Goal: Task Accomplishment & Management: Use online tool/utility

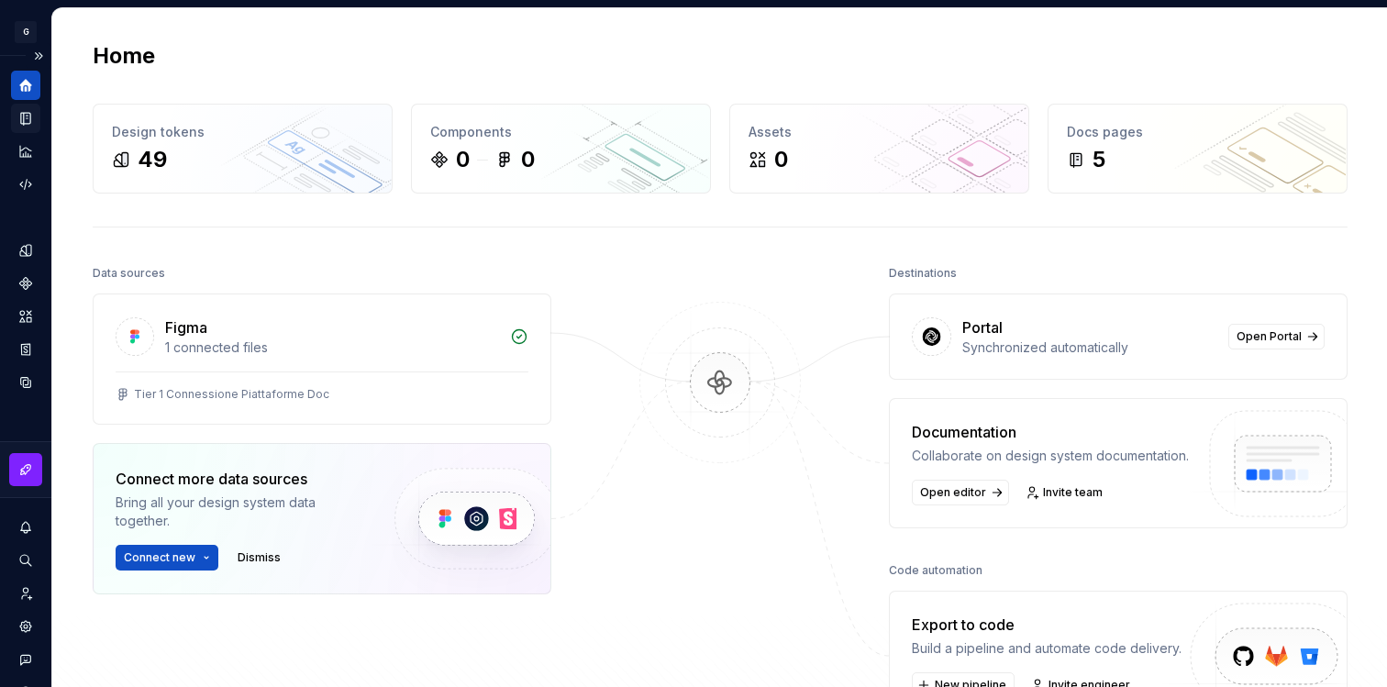
click at [31, 125] on icon "Documentation" at bounding box center [25, 118] width 17 height 17
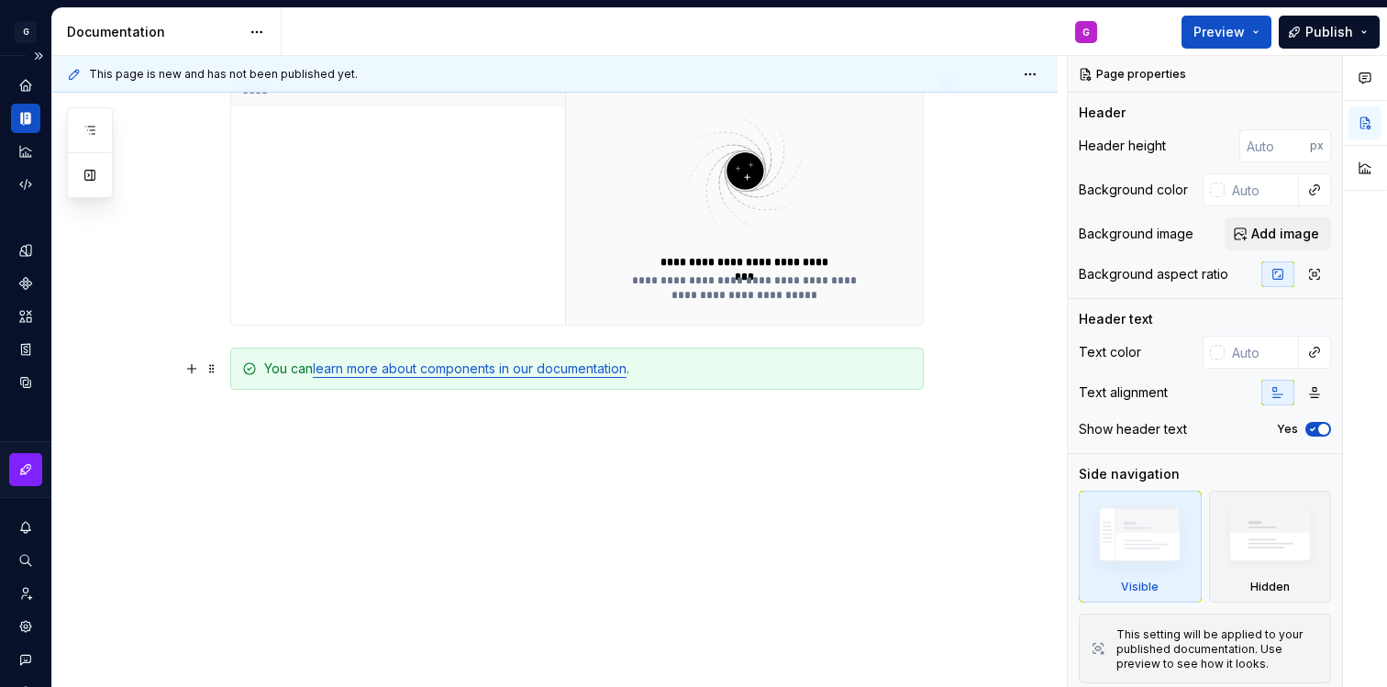
scroll to position [531, 0]
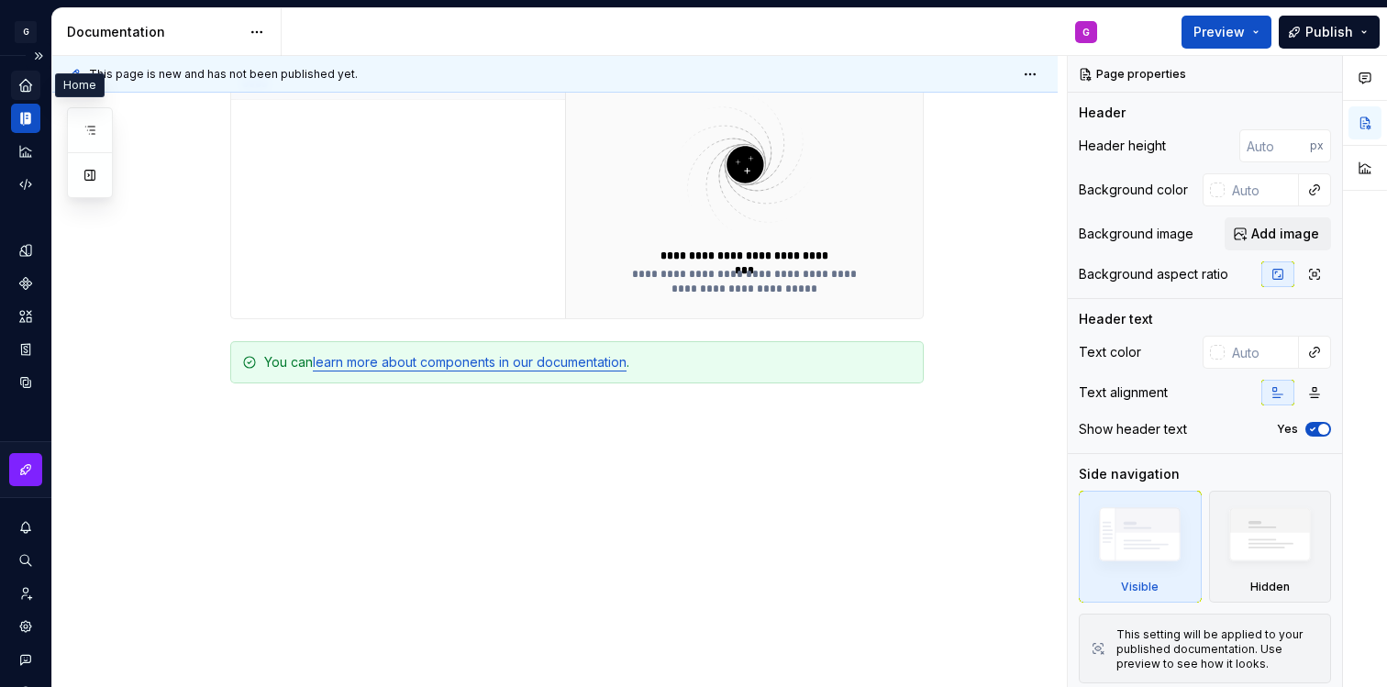
click at [25, 83] on icon "Home" at bounding box center [25, 85] width 12 height 12
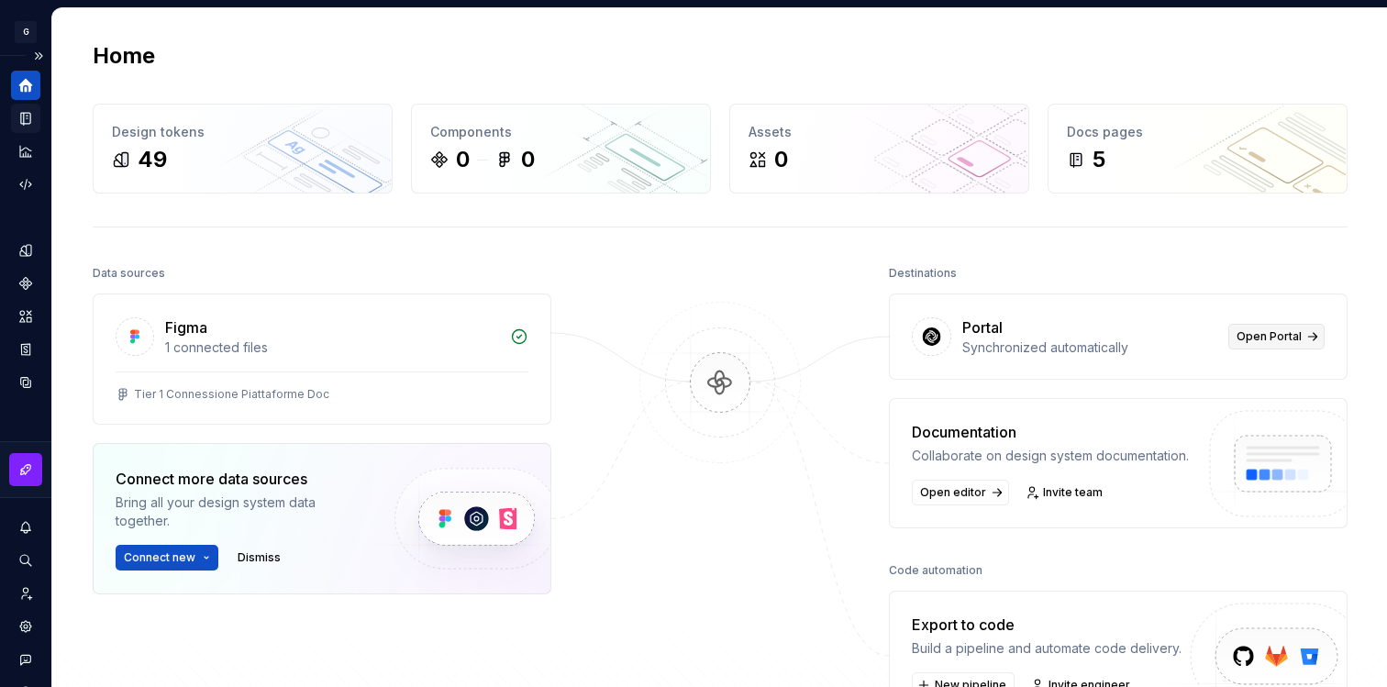
click at [1287, 339] on span "Open Portal" at bounding box center [1269, 336] width 65 height 15
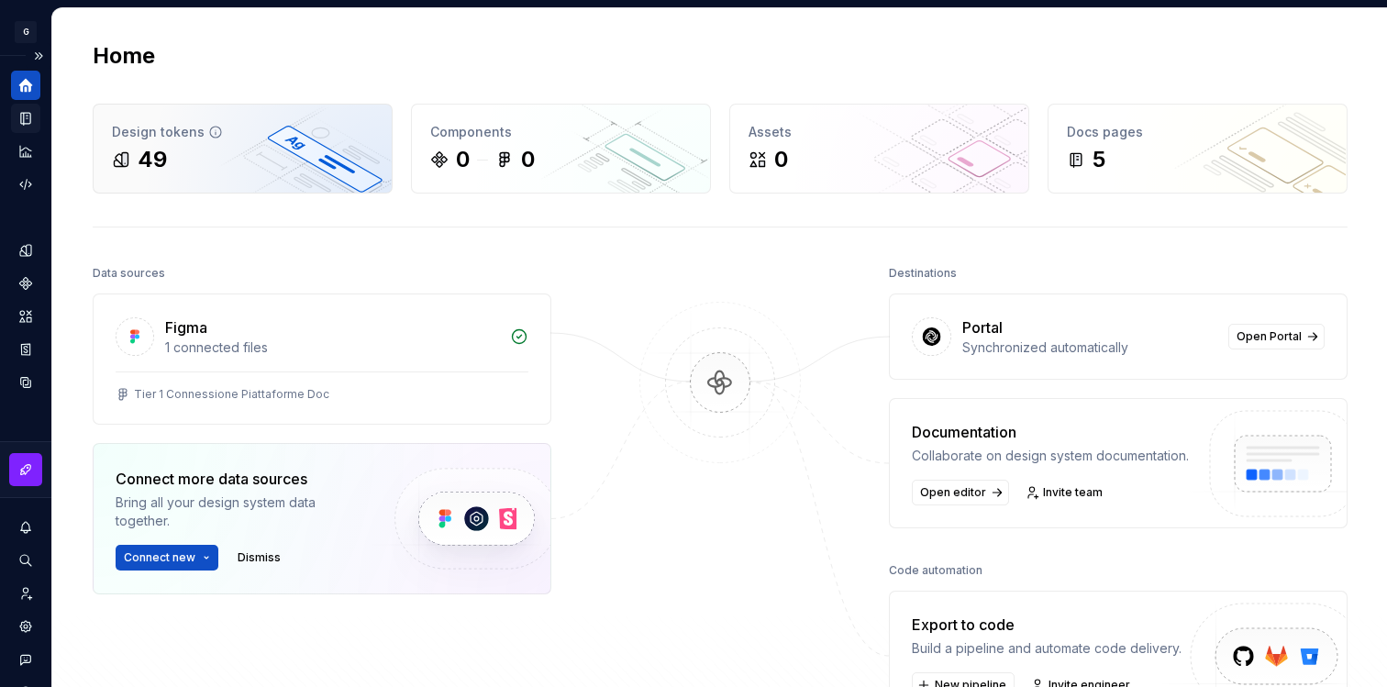
click at [215, 171] on div "49" at bounding box center [243, 159] width 262 height 29
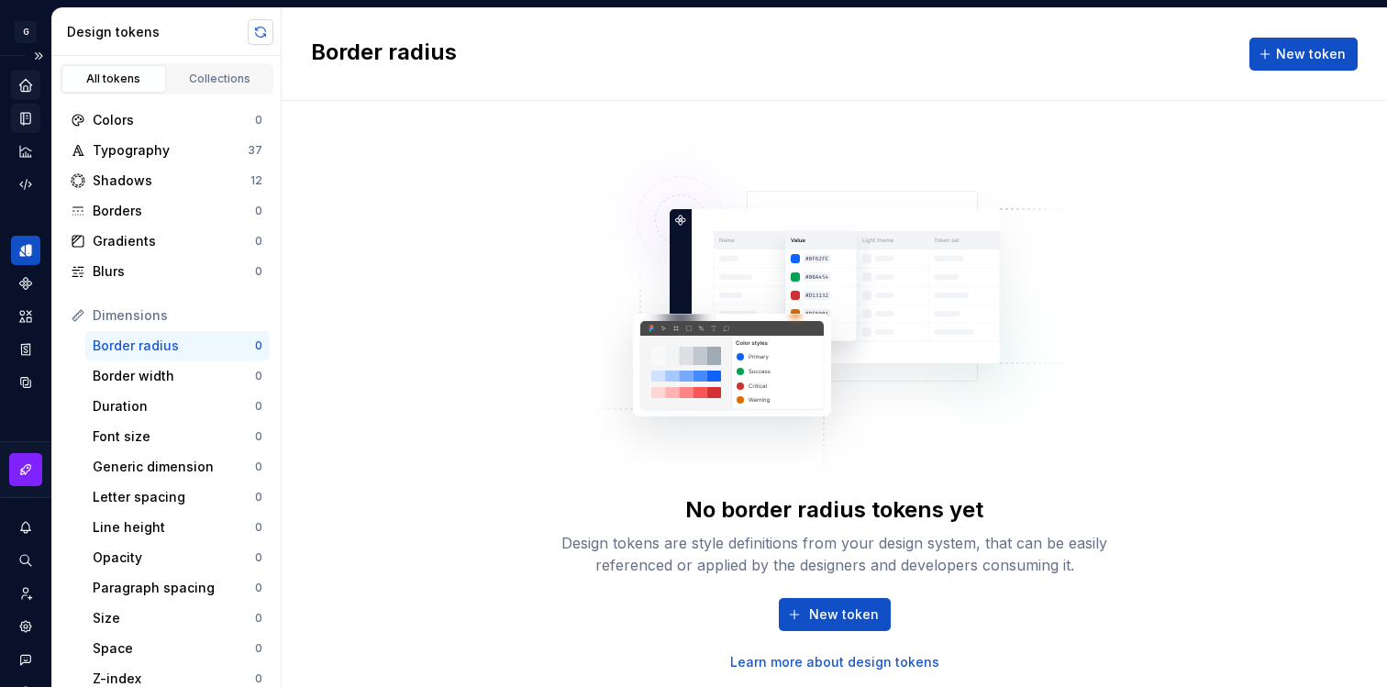
click at [265, 34] on button "button" at bounding box center [261, 32] width 26 height 26
click at [150, 159] on div "Typography" at bounding box center [170, 150] width 155 height 18
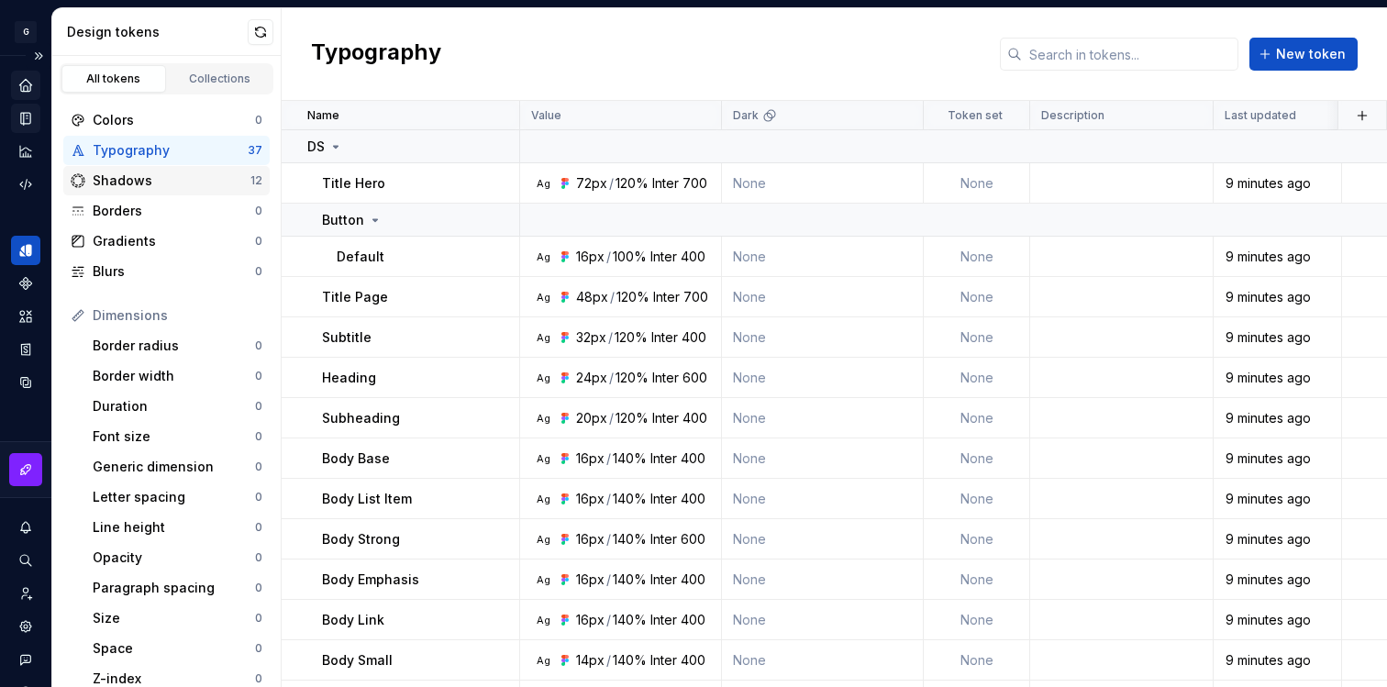
click at [205, 182] on div "Shadows" at bounding box center [172, 181] width 158 height 18
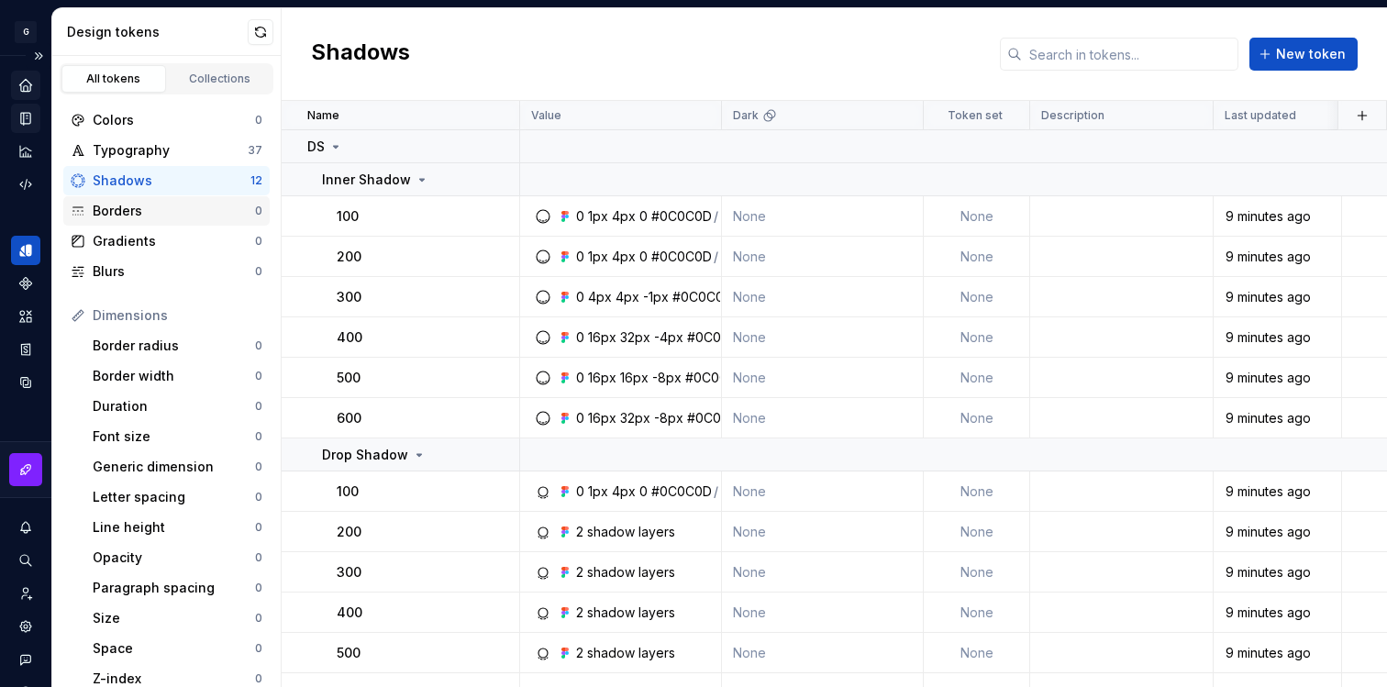
click at [203, 209] on div "Borders" at bounding box center [174, 211] width 162 height 18
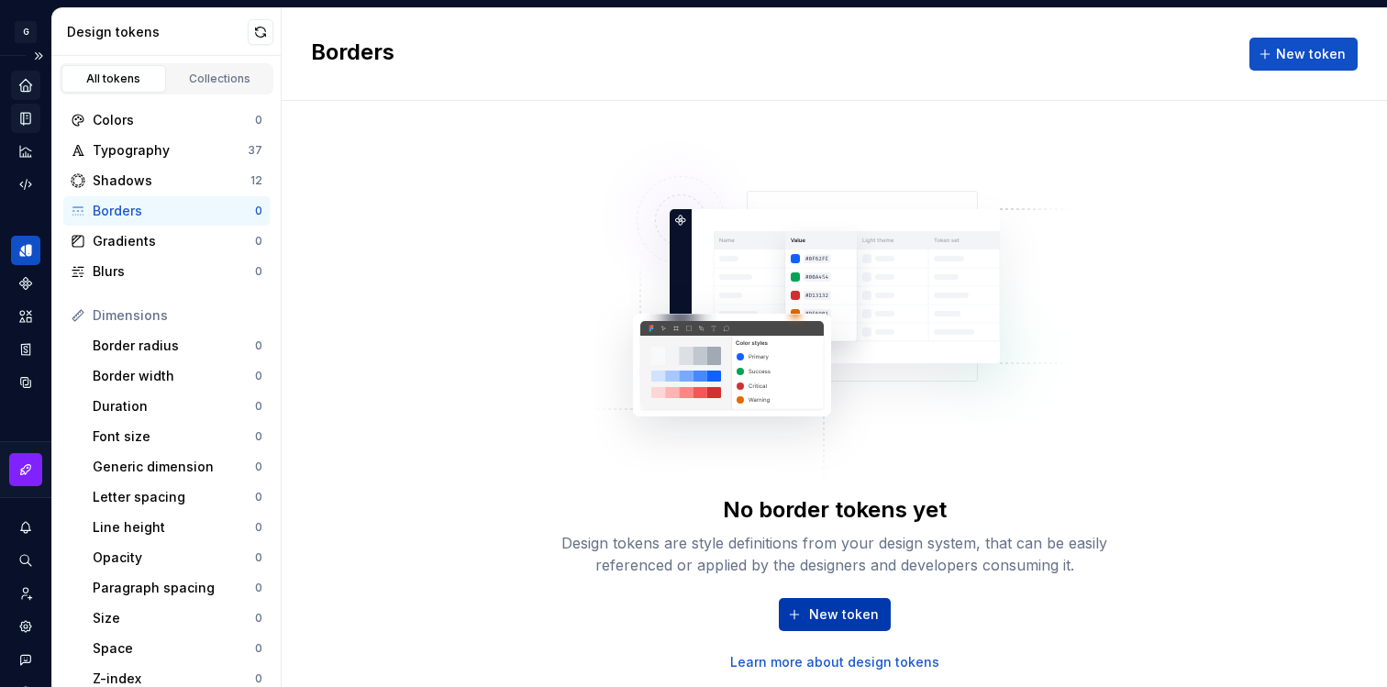
click at [842, 617] on span "New token" at bounding box center [844, 615] width 70 height 18
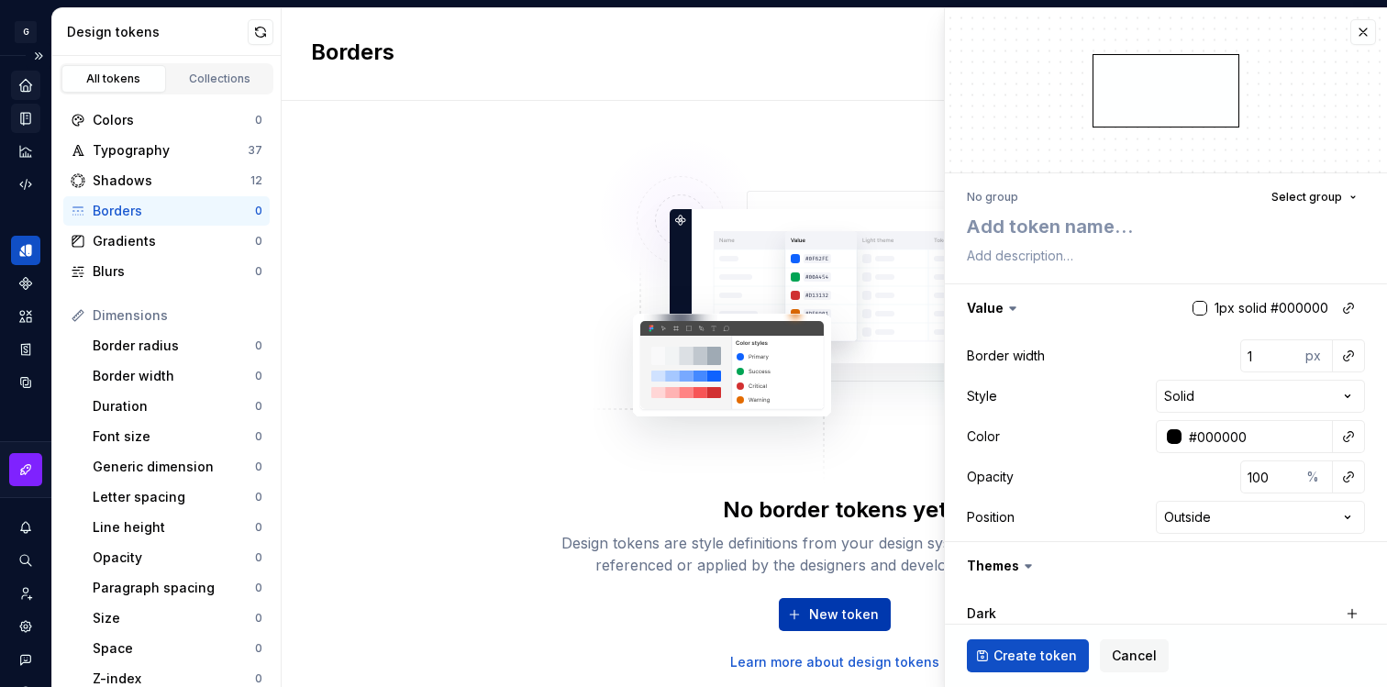
type textarea "*"
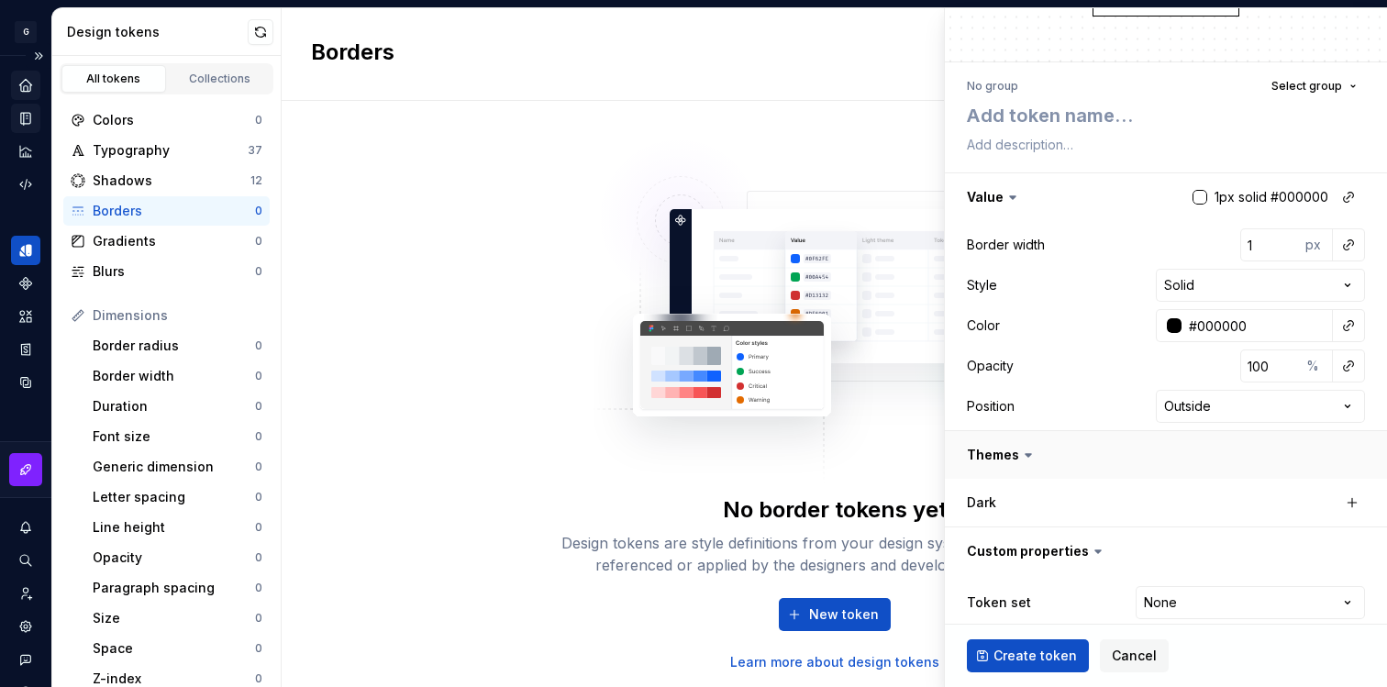
scroll to position [129, 0]
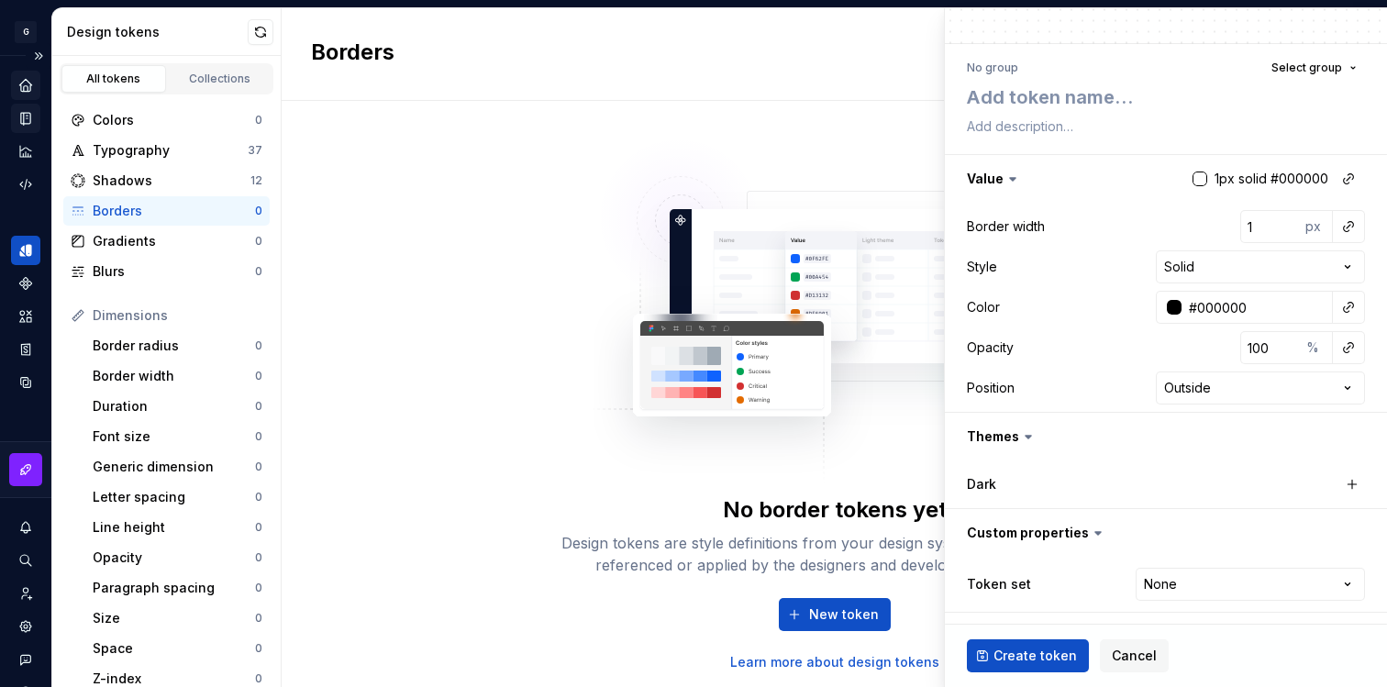
click at [121, 223] on div "Borders 0" at bounding box center [166, 210] width 206 height 29
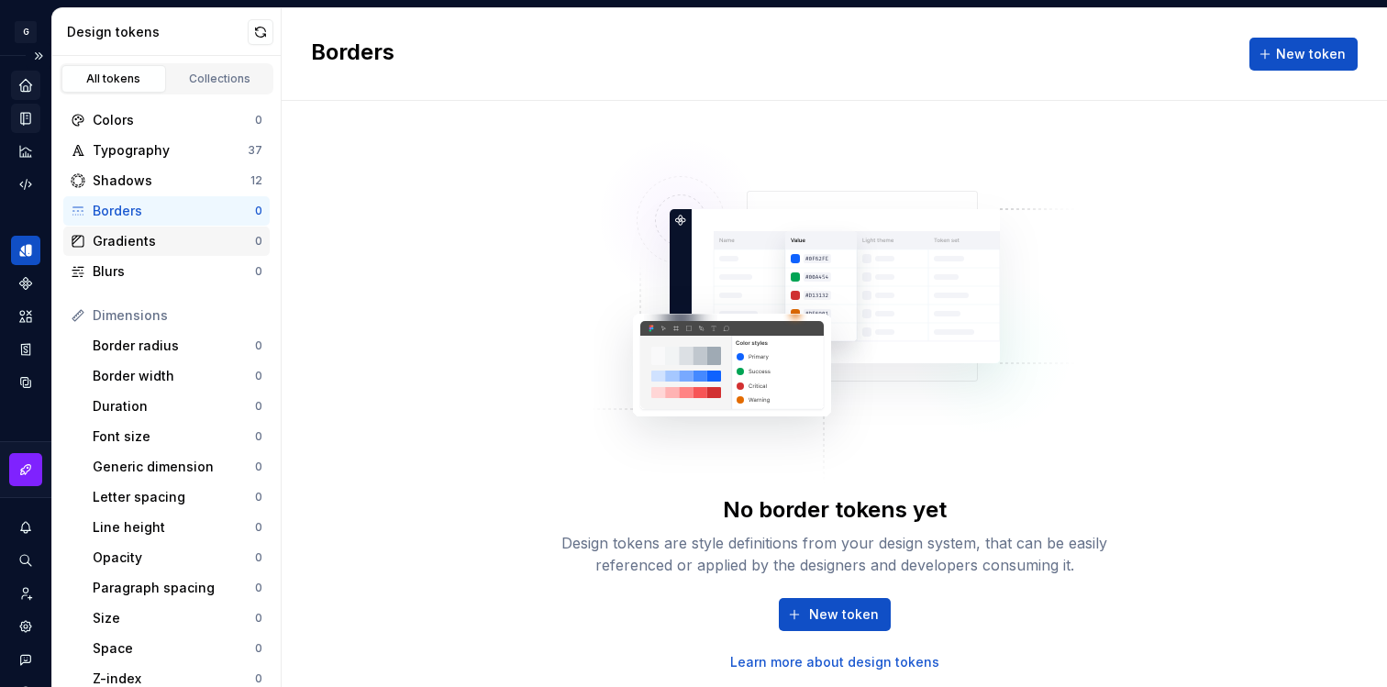
click at [129, 243] on div "Gradients" at bounding box center [174, 241] width 162 height 18
click at [153, 343] on div "Border radius" at bounding box center [174, 346] width 162 height 18
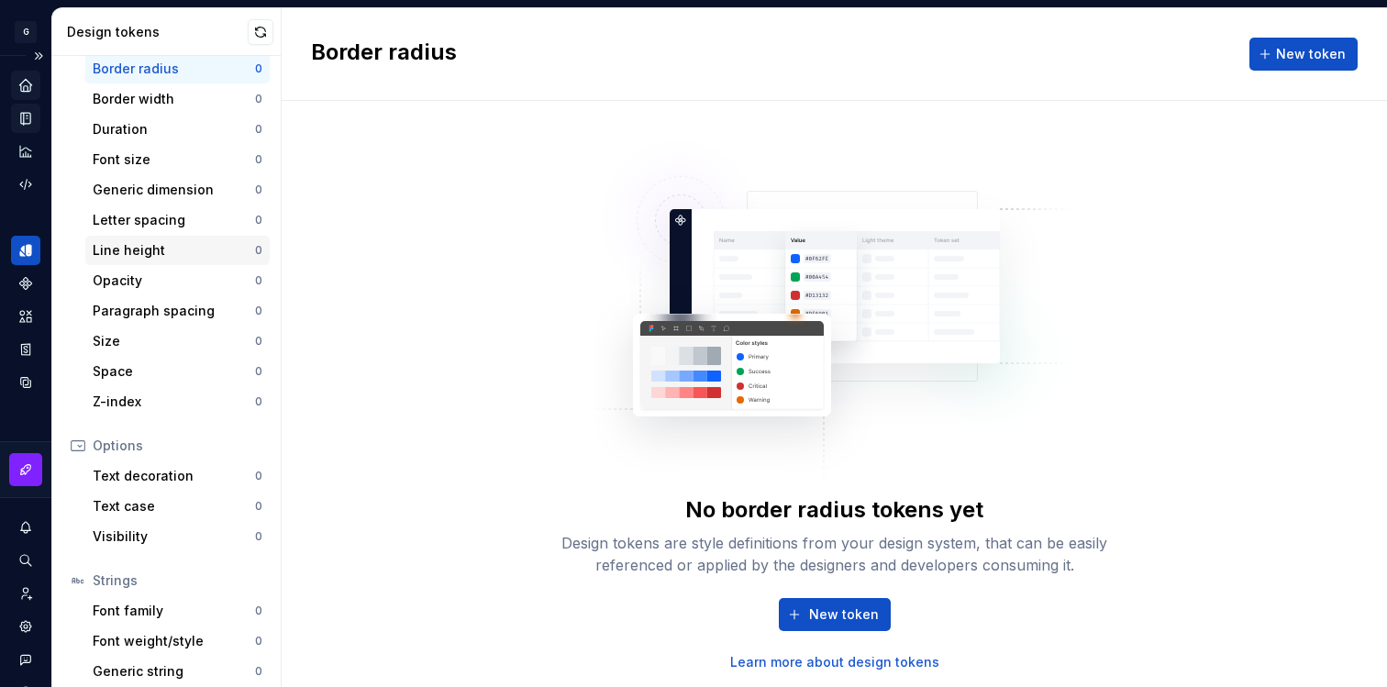
scroll to position [317, 0]
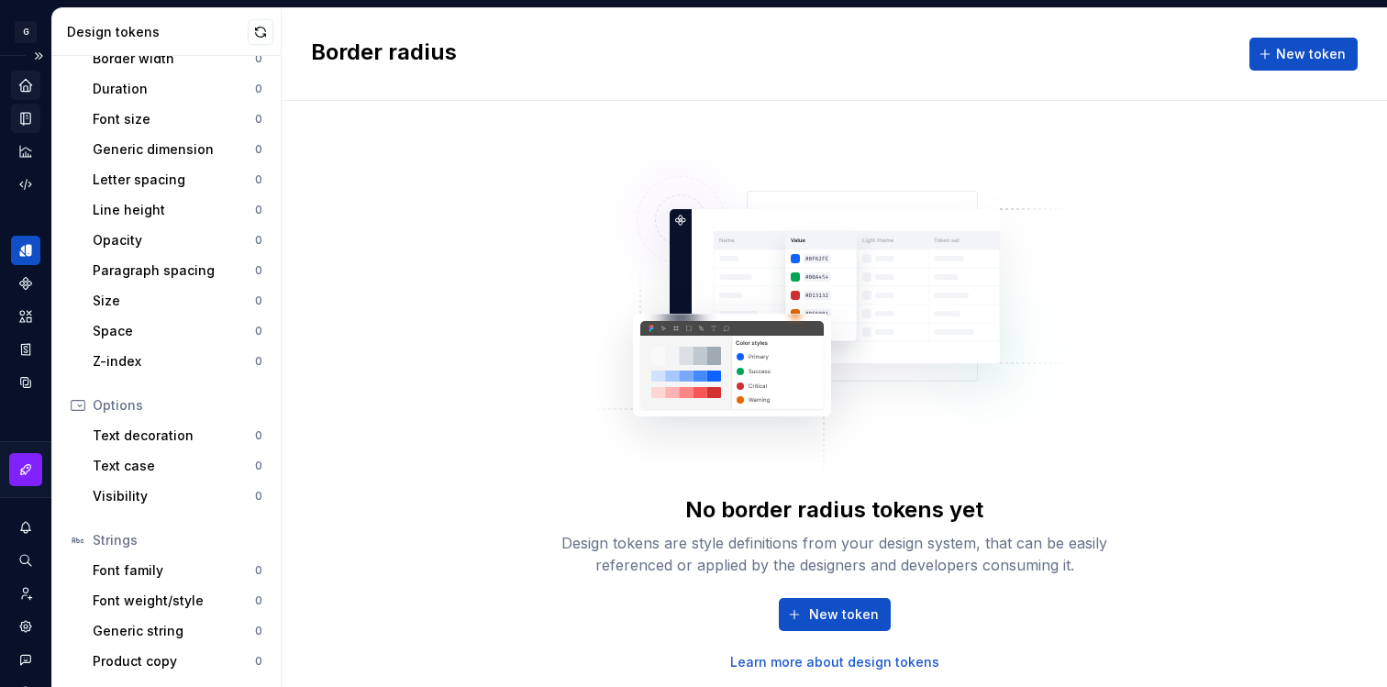
click at [32, 84] on icon "Home" at bounding box center [25, 85] width 17 height 17
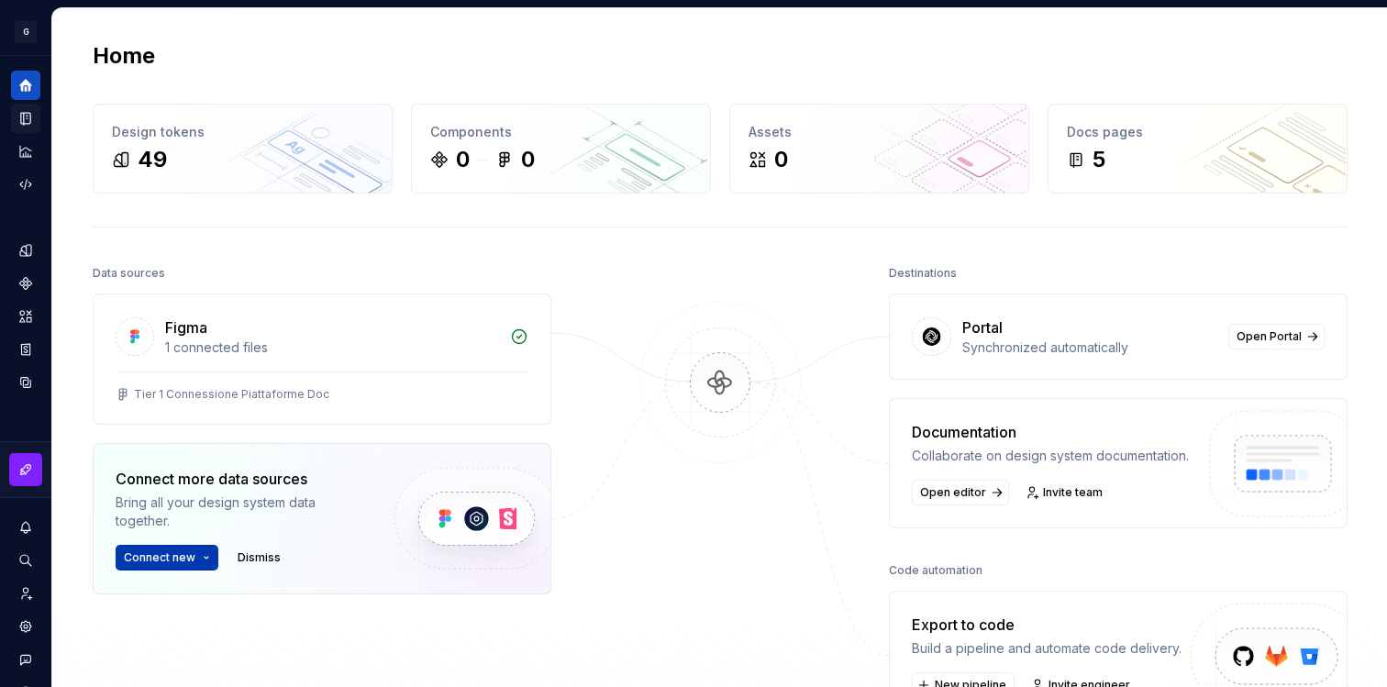
click at [201, 561] on button "Connect new" at bounding box center [167, 558] width 103 height 26
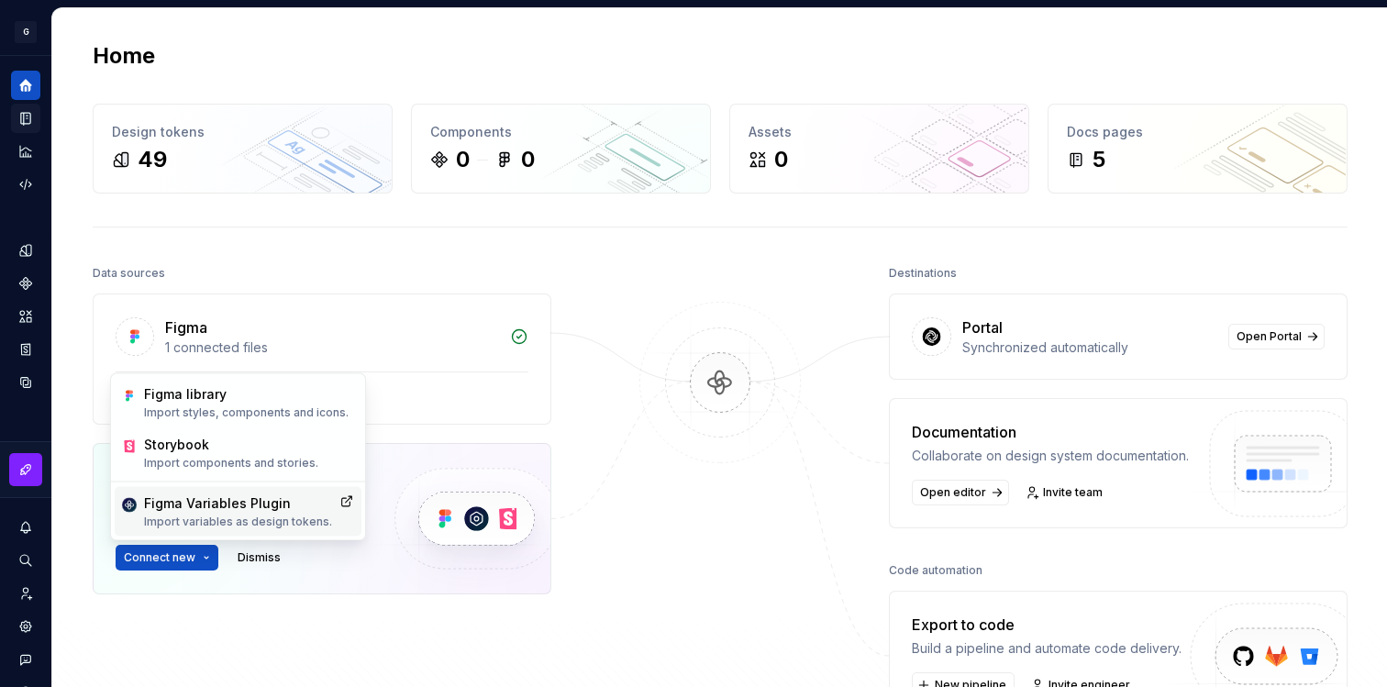
click at [232, 521] on p "Import variables as design tokens." at bounding box center [238, 522] width 188 height 15
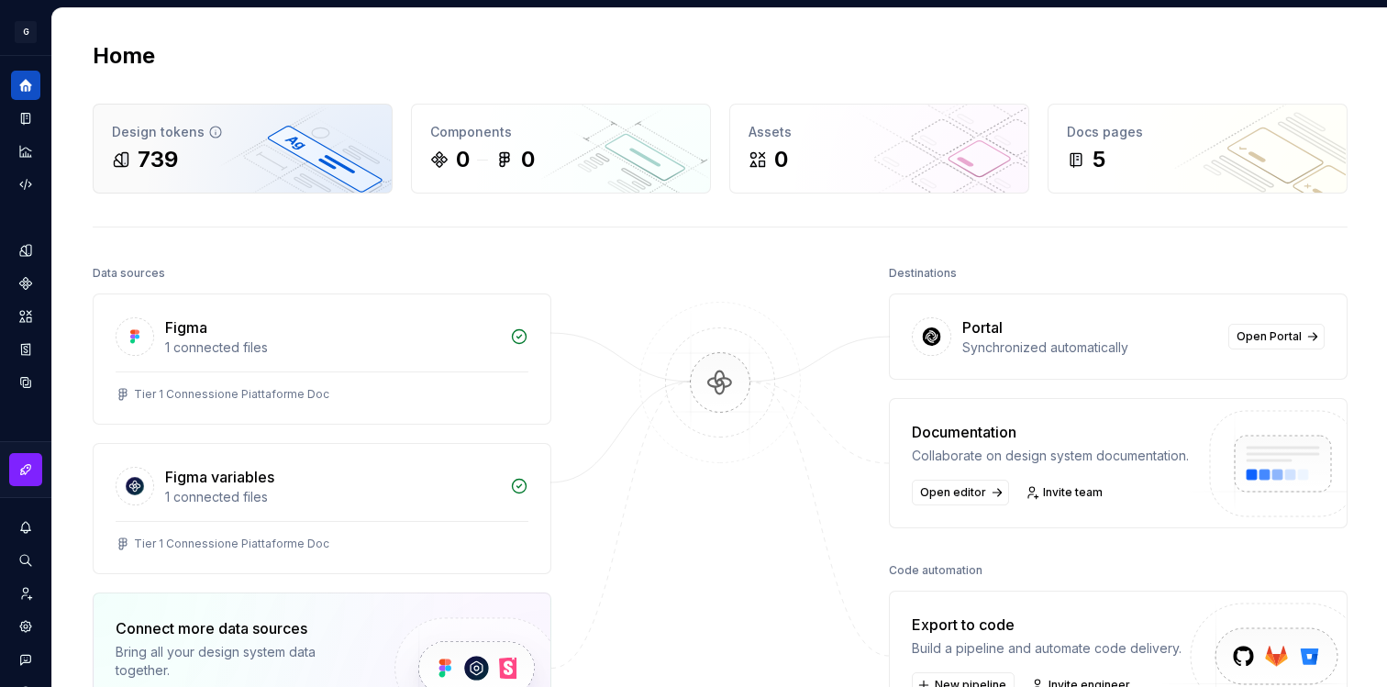
click at [200, 156] on div "739" at bounding box center [243, 159] width 262 height 29
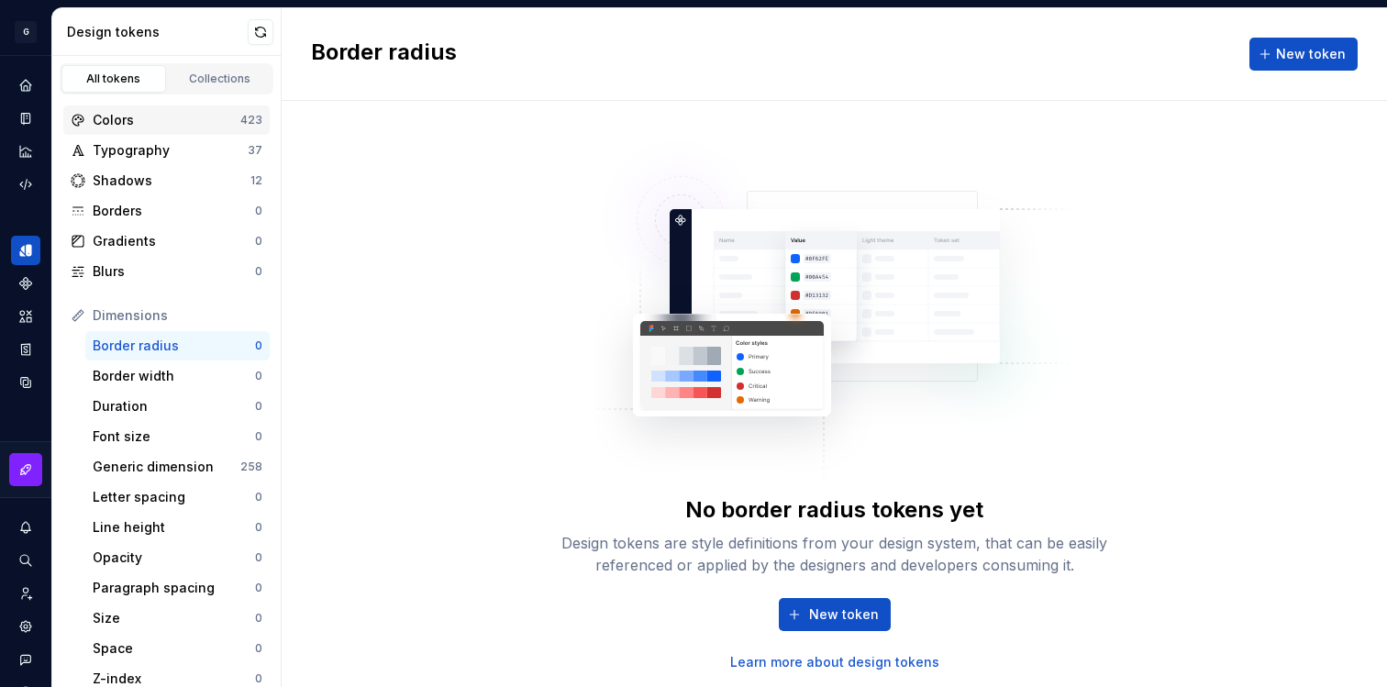
click at [156, 125] on div "Colors" at bounding box center [167, 120] width 148 height 18
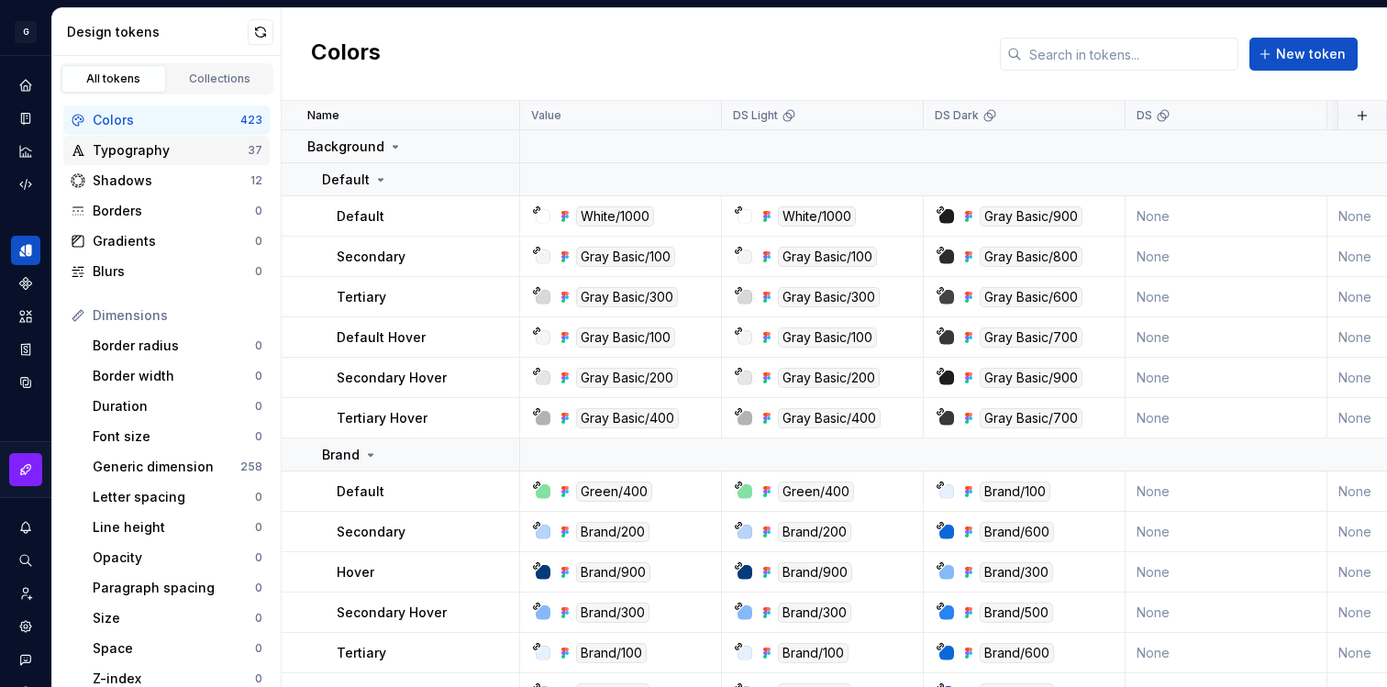
click at [161, 154] on div "Typography" at bounding box center [170, 150] width 155 height 18
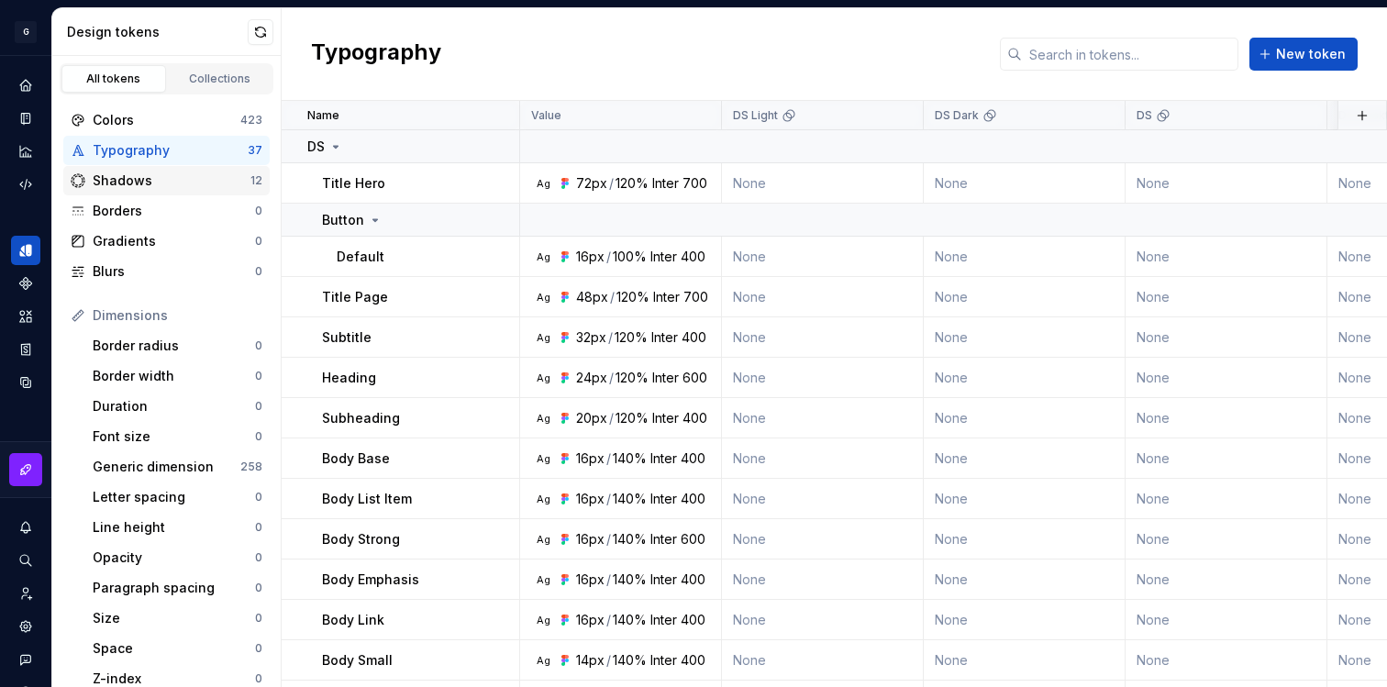
click at [146, 177] on div "Shadows" at bounding box center [172, 181] width 158 height 18
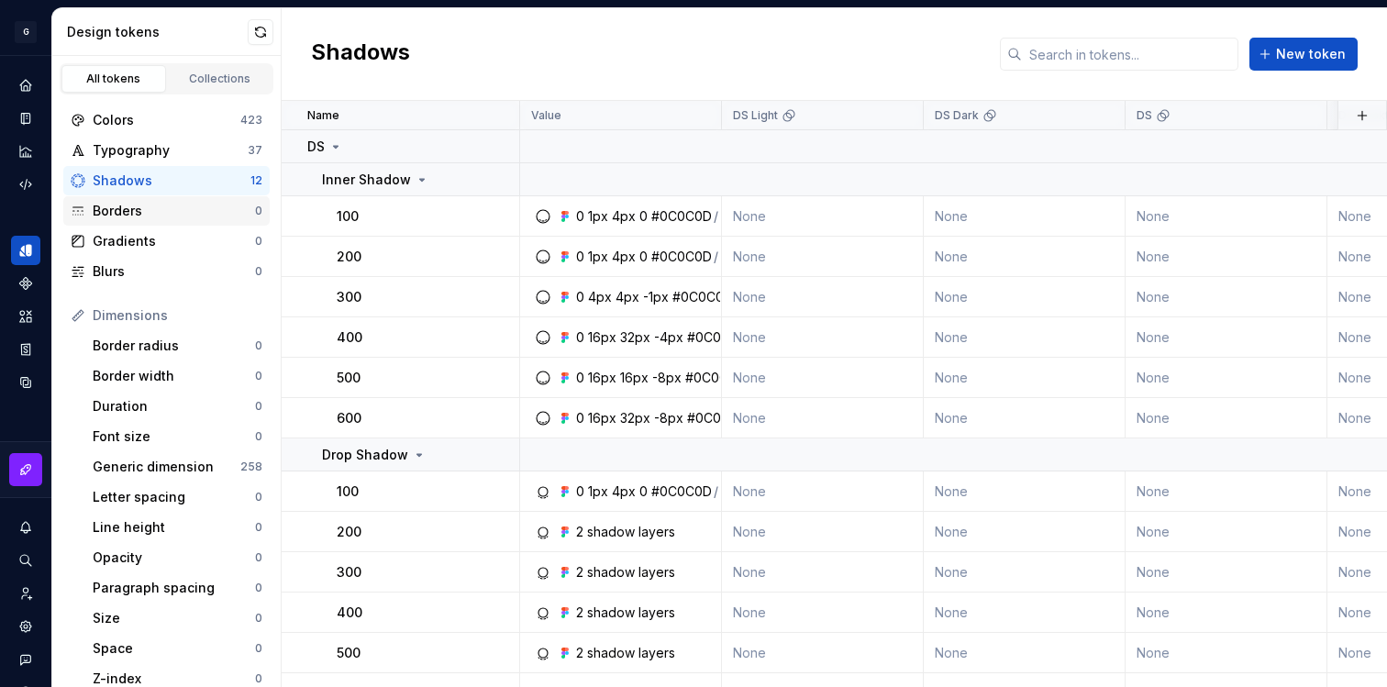
click at [165, 211] on div "Borders" at bounding box center [174, 211] width 162 height 18
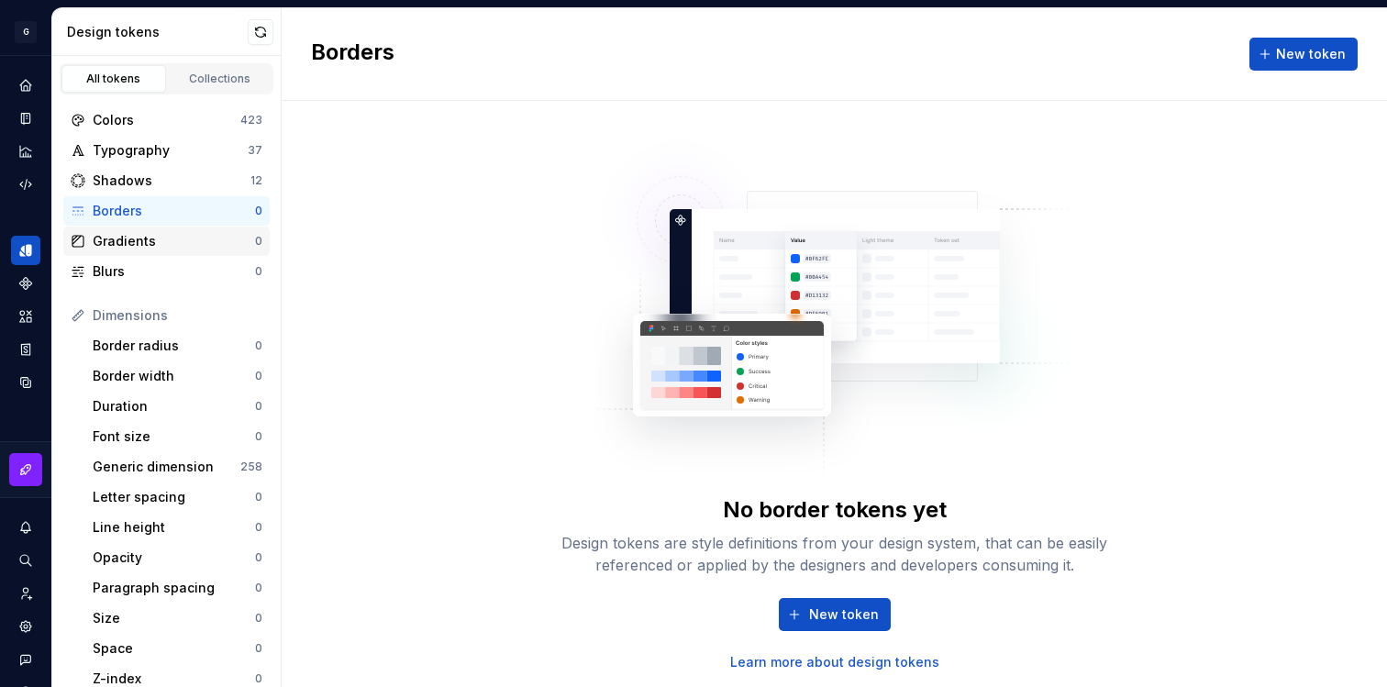
click at [172, 232] on div "Gradients" at bounding box center [174, 241] width 162 height 18
click at [178, 340] on div "Border radius" at bounding box center [174, 346] width 162 height 18
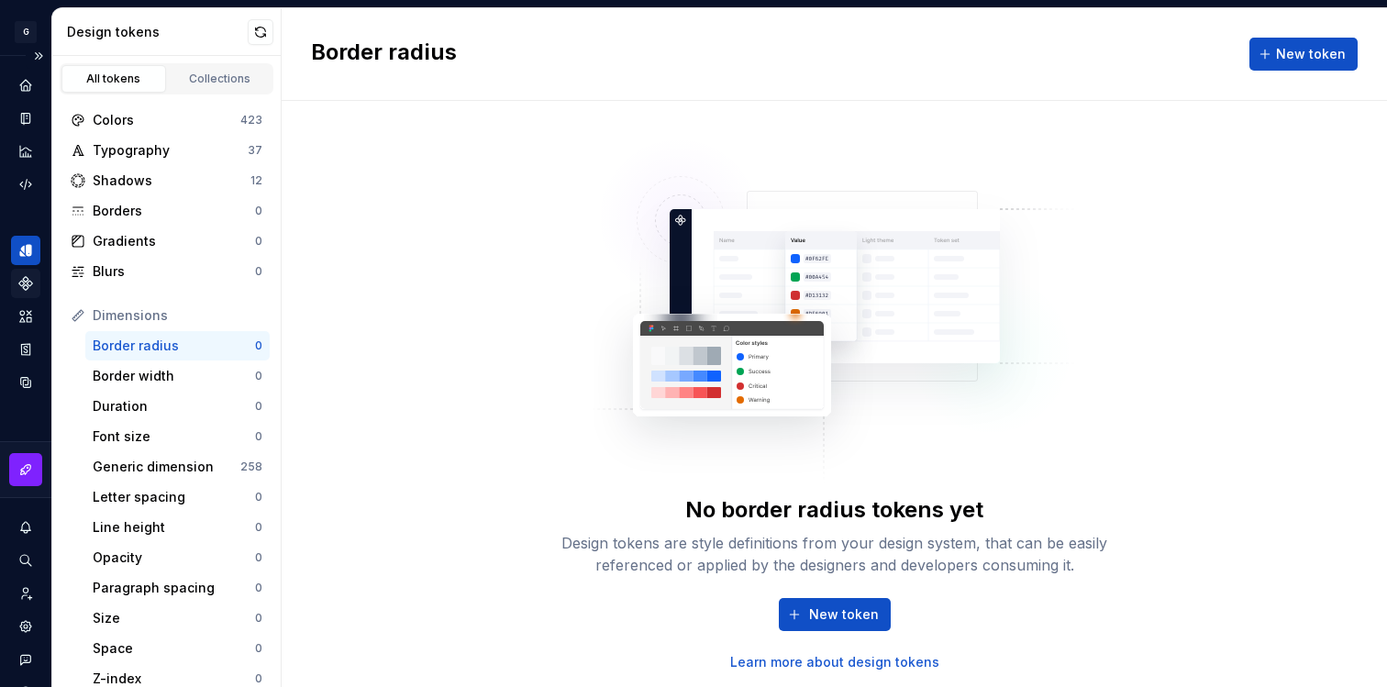
click at [26, 284] on icon "Components" at bounding box center [25, 283] width 17 height 17
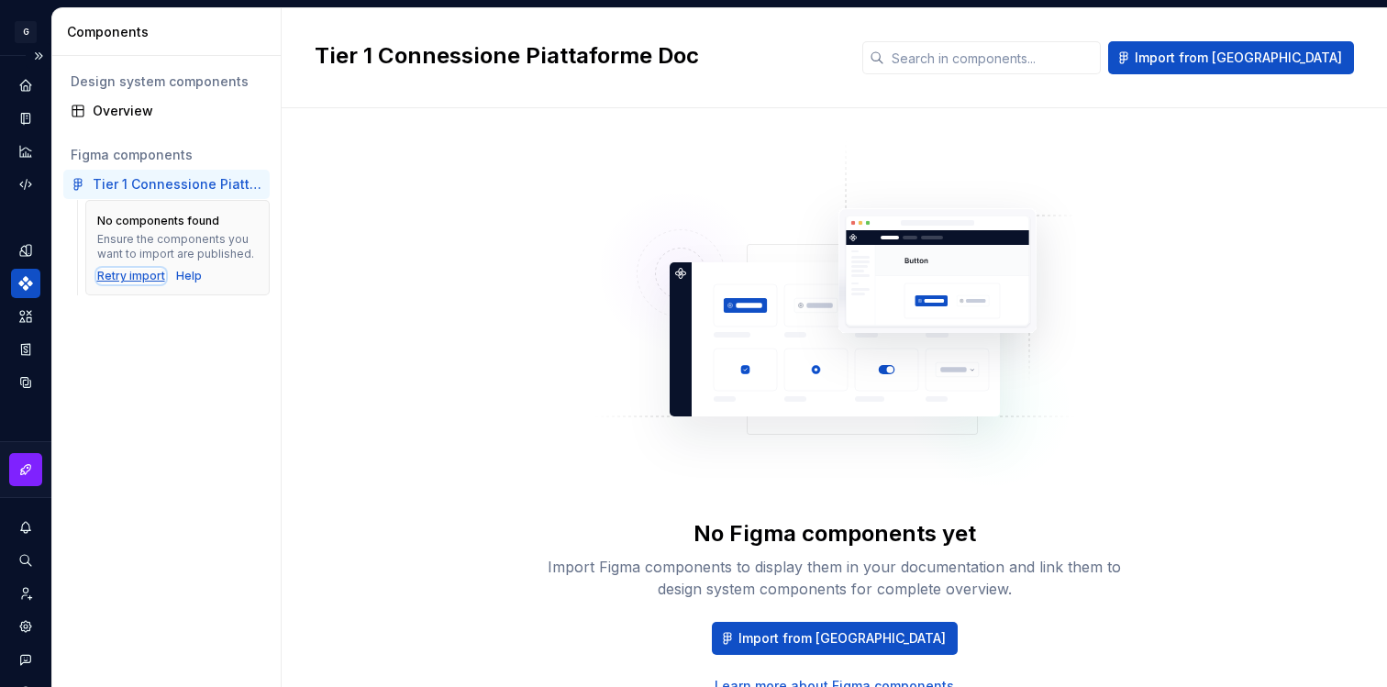
click at [128, 275] on div "Retry import" at bounding box center [131, 276] width 68 height 15
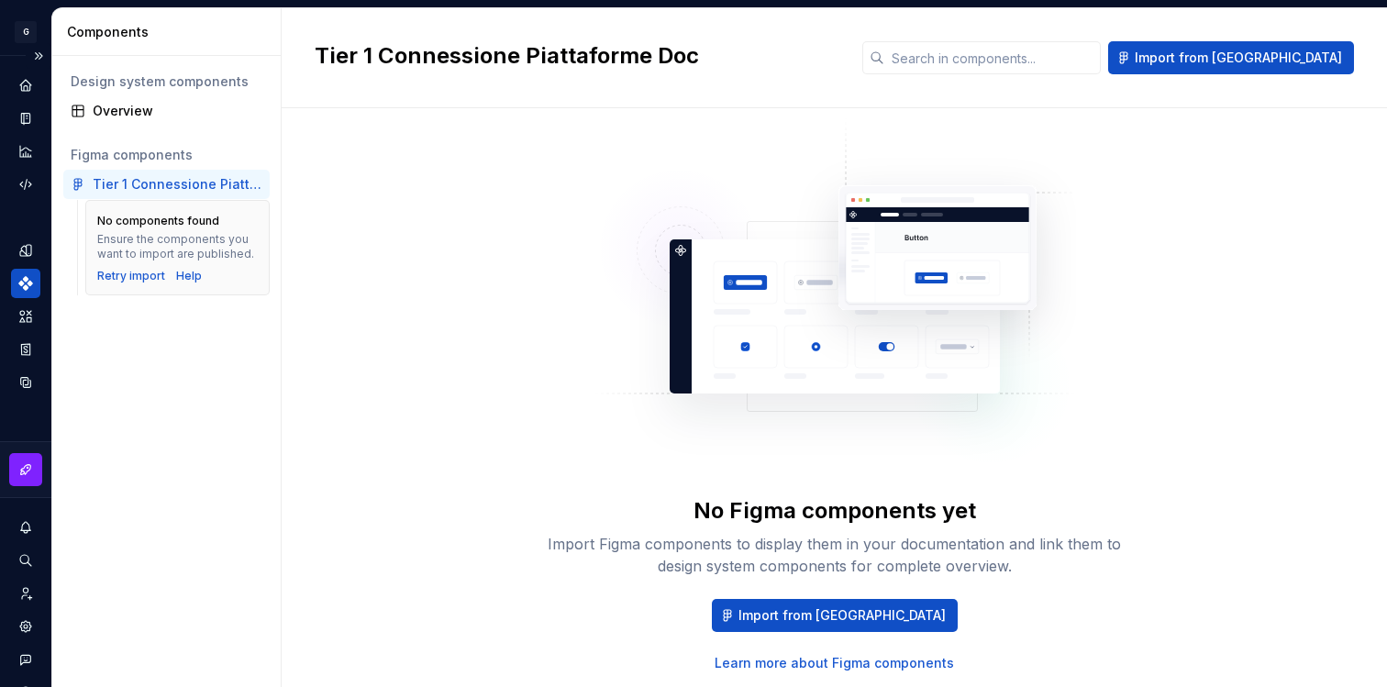
scroll to position [28, 0]
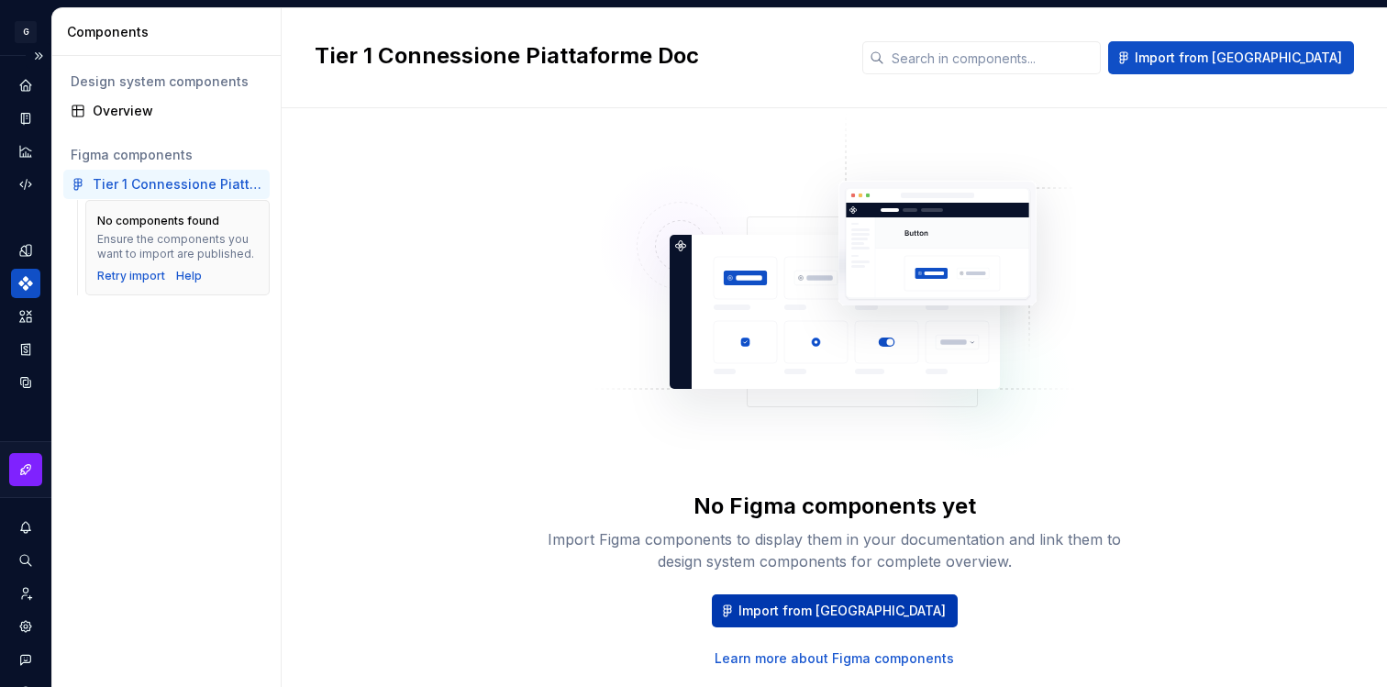
click at [832, 610] on span "Import from [GEOGRAPHIC_DATA]" at bounding box center [842, 611] width 207 height 18
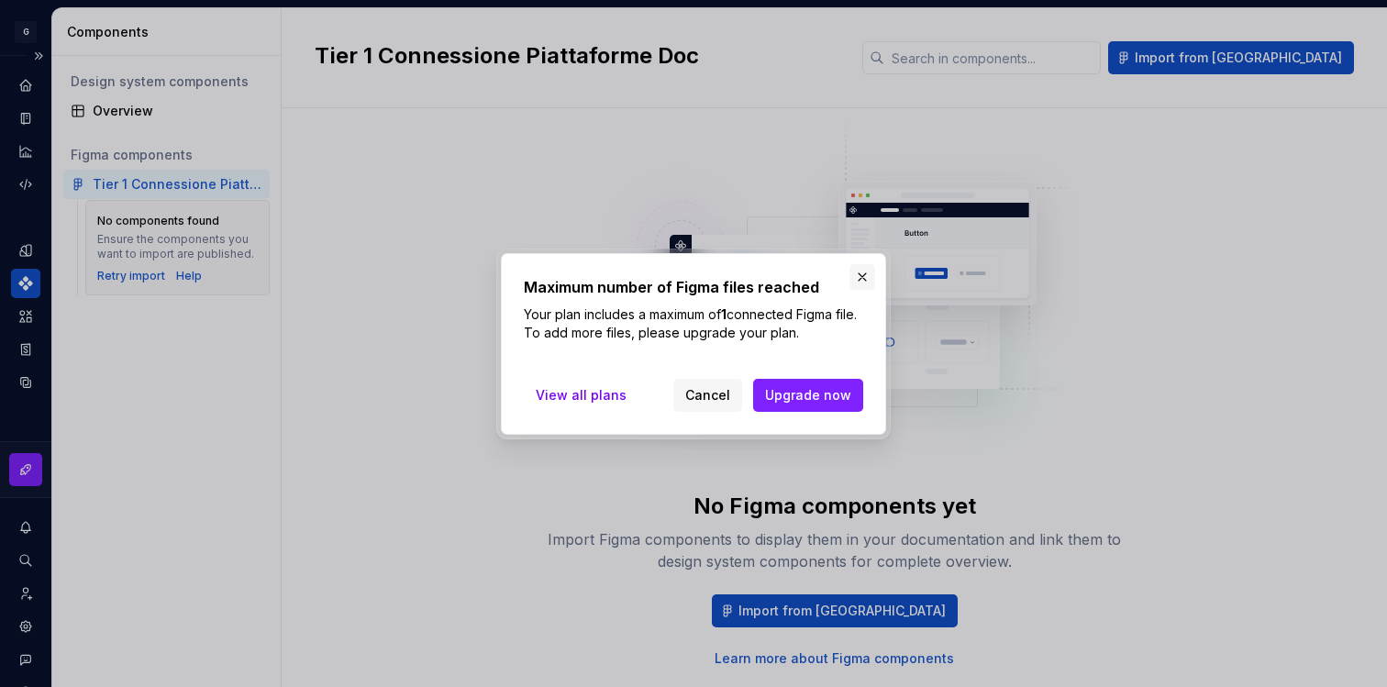
click at [863, 282] on button "button" at bounding box center [863, 277] width 26 height 26
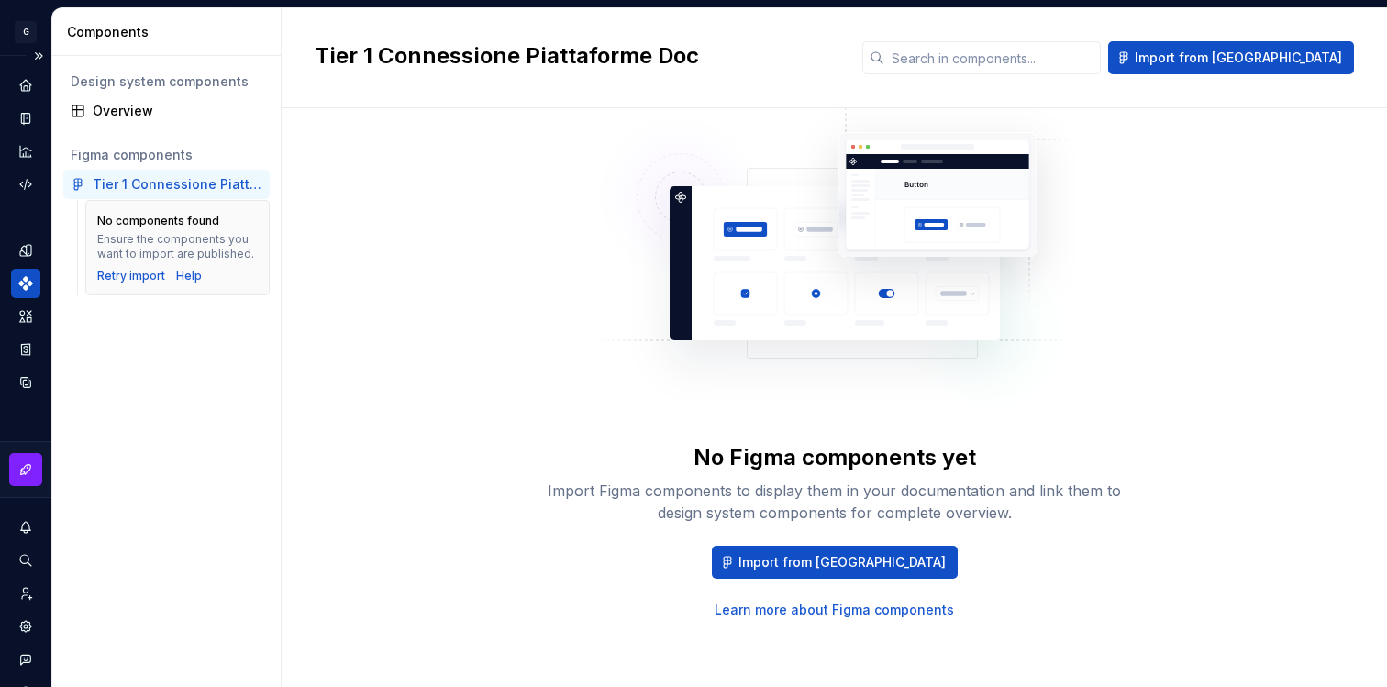
scroll to position [78, 0]
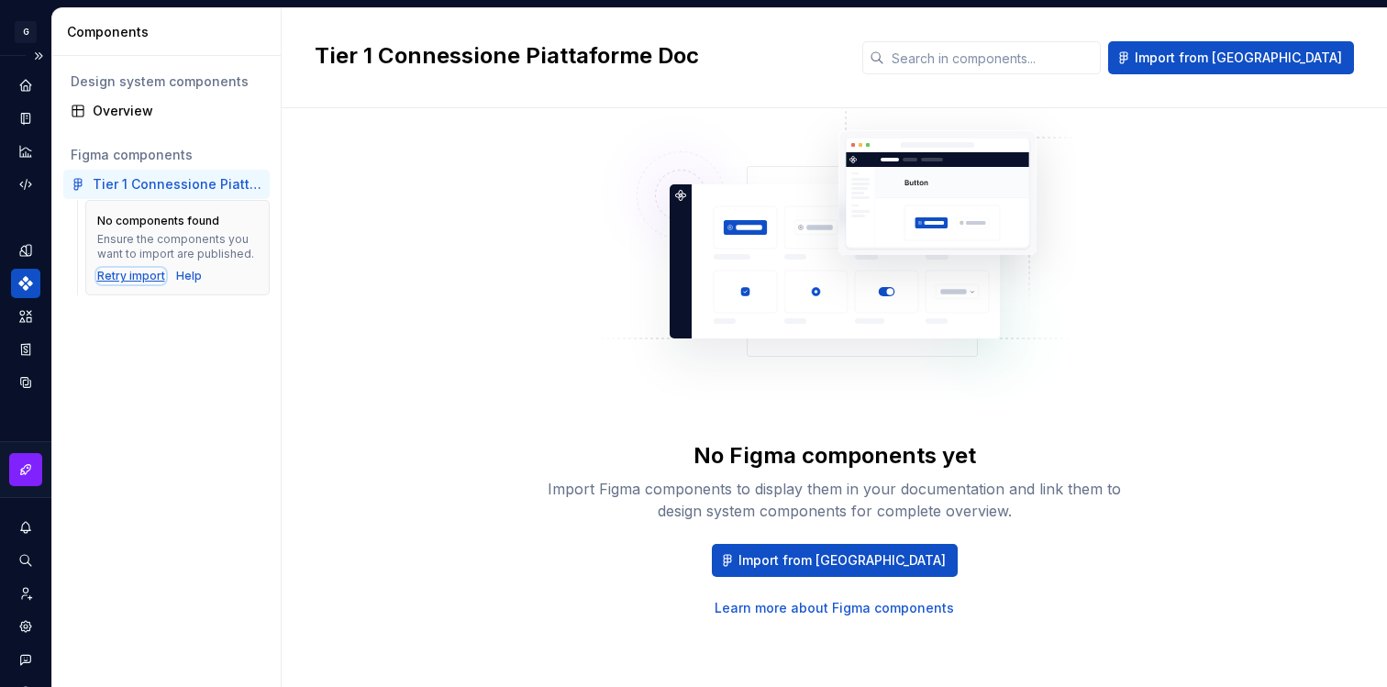
click at [137, 279] on div "Retry import" at bounding box center [131, 276] width 68 height 15
click at [141, 275] on div "Retry import" at bounding box center [131, 276] width 68 height 15
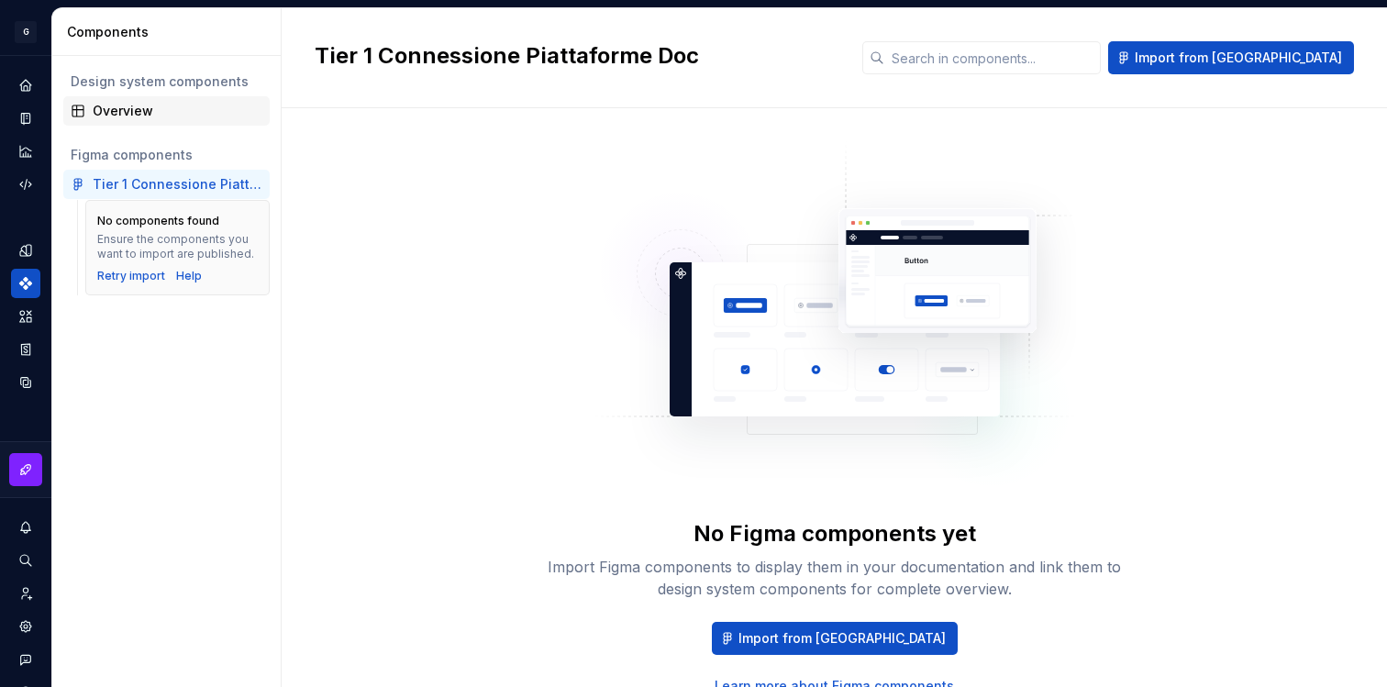
click at [147, 121] on div "Overview" at bounding box center [166, 110] width 206 height 29
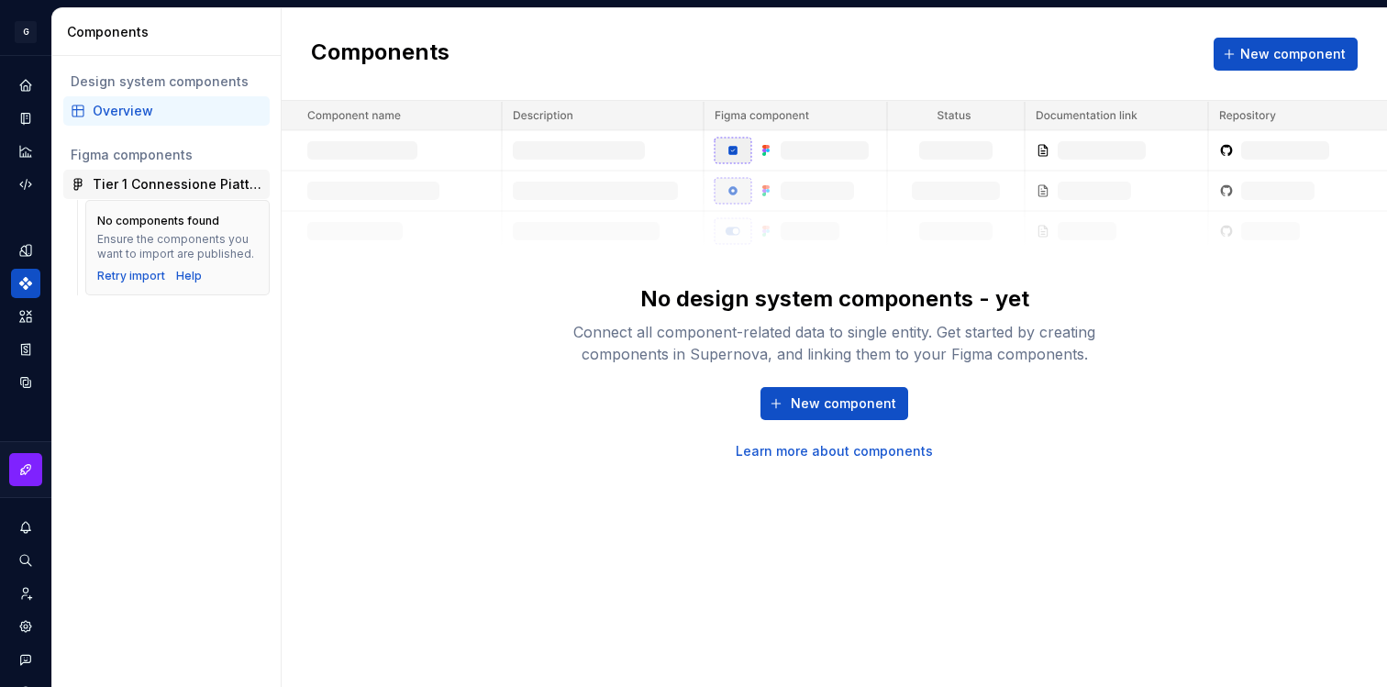
click at [160, 182] on div "Tier 1 Connessione Piattaforme Doc" at bounding box center [178, 184] width 170 height 18
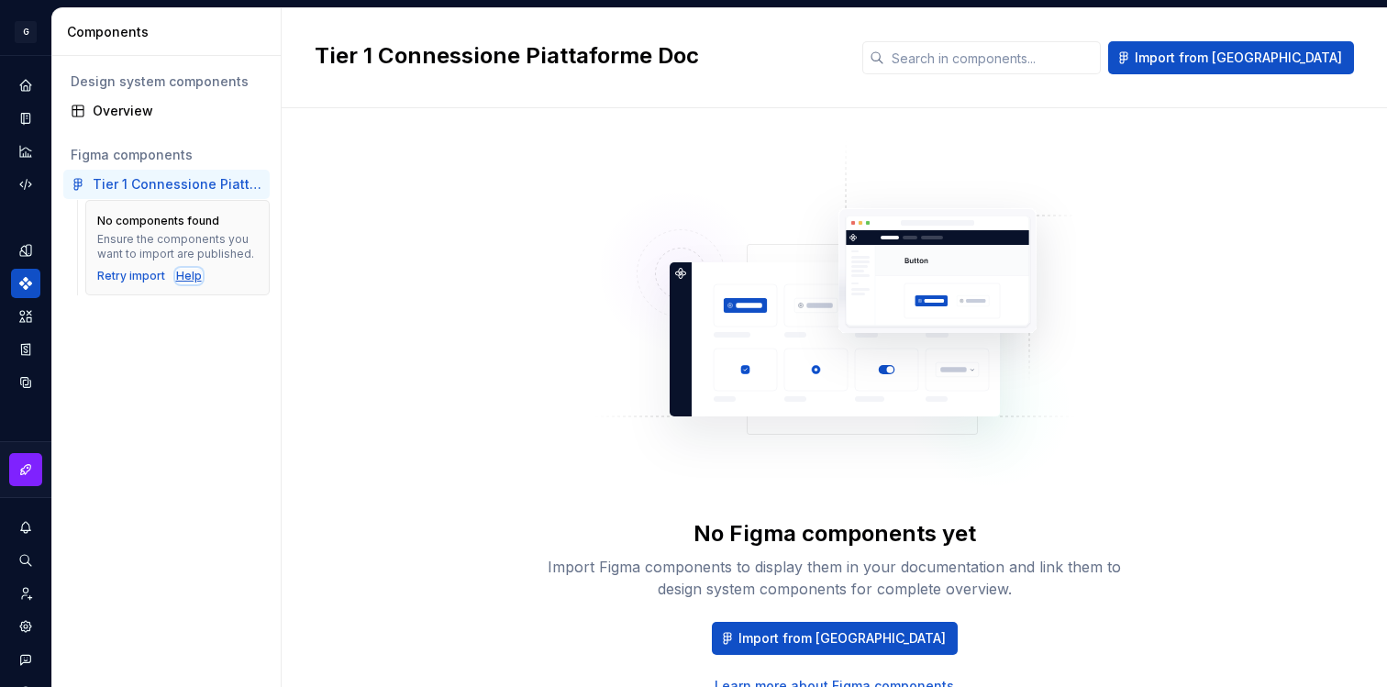
click at [185, 277] on div "Help" at bounding box center [189, 276] width 26 height 15
click at [28, 628] on icon "Settings" at bounding box center [25, 626] width 12 height 12
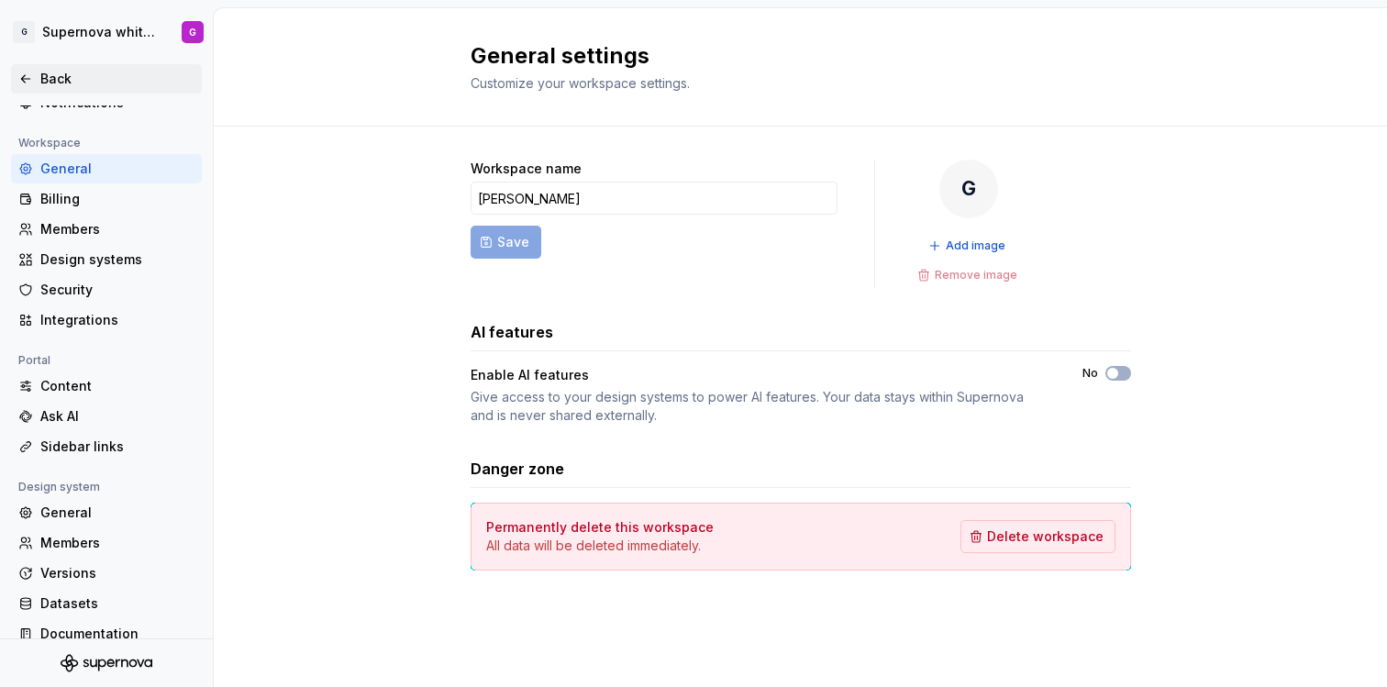
scroll to position [95, 0]
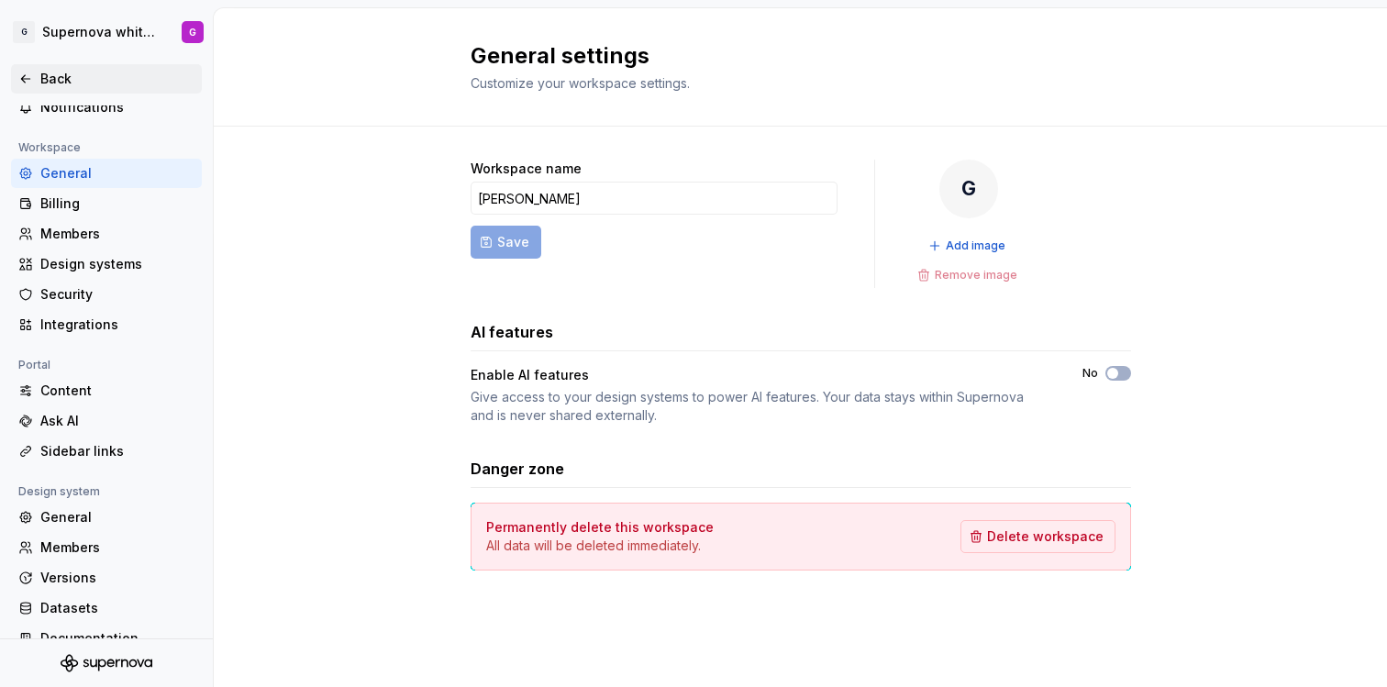
click at [51, 68] on div "Back" at bounding box center [106, 78] width 191 height 29
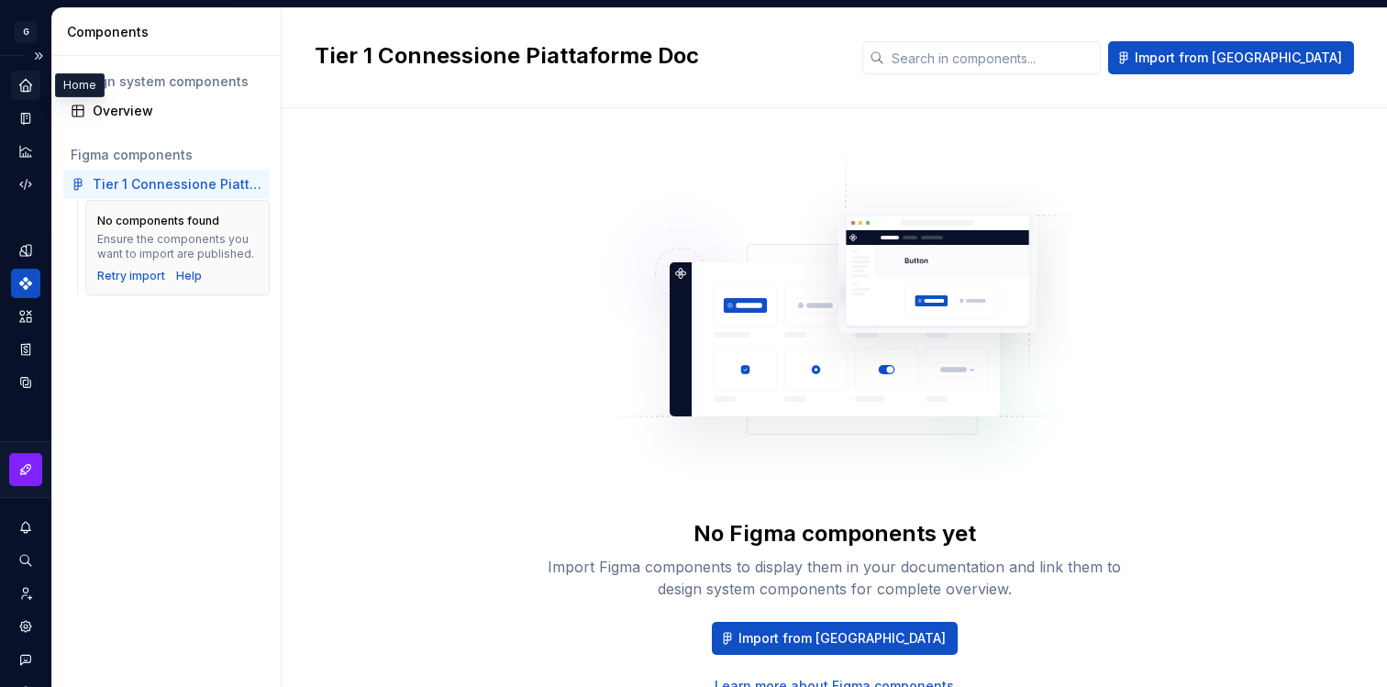
click at [32, 77] on icon "Home" at bounding box center [25, 85] width 17 height 17
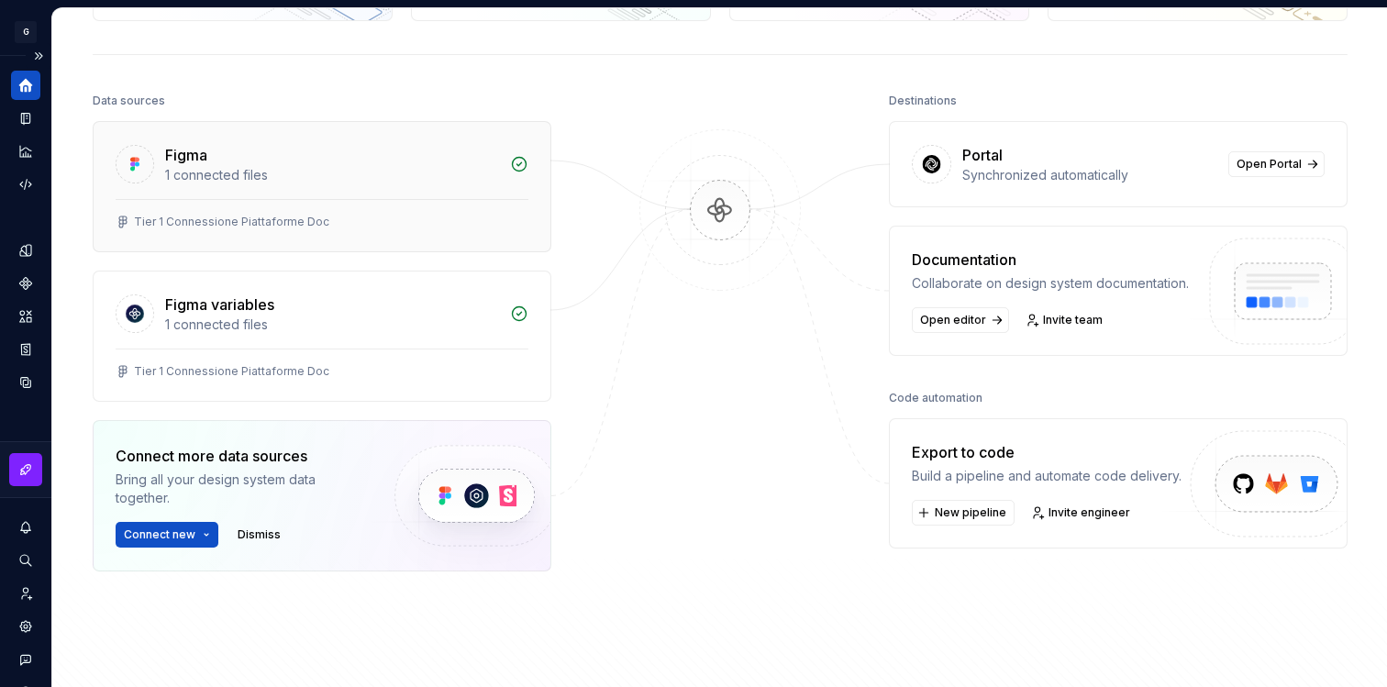
scroll to position [182, 0]
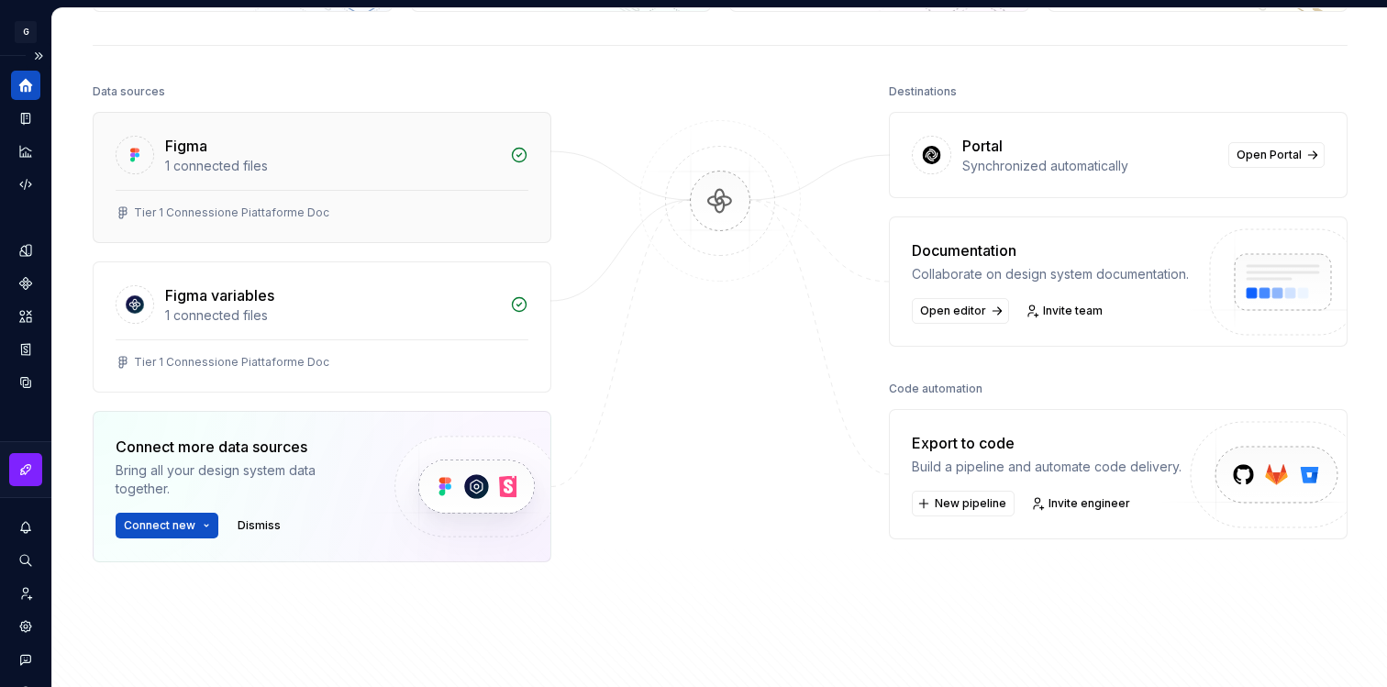
click at [268, 206] on div "Tier 1 Connessione Piattaforme Doc" at bounding box center [231, 213] width 195 height 15
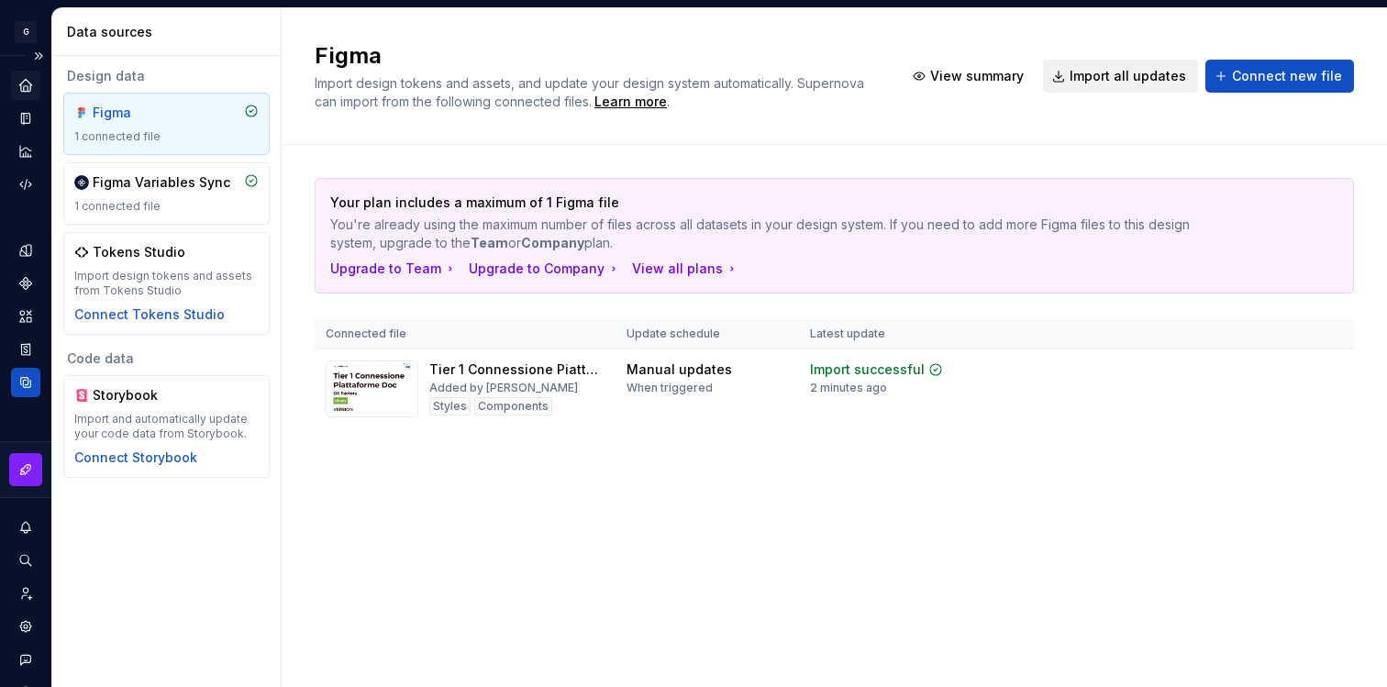
click at [1138, 82] on span "Import all updates" at bounding box center [1128, 76] width 117 height 18
click at [1277, 370] on span "View summary" at bounding box center [1260, 369] width 81 height 15
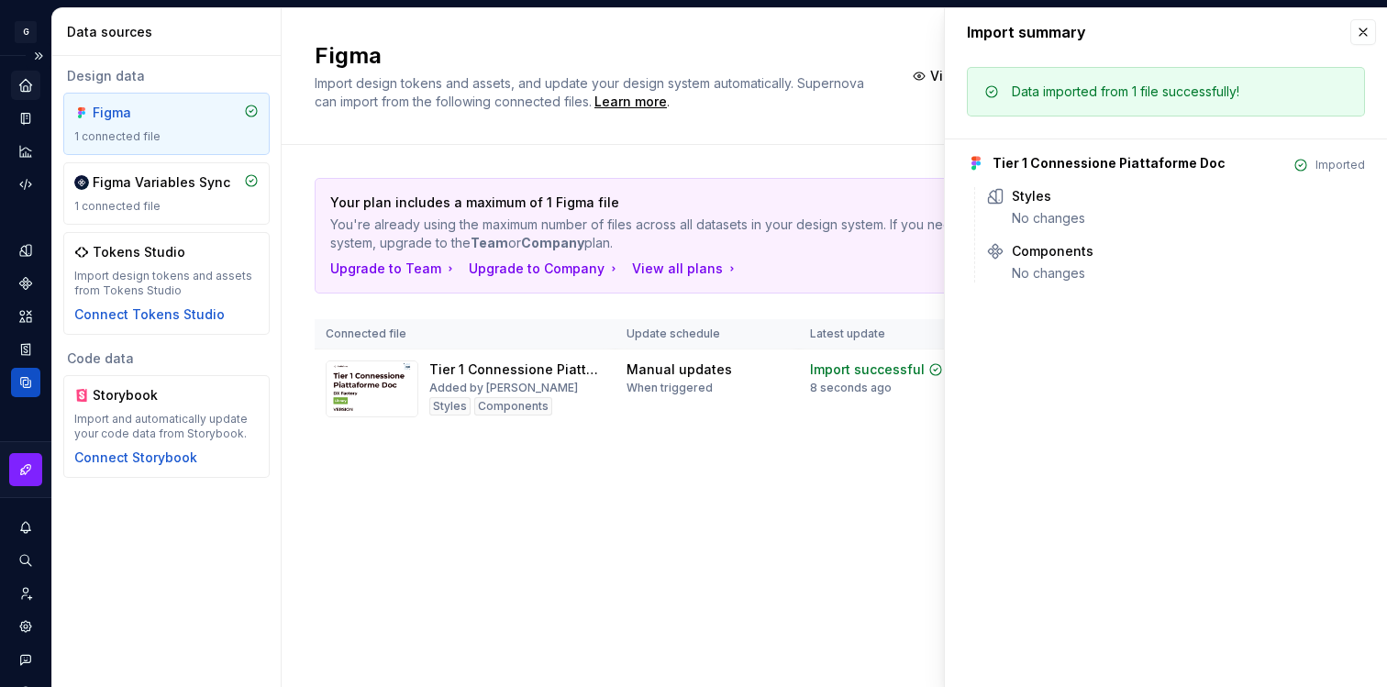
click at [839, 468] on div "Your plan includes a maximum of 1 Figma file You're already using the maximum n…" at bounding box center [835, 321] width 1040 height 353
click at [1369, 29] on button "button" at bounding box center [1364, 32] width 26 height 26
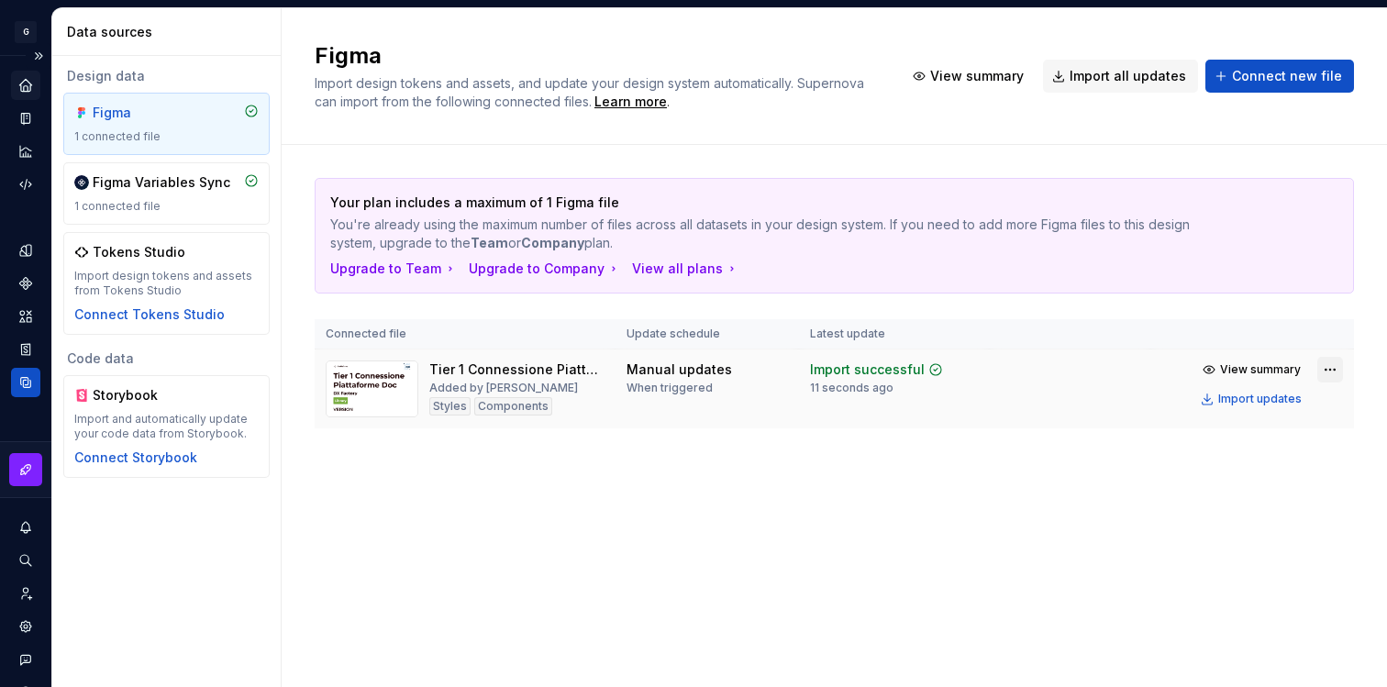
click at [1333, 371] on html "G Supernova white label G Design system data Data sources Design data Figma 1 c…" at bounding box center [693, 343] width 1387 height 687
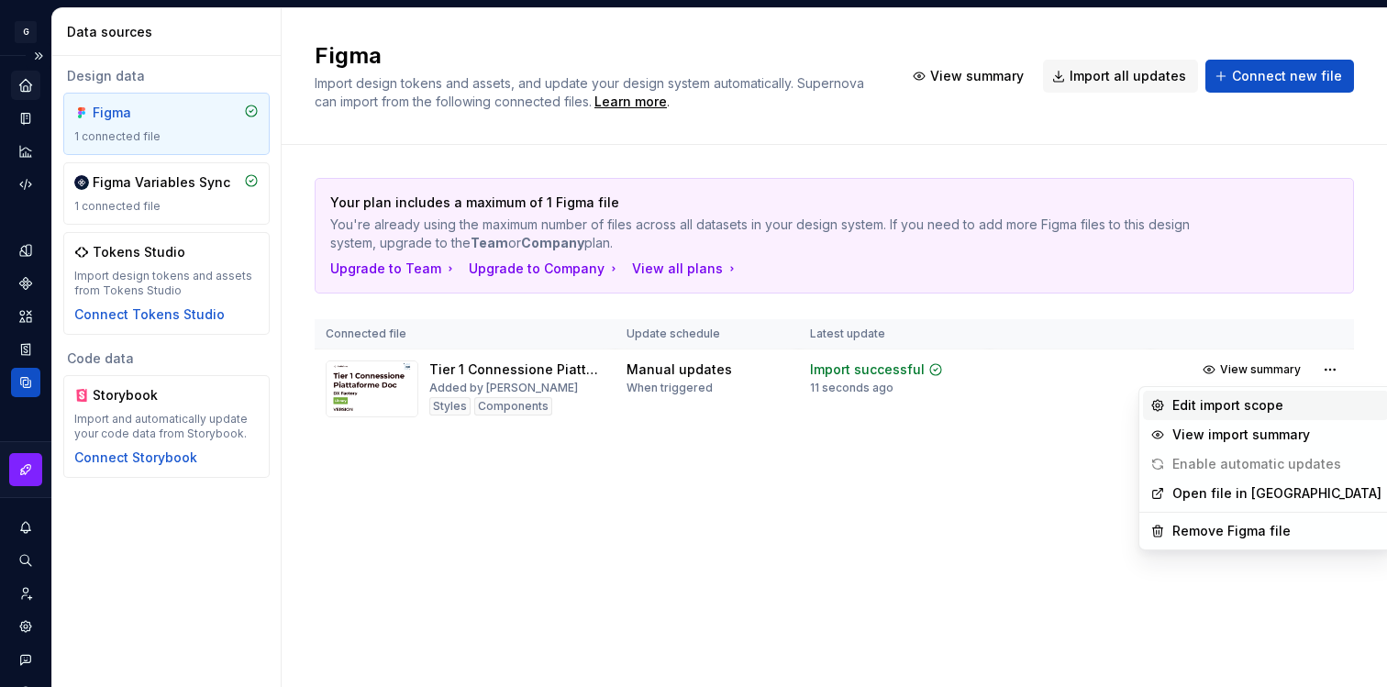
click at [1291, 410] on div "Edit import scope" at bounding box center [1277, 405] width 209 height 18
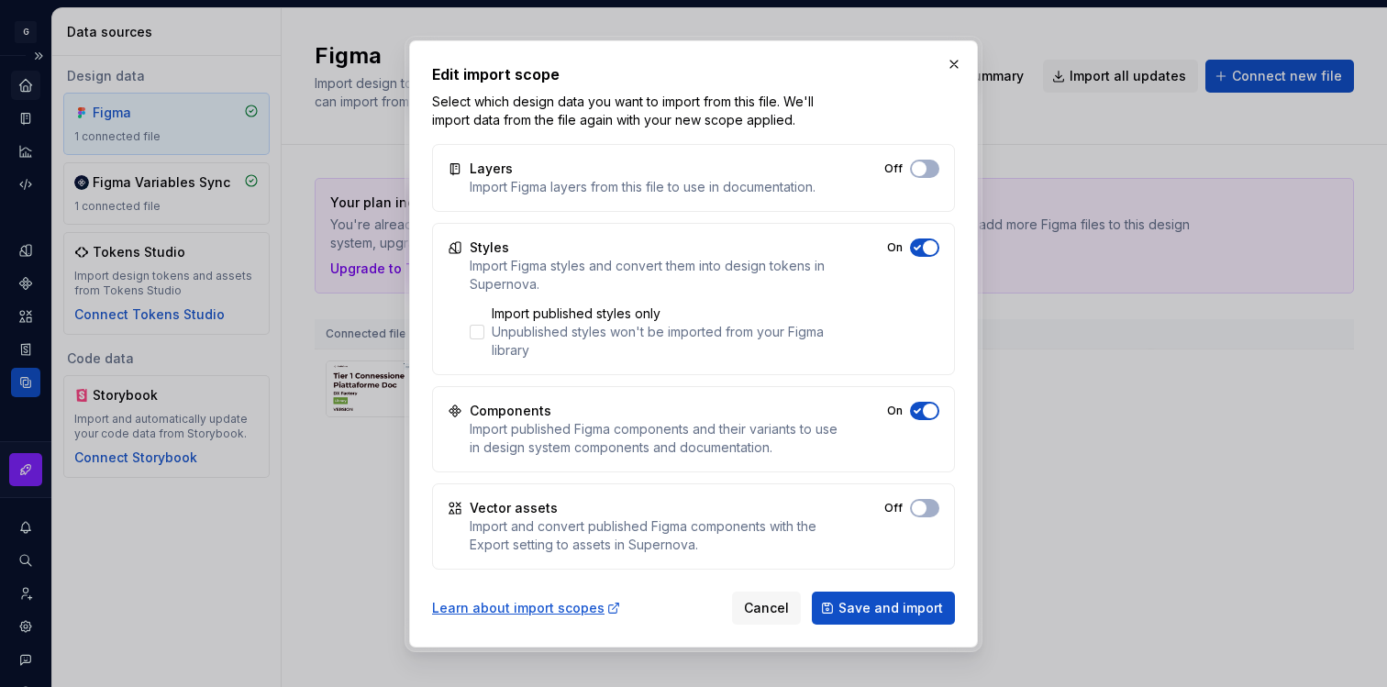
click at [923, 411] on span "button" at bounding box center [930, 411] width 15 height 15
click at [929, 243] on span "button" at bounding box center [930, 247] width 15 height 15
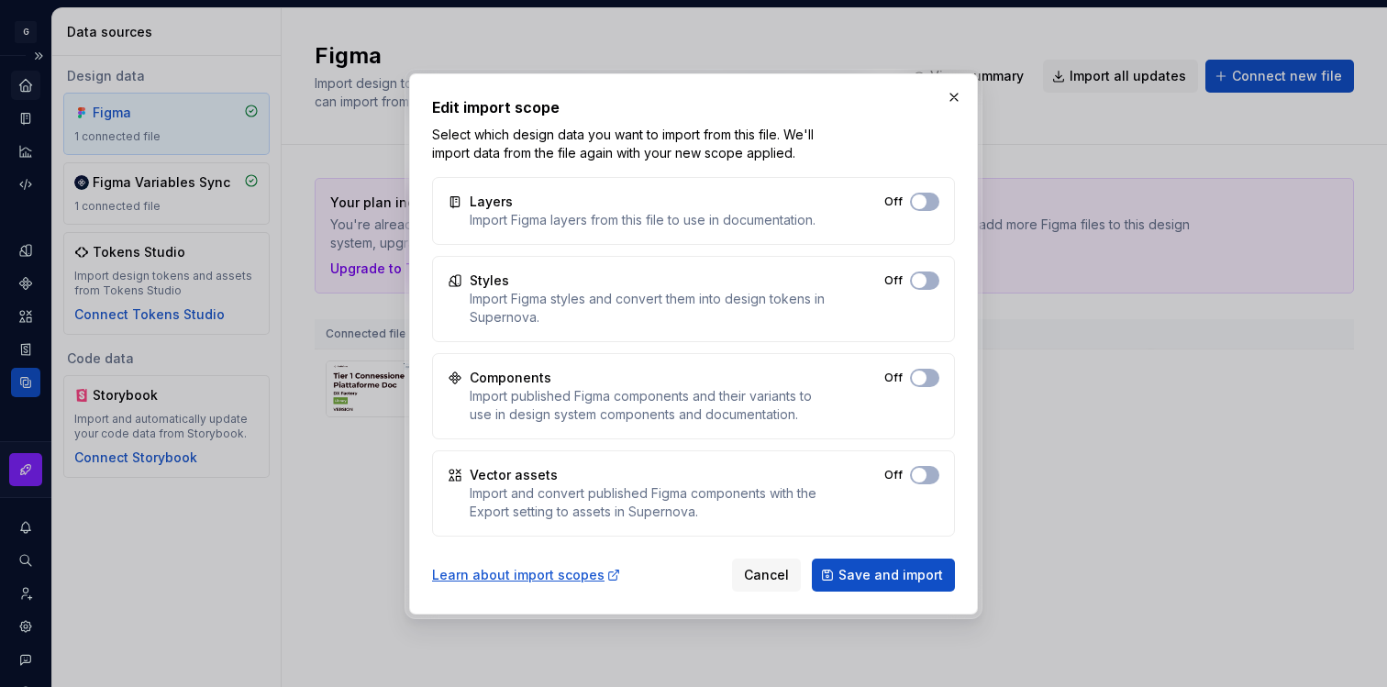
click at [929, 570] on span "Save and import" at bounding box center [891, 575] width 105 height 18
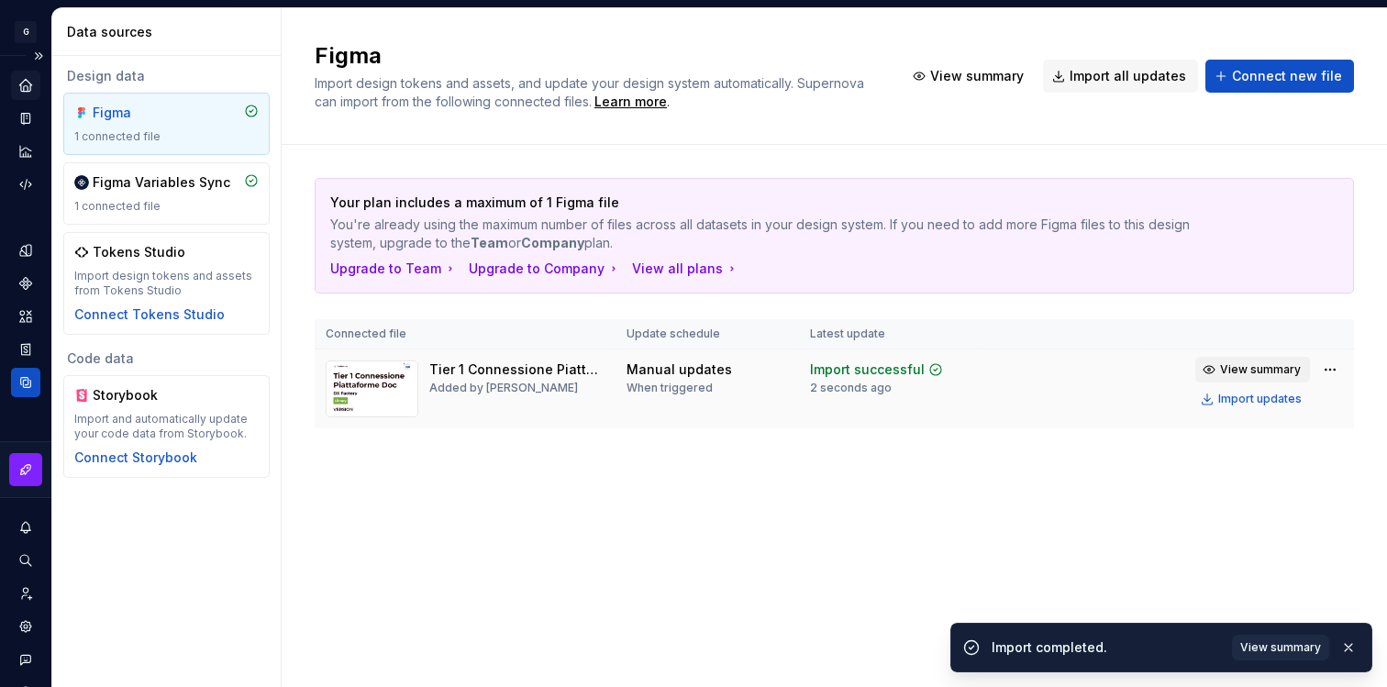
click at [1227, 371] on span "View summary" at bounding box center [1260, 369] width 81 height 15
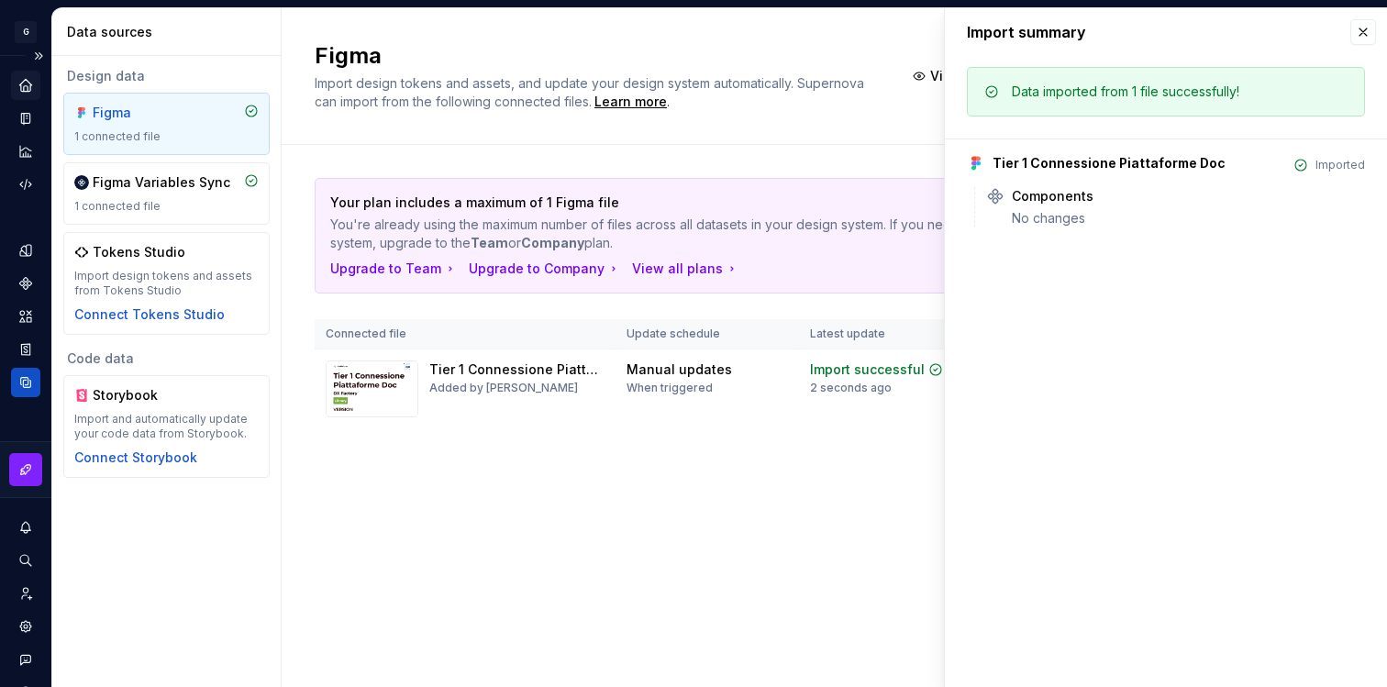
click at [781, 450] on div "Your plan includes a maximum of 1 Figma file You're already using the maximum n…" at bounding box center [835, 321] width 1040 height 353
click at [1369, 29] on button "button" at bounding box center [1364, 32] width 26 height 26
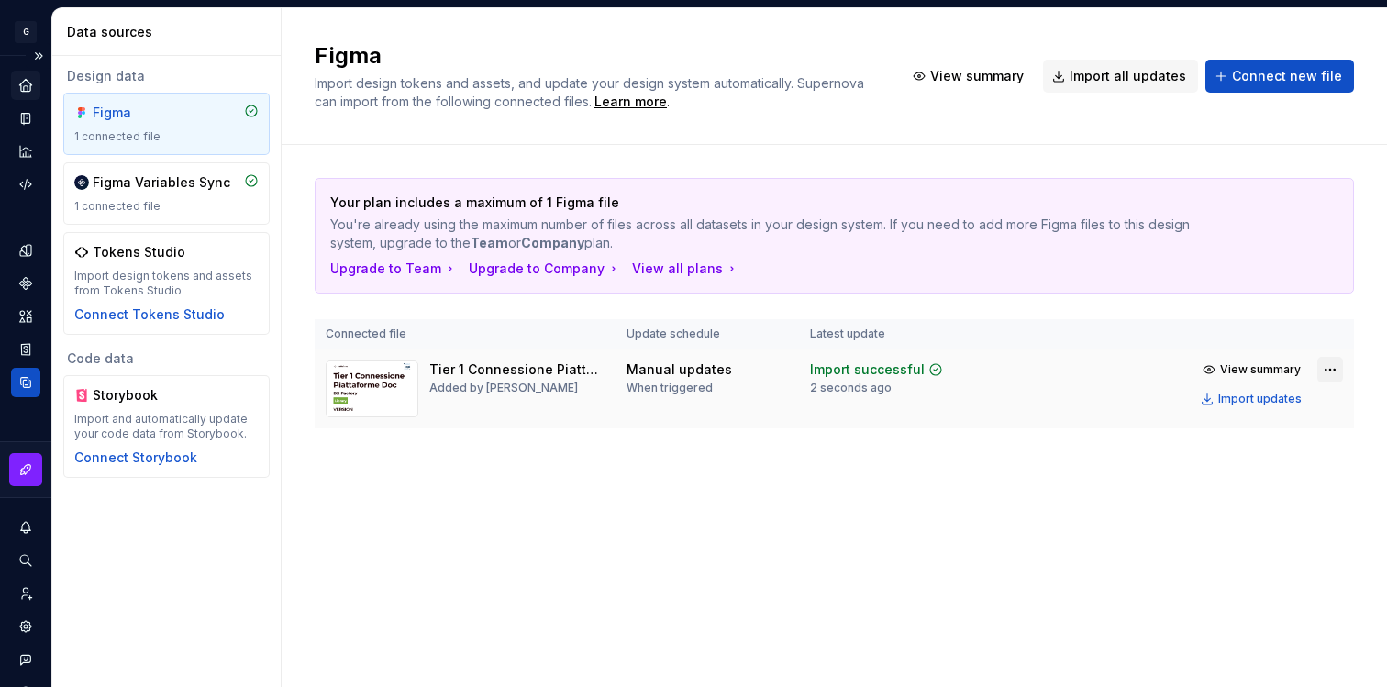
click at [1331, 367] on html "G Supernova white label G Design system data Data sources Design data Figma 1 c…" at bounding box center [693, 343] width 1387 height 687
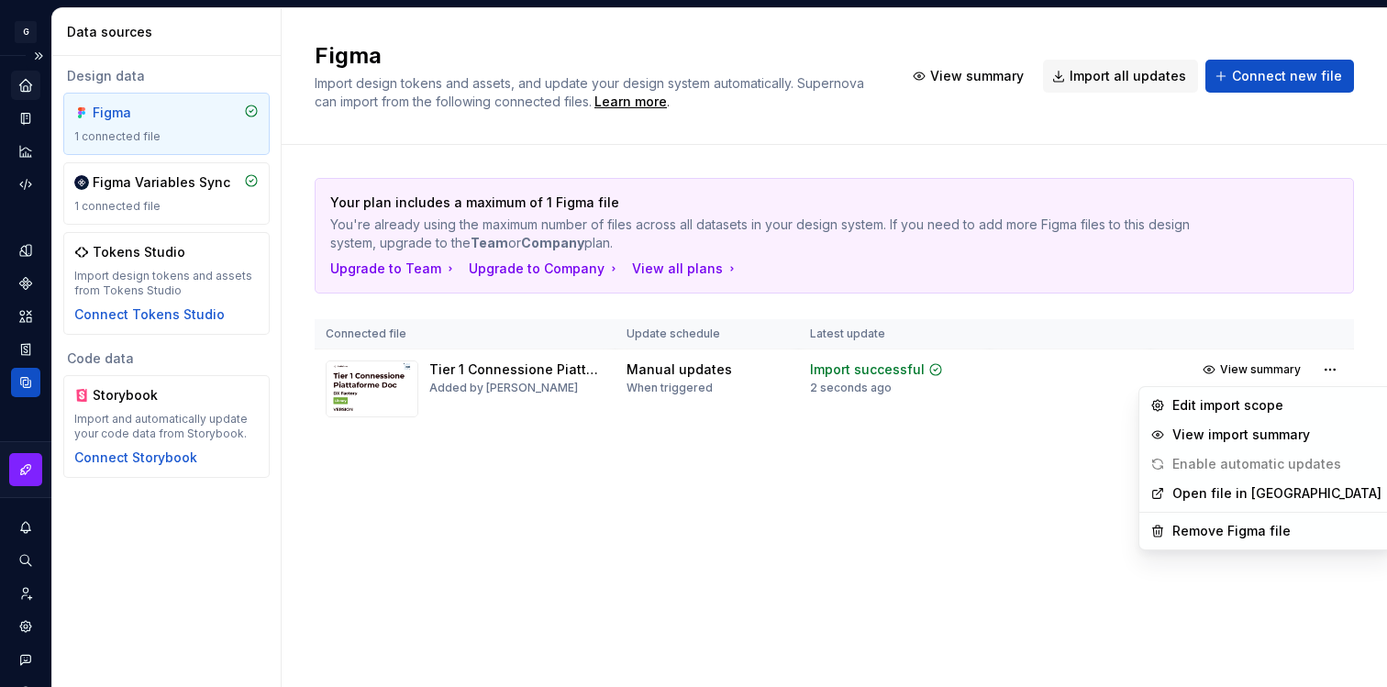
click at [1263, 497] on link "Open file in [GEOGRAPHIC_DATA]" at bounding box center [1277, 494] width 209 height 18
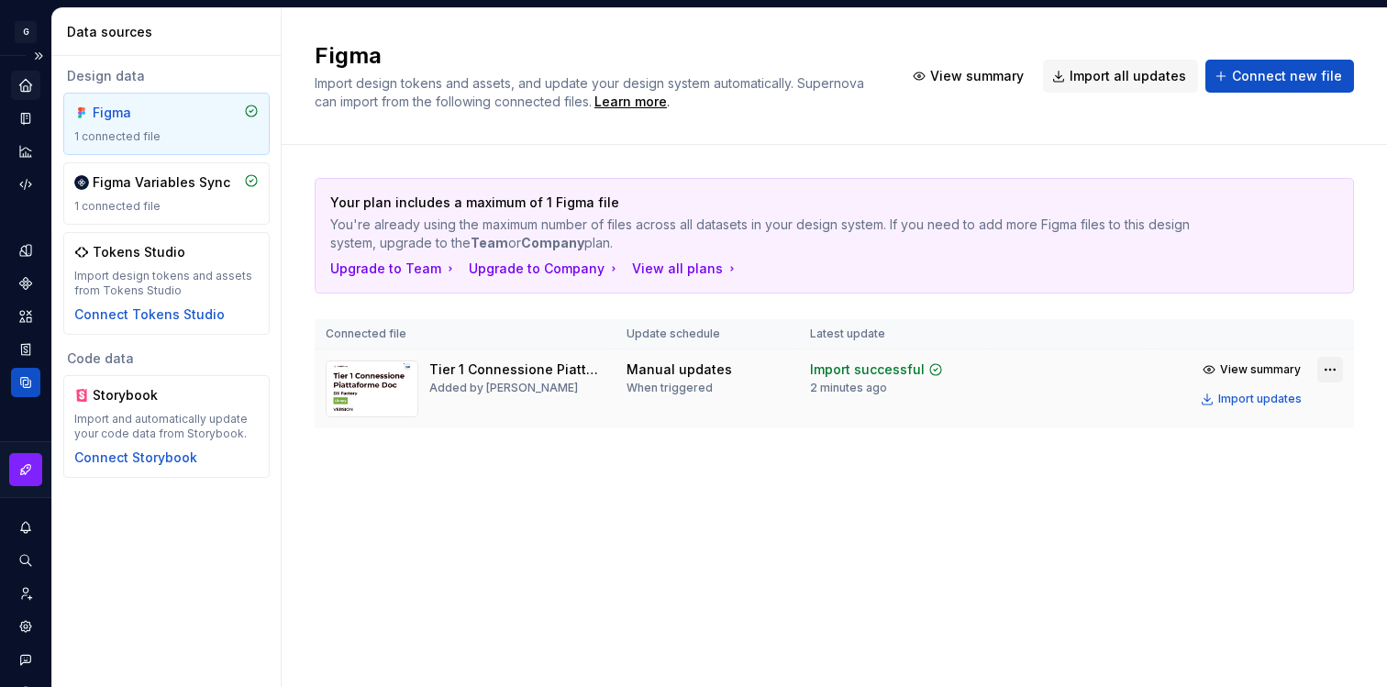
click at [1336, 371] on html "G Supernova white label G Design system data Data sources Design data Figma 1 c…" at bounding box center [693, 343] width 1387 height 687
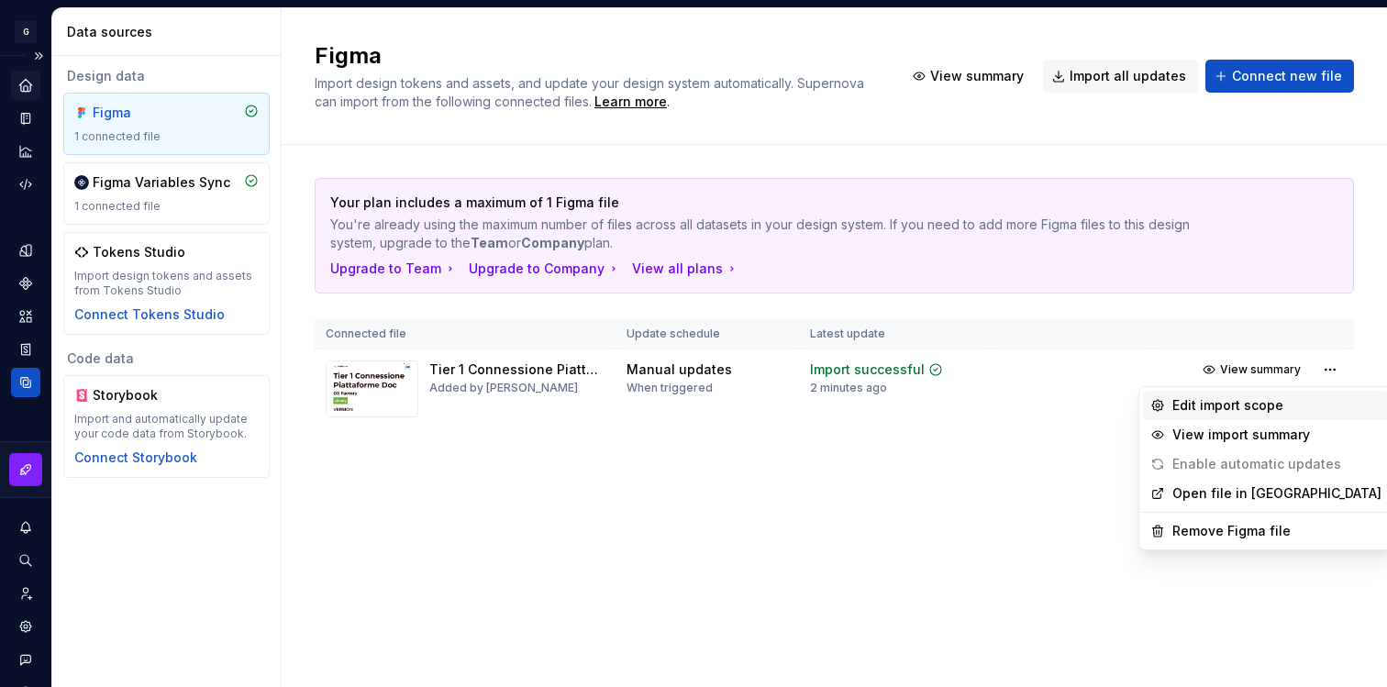
click at [1209, 405] on div "Edit import scope" at bounding box center [1277, 405] width 209 height 18
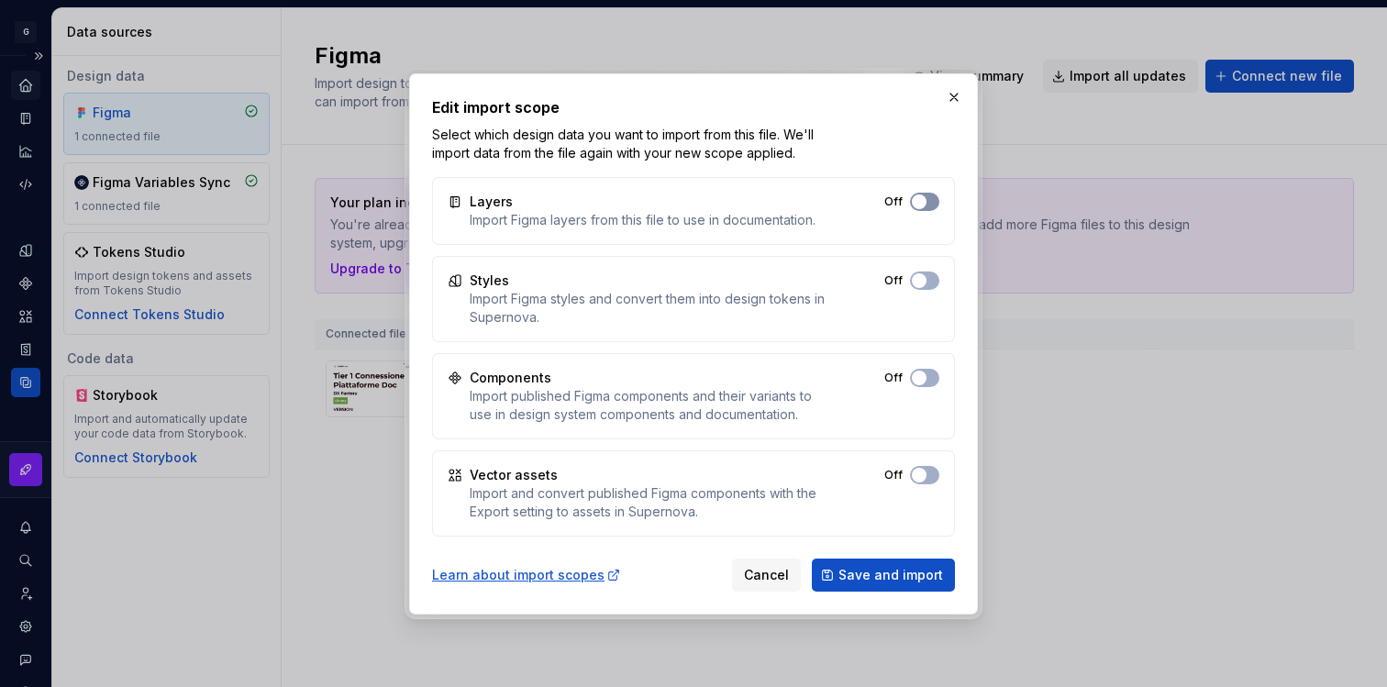
click at [923, 198] on span "button" at bounding box center [919, 202] width 15 height 15
click at [930, 279] on button "Off" at bounding box center [924, 281] width 29 height 18
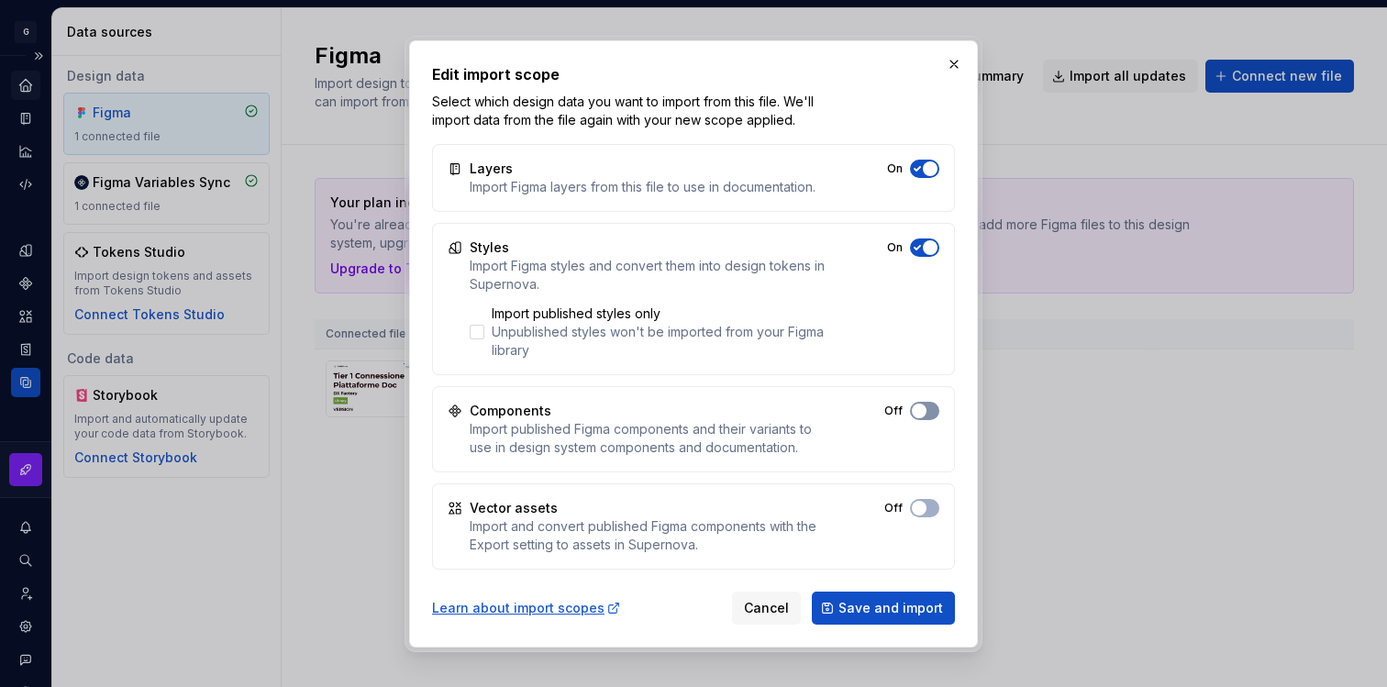
click at [927, 417] on button "On" at bounding box center [924, 411] width 29 height 18
click at [930, 511] on button "On" at bounding box center [924, 508] width 29 height 18
click at [907, 606] on span "Save and import" at bounding box center [891, 608] width 105 height 18
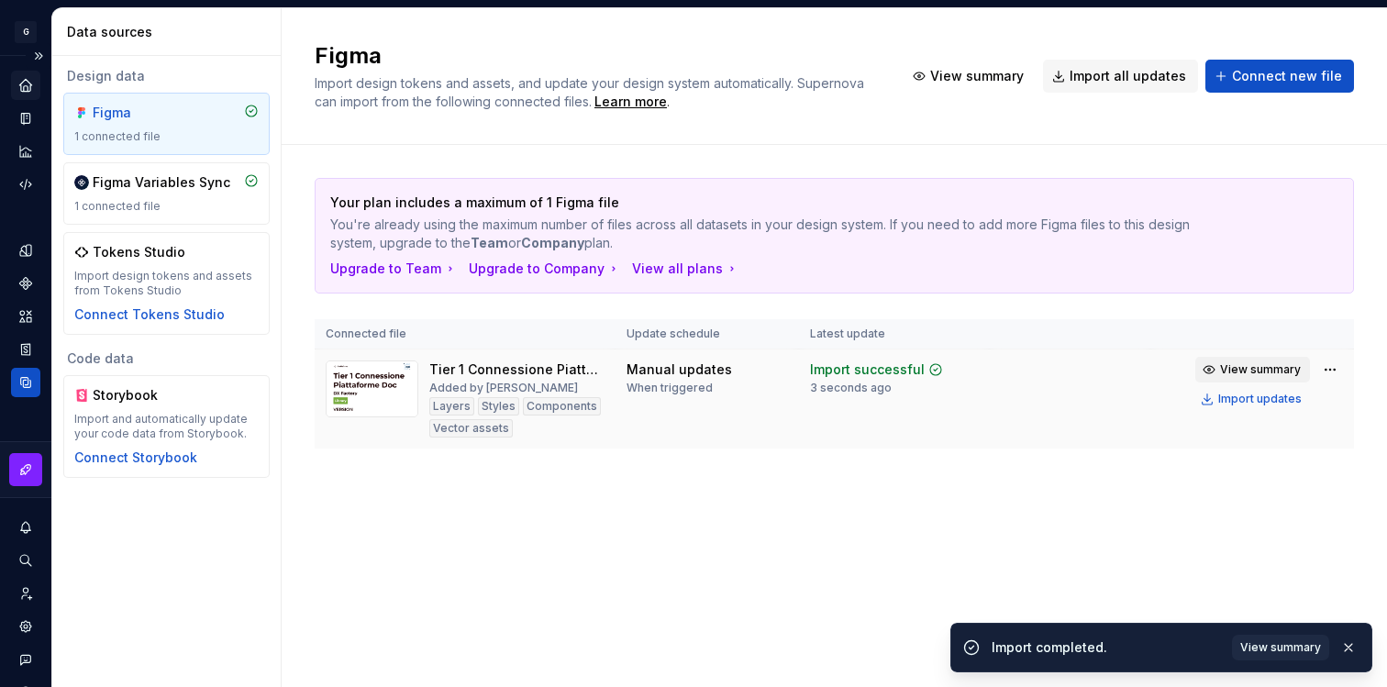
click at [1276, 362] on span "View summary" at bounding box center [1260, 369] width 81 height 15
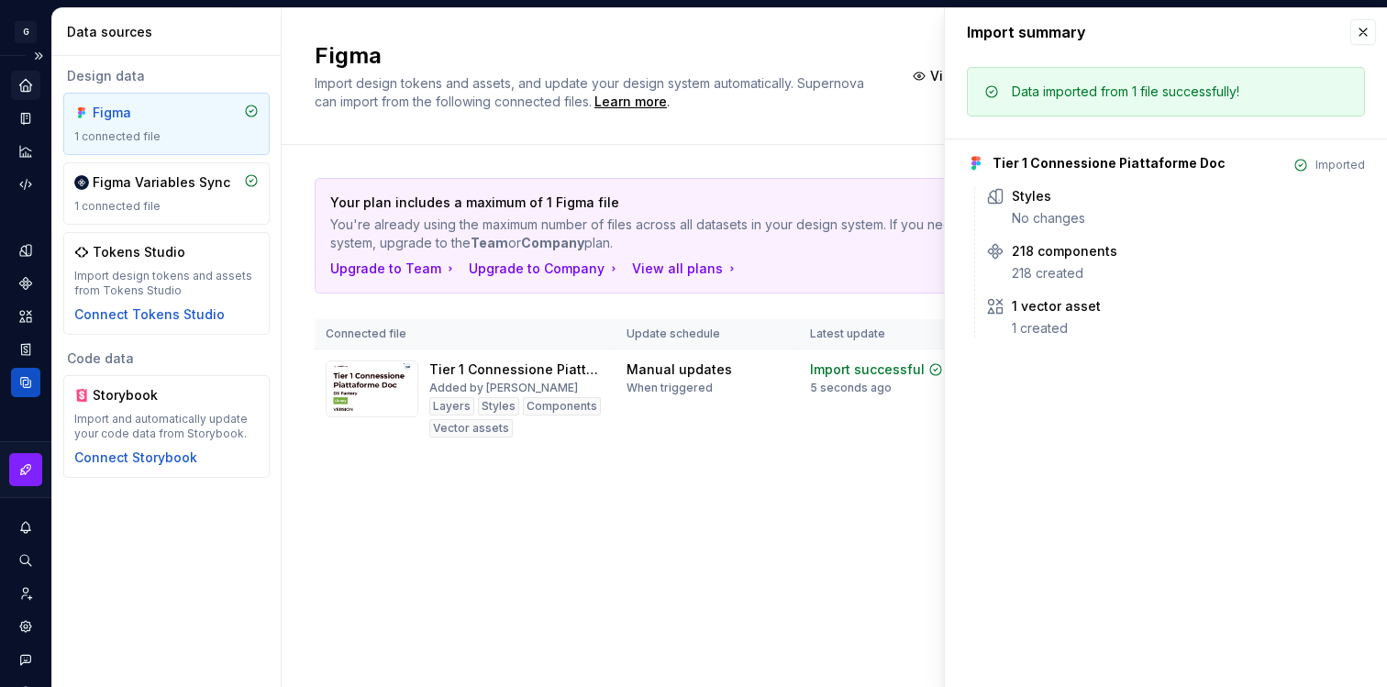
click at [541, 509] on div "Your plan includes a maximum of 1 Figma file You're already using the maximum n…" at bounding box center [835, 331] width 1040 height 373
click at [186, 124] on div "Figma 1 connected file" at bounding box center [166, 124] width 184 height 40
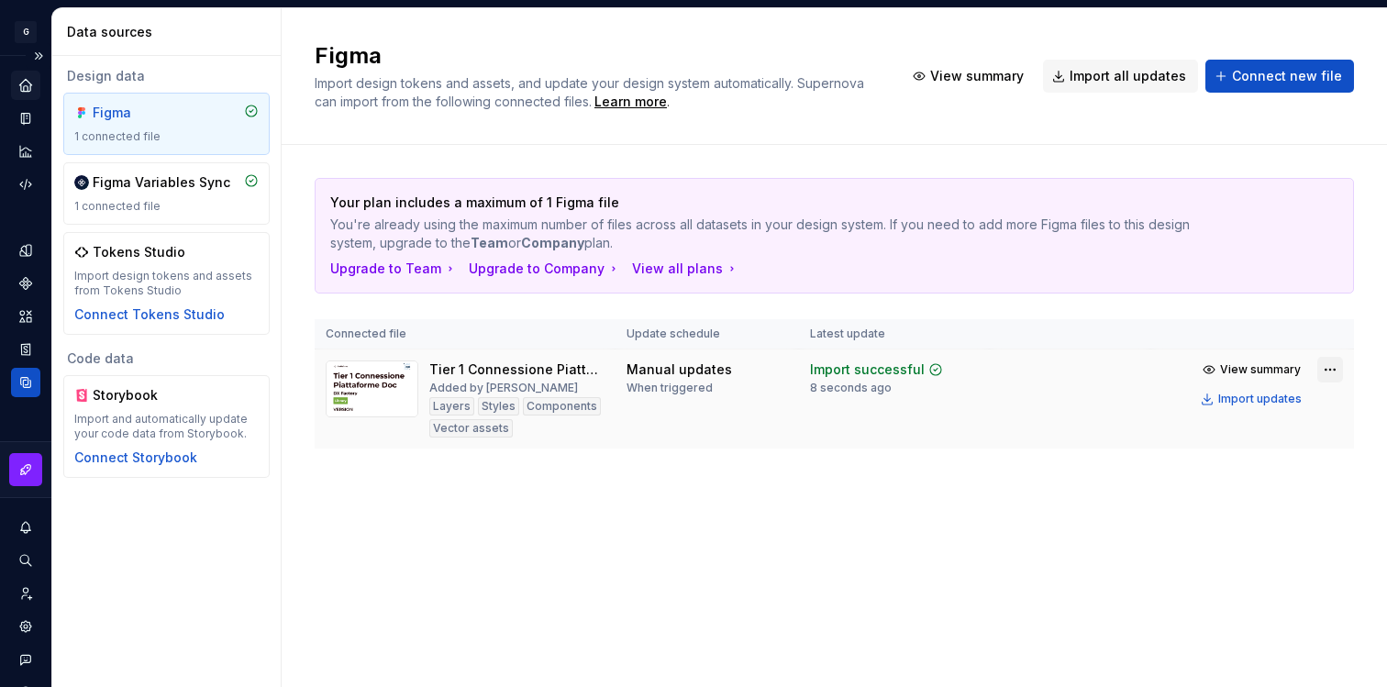
click at [1328, 371] on html "G Supernova white label G Design system data Data sources Design data Figma 1 c…" at bounding box center [693, 343] width 1387 height 687
click at [849, 517] on html "G Supernova white label G Design system data Data sources Design data Figma 1 c…" at bounding box center [693, 343] width 1387 height 687
click at [372, 396] on img at bounding box center [372, 389] width 93 height 57
click at [562, 365] on div "Tier 1 Connessione Piattaforme Doc" at bounding box center [516, 370] width 175 height 18
click at [25, 88] on icon "Home" at bounding box center [25, 85] width 17 height 17
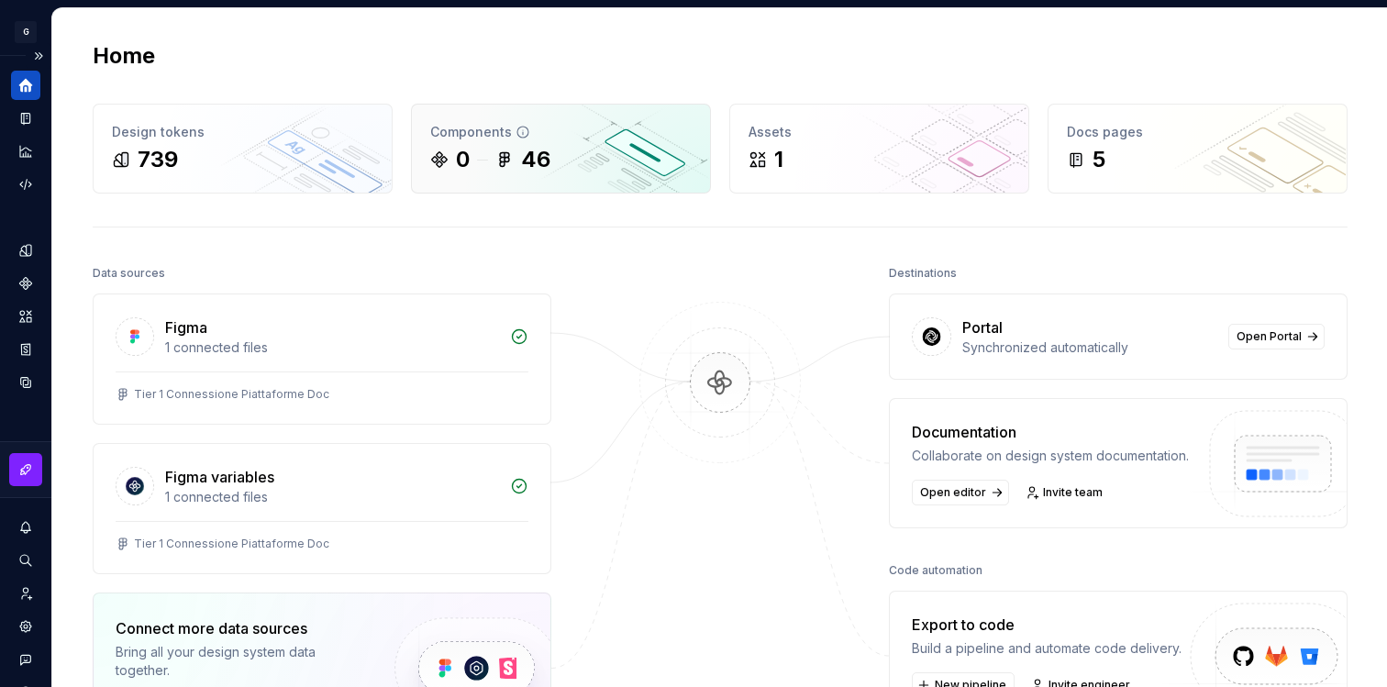
click at [524, 151] on div "46" at bounding box center [535, 159] width 29 height 29
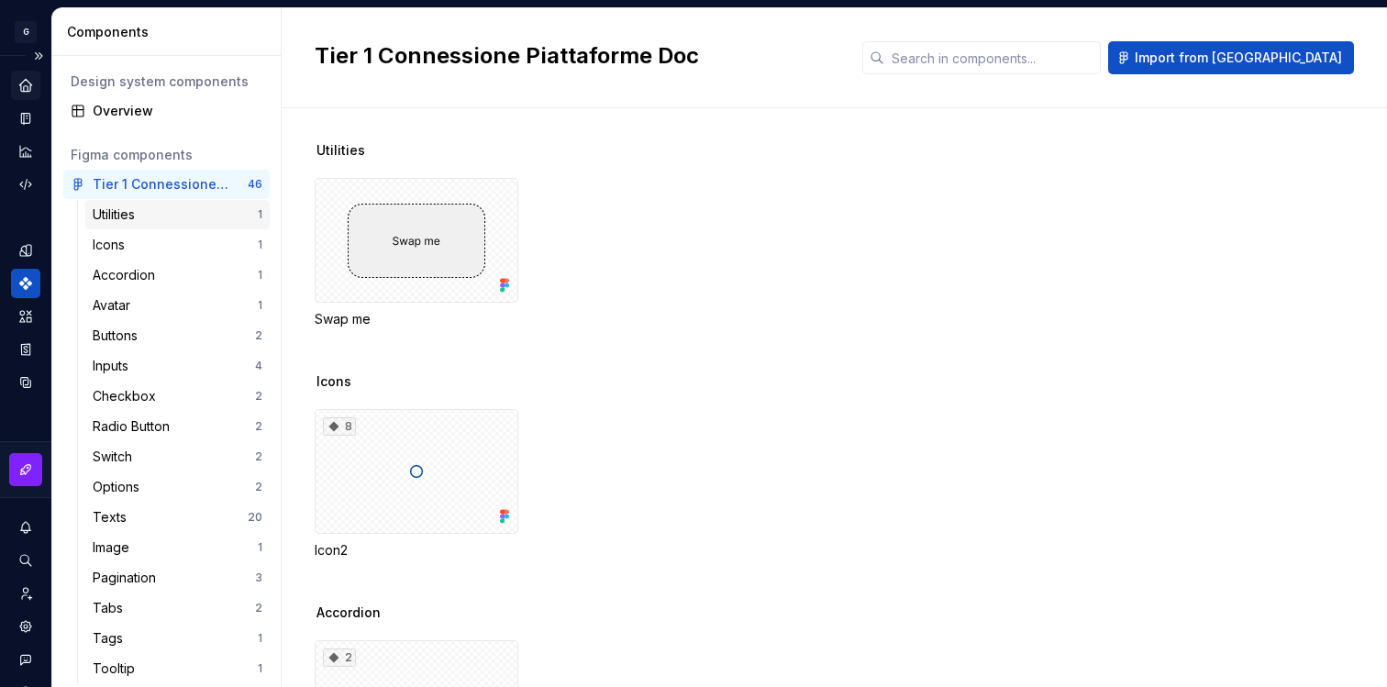
click at [167, 210] on div "Utilities" at bounding box center [175, 215] width 165 height 18
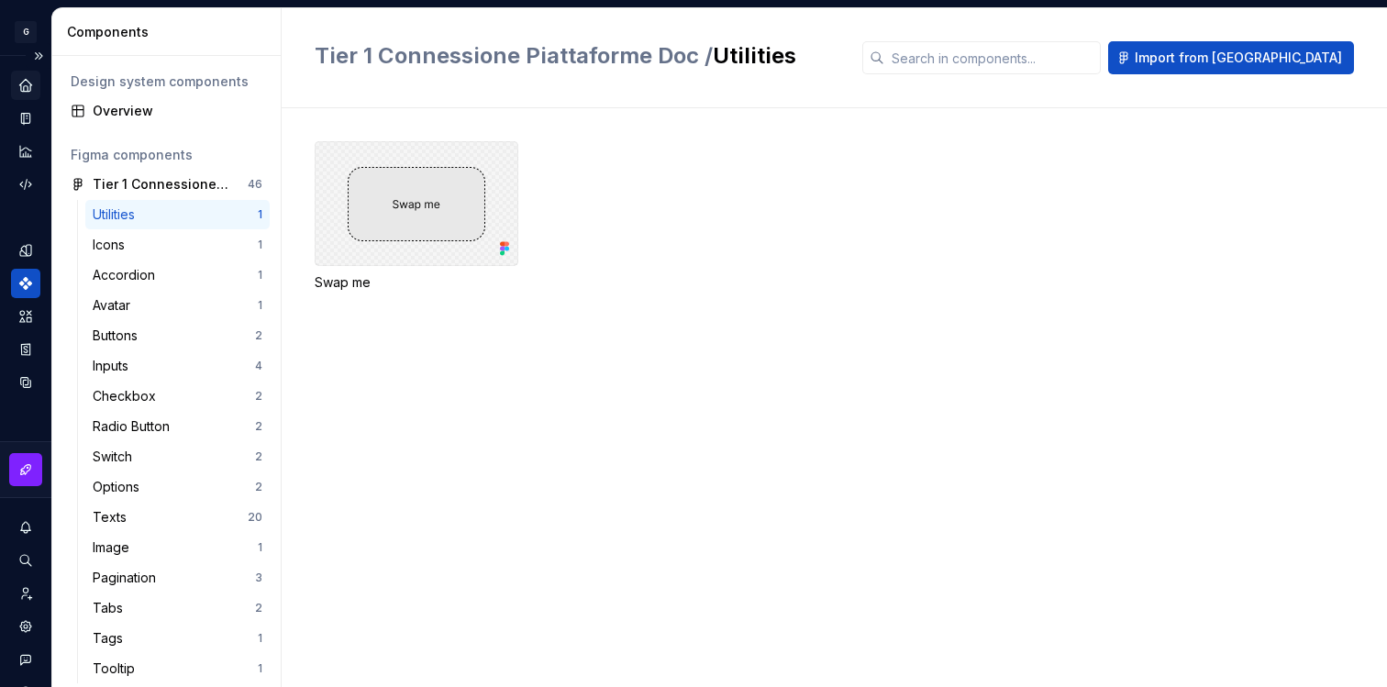
click at [430, 217] on div at bounding box center [417, 203] width 204 height 125
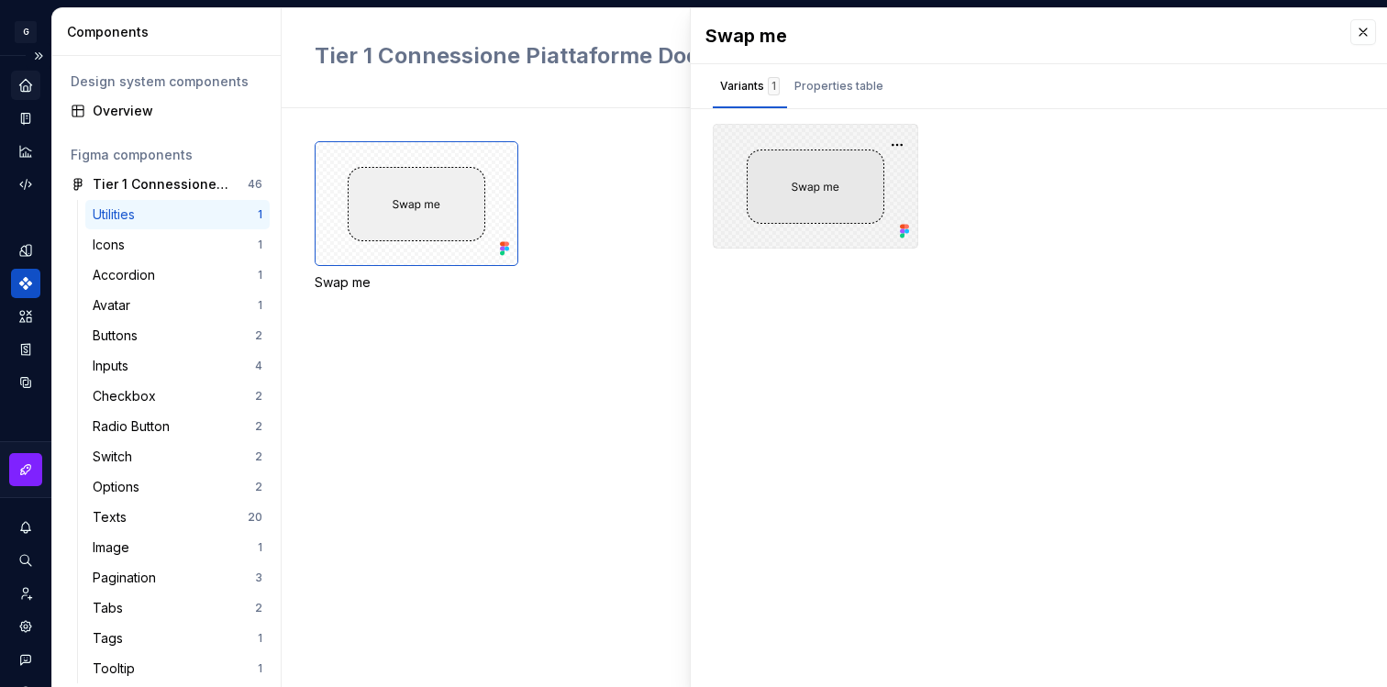
click at [785, 227] on div at bounding box center [816, 186] width 206 height 125
click at [785, 206] on div at bounding box center [816, 186] width 206 height 125
click at [874, 92] on div "Properties table" at bounding box center [839, 86] width 89 height 18
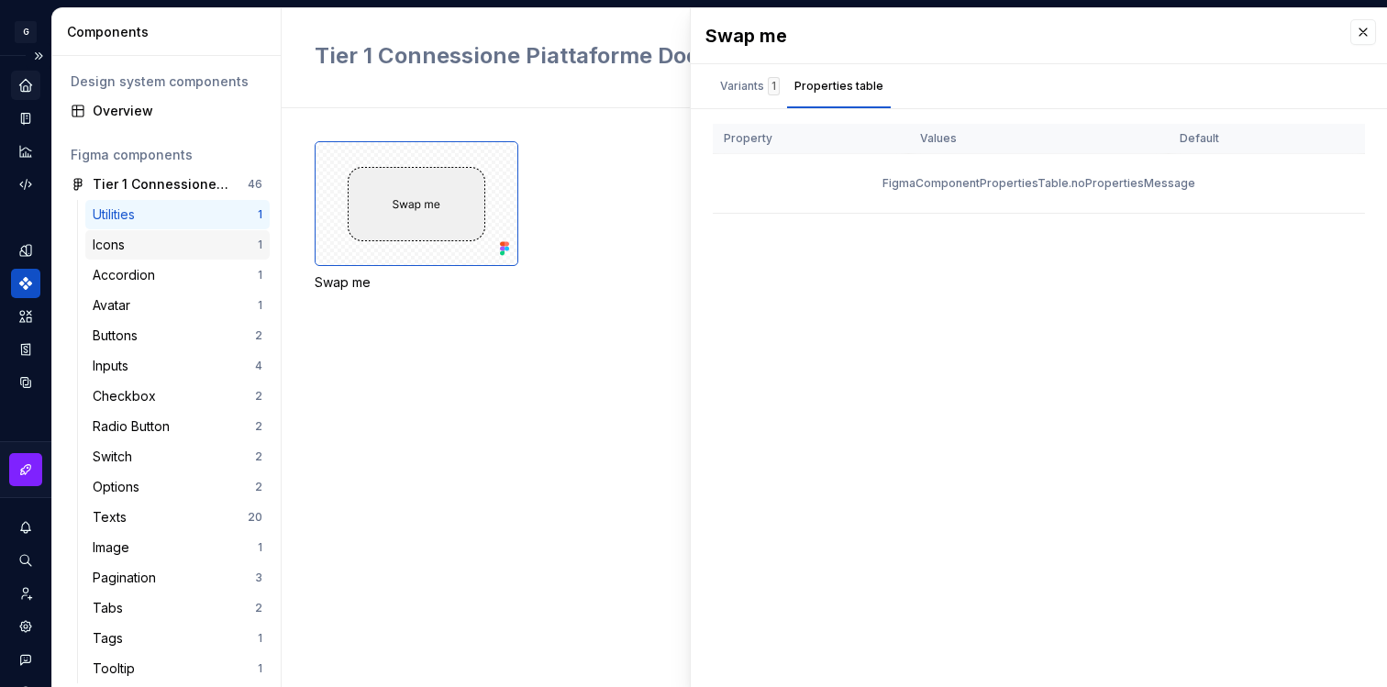
click at [107, 241] on div "Icons" at bounding box center [112, 245] width 39 height 18
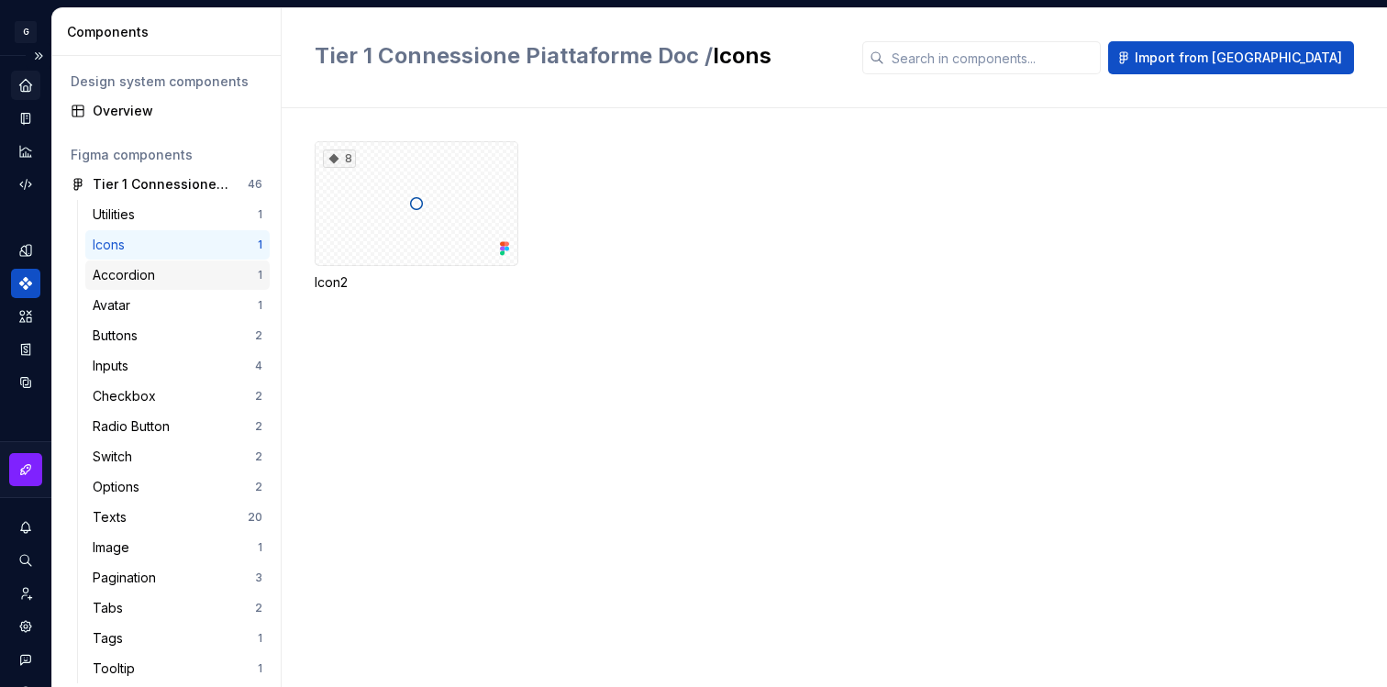
click at [173, 274] on div "Accordion" at bounding box center [175, 275] width 165 height 18
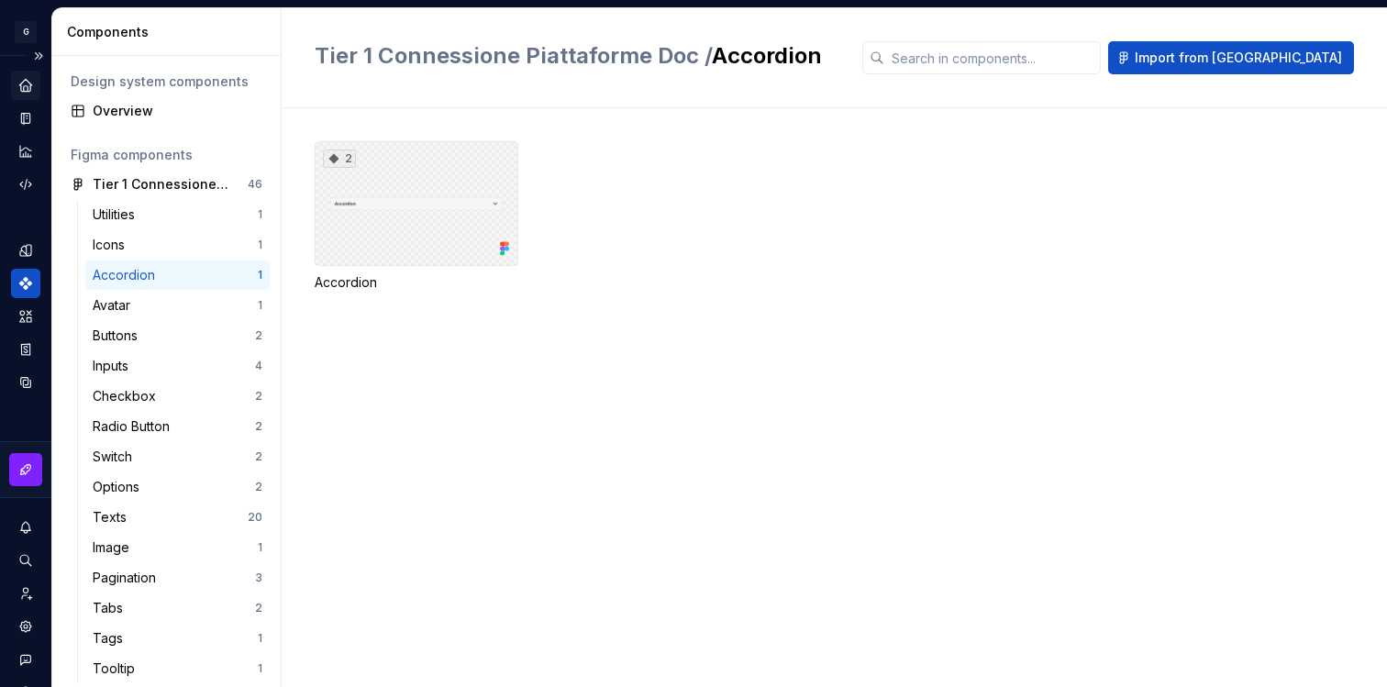
click at [380, 220] on div "2" at bounding box center [417, 203] width 204 height 125
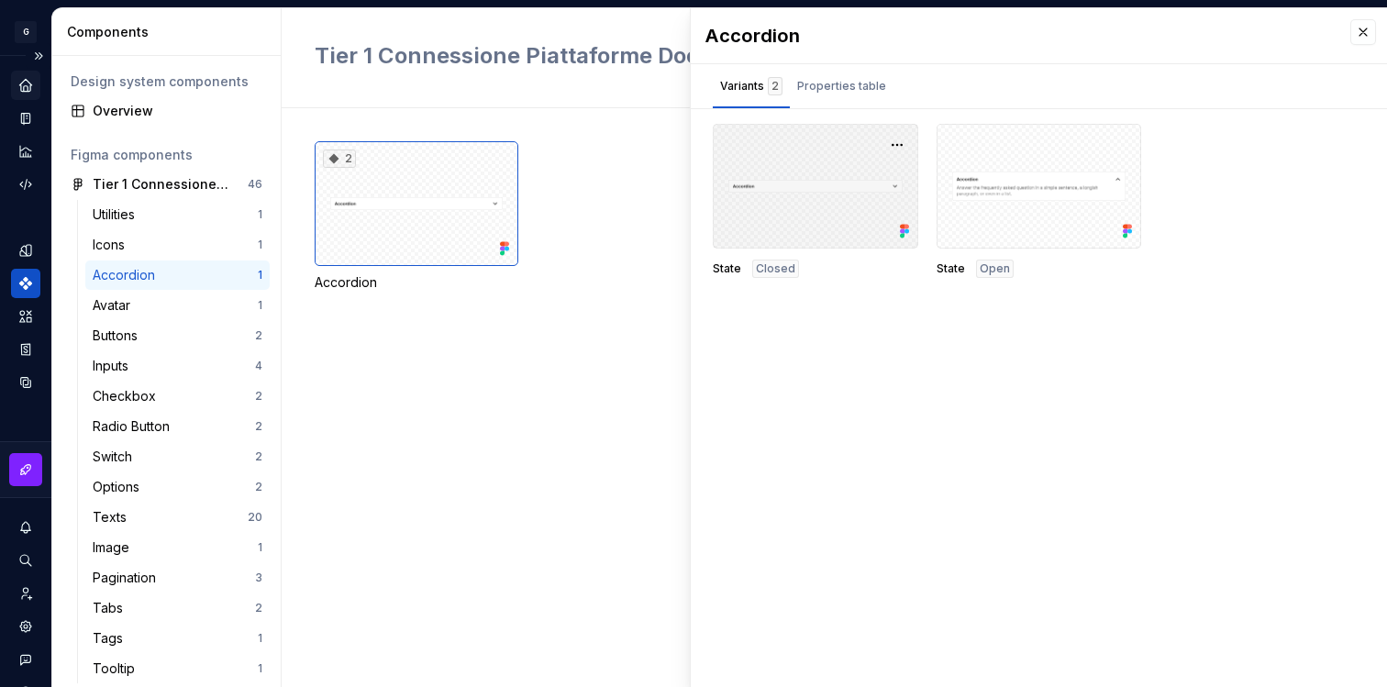
click at [801, 206] on div at bounding box center [816, 186] width 206 height 125
click at [807, 186] on div at bounding box center [816, 186] width 206 height 125
click at [807, 187] on div at bounding box center [816, 186] width 206 height 125
click at [902, 146] on button "button" at bounding box center [898, 145] width 26 height 26
click at [903, 148] on button "button" at bounding box center [898, 145] width 26 height 26
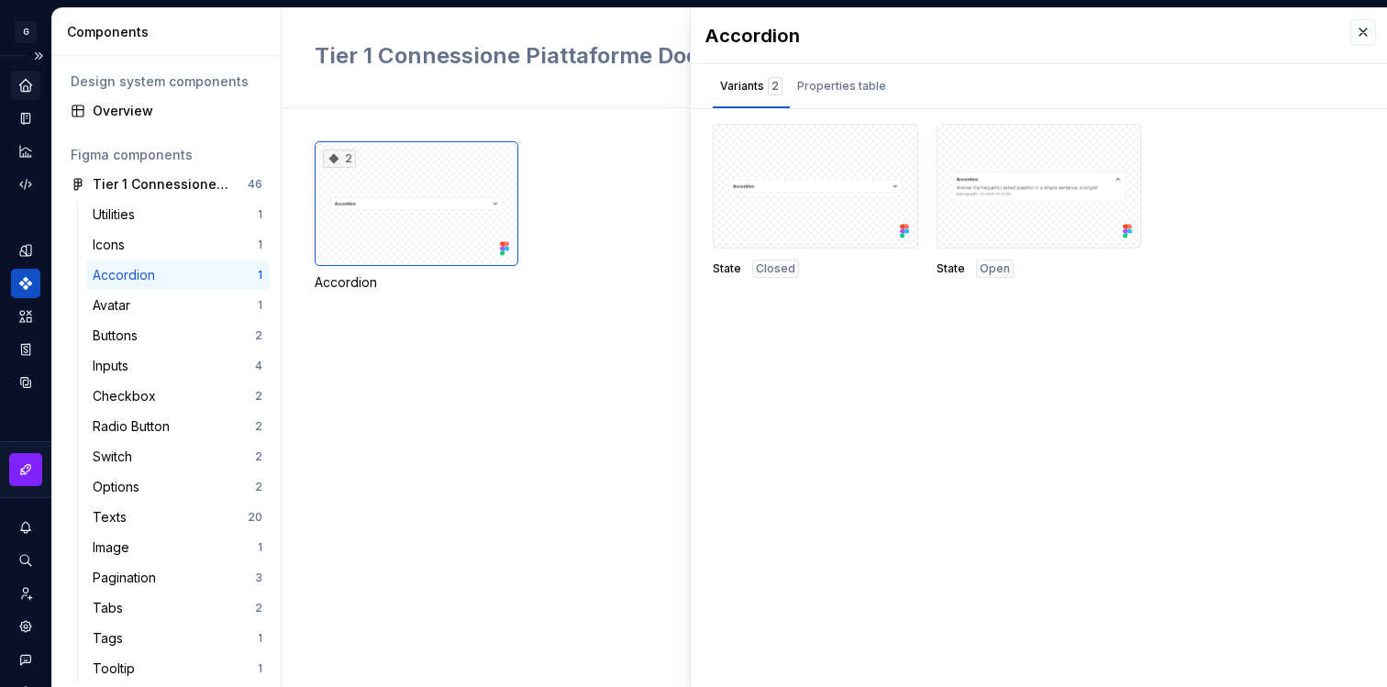
click at [618, 194] on div "2 Accordion" at bounding box center [851, 216] width 1073 height 150
click at [625, 198] on div "2 Accordion" at bounding box center [851, 216] width 1073 height 150
click at [1365, 28] on button "button" at bounding box center [1364, 32] width 26 height 26
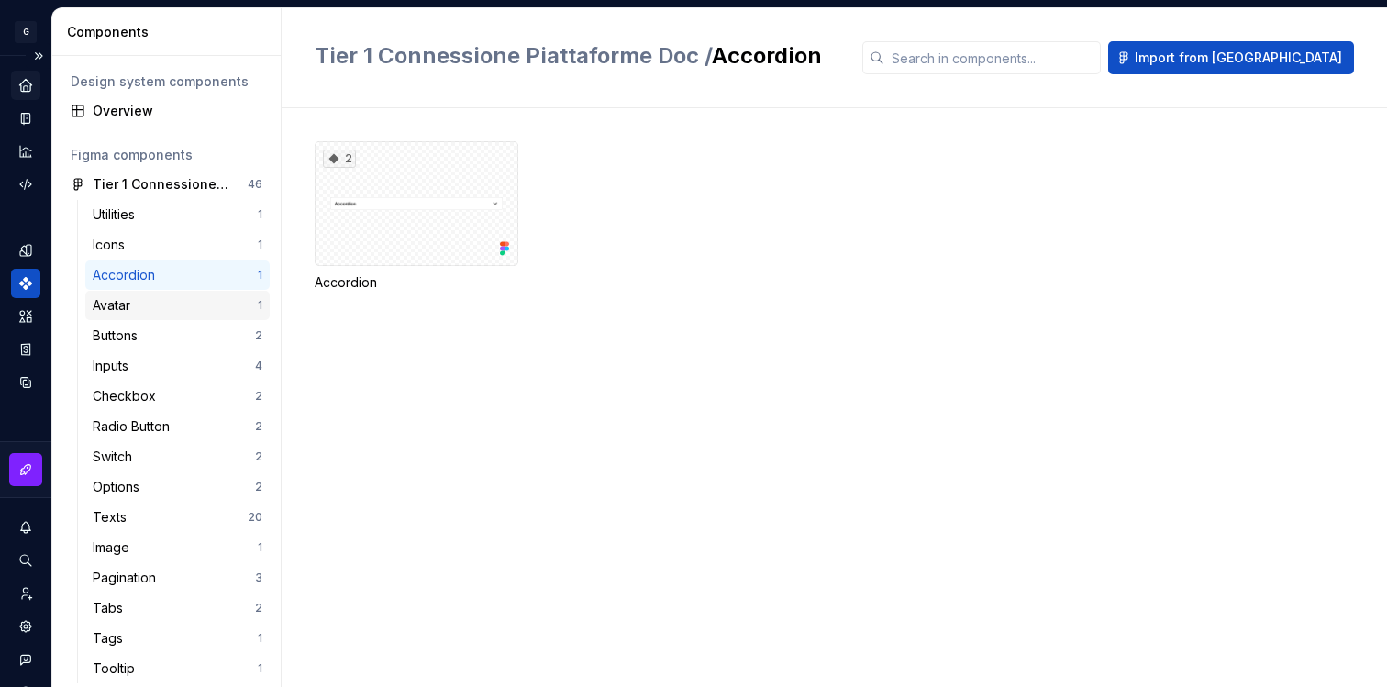
click at [165, 308] on div "Avatar" at bounding box center [175, 305] width 165 height 18
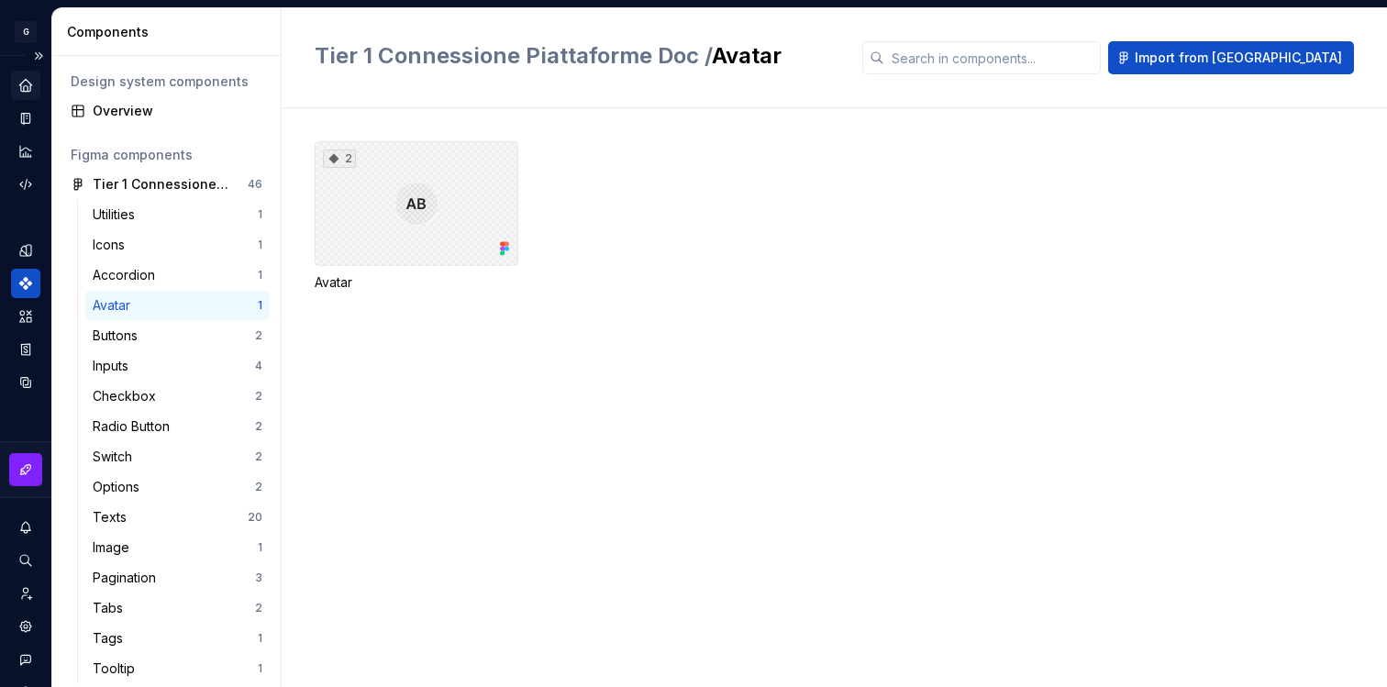
click at [345, 191] on div "2" at bounding box center [417, 203] width 204 height 125
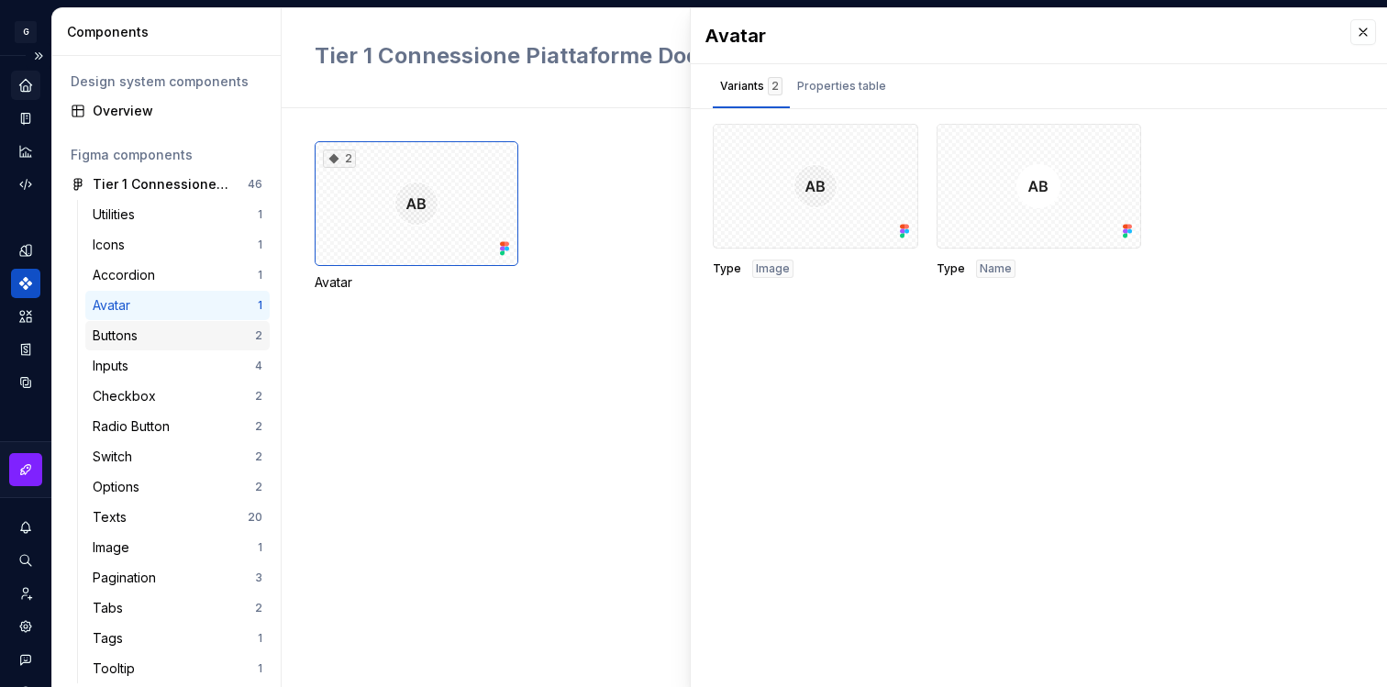
click at [123, 329] on div "Buttons" at bounding box center [119, 336] width 52 height 18
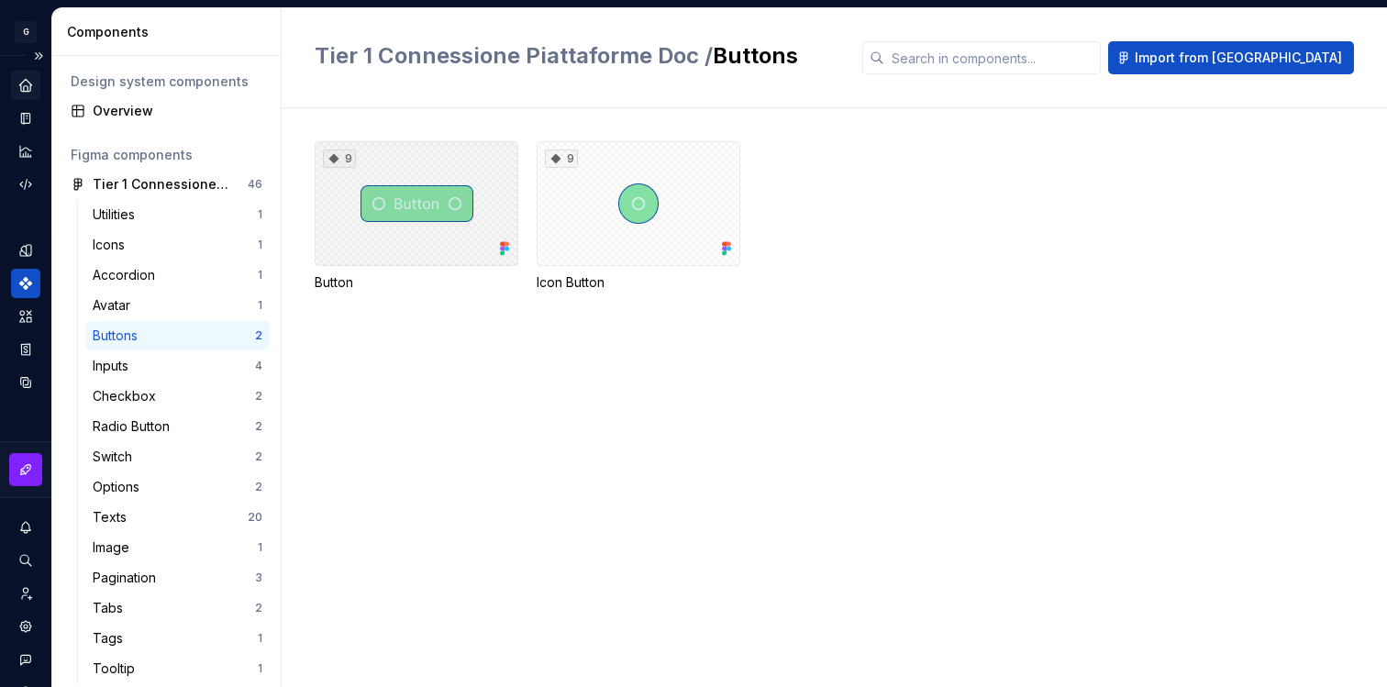
click at [448, 195] on div "9" at bounding box center [417, 203] width 204 height 125
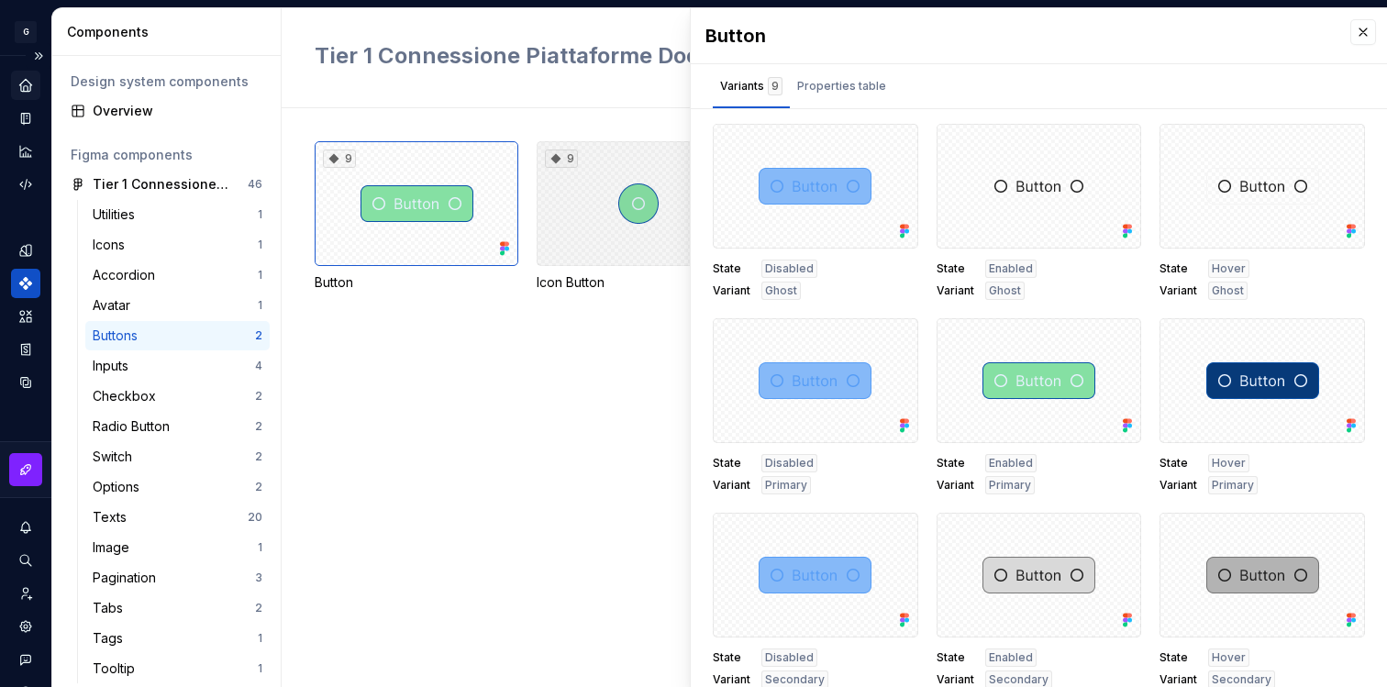
click at [645, 236] on div "9" at bounding box center [639, 203] width 204 height 125
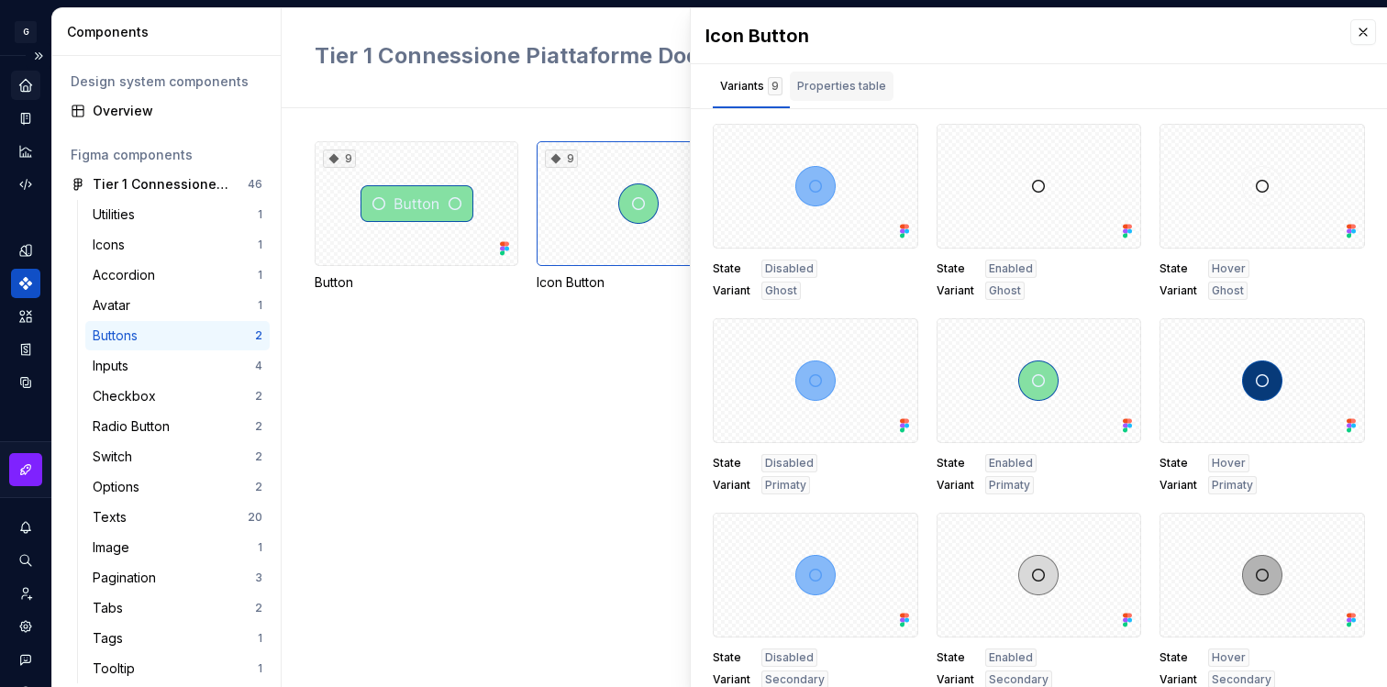
click at [840, 87] on div "Properties table" at bounding box center [841, 86] width 89 height 18
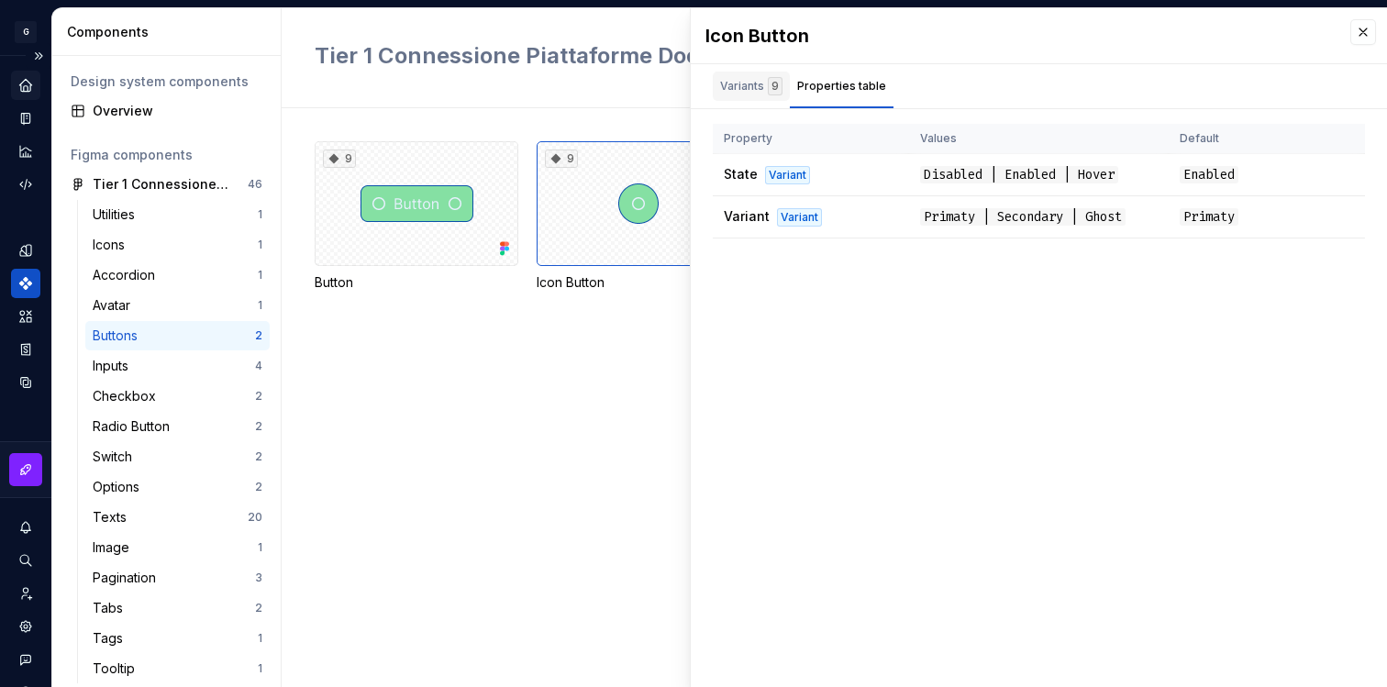
click at [741, 85] on div "Variants 9" at bounding box center [751, 86] width 62 height 18
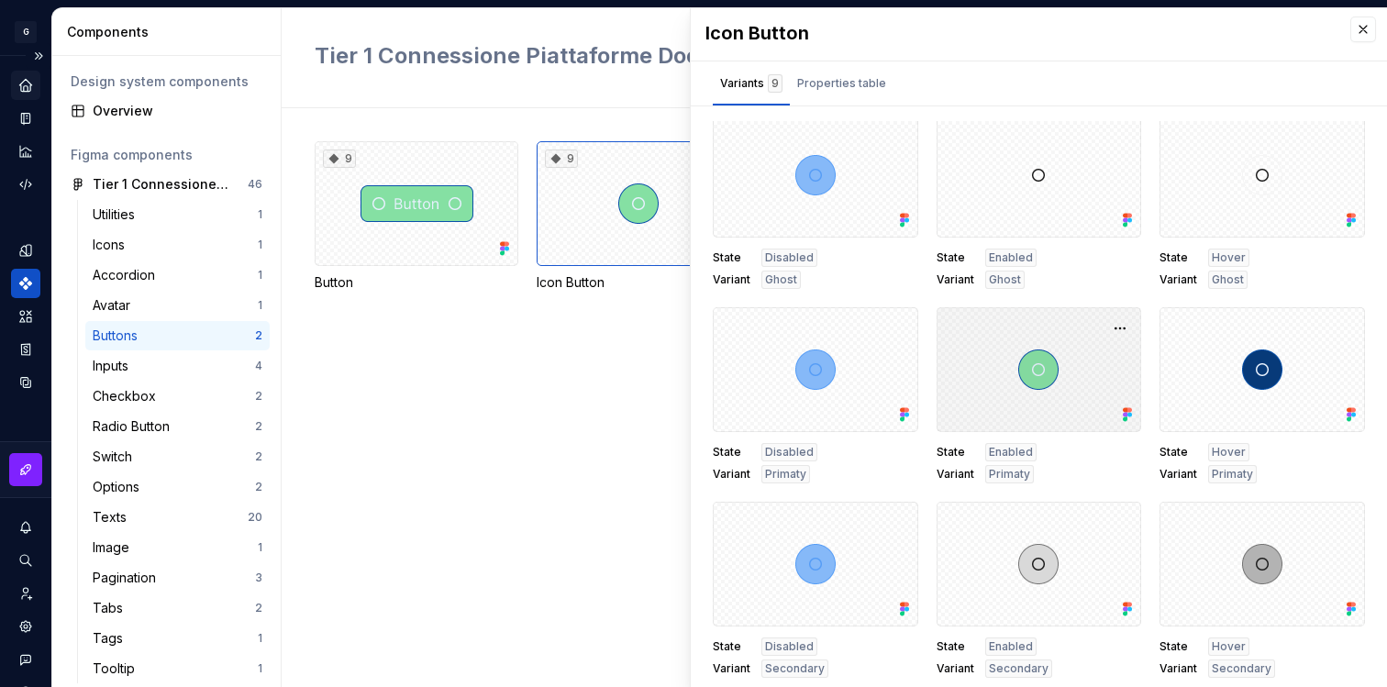
scroll to position [8, 0]
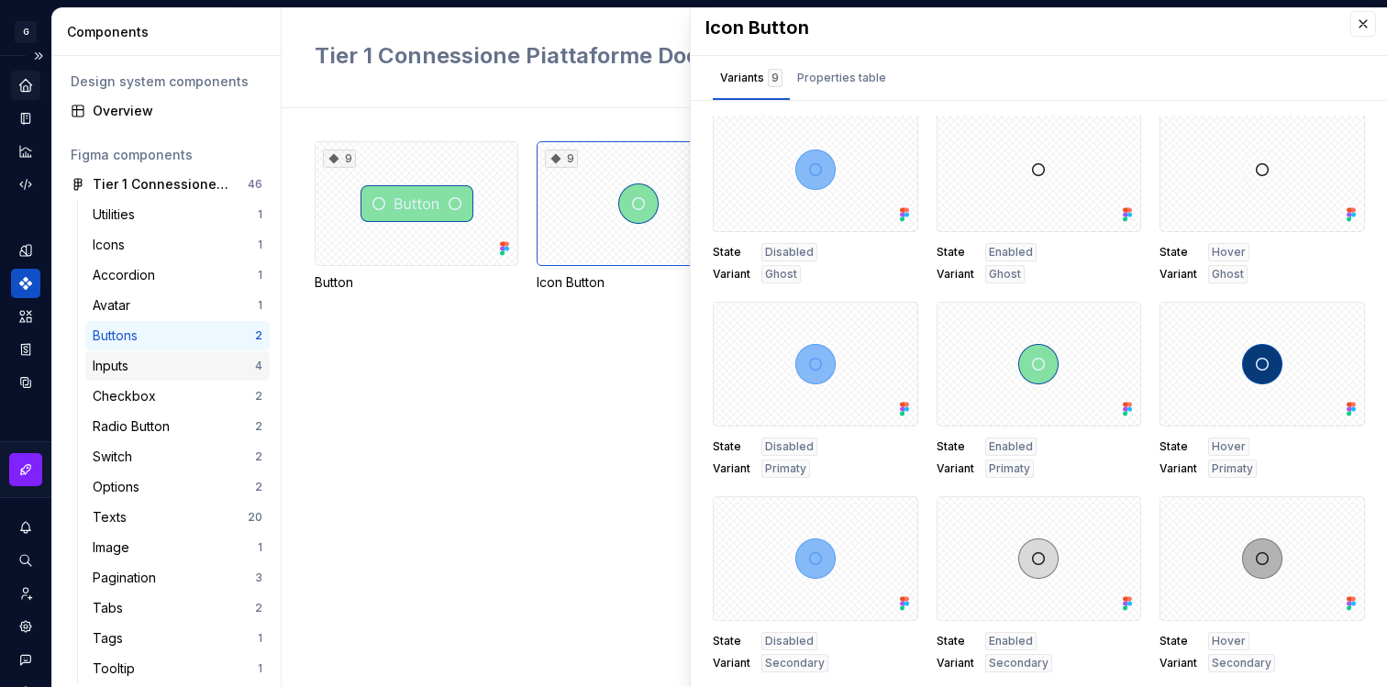
click at [170, 366] on div "Inputs" at bounding box center [174, 366] width 162 height 18
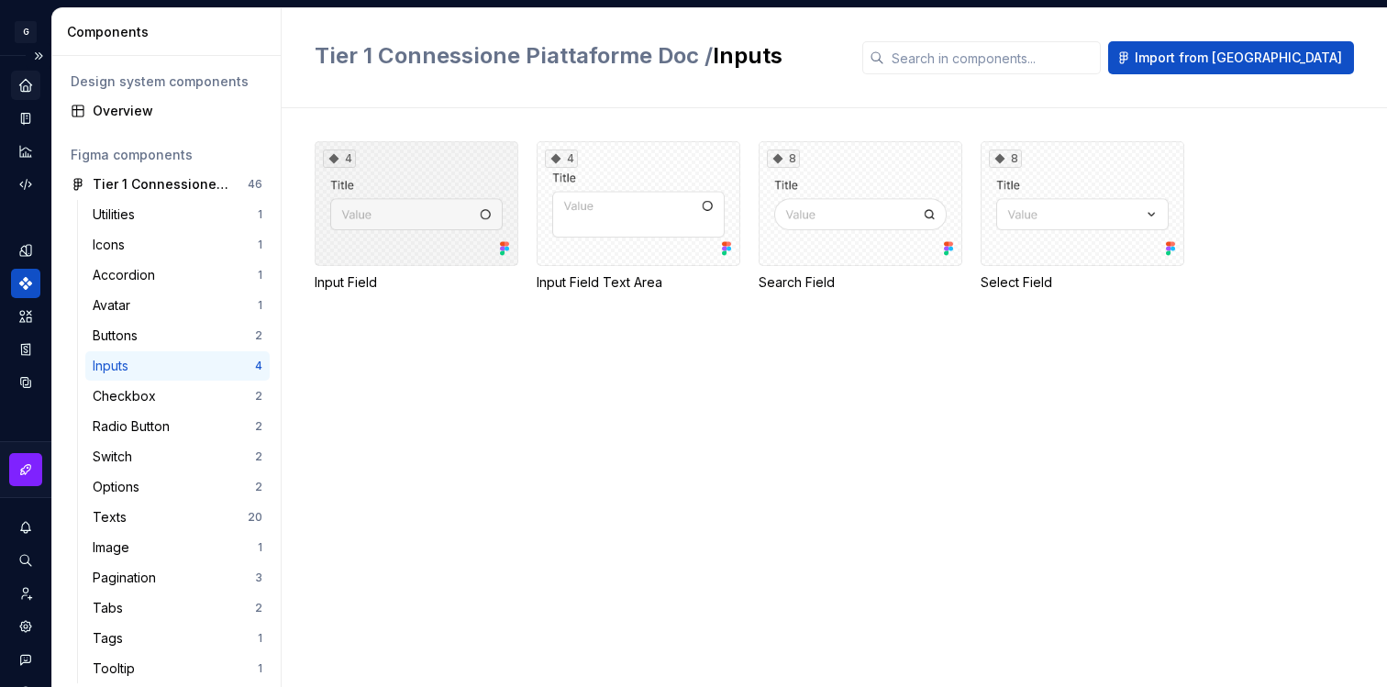
click at [371, 221] on div "4" at bounding box center [417, 203] width 204 height 125
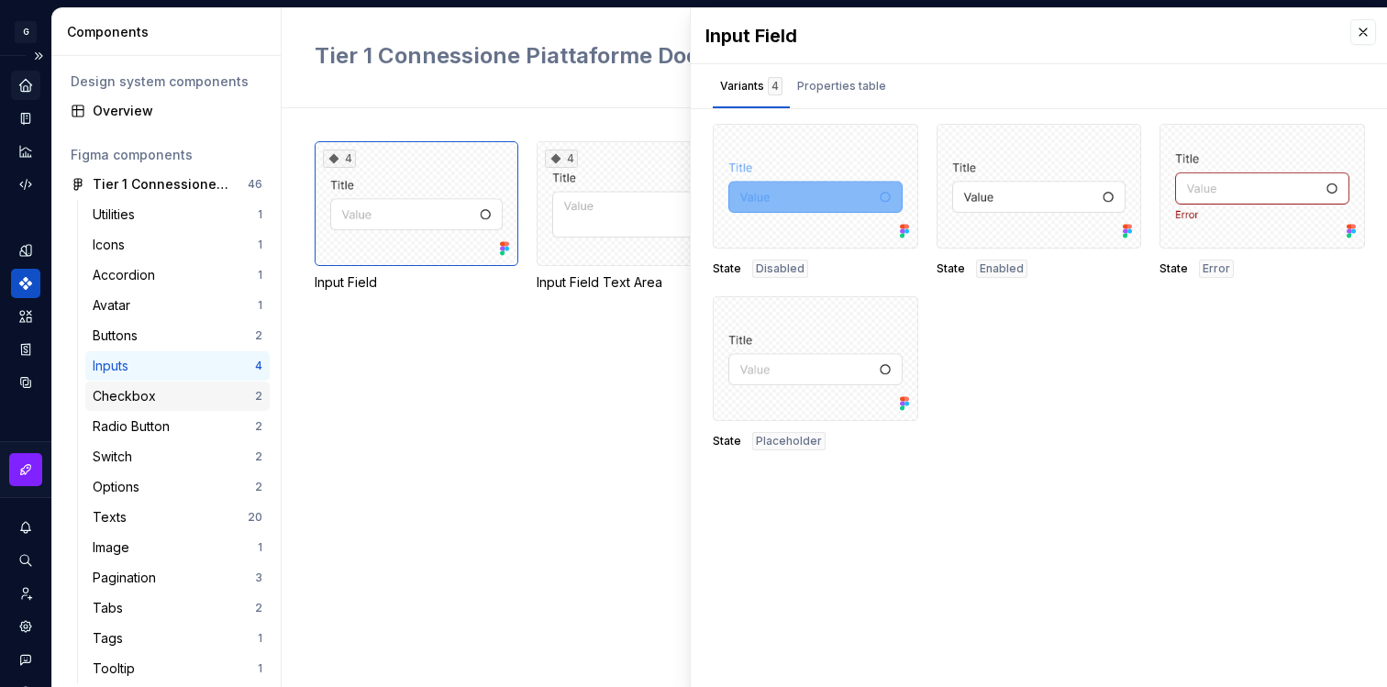
click at [160, 392] on div "Checkbox" at bounding box center [128, 396] width 71 height 18
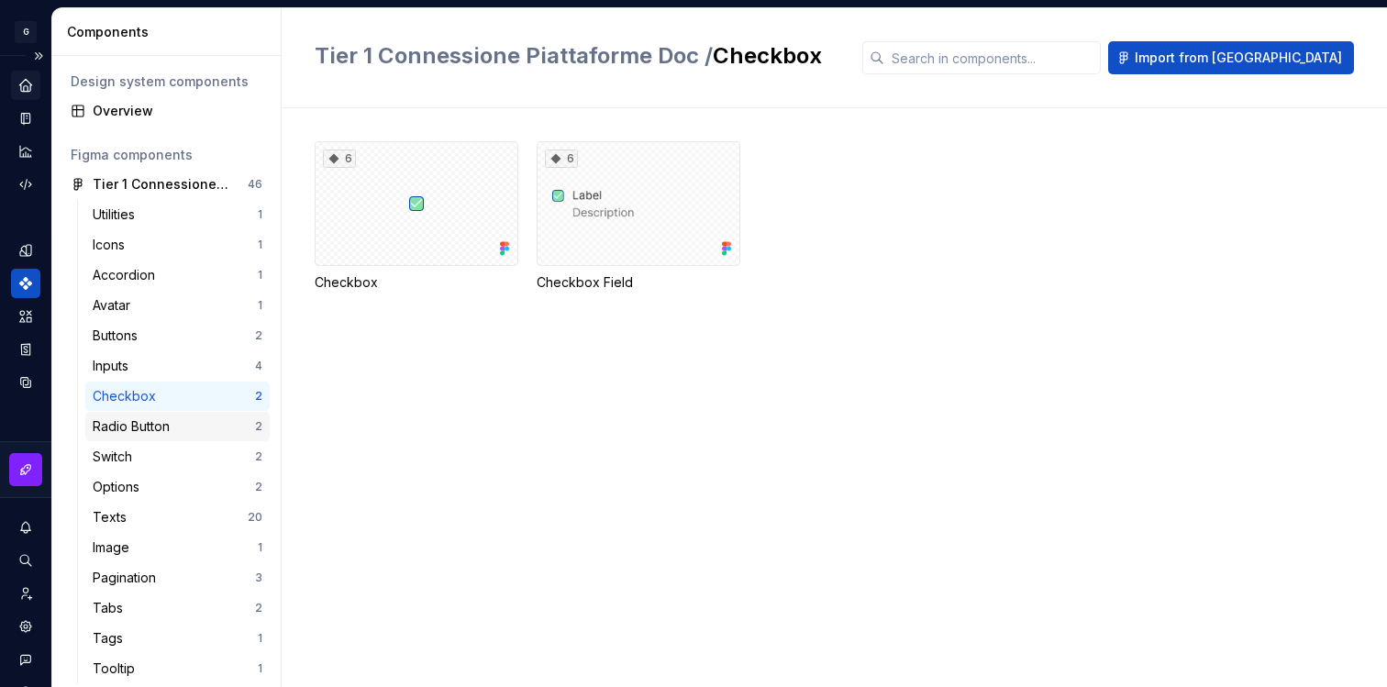
click at [147, 431] on div "Radio Button" at bounding box center [135, 427] width 84 height 18
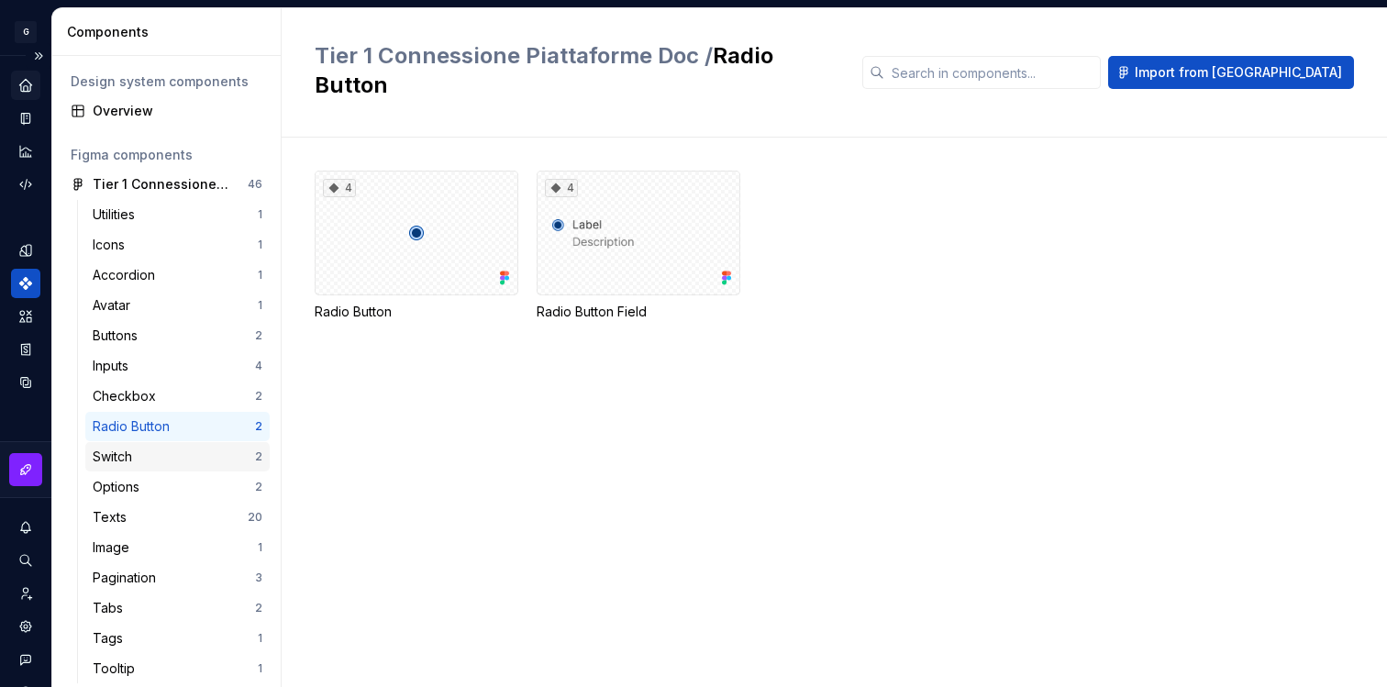
click at [151, 454] on div "Switch" at bounding box center [174, 457] width 162 height 18
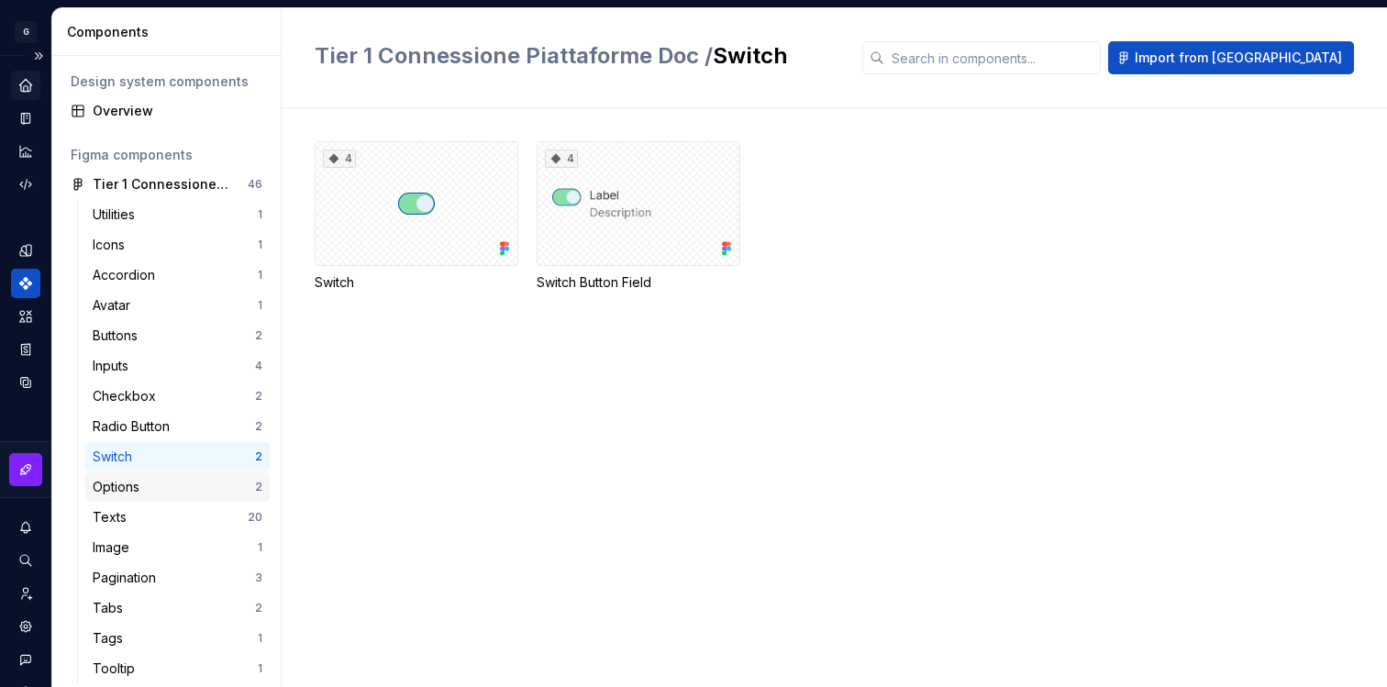
click at [150, 492] on div "Options" at bounding box center [174, 487] width 162 height 18
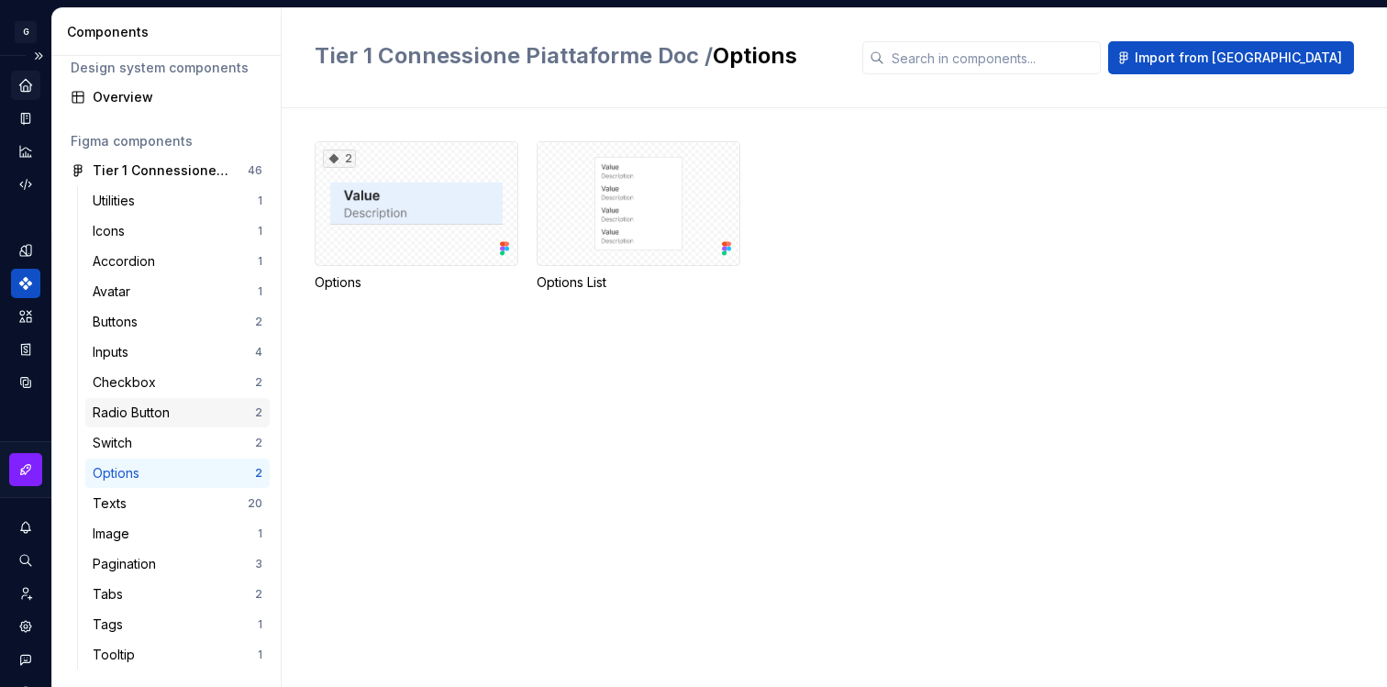
scroll to position [15, 0]
click at [27, 314] on icon "Assets" at bounding box center [25, 316] width 13 height 12
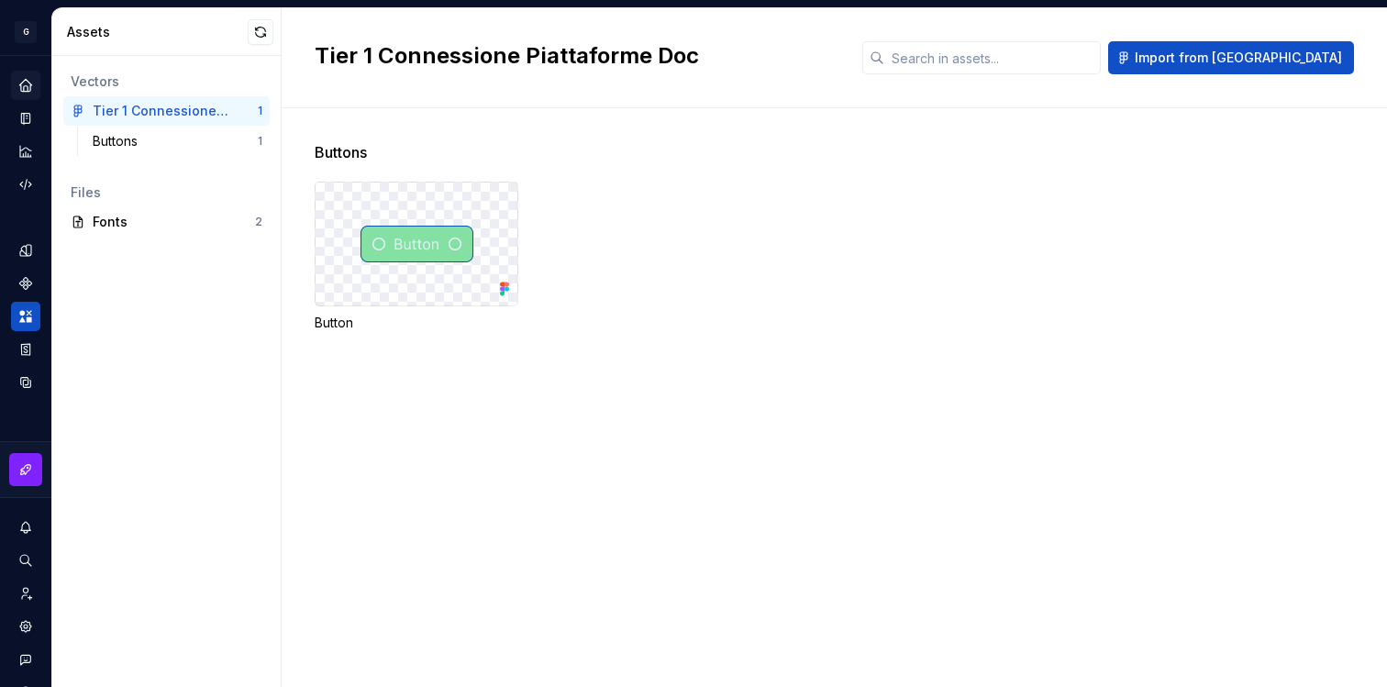
click at [376, 247] on img at bounding box center [417, 244] width 113 height 37
click at [420, 247] on img at bounding box center [417, 244] width 113 height 37
click at [184, 210] on div "Fonts 2" at bounding box center [166, 221] width 206 height 29
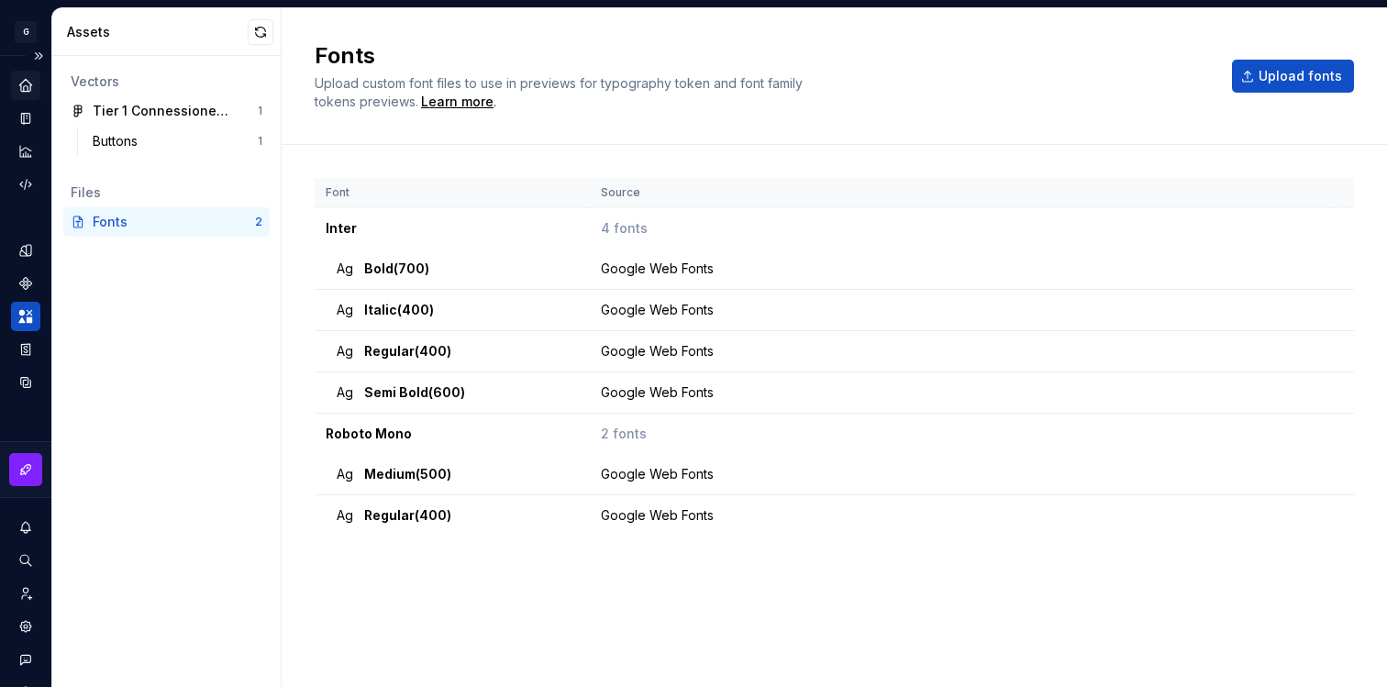
click at [28, 317] on icon "Assets" at bounding box center [25, 316] width 17 height 17
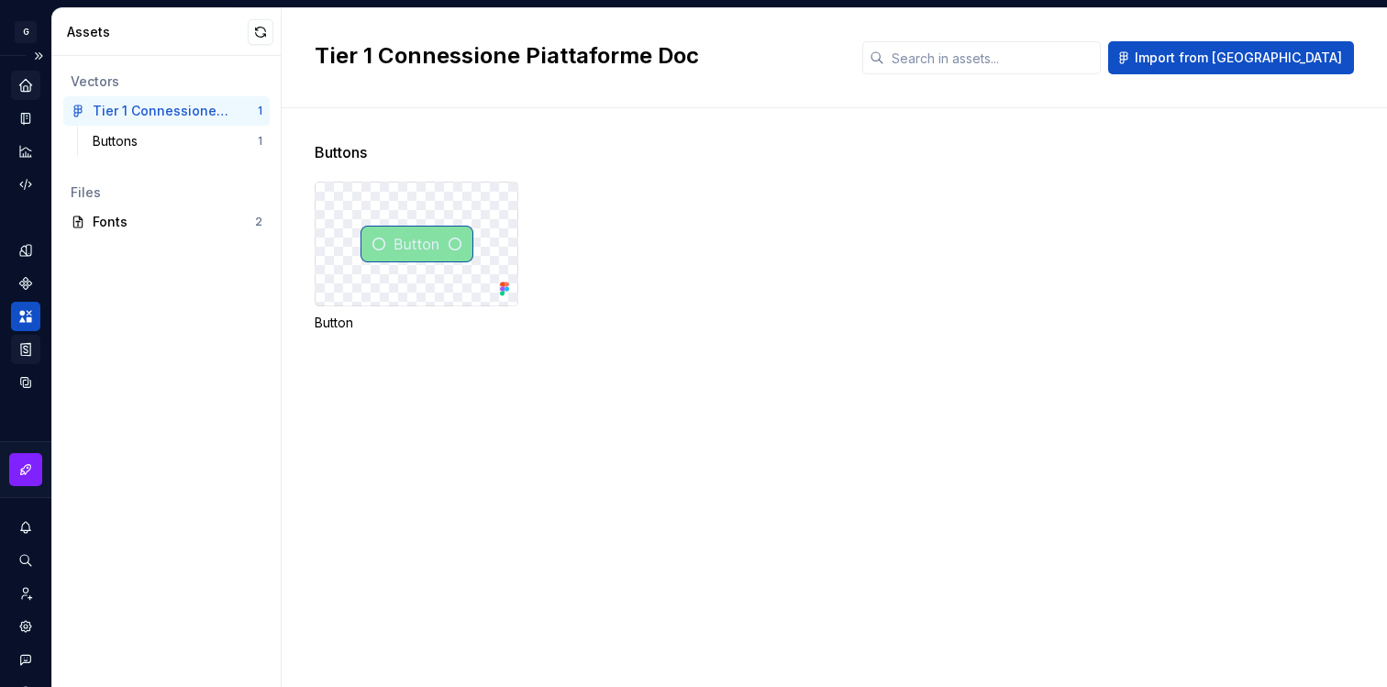
click at [28, 349] on icon "Storybook stories" at bounding box center [25, 349] width 17 height 17
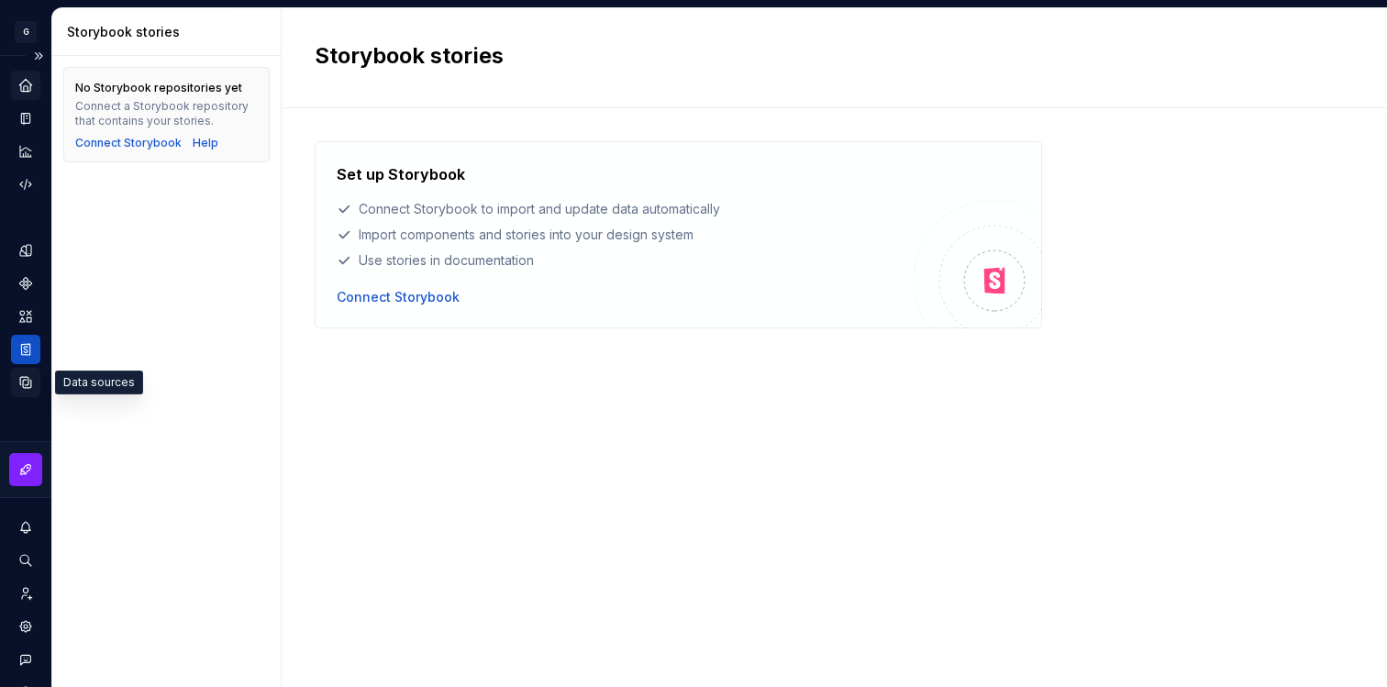
click at [31, 384] on icon "Data sources" at bounding box center [25, 382] width 17 height 17
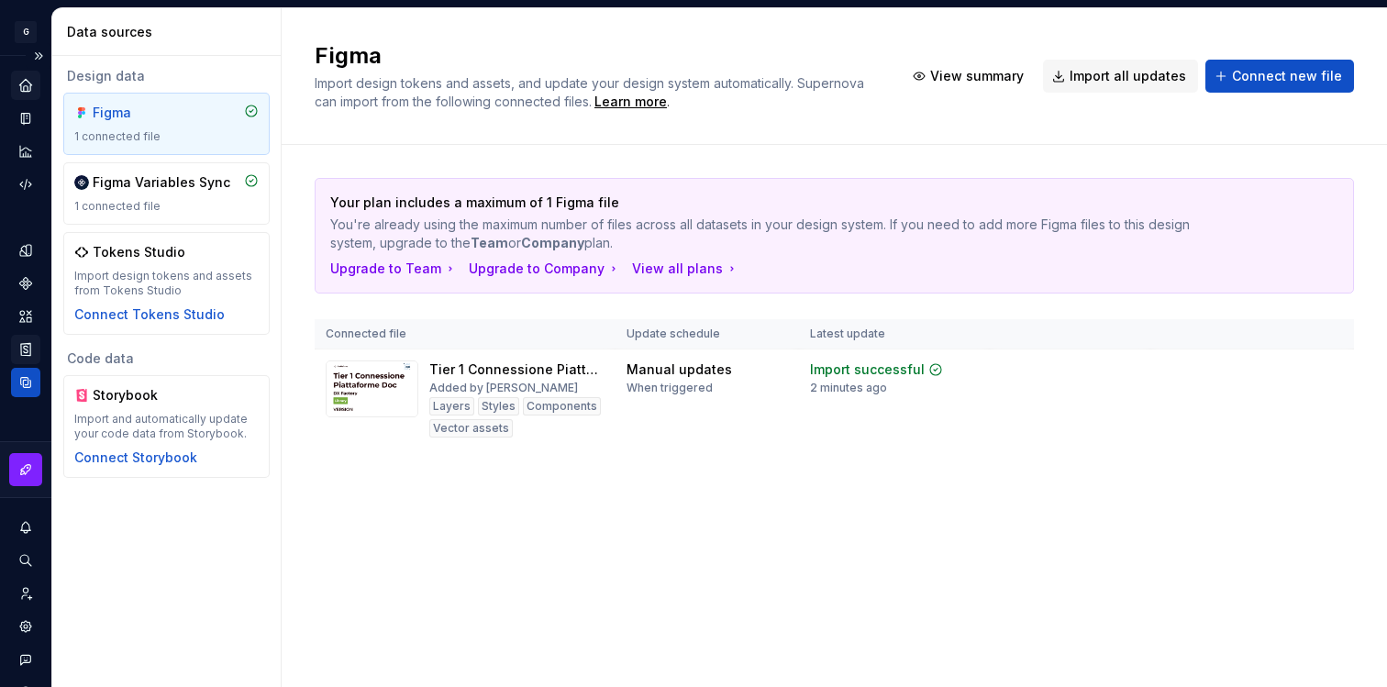
click at [27, 349] on icon "Storybook stories" at bounding box center [25, 349] width 9 height 12
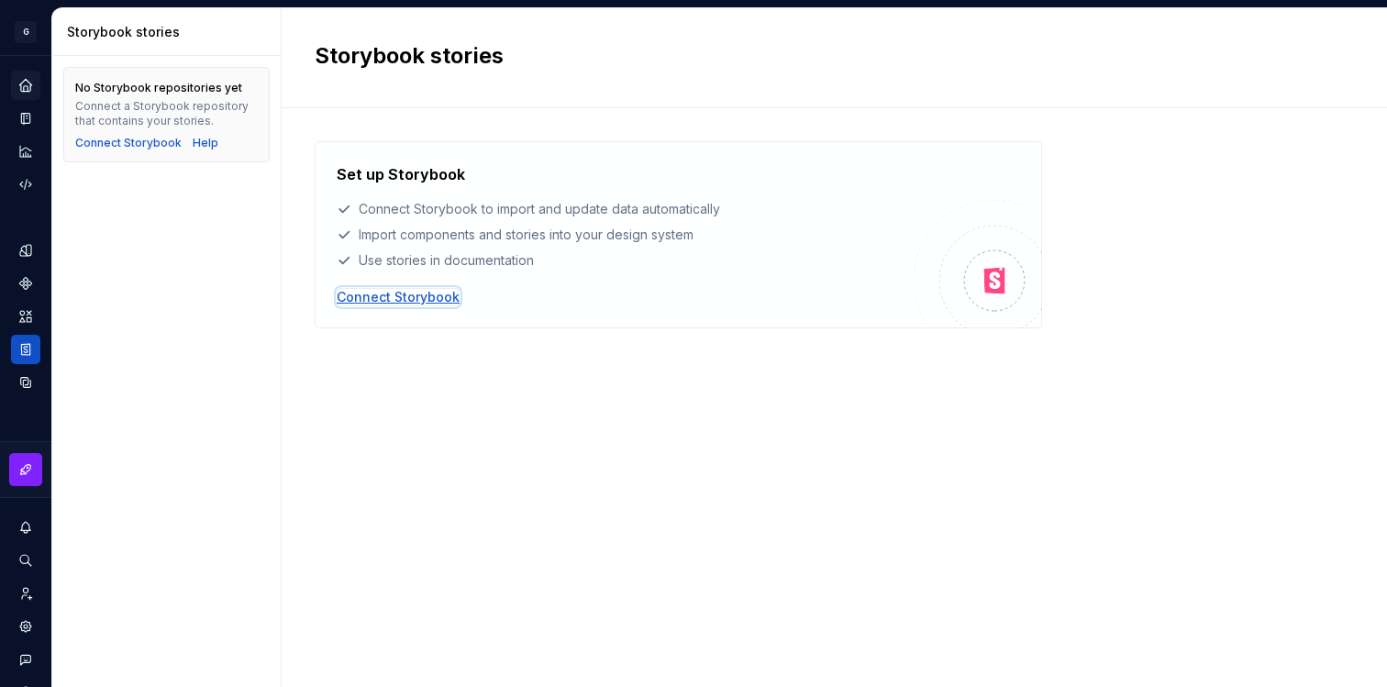
click at [424, 295] on div "Connect Storybook" at bounding box center [398, 297] width 123 height 18
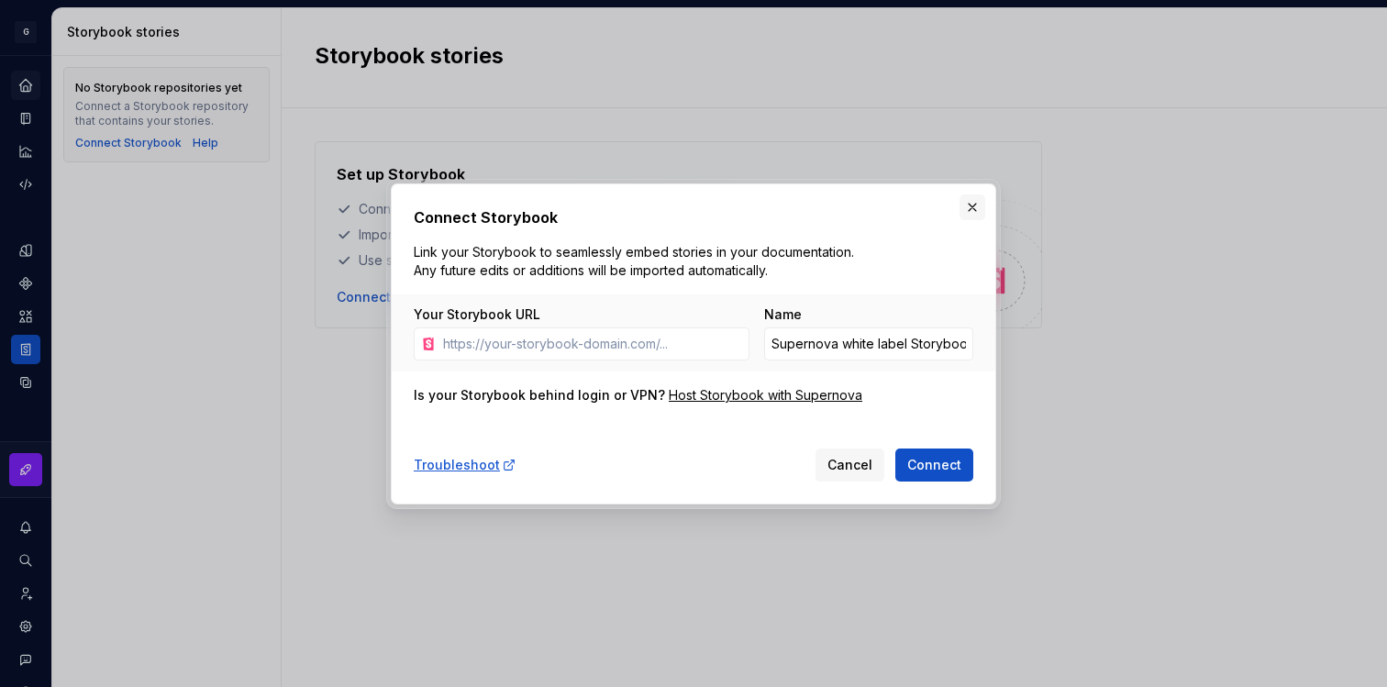
click at [968, 216] on button "button" at bounding box center [973, 208] width 26 height 26
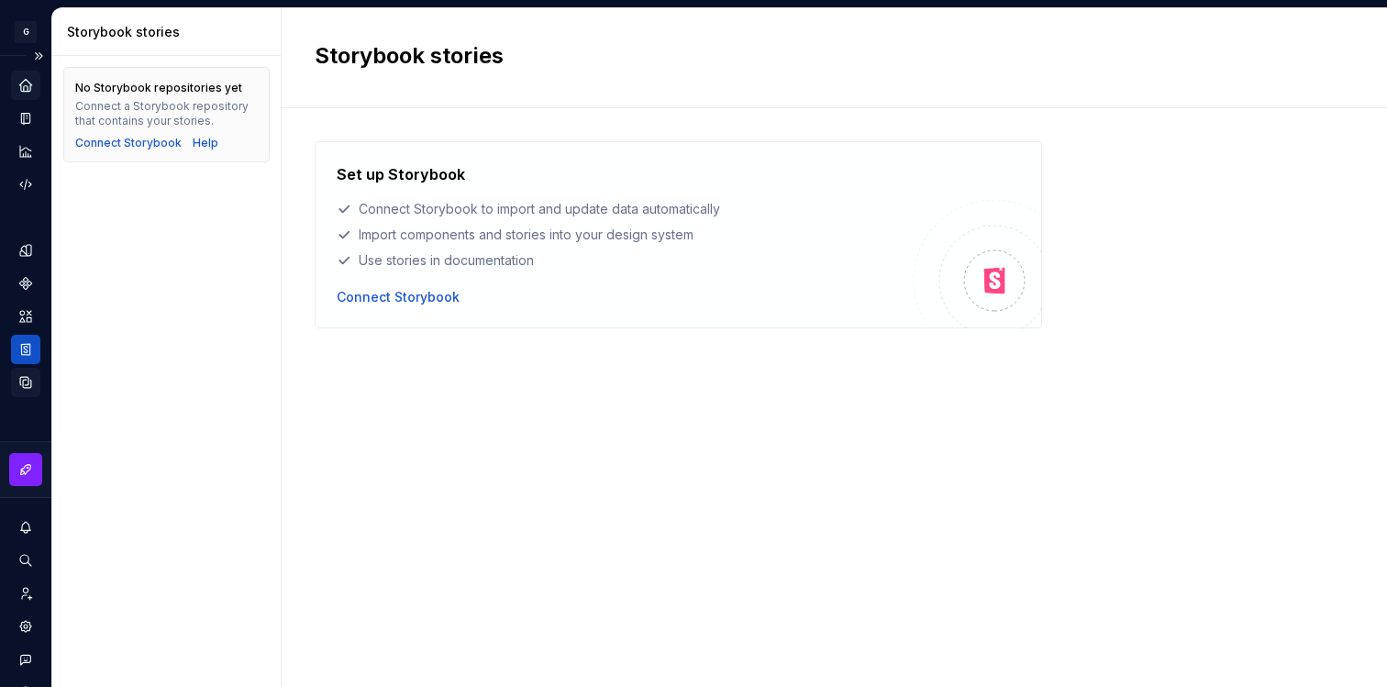
click at [23, 386] on icon "Data sources" at bounding box center [25, 382] width 11 height 11
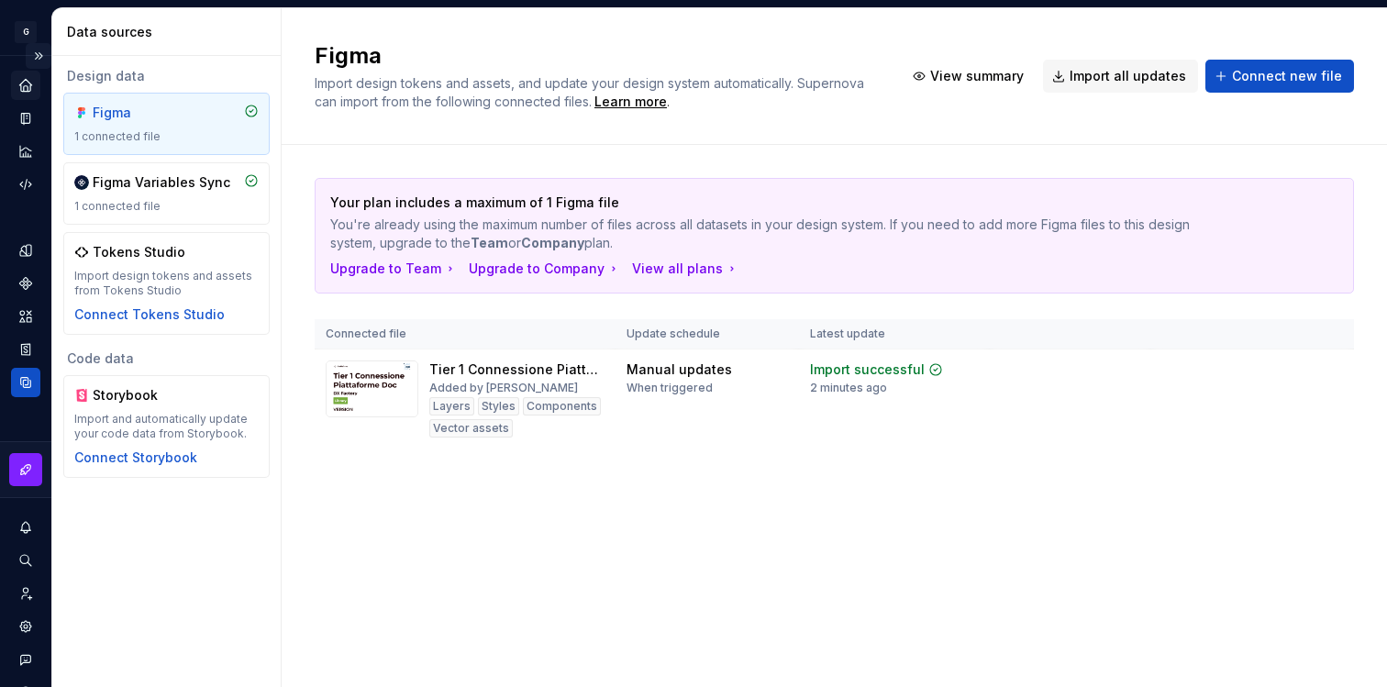
click at [31, 53] on button "Expand sidebar" at bounding box center [39, 56] width 26 height 26
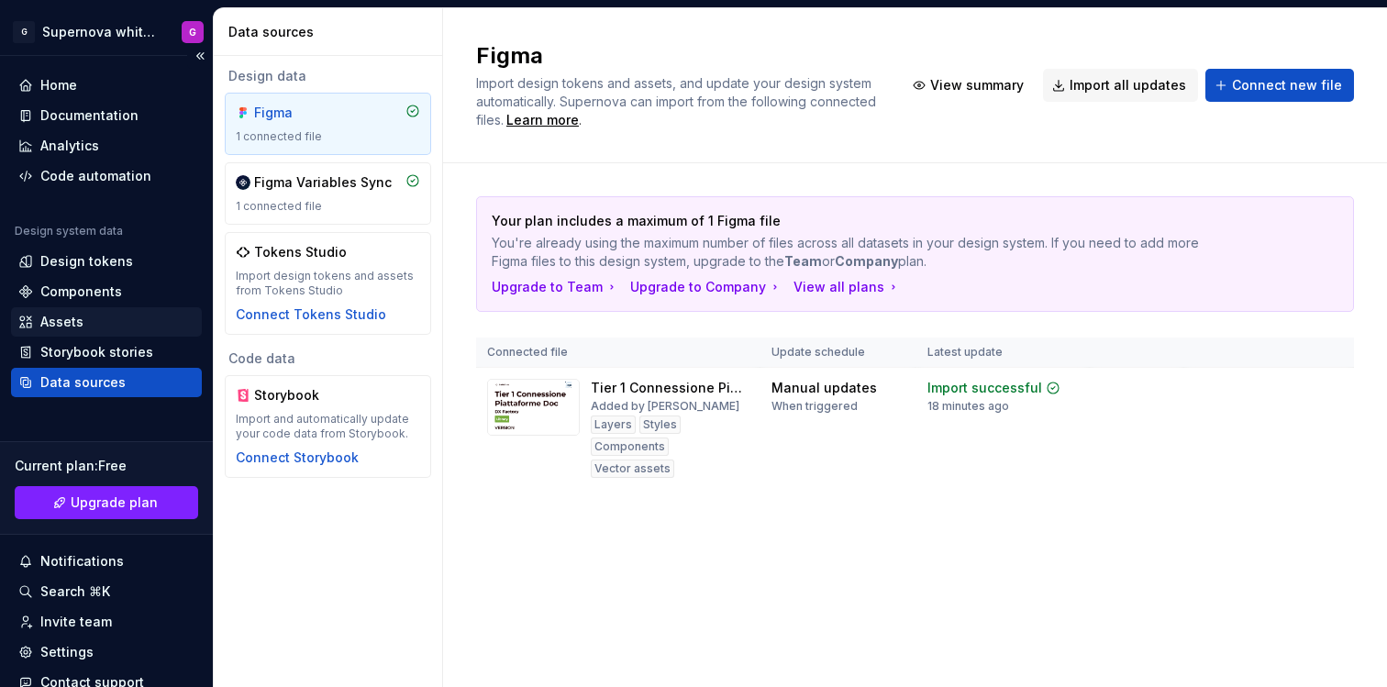
click at [110, 317] on div "Assets" at bounding box center [106, 322] width 176 height 18
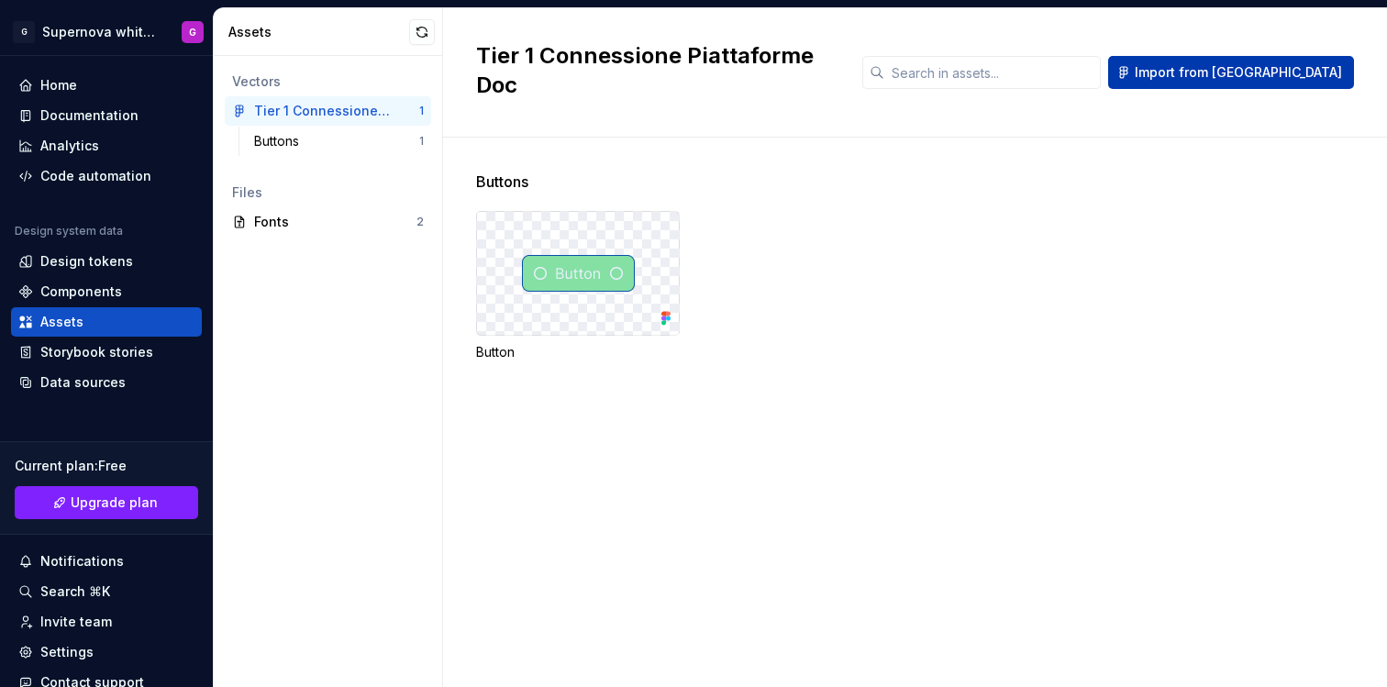
click at [1249, 63] on span "Import from [GEOGRAPHIC_DATA]" at bounding box center [1238, 72] width 207 height 18
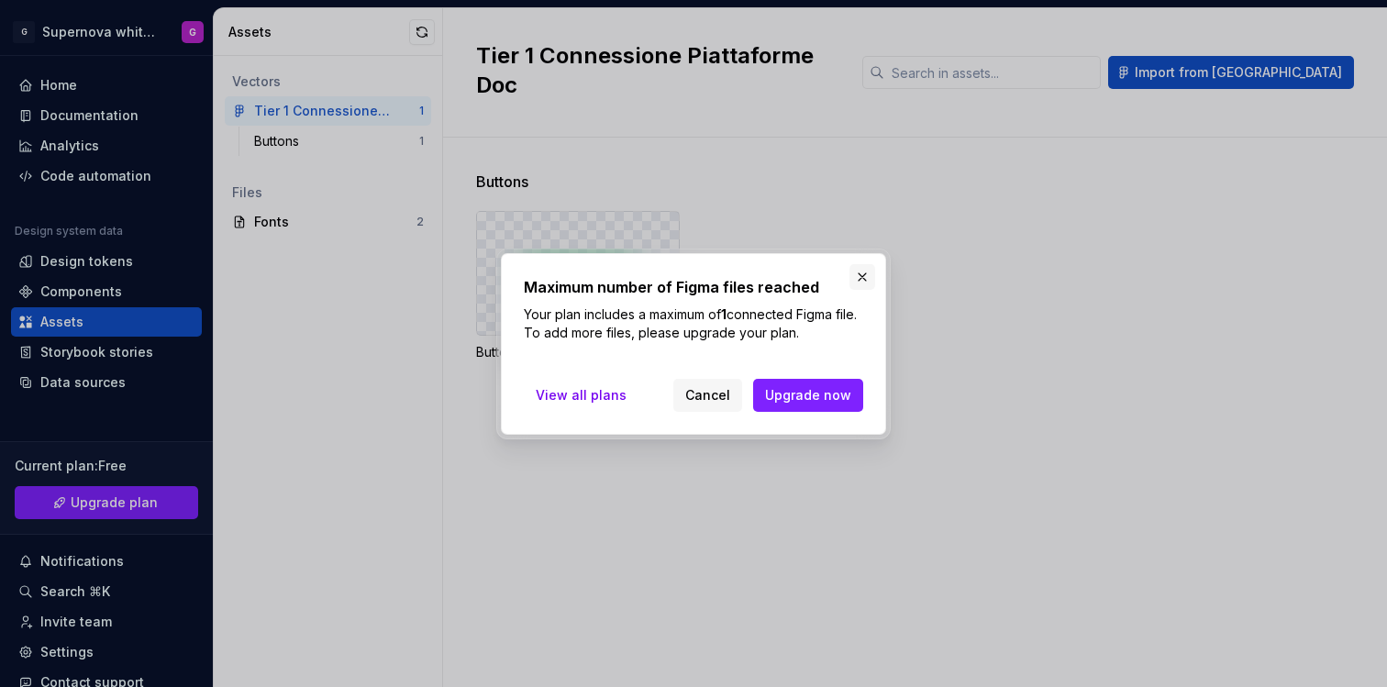
click at [858, 276] on button "button" at bounding box center [863, 277] width 26 height 26
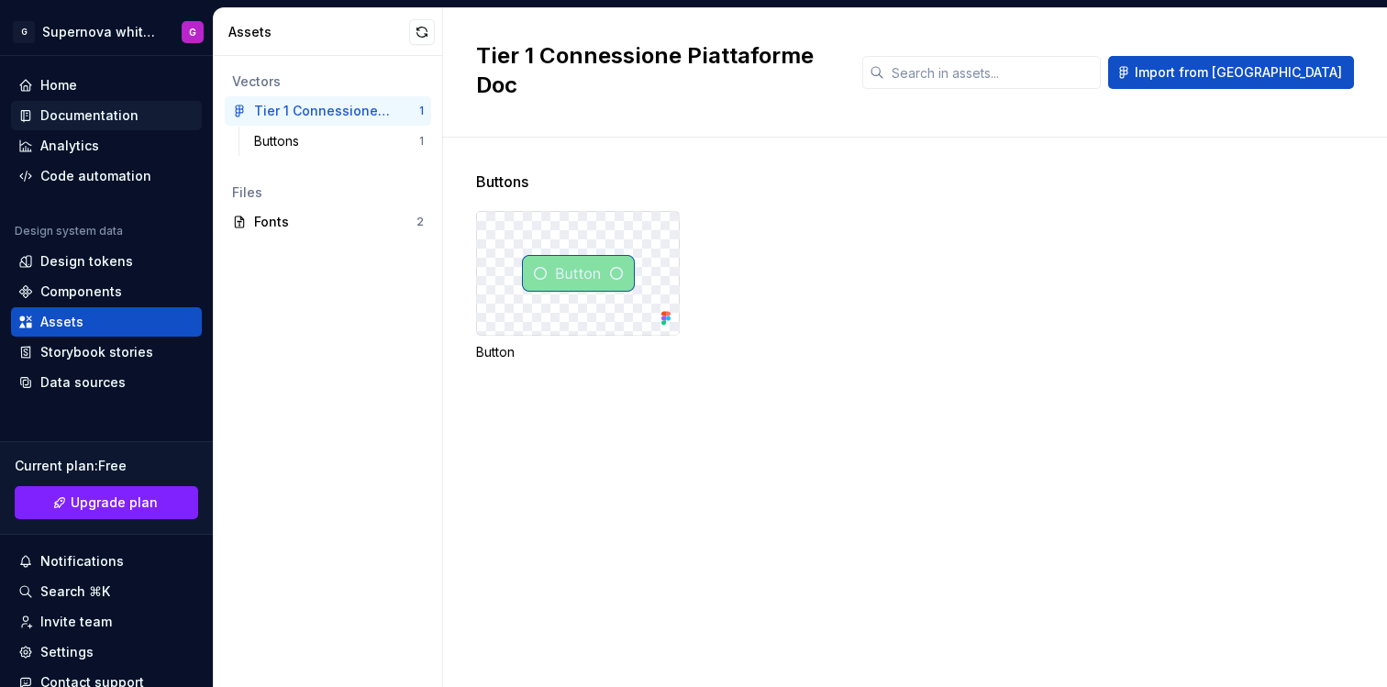
click at [98, 112] on div "Documentation" at bounding box center [89, 115] width 98 height 18
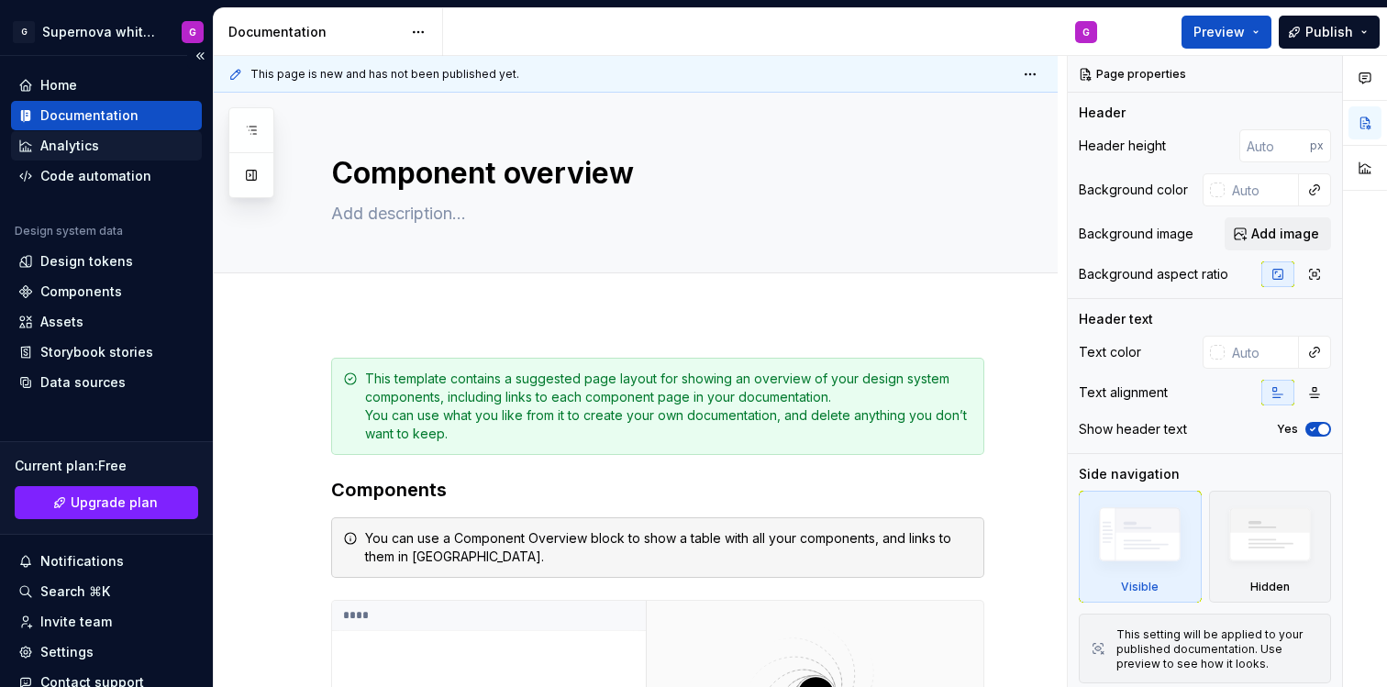
click at [106, 149] on div "Analytics" at bounding box center [106, 146] width 176 height 18
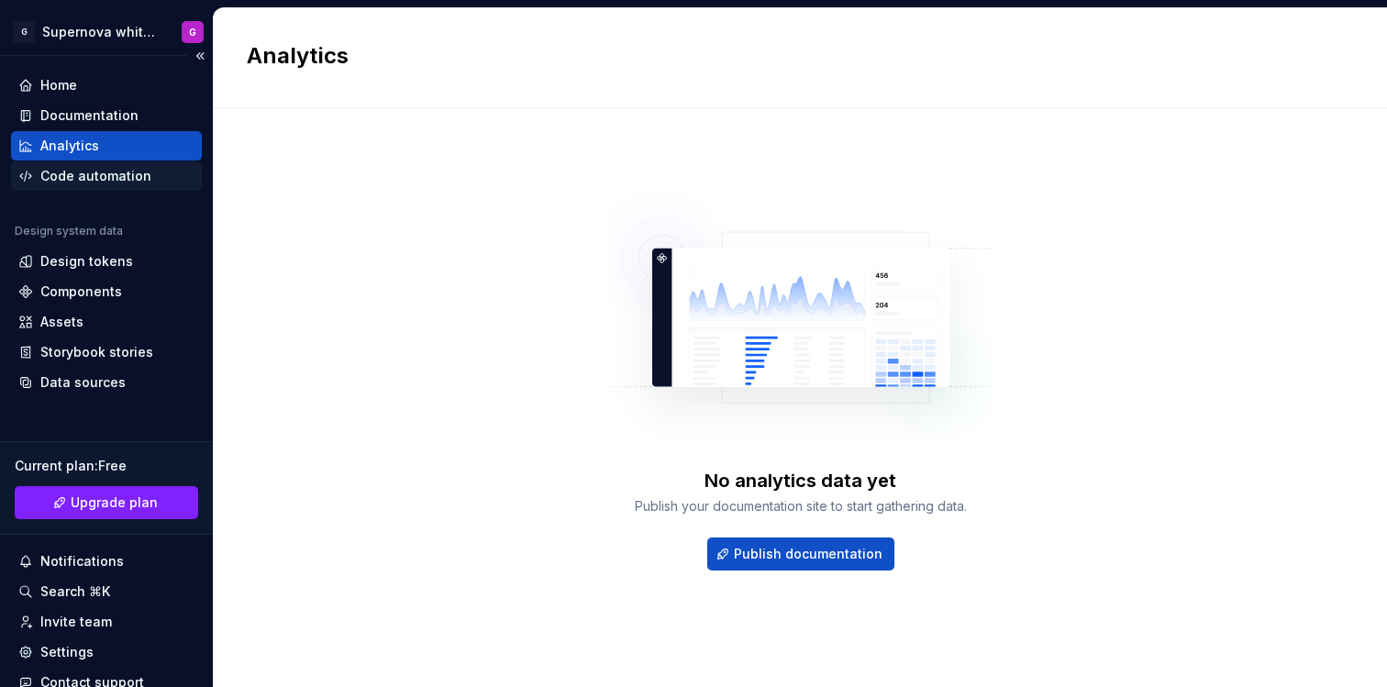
click at [112, 178] on div "Code automation" at bounding box center [95, 176] width 111 height 18
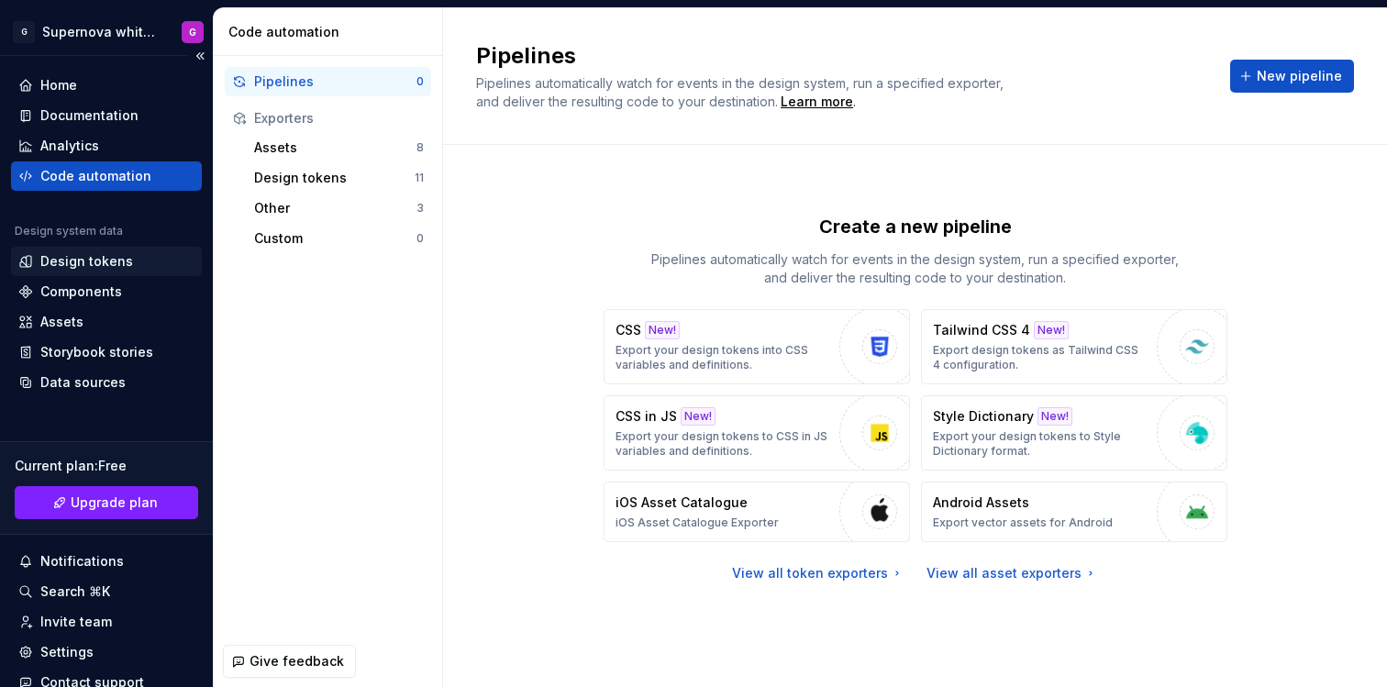
click at [109, 259] on div "Design tokens" at bounding box center [86, 261] width 93 height 18
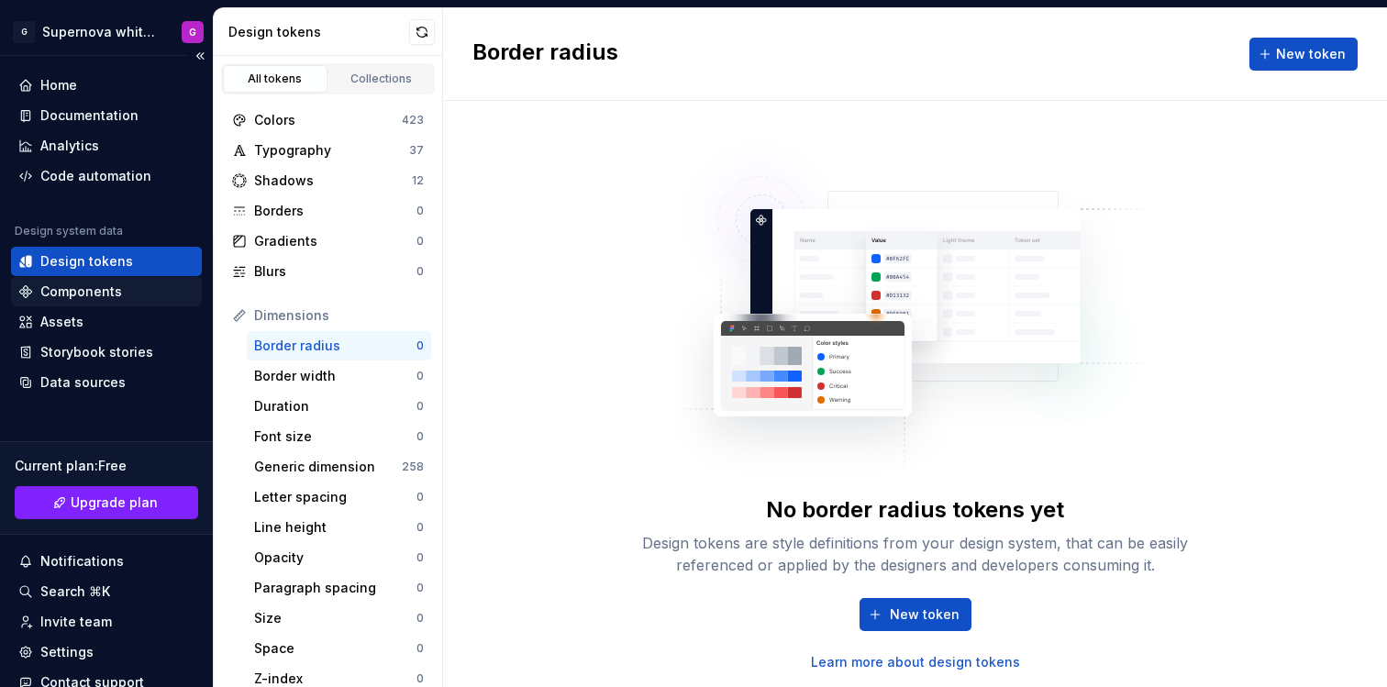
click at [98, 292] on div "Components" at bounding box center [81, 292] width 82 height 18
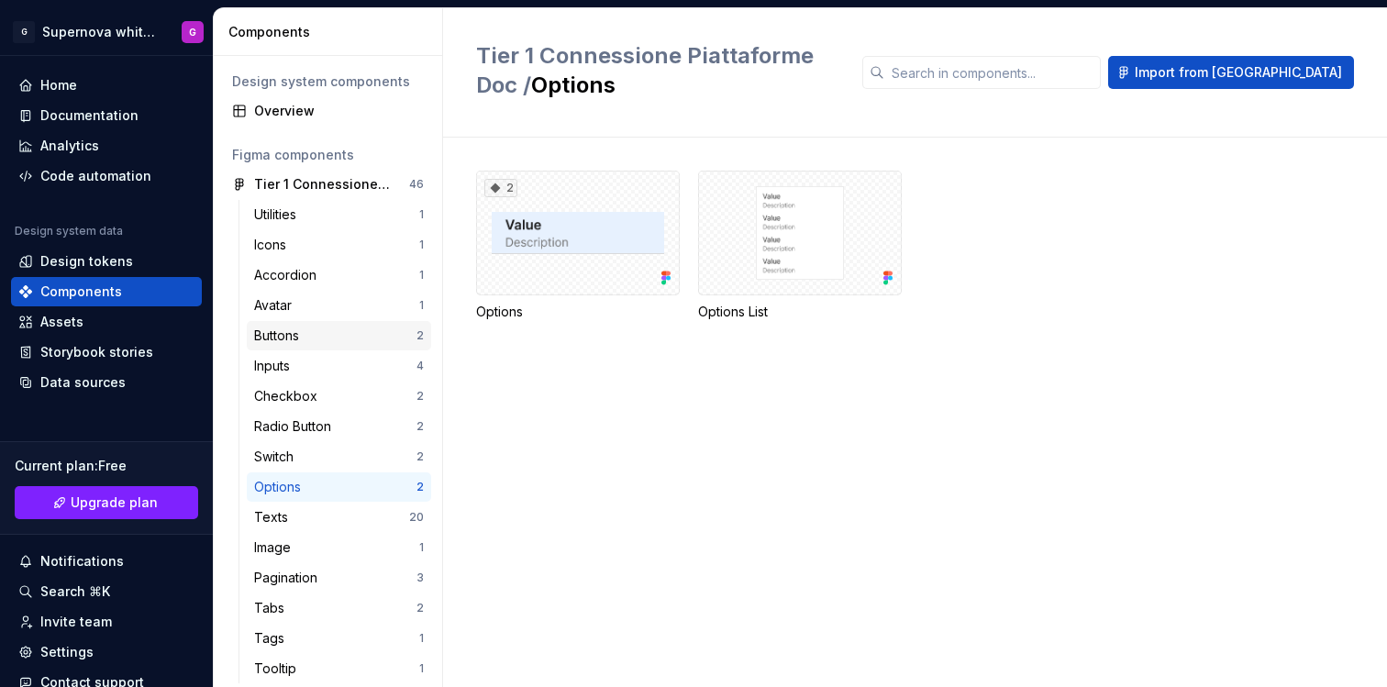
click at [302, 330] on div "Buttons" at bounding box center [280, 336] width 52 height 18
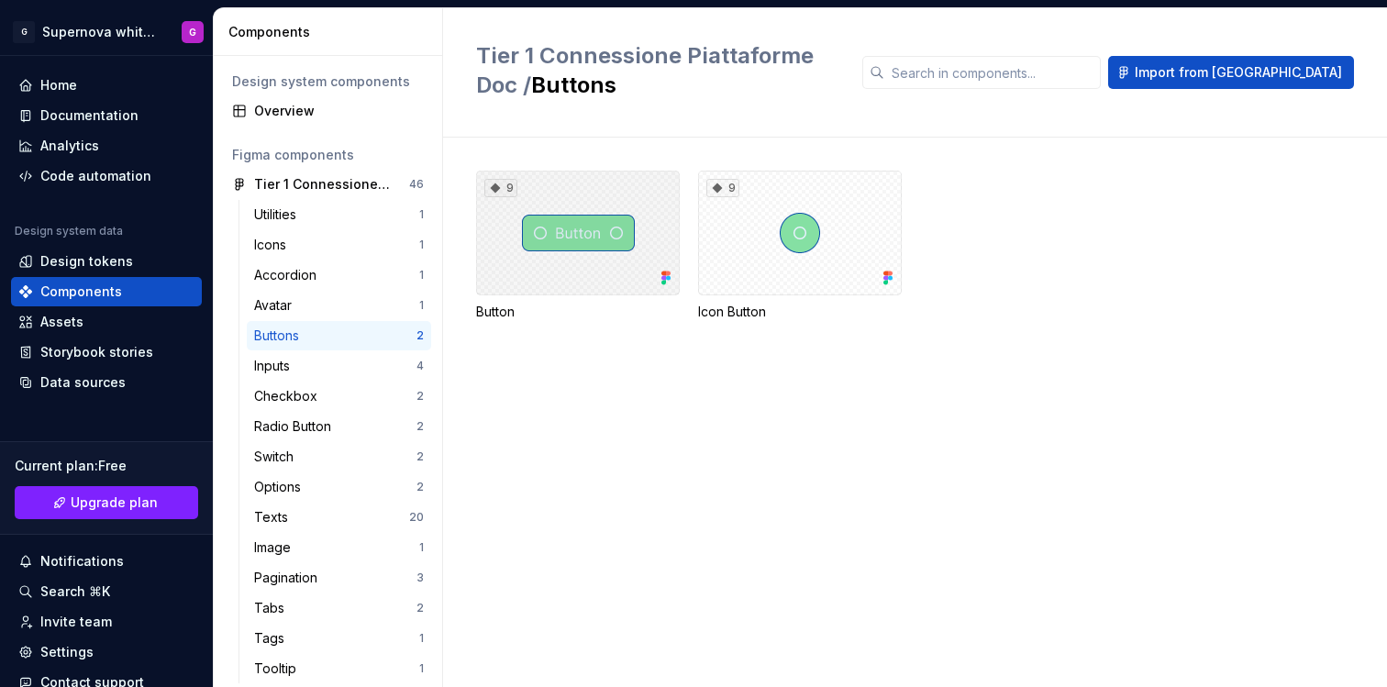
click at [630, 247] on div "9" at bounding box center [578, 233] width 204 height 125
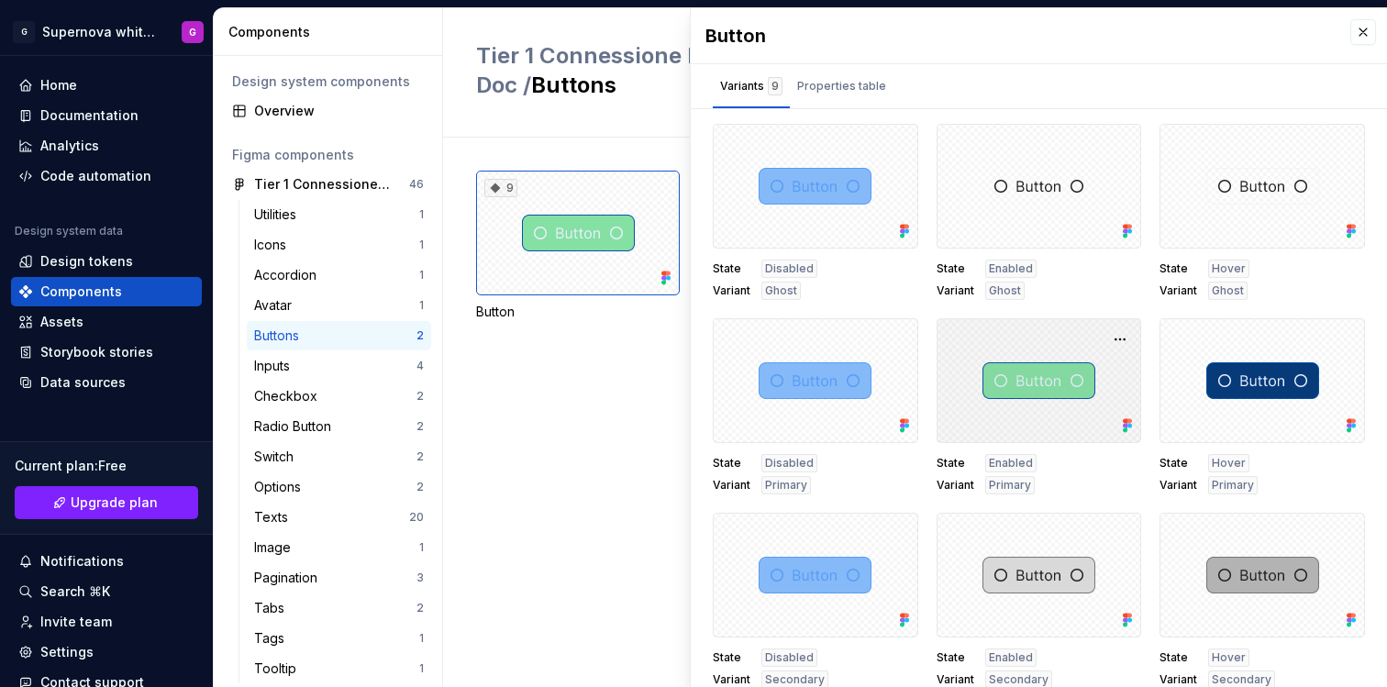
click at [1021, 400] on div at bounding box center [1040, 380] width 206 height 125
click at [1108, 340] on button "button" at bounding box center [1121, 340] width 26 height 26
click at [452, 125] on div "Tier 1 Connessione Piattaforme Doc / Buttons Import from Figma" at bounding box center [915, 72] width 944 height 129
click at [1358, 33] on button "button" at bounding box center [1364, 32] width 26 height 26
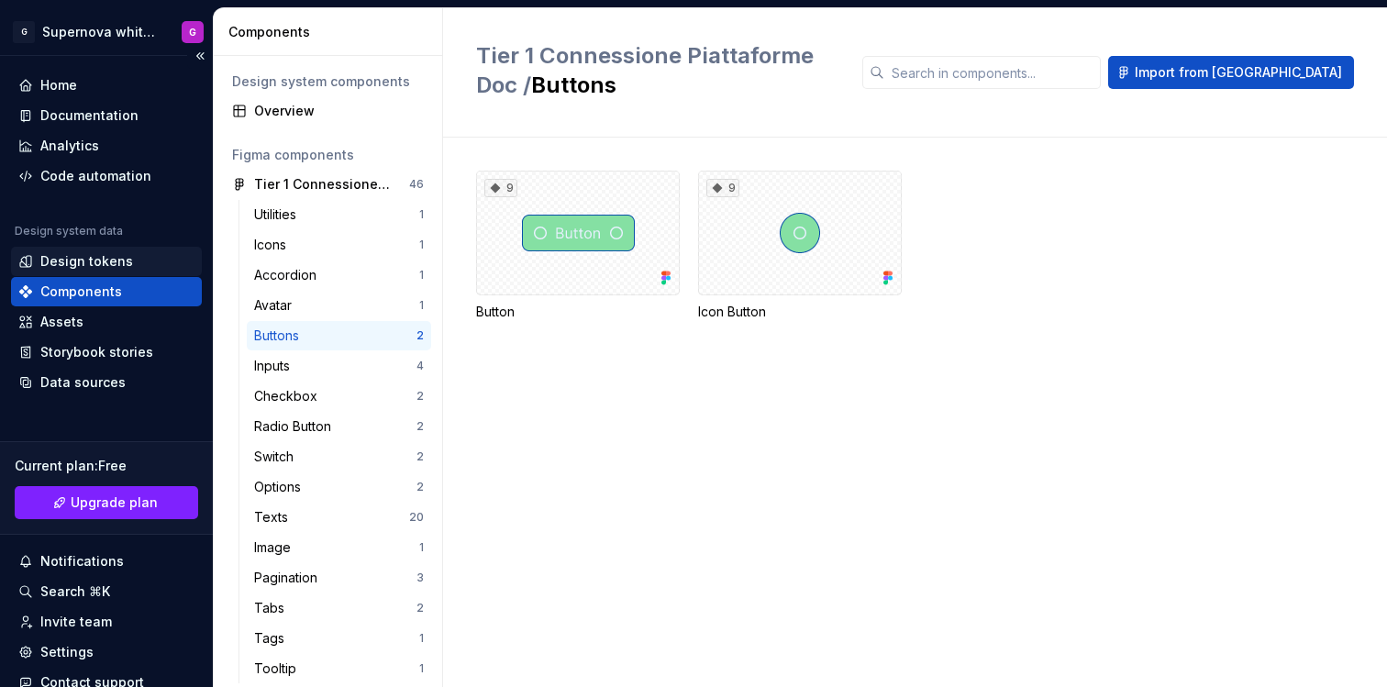
click at [123, 261] on div "Design tokens" at bounding box center [86, 261] width 93 height 18
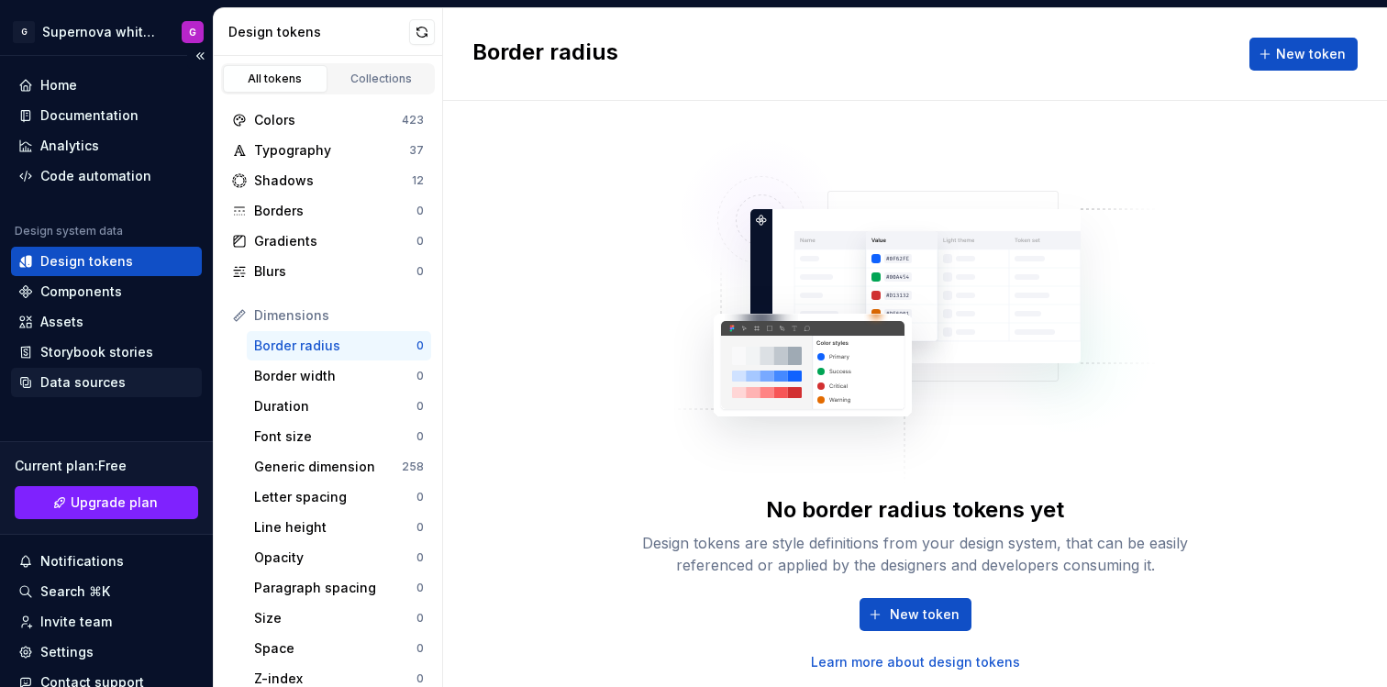
click at [98, 379] on div "Data sources" at bounding box center [82, 382] width 85 height 18
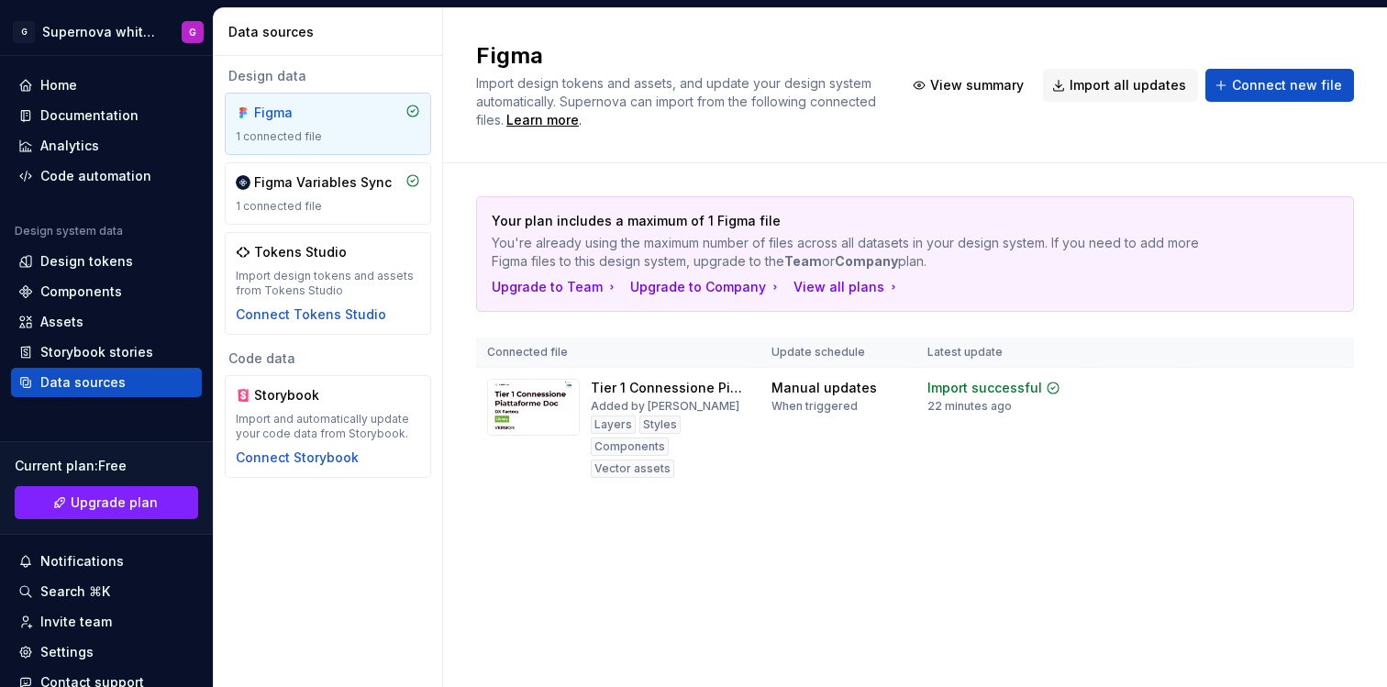
click at [375, 138] on div "1 connected file" at bounding box center [328, 136] width 184 height 15
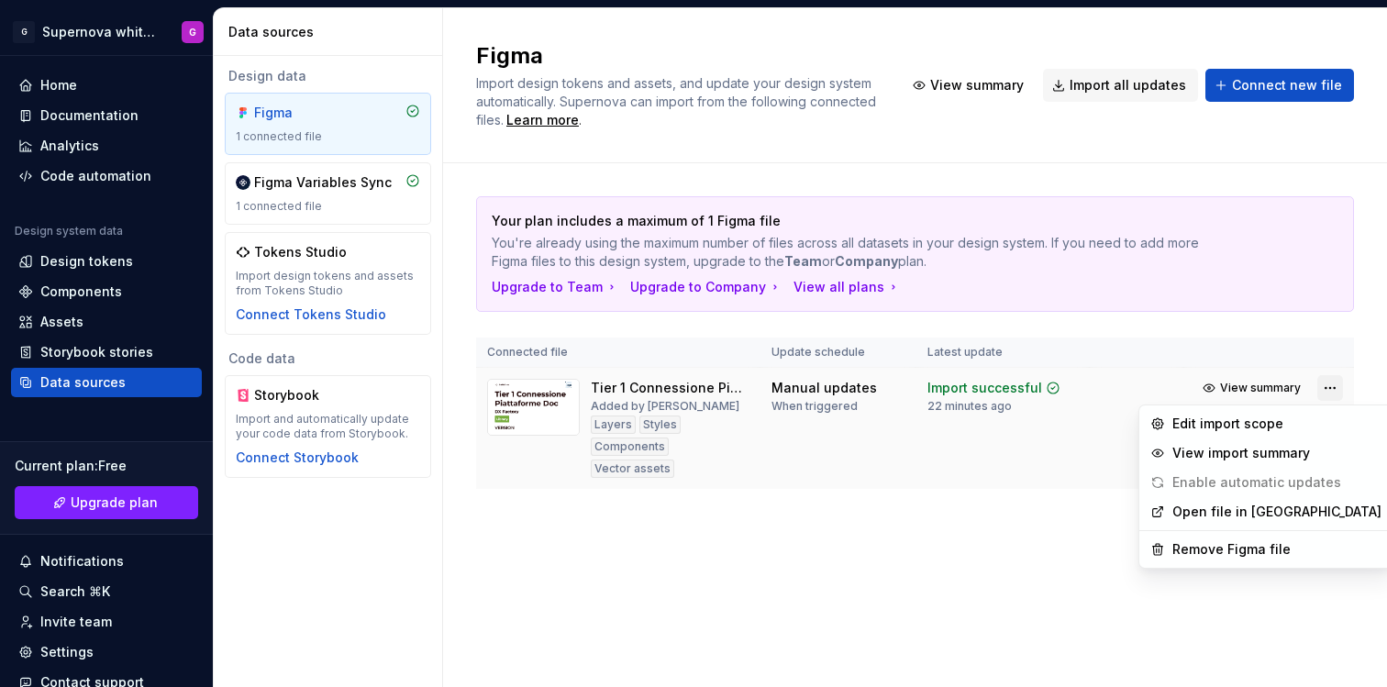
click at [1326, 389] on html "G Supernova white label G Home Documentation Analytics Code automation Design s…" at bounding box center [693, 343] width 1387 height 687
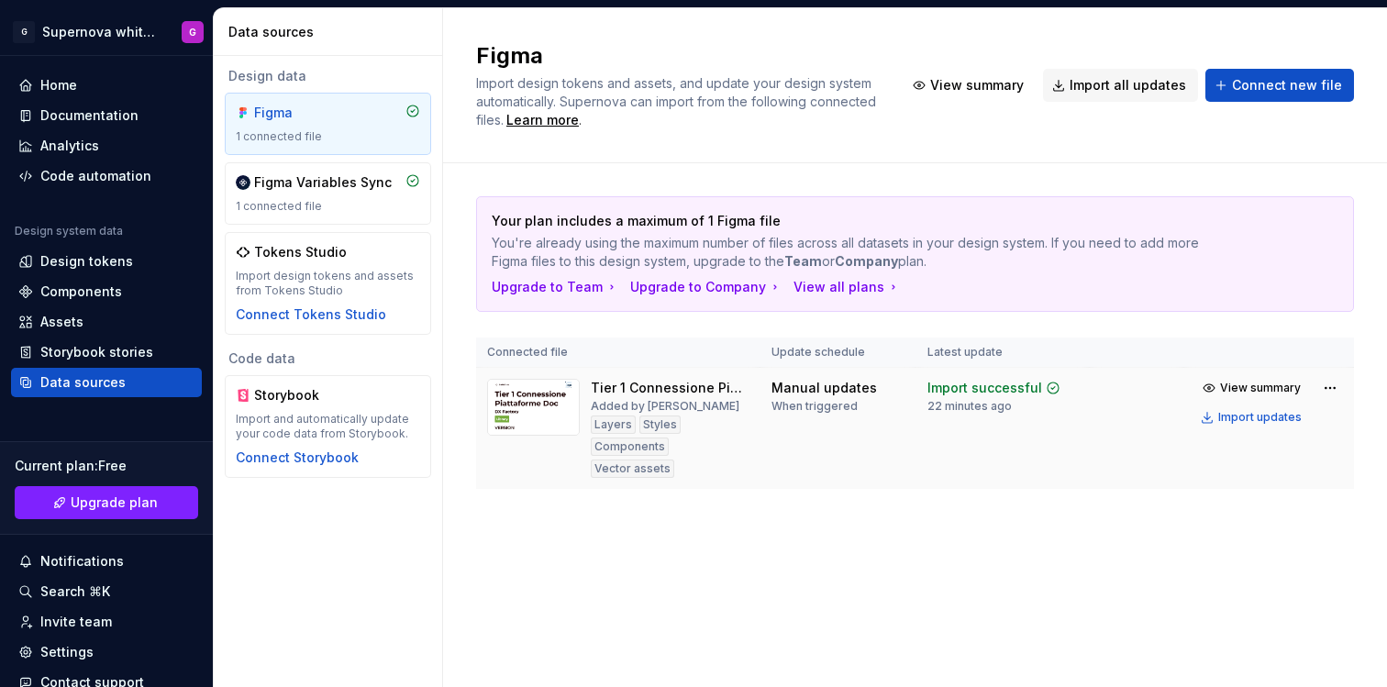
click at [789, 430] on html "G Supernova white label G Home Documentation Analytics Code automation Design s…" at bounding box center [693, 343] width 1387 height 687
click at [515, 395] on img at bounding box center [533, 407] width 93 height 57
click at [1096, 79] on span "Import all updates" at bounding box center [1128, 85] width 117 height 18
click at [1111, 84] on span "Import all updates" at bounding box center [1128, 85] width 117 height 18
click at [1282, 390] on span "View summary" at bounding box center [1260, 388] width 81 height 15
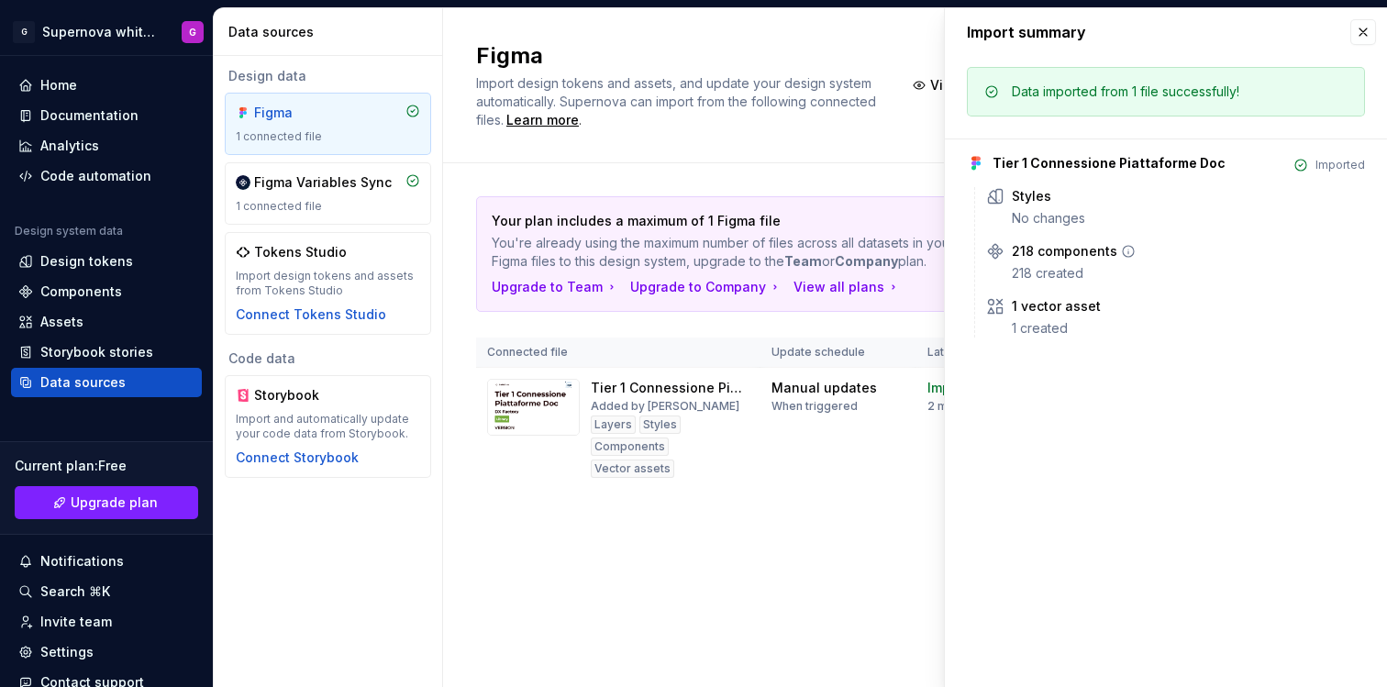
click at [1071, 260] on div "218 components" at bounding box center [1065, 251] width 106 height 18
click at [788, 507] on div "Your plan includes a maximum of 1 Figma file You're already using the maximum n…" at bounding box center [915, 360] width 878 height 395
click at [726, 518] on div "Your plan includes a maximum of 1 Figma file You're already using the maximum n…" at bounding box center [915, 360] width 878 height 395
click at [91, 272] on div "Design tokens" at bounding box center [106, 261] width 191 height 29
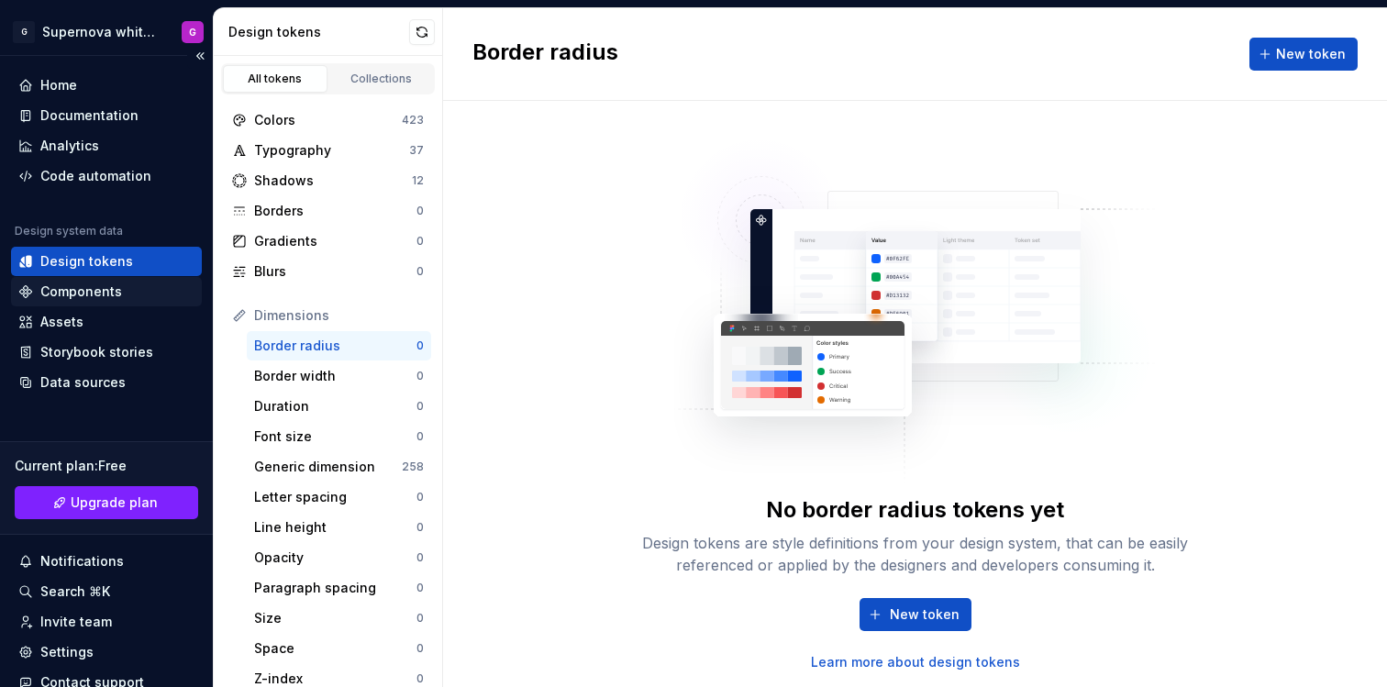
click at [93, 293] on div "Components" at bounding box center [81, 292] width 82 height 18
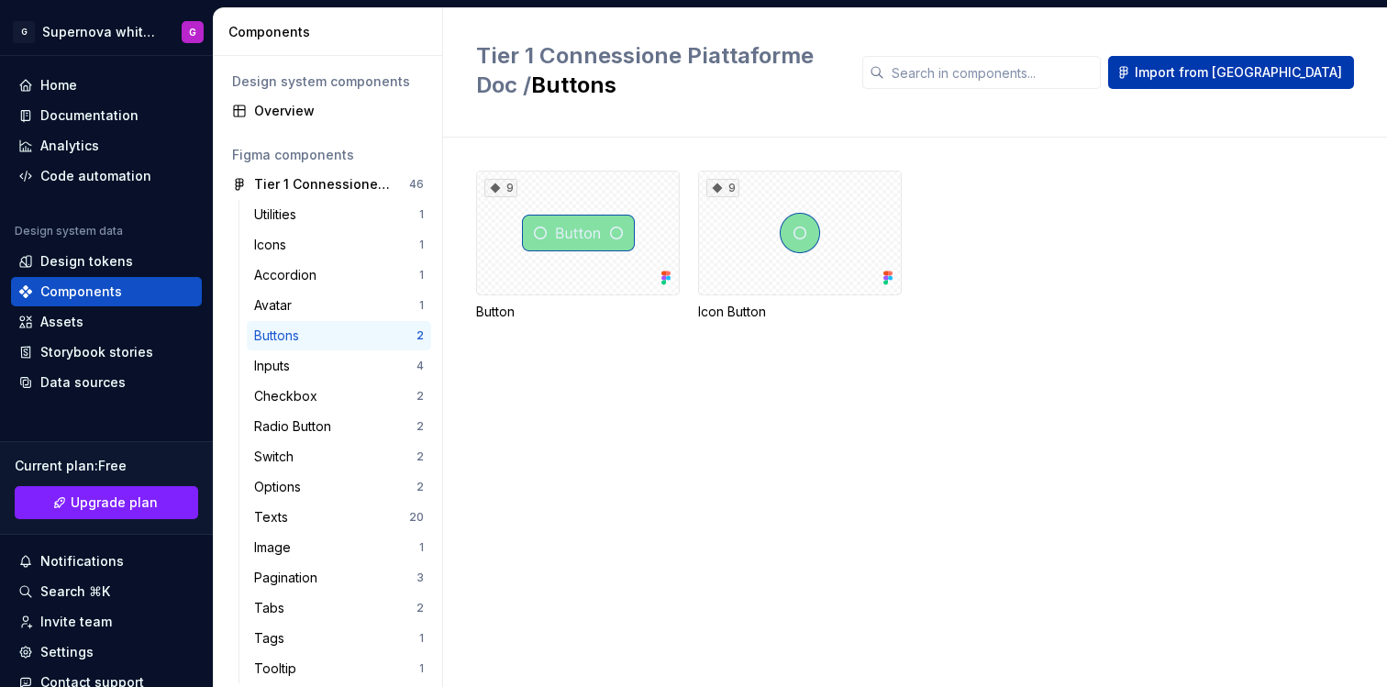
click at [1314, 63] on span "Import from [GEOGRAPHIC_DATA]" at bounding box center [1238, 72] width 207 height 18
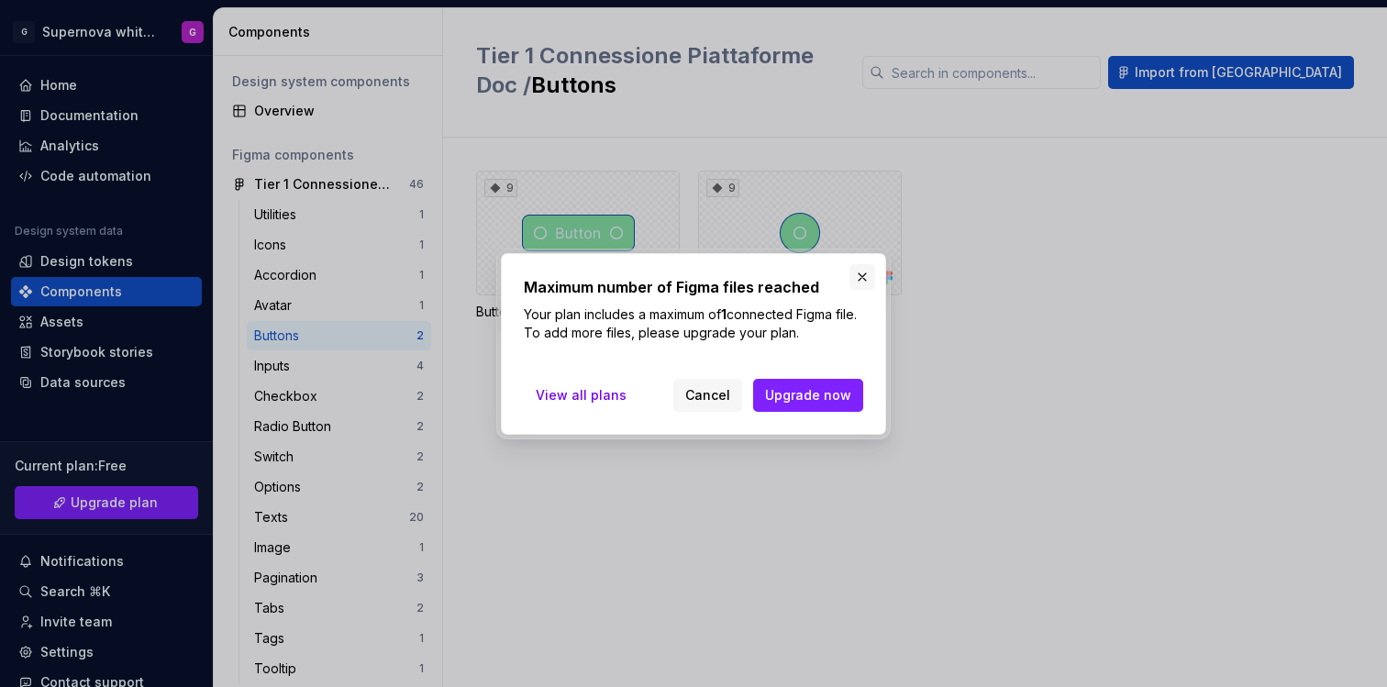
click at [865, 278] on button "button" at bounding box center [863, 277] width 26 height 26
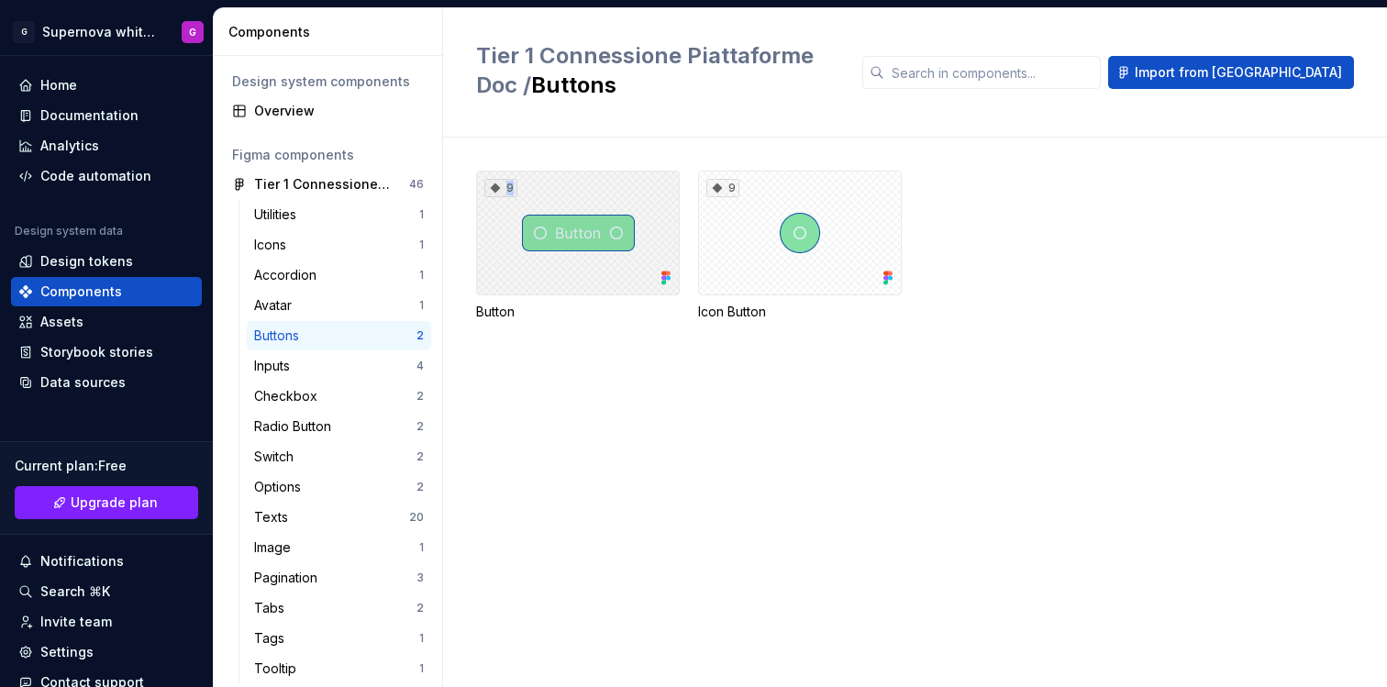
click at [530, 230] on div "9" at bounding box center [578, 233] width 204 height 125
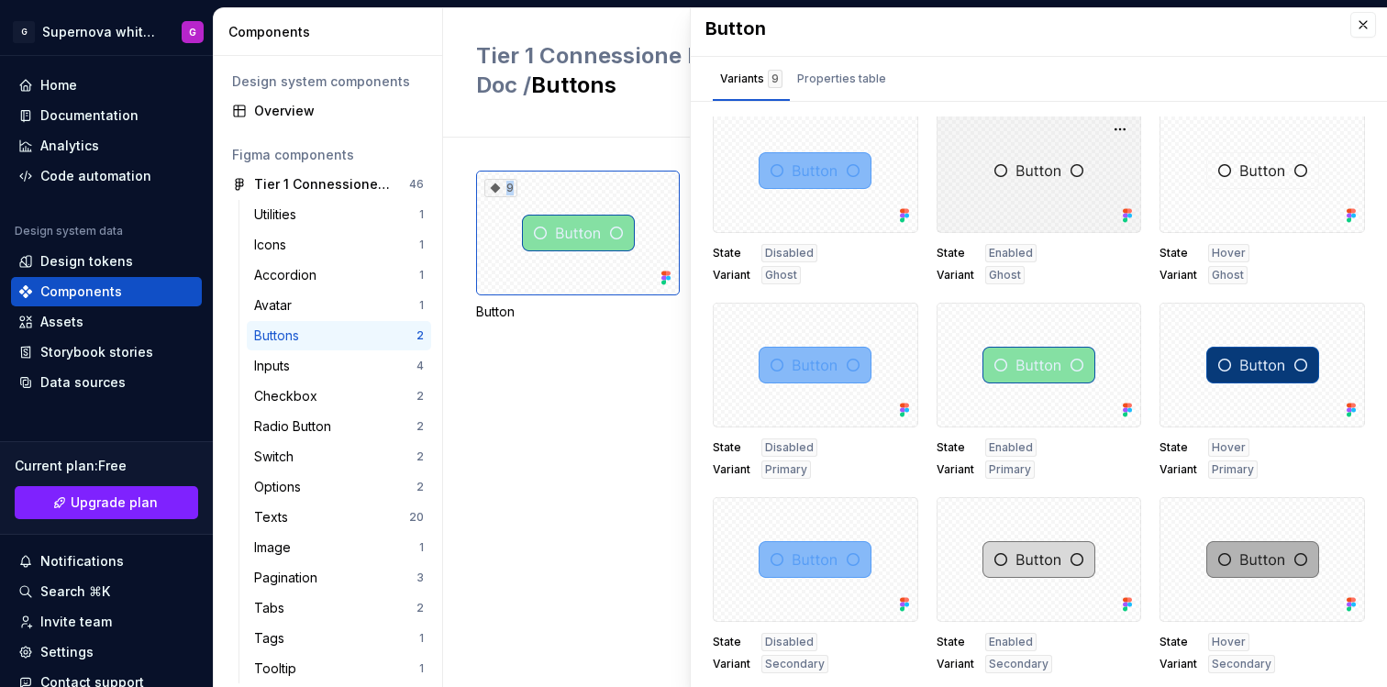
scroll to position [8, 0]
click at [802, 342] on div at bounding box center [816, 364] width 206 height 125
click at [642, 227] on div "9" at bounding box center [578, 233] width 204 height 125
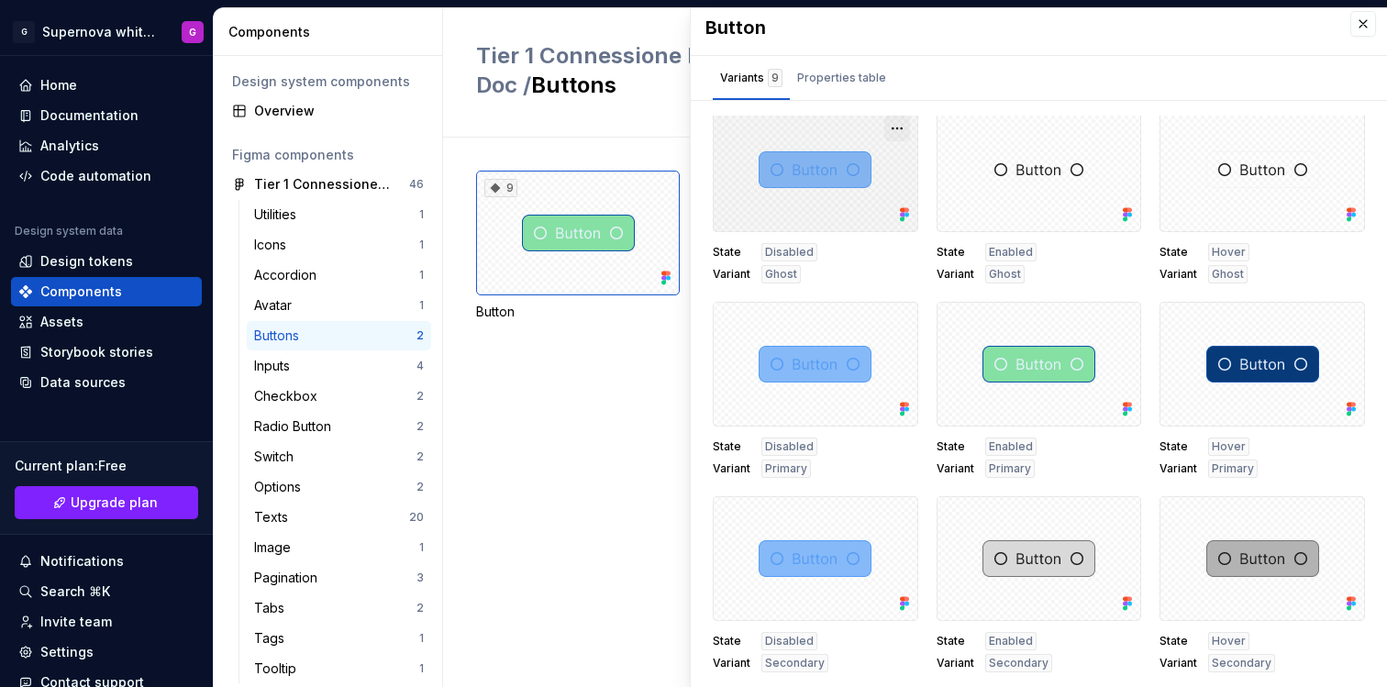
click at [885, 132] on button "button" at bounding box center [898, 129] width 26 height 26
click at [1064, 310] on div at bounding box center [1040, 364] width 206 height 125
click at [1073, 392] on div at bounding box center [1040, 364] width 206 height 125
click at [845, 85] on div "Properties table" at bounding box center [841, 78] width 89 height 18
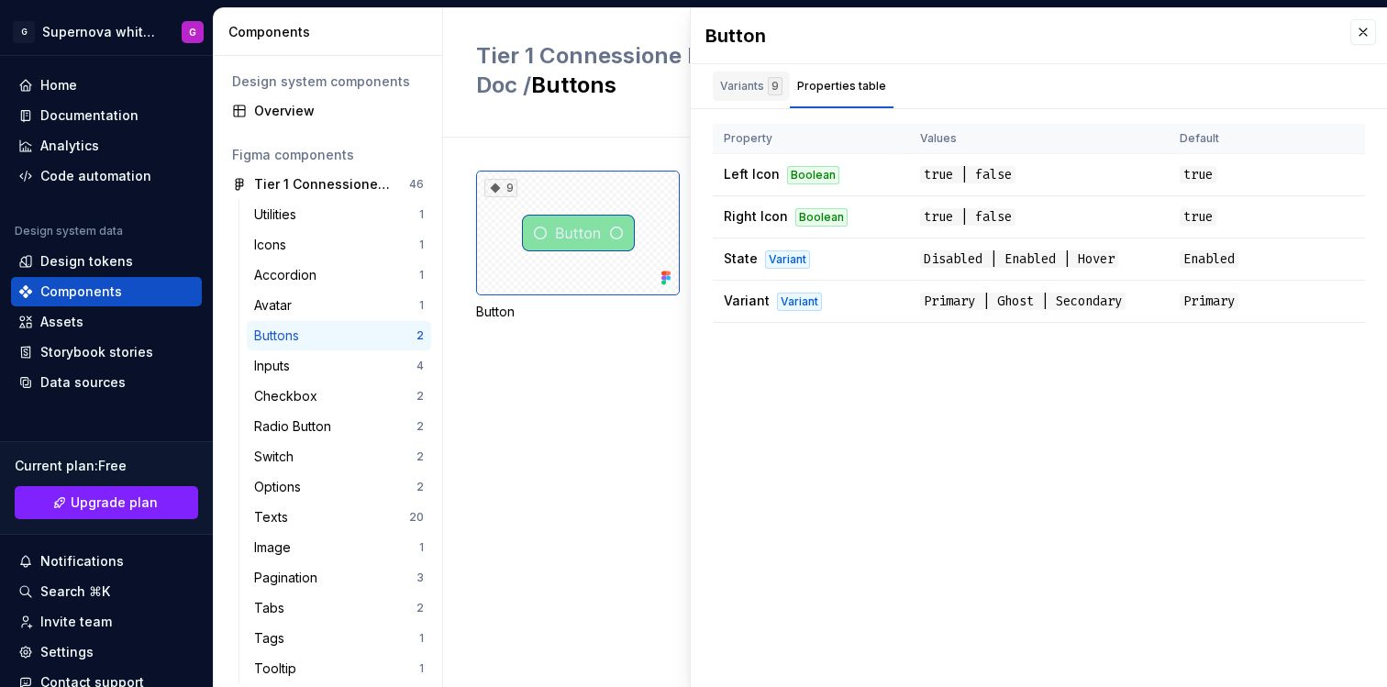
click at [749, 96] on div "Variants 9" at bounding box center [751, 86] width 77 height 29
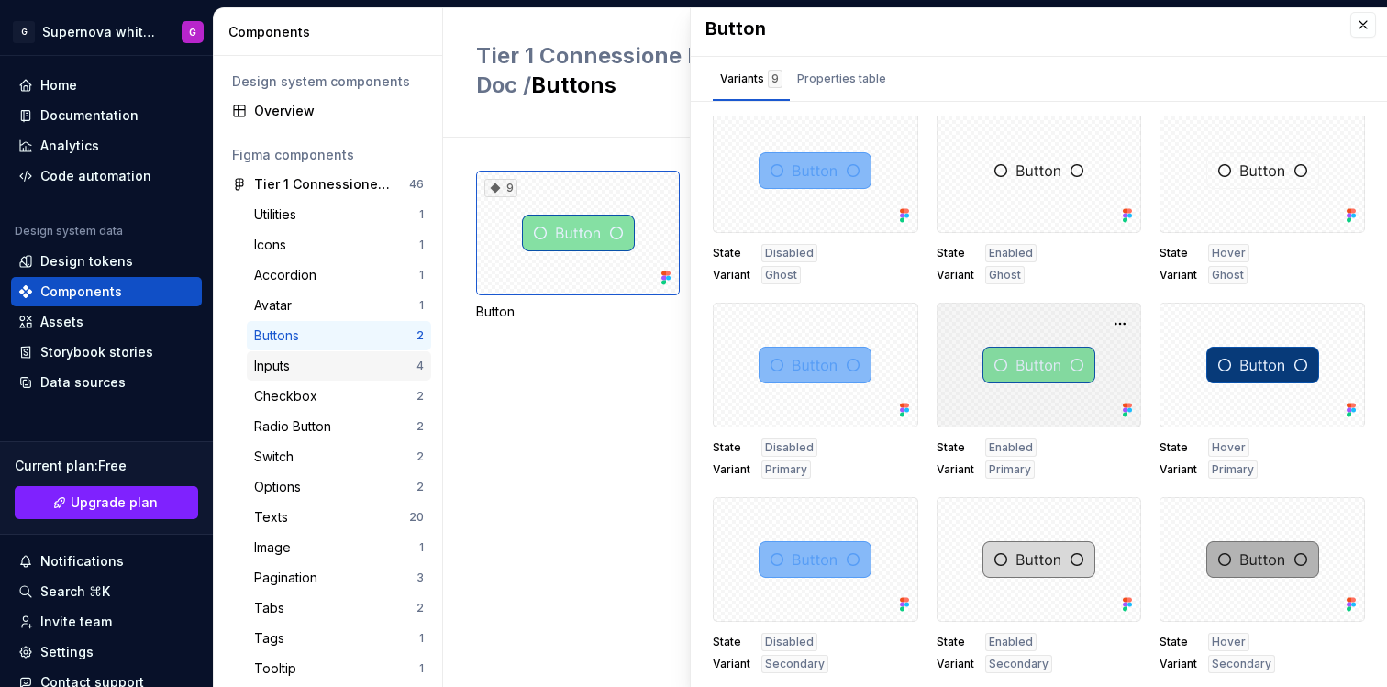
scroll to position [8, 0]
click at [300, 373] on div "Inputs" at bounding box center [335, 366] width 162 height 18
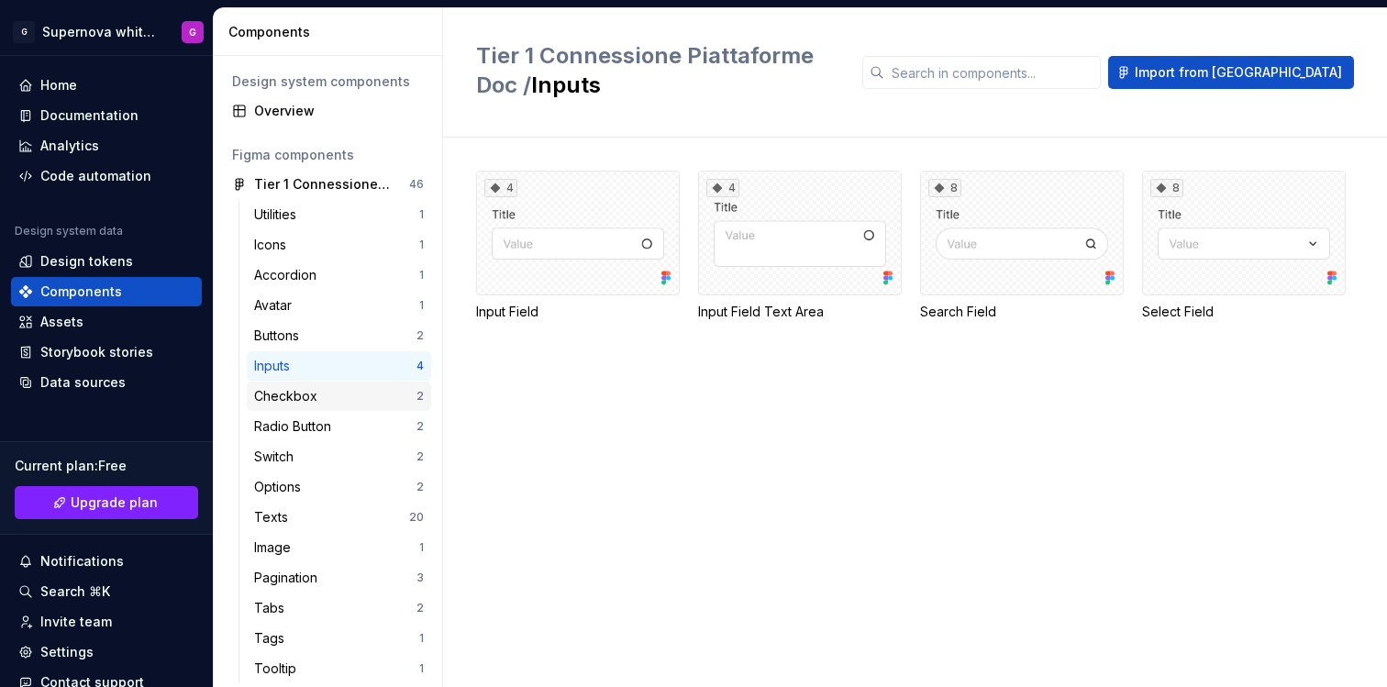
click at [312, 398] on div "Checkbox" at bounding box center [289, 396] width 71 height 18
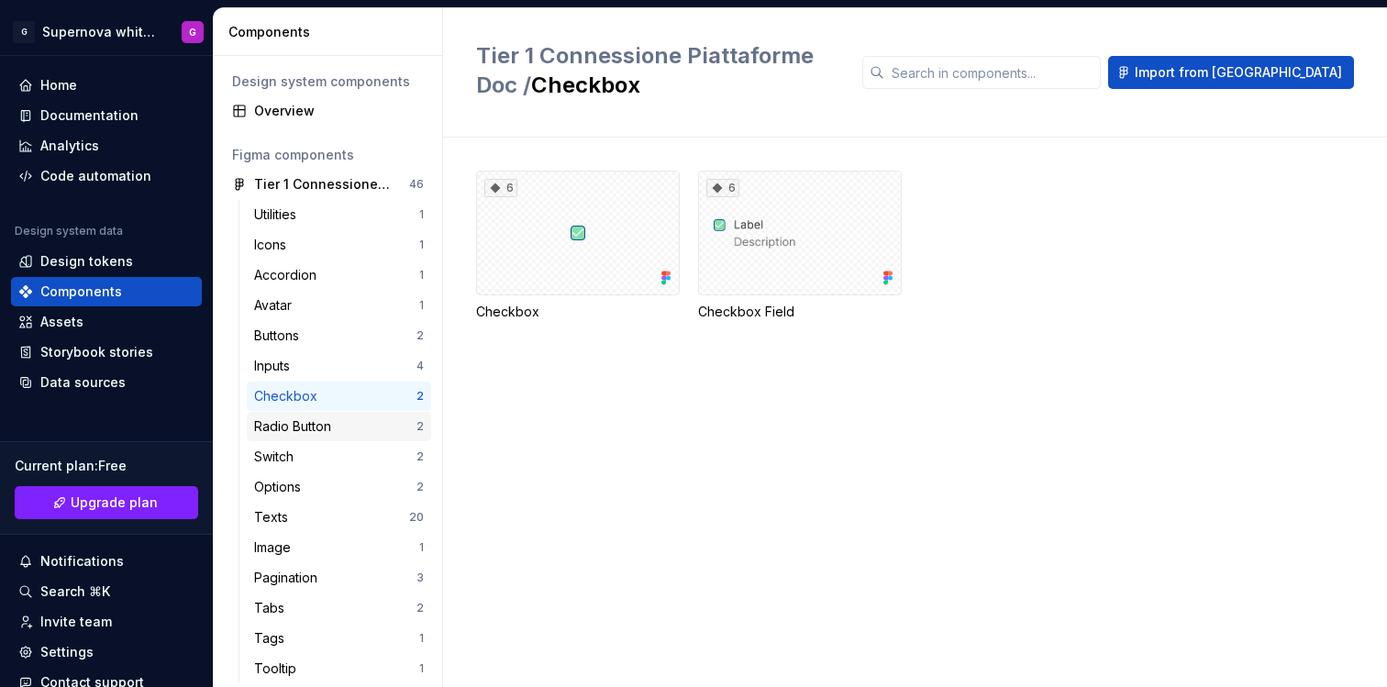
click at [324, 426] on div "Radio Button" at bounding box center [296, 427] width 84 height 18
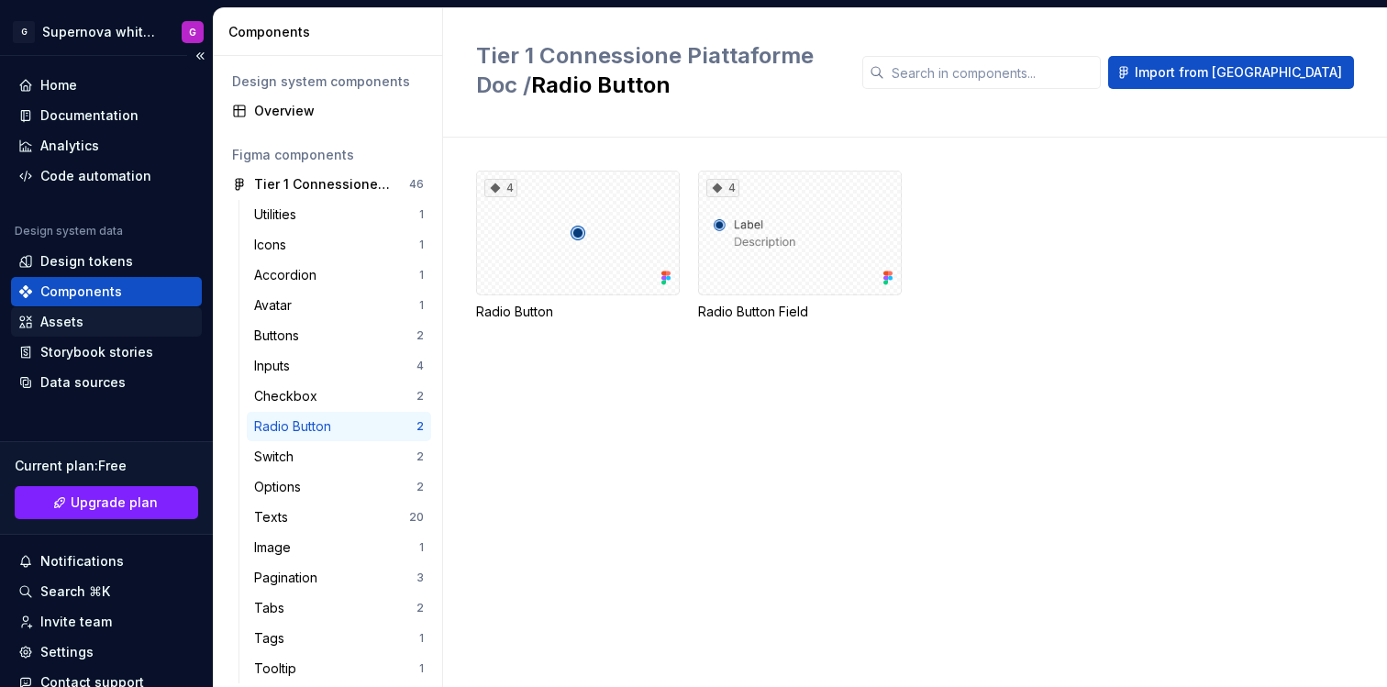
click at [135, 307] on div "Assets" at bounding box center [106, 321] width 191 height 29
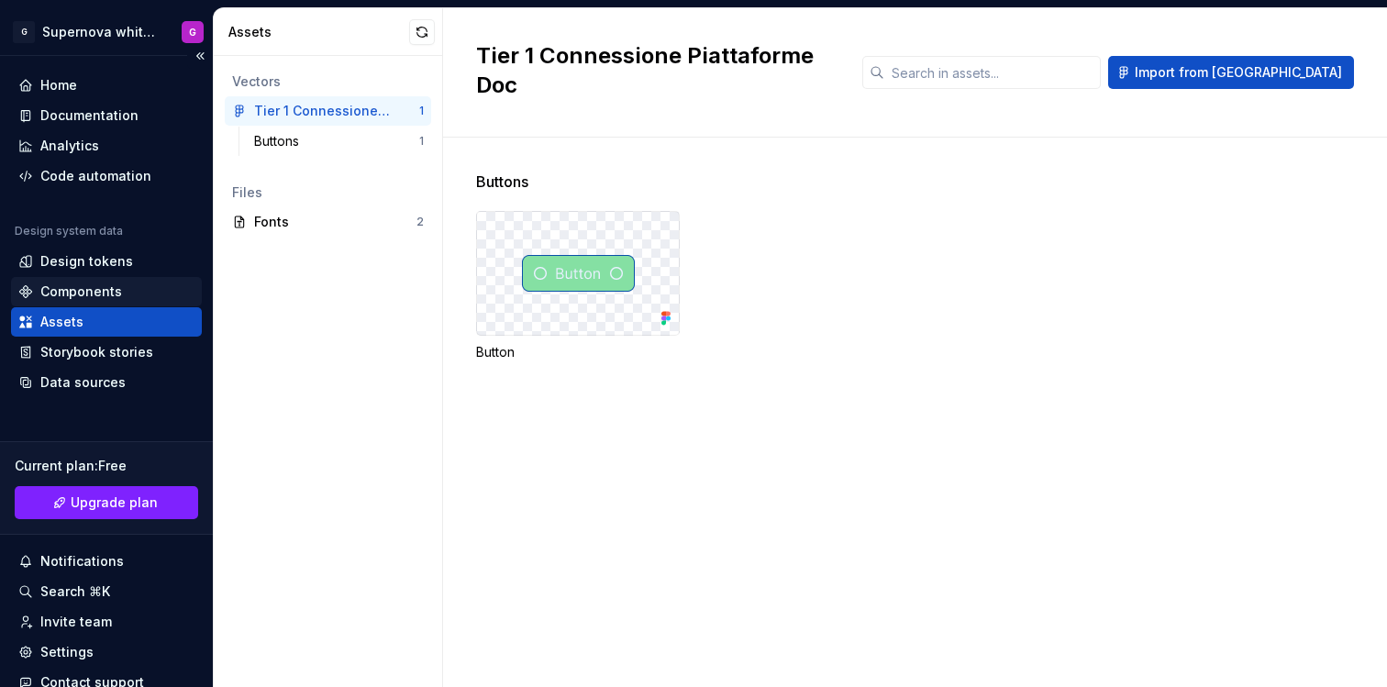
click at [132, 292] on div "Components" at bounding box center [106, 292] width 176 height 18
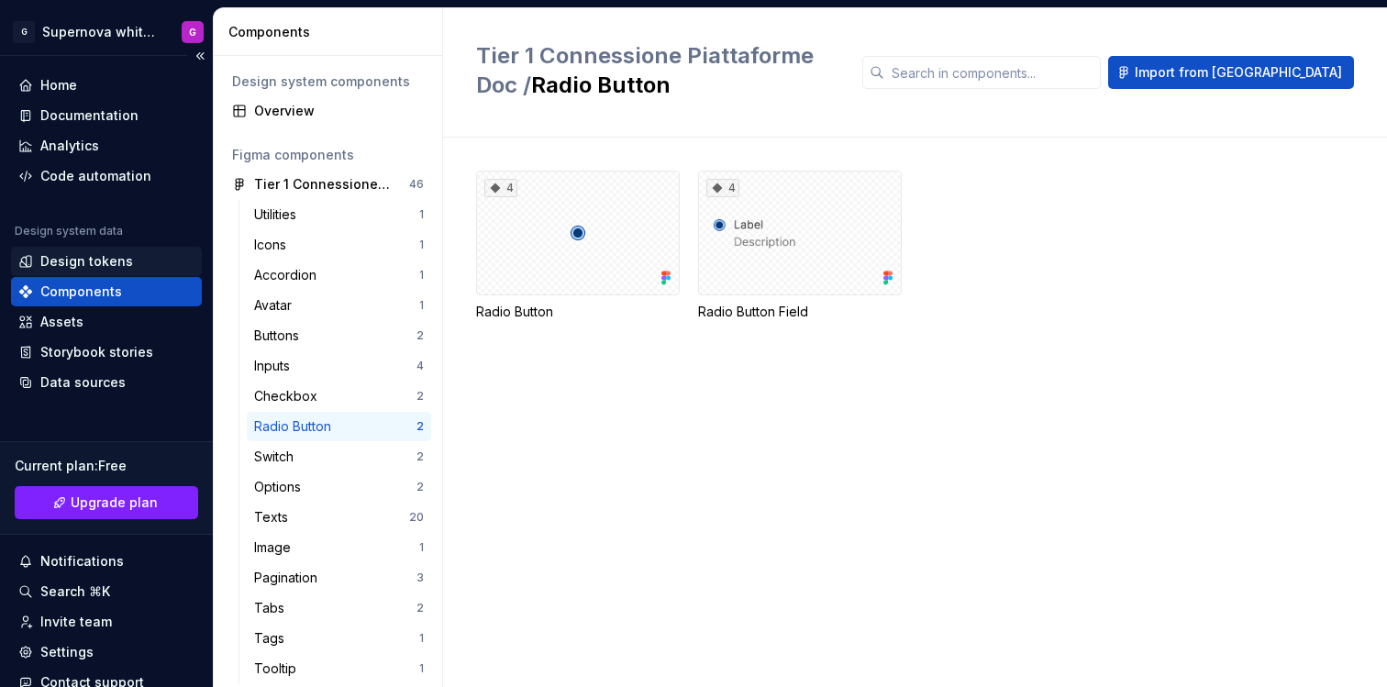
click at [132, 274] on div "Design tokens" at bounding box center [106, 261] width 191 height 29
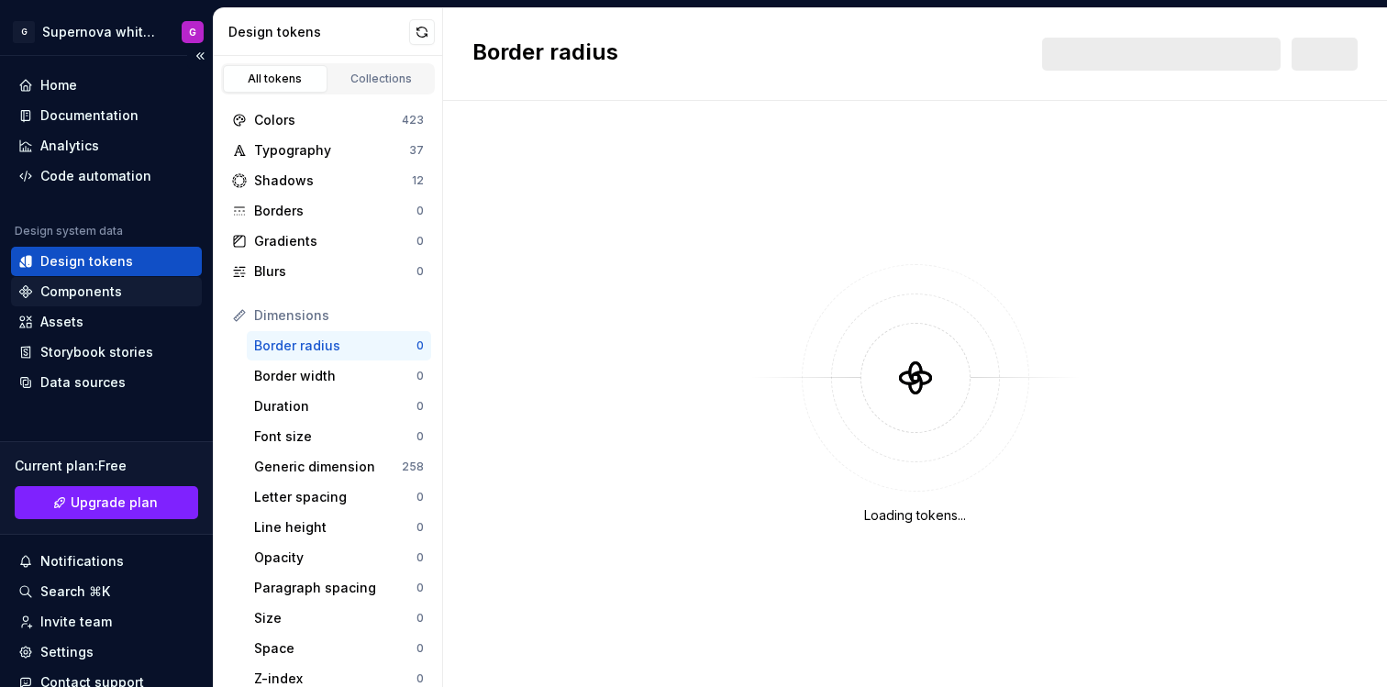
click at [134, 292] on div "Components" at bounding box center [106, 292] width 176 height 18
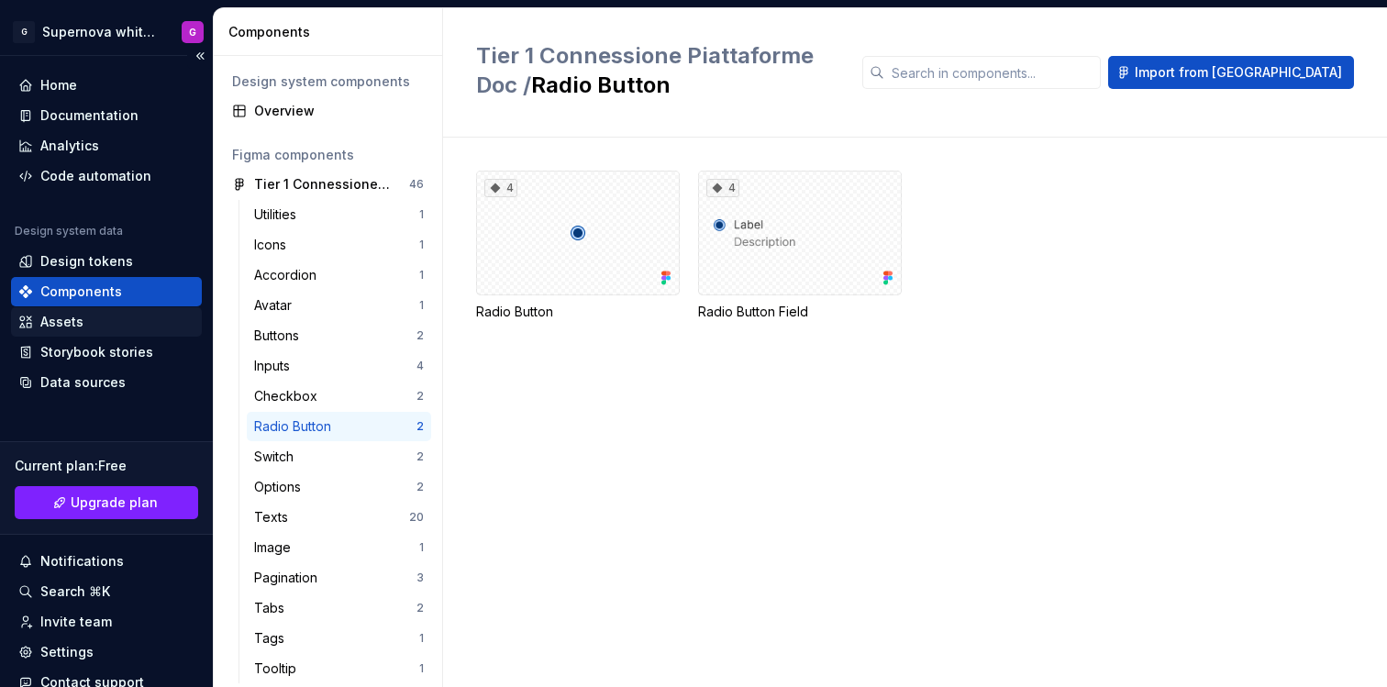
click at [114, 323] on div "Assets" at bounding box center [106, 322] width 176 height 18
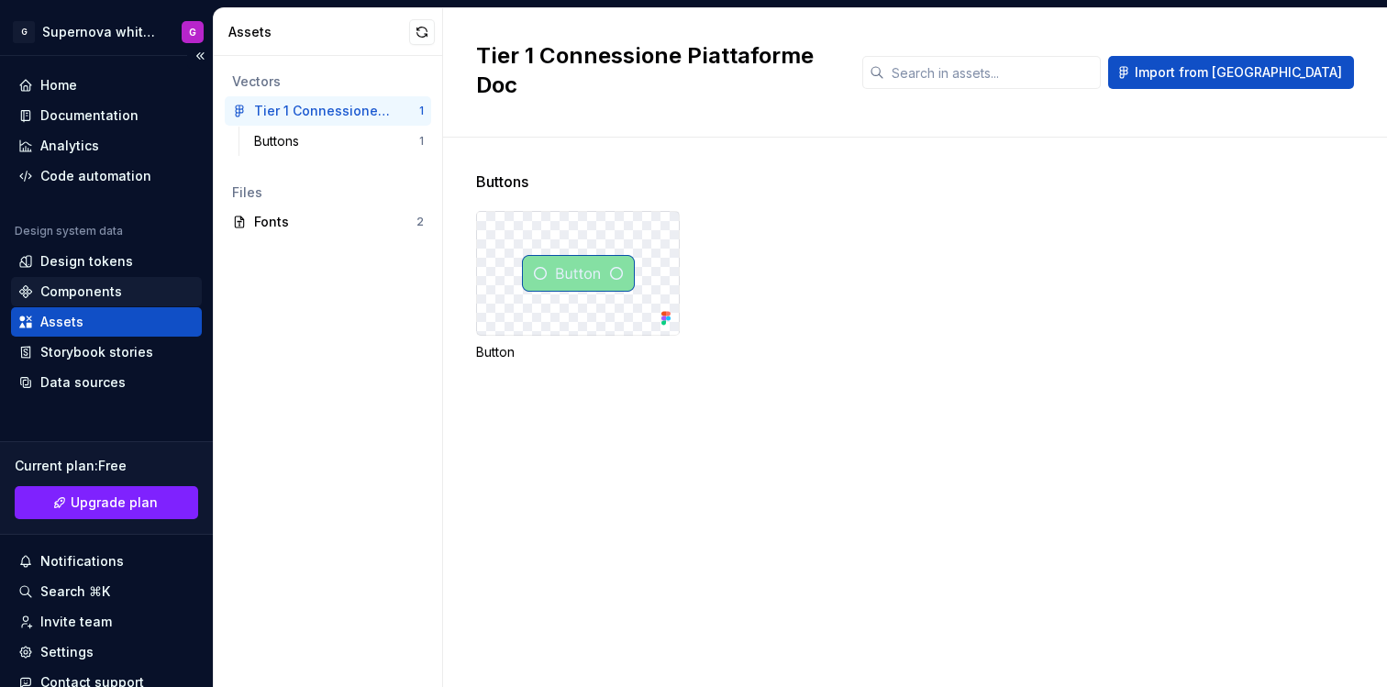
click at [81, 295] on div "Components" at bounding box center [81, 292] width 82 height 18
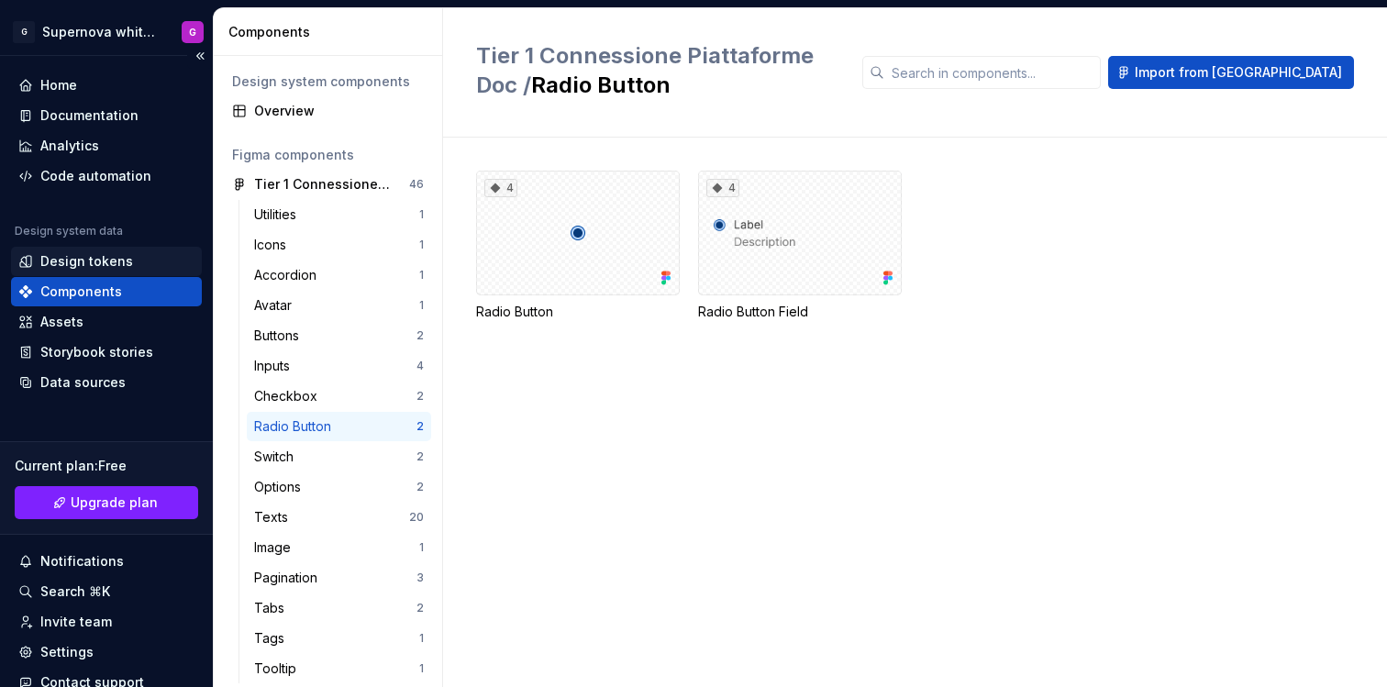
click at [83, 265] on div "Design tokens" at bounding box center [86, 261] width 93 height 18
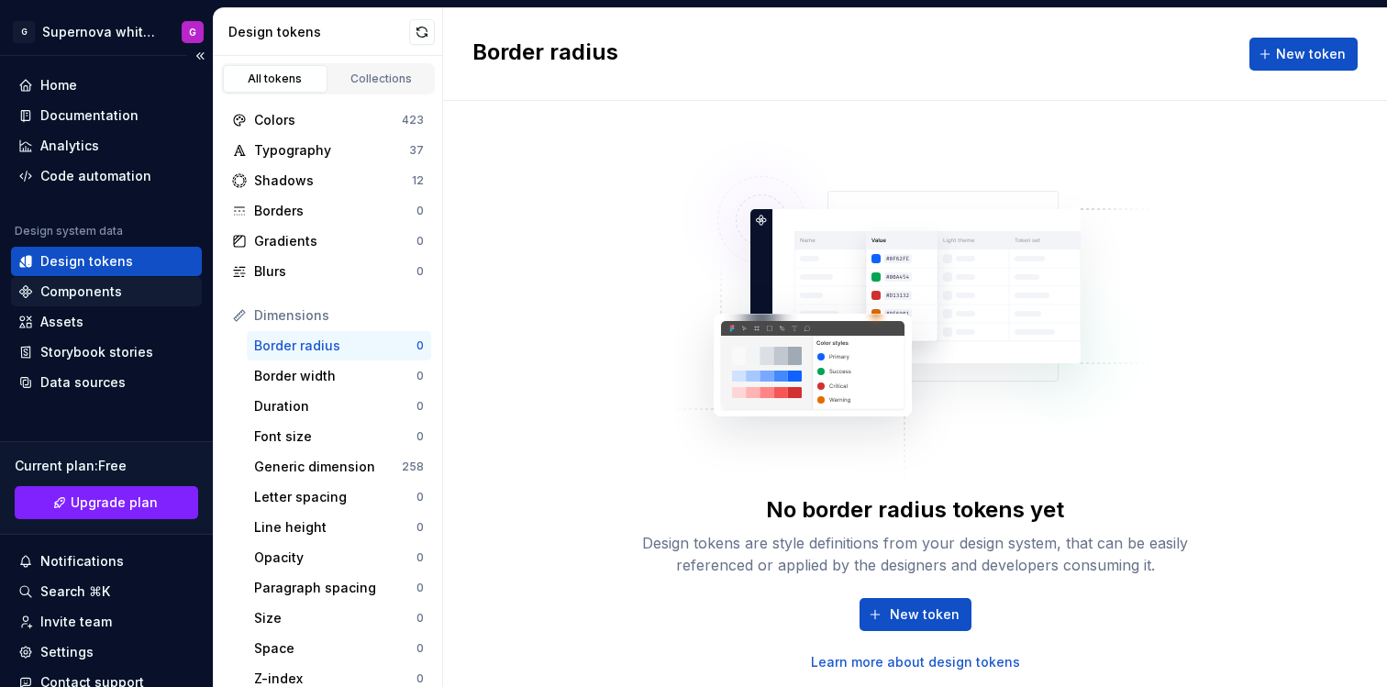
click at [94, 285] on div "Components" at bounding box center [81, 292] width 82 height 18
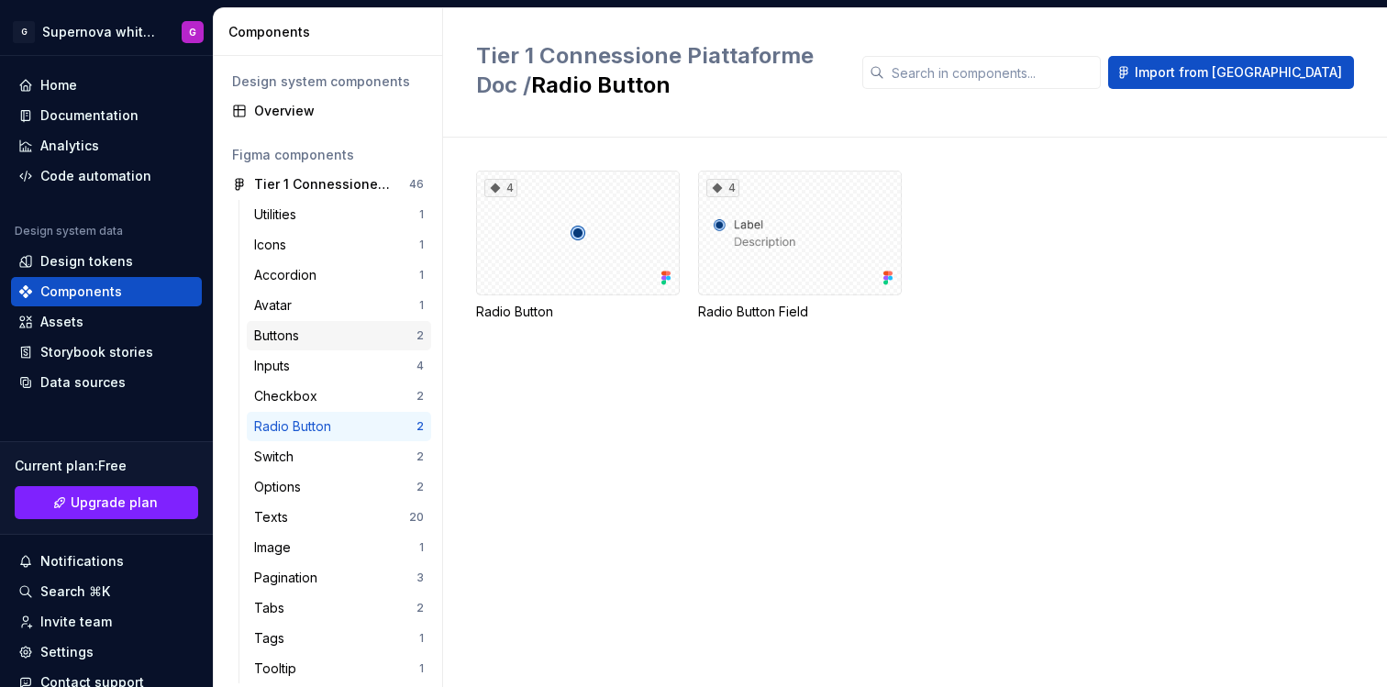
click at [304, 336] on div "Buttons" at bounding box center [280, 336] width 52 height 18
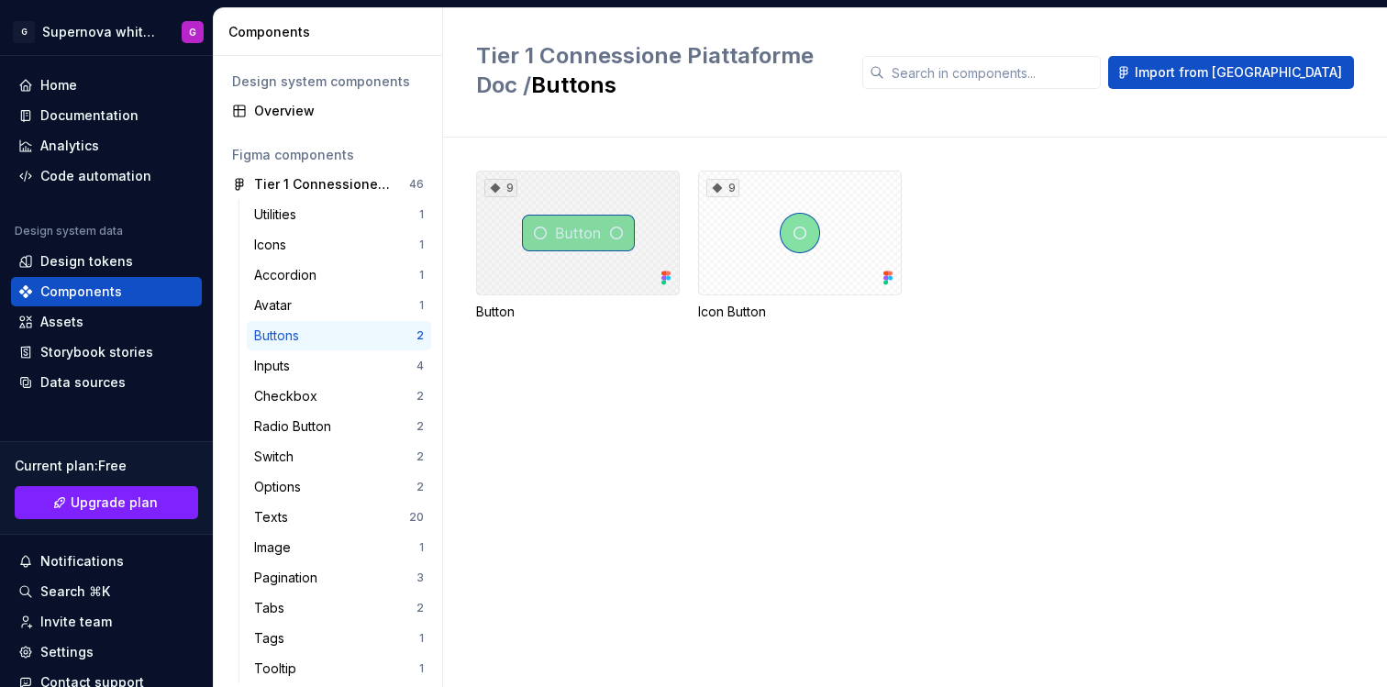
click at [548, 226] on div "9" at bounding box center [578, 233] width 204 height 125
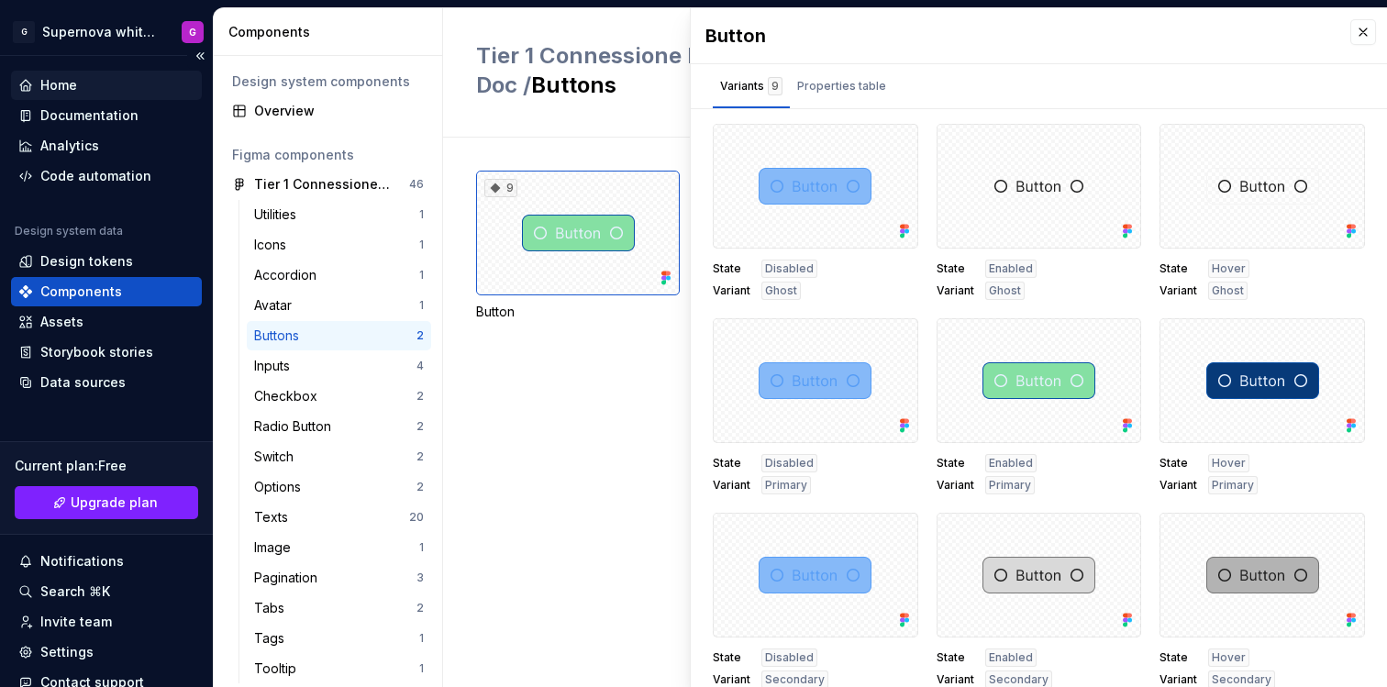
click at [99, 85] on div "Home" at bounding box center [106, 85] width 176 height 18
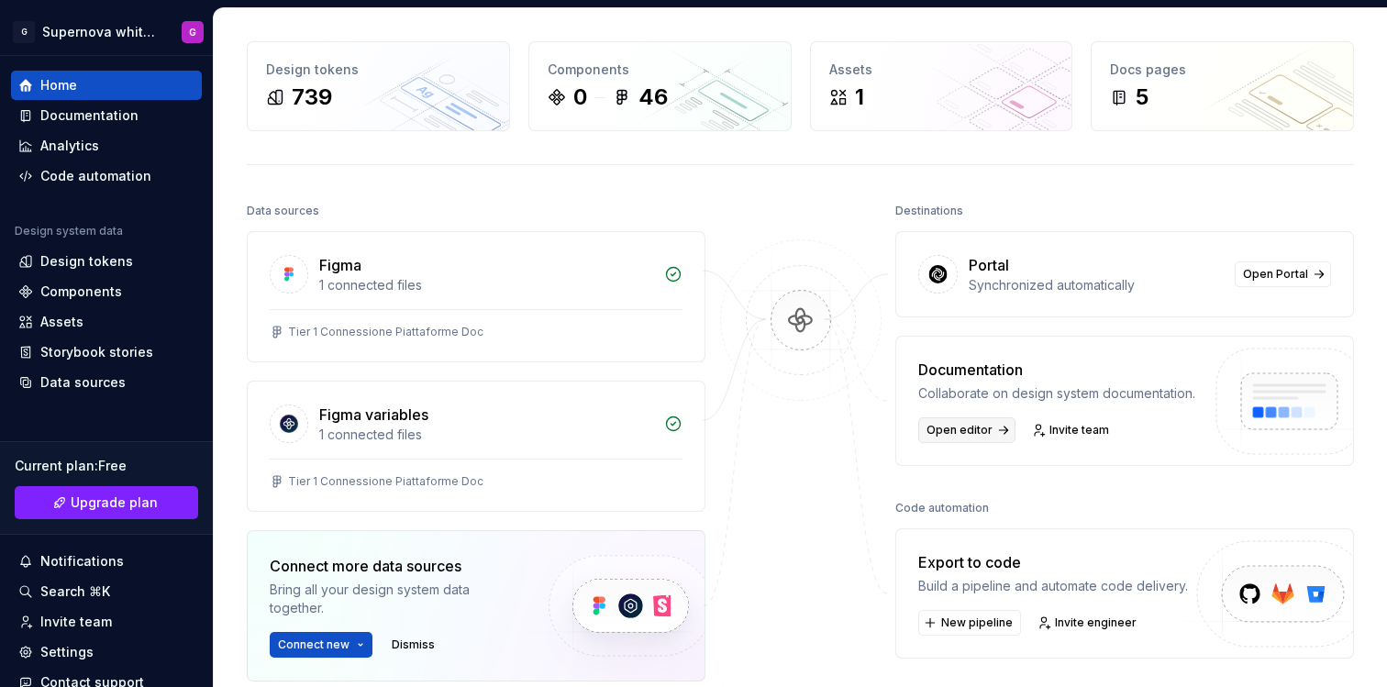
scroll to position [121, 0]
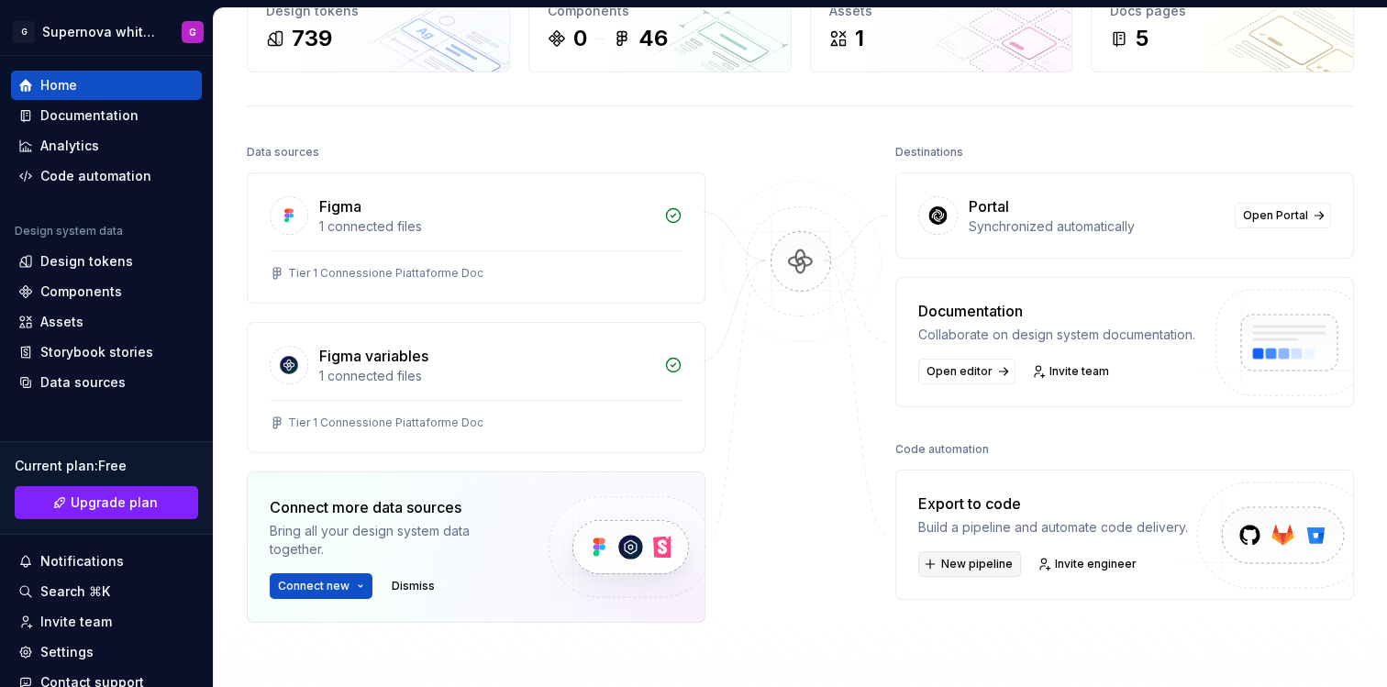
click at [982, 569] on span "New pipeline" at bounding box center [977, 564] width 72 height 15
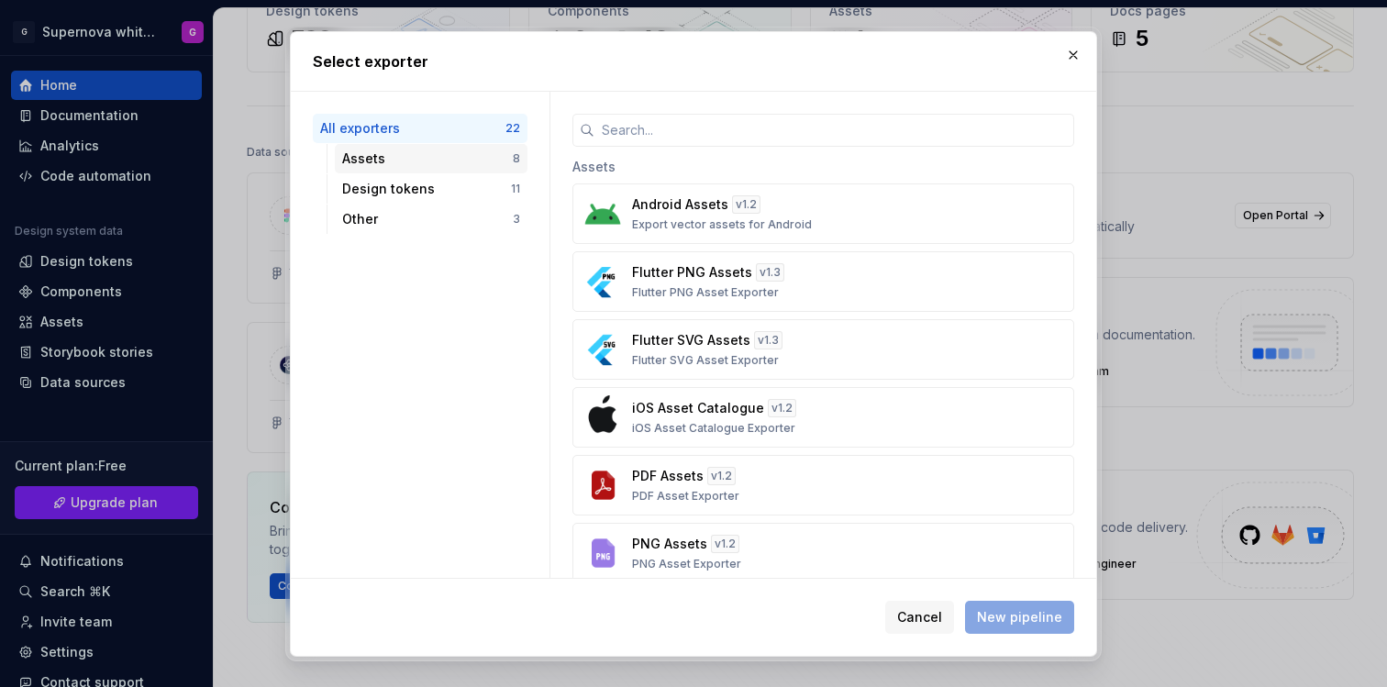
click at [418, 159] on div "Assets" at bounding box center [427, 159] width 171 height 18
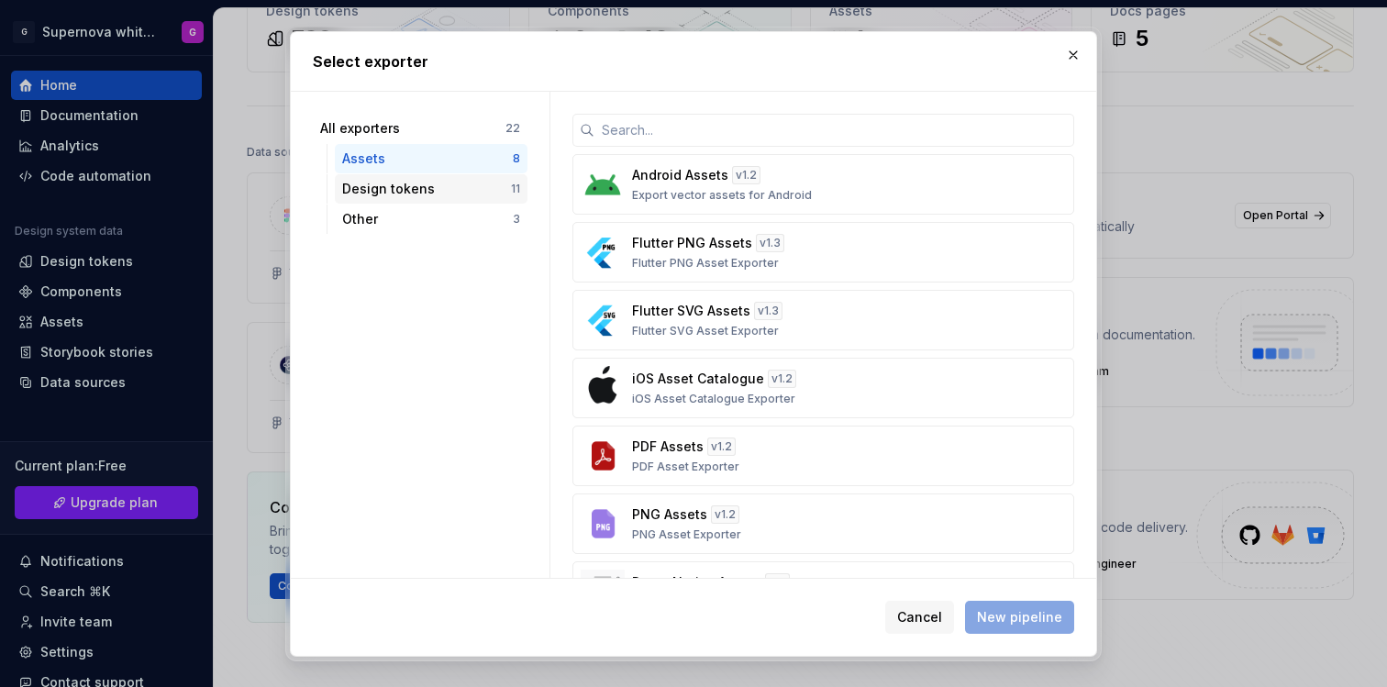
click at [431, 180] on div "Design tokens" at bounding box center [426, 189] width 169 height 18
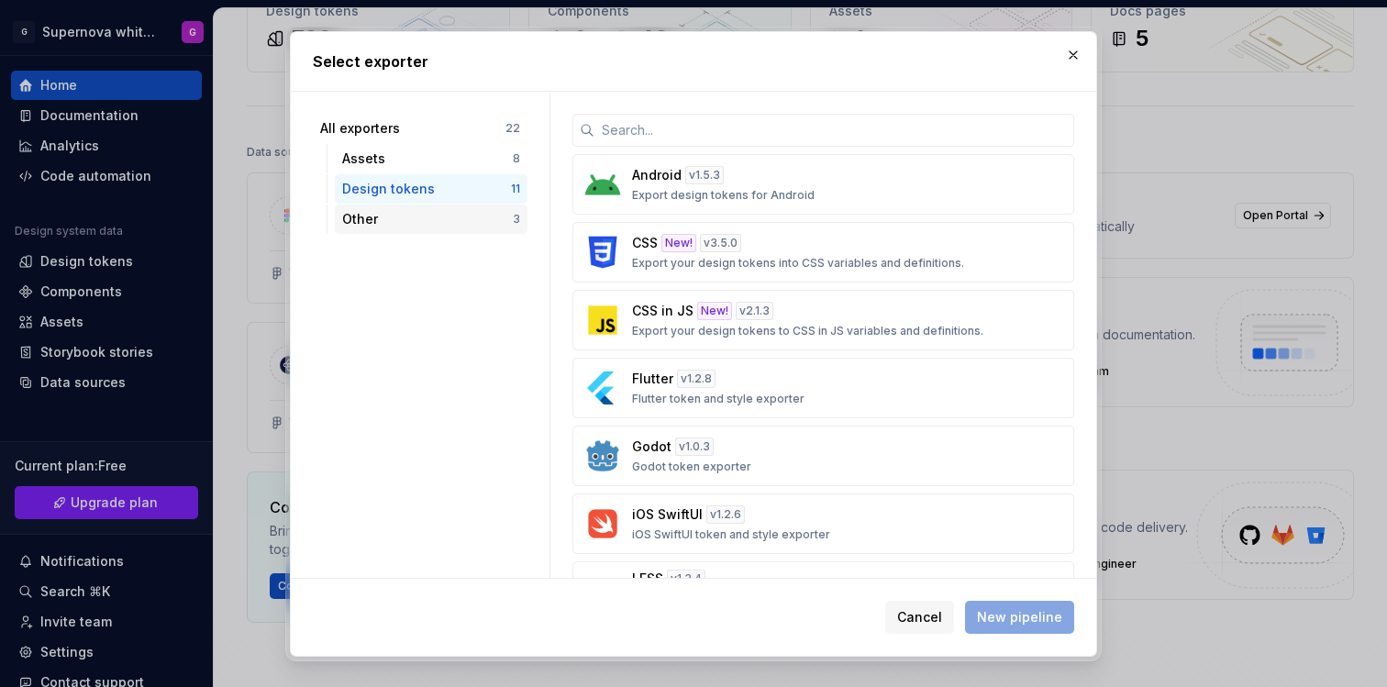
click at [445, 218] on div "Other" at bounding box center [427, 219] width 171 height 18
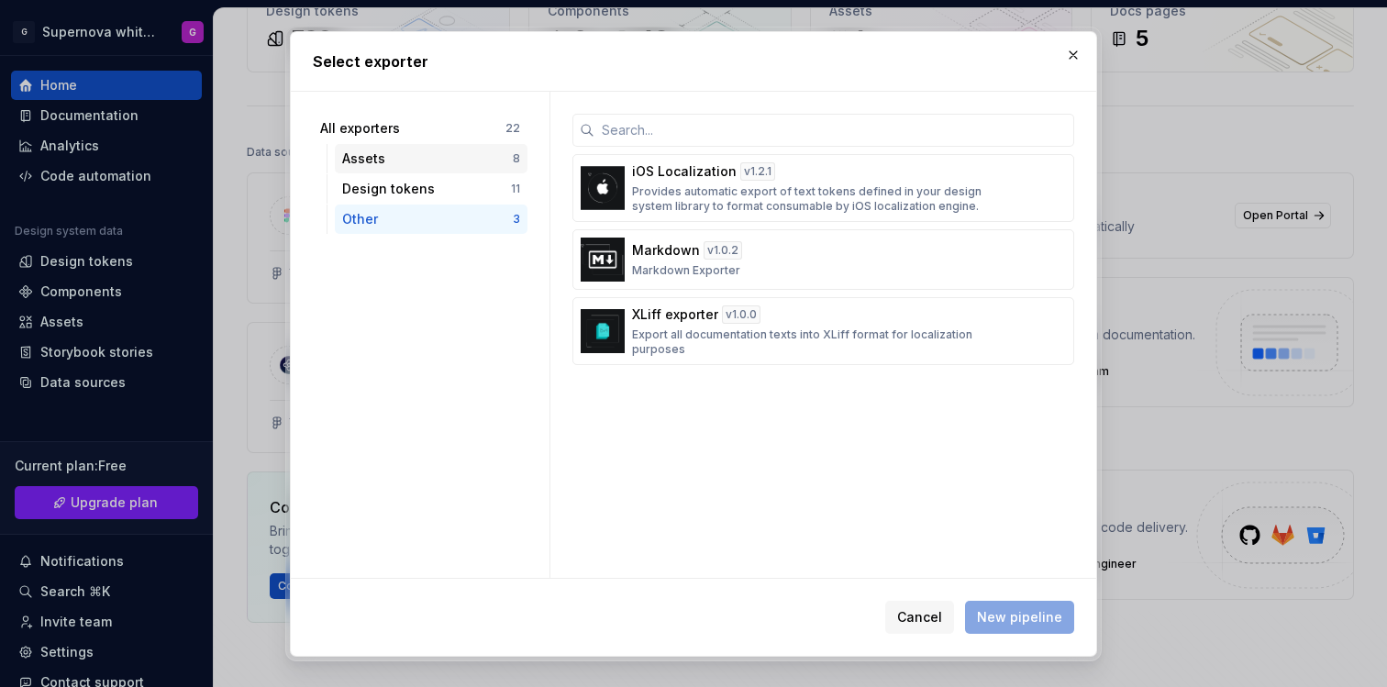
click at [426, 156] on div "Assets" at bounding box center [427, 159] width 171 height 18
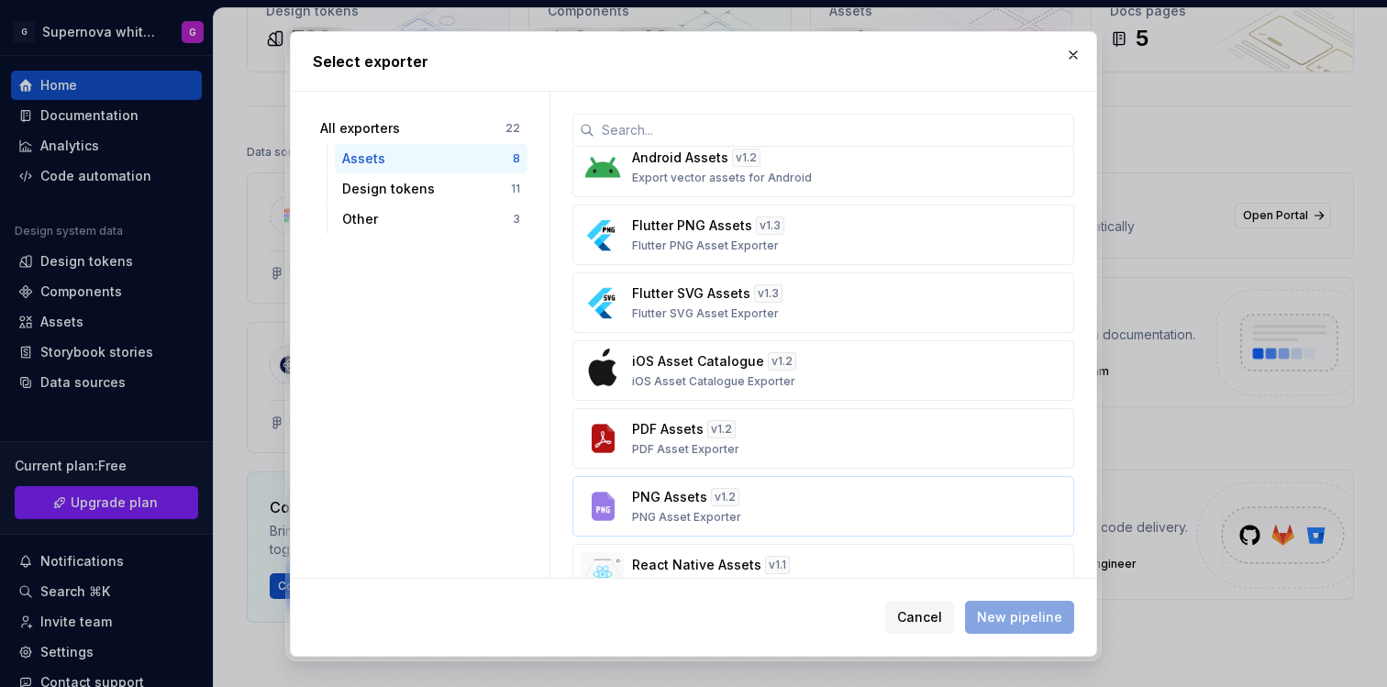
scroll to position [0, 0]
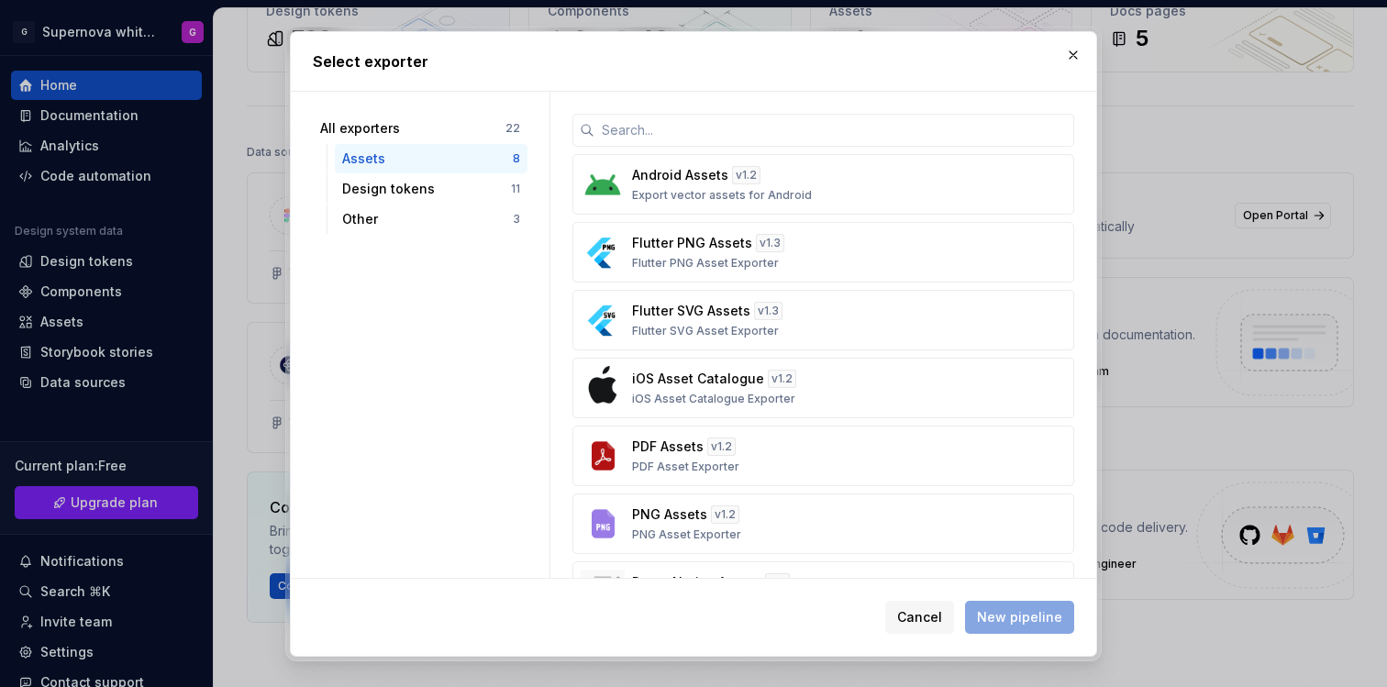
click at [1069, 48] on button "button" at bounding box center [1074, 55] width 26 height 26
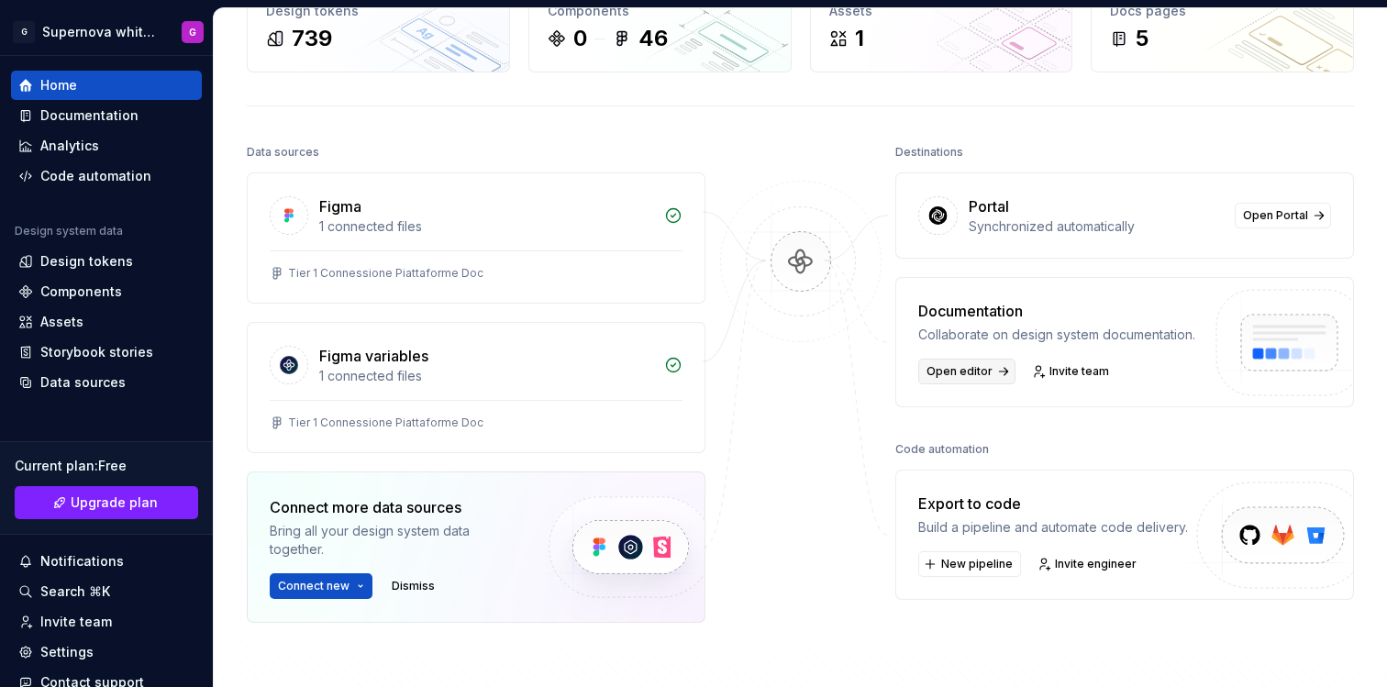
click at [968, 375] on span "Open editor" at bounding box center [960, 371] width 66 height 15
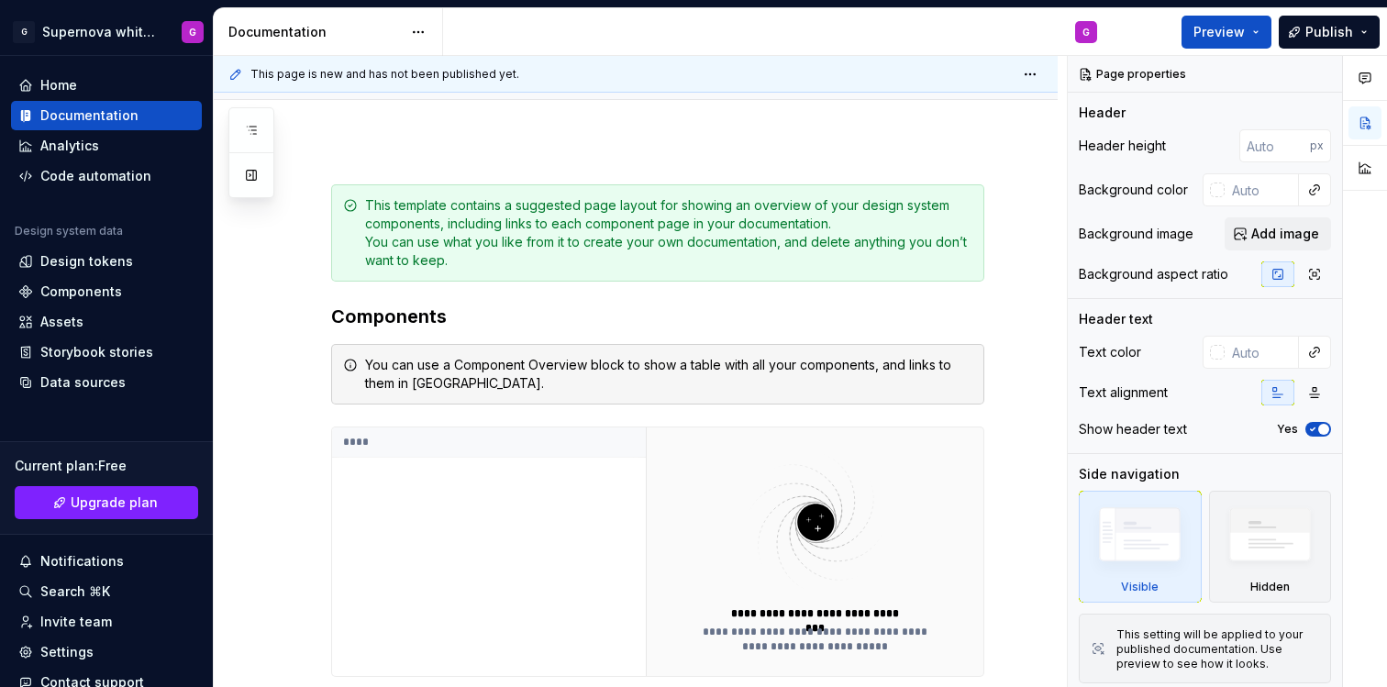
scroll to position [277, 0]
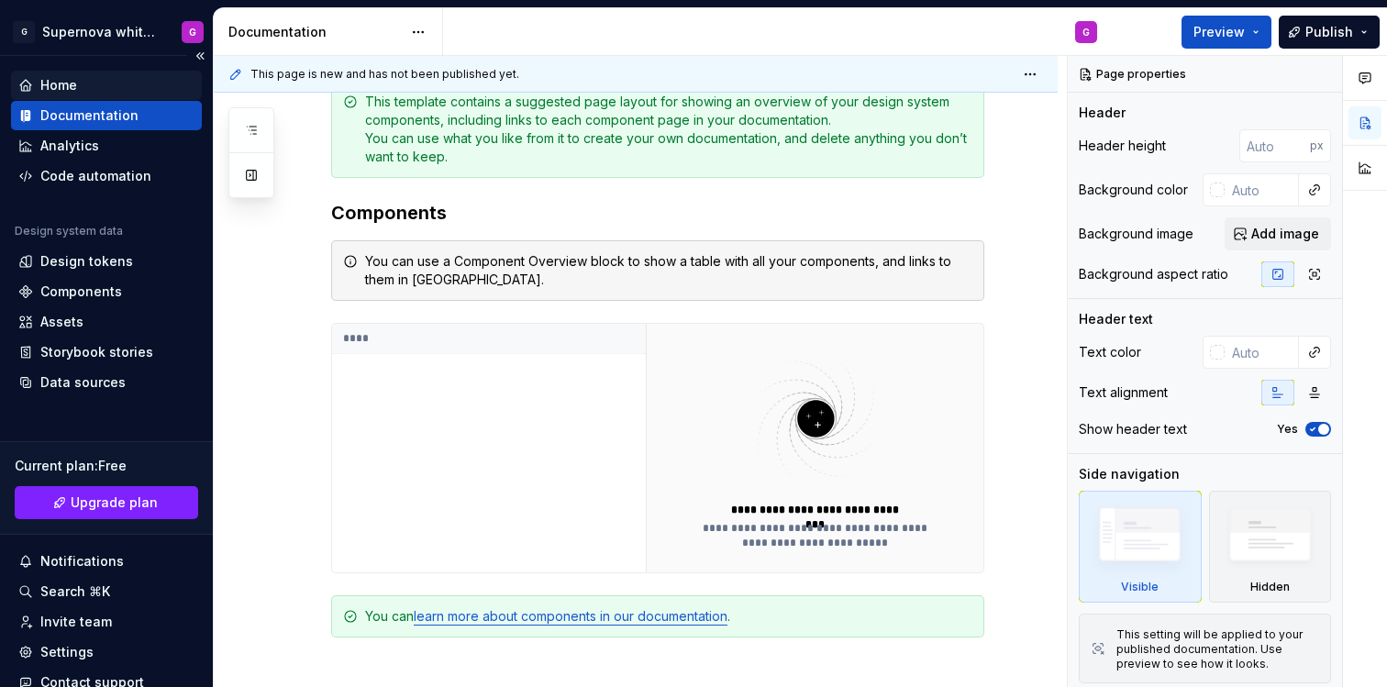
click at [87, 92] on div "Home" at bounding box center [106, 85] width 176 height 18
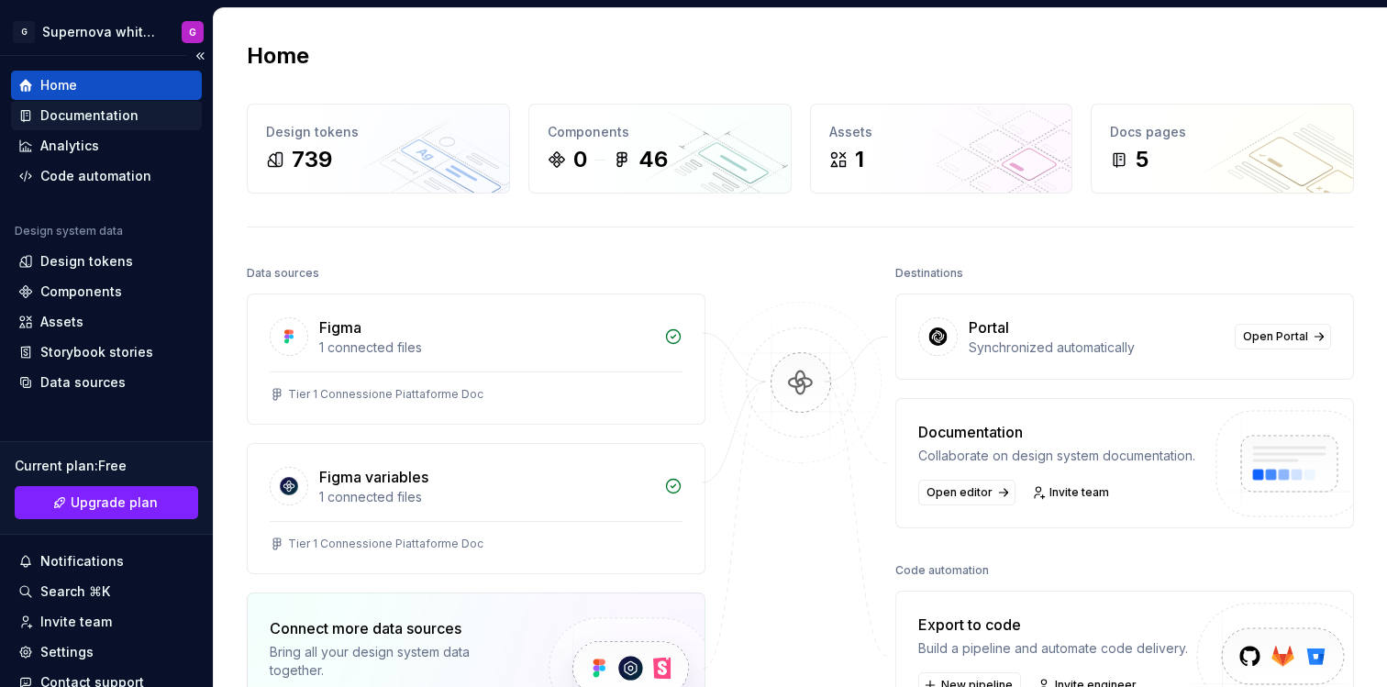
click at [95, 114] on div "Documentation" at bounding box center [89, 115] width 98 height 18
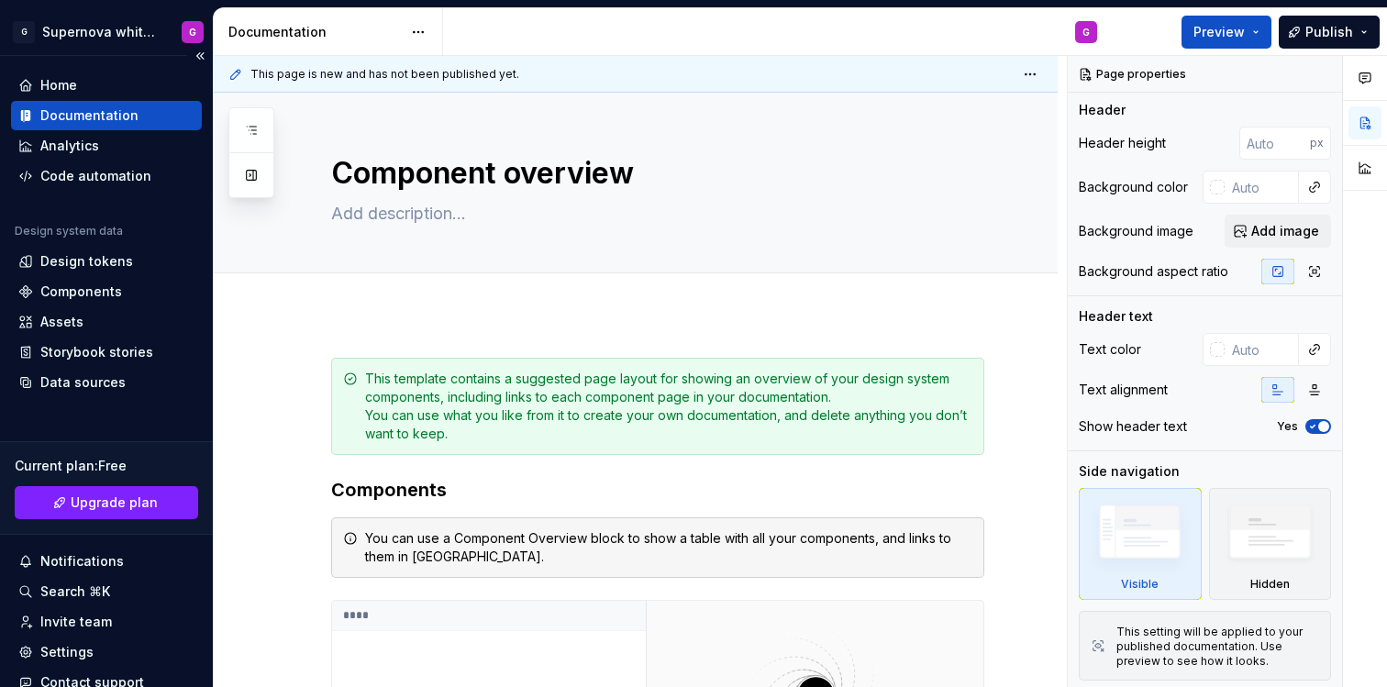
type textarea "*"
click at [95, 145] on div "Analytics" at bounding box center [69, 146] width 59 height 18
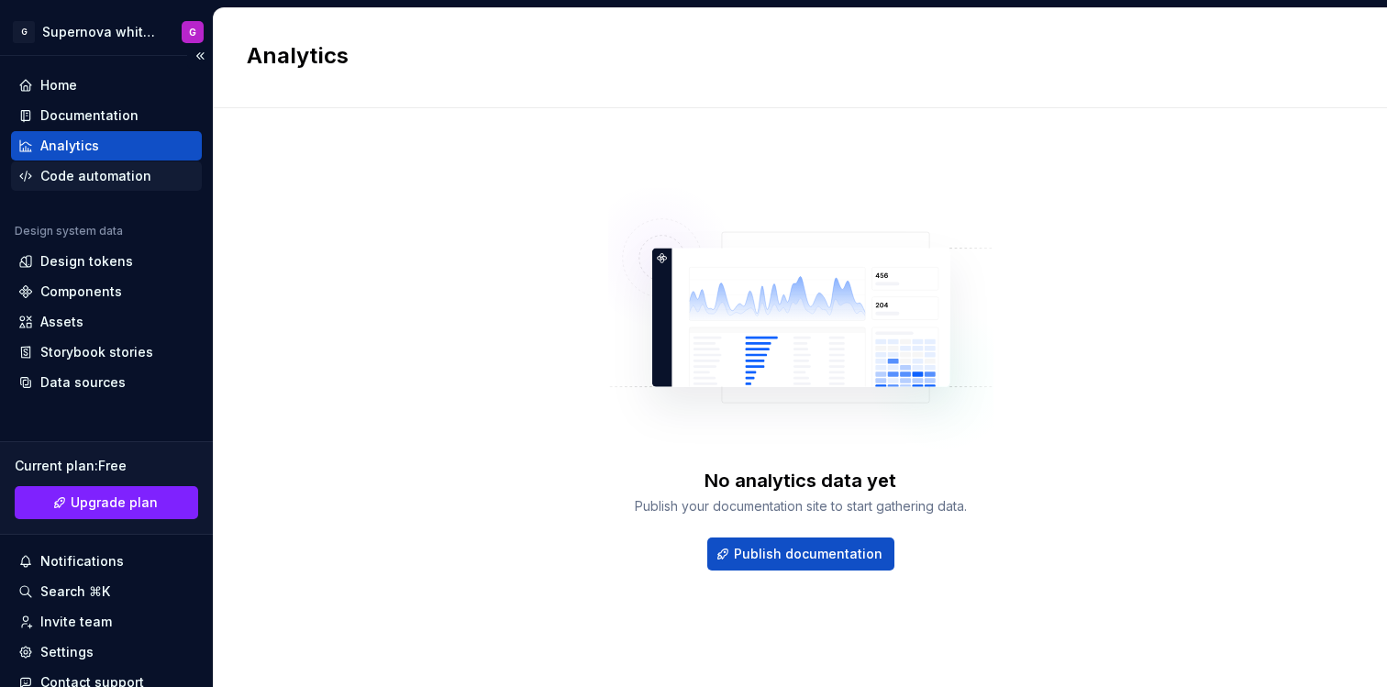
click at [105, 171] on div "Code automation" at bounding box center [95, 176] width 111 height 18
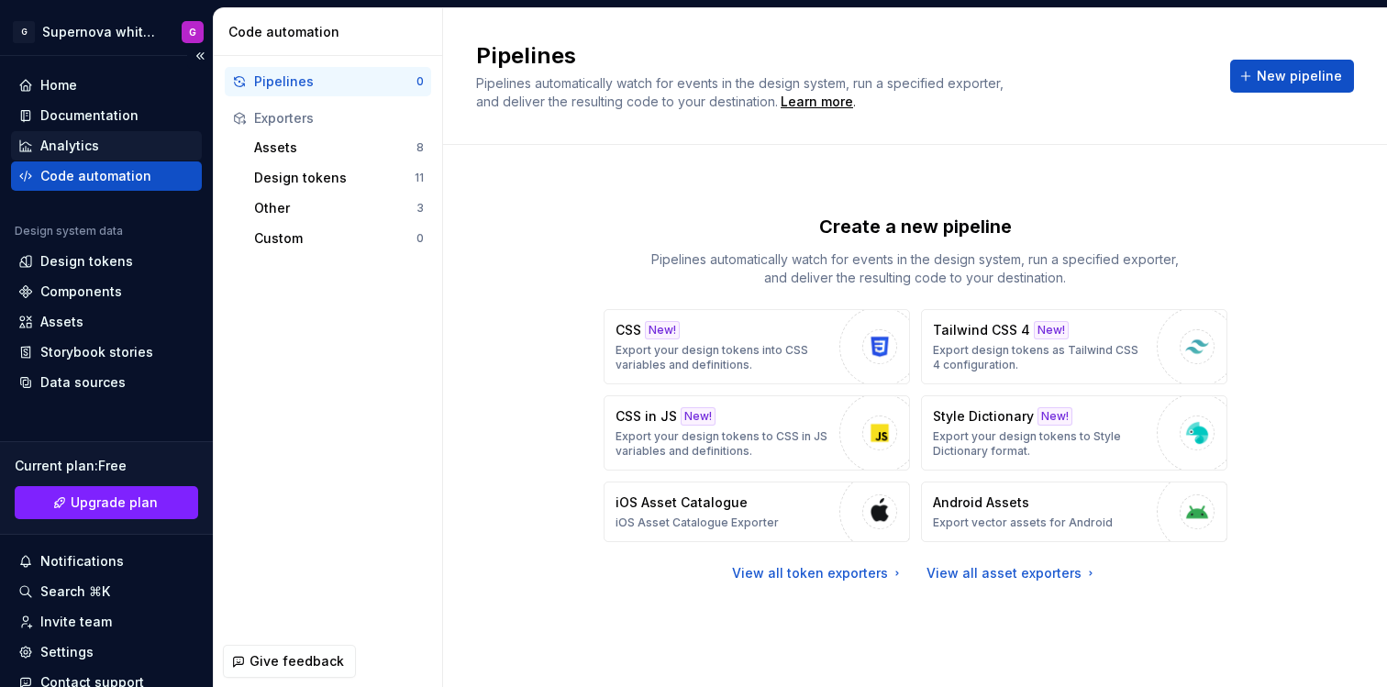
click at [49, 133] on div "Analytics" at bounding box center [106, 145] width 191 height 29
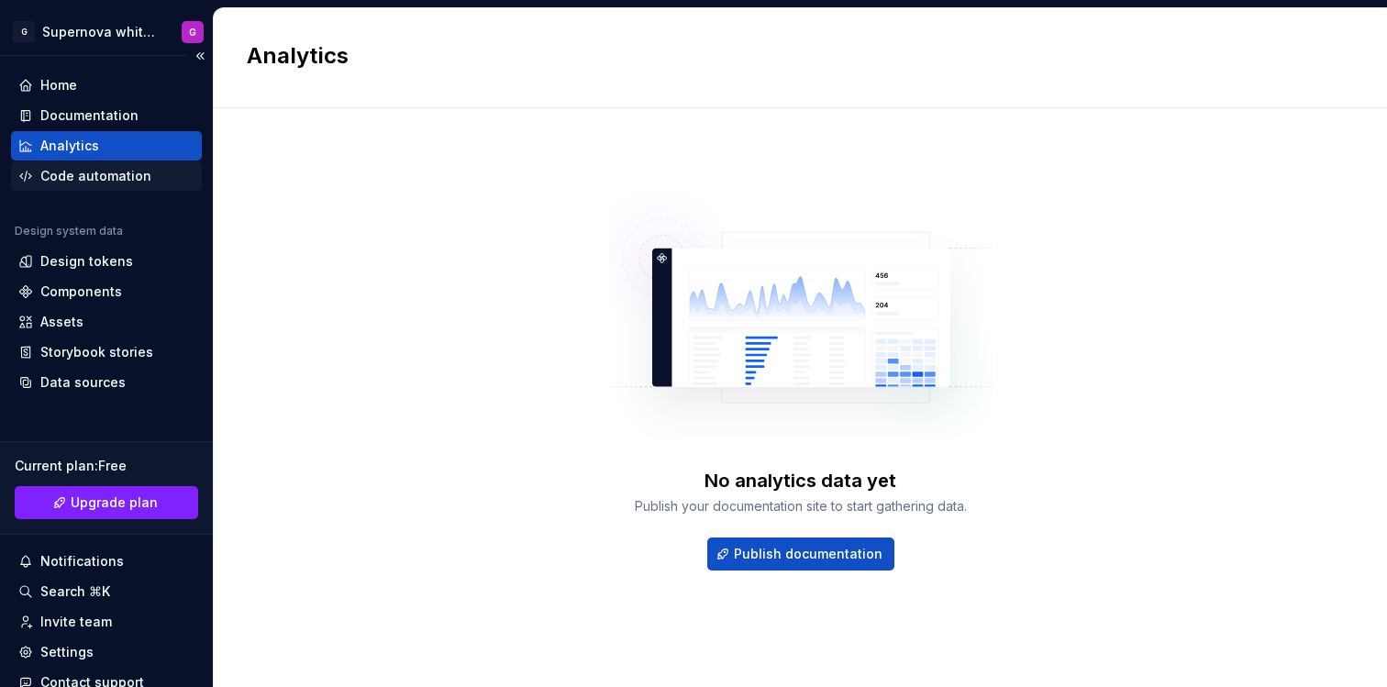
click at [73, 172] on div "Code automation" at bounding box center [95, 176] width 111 height 18
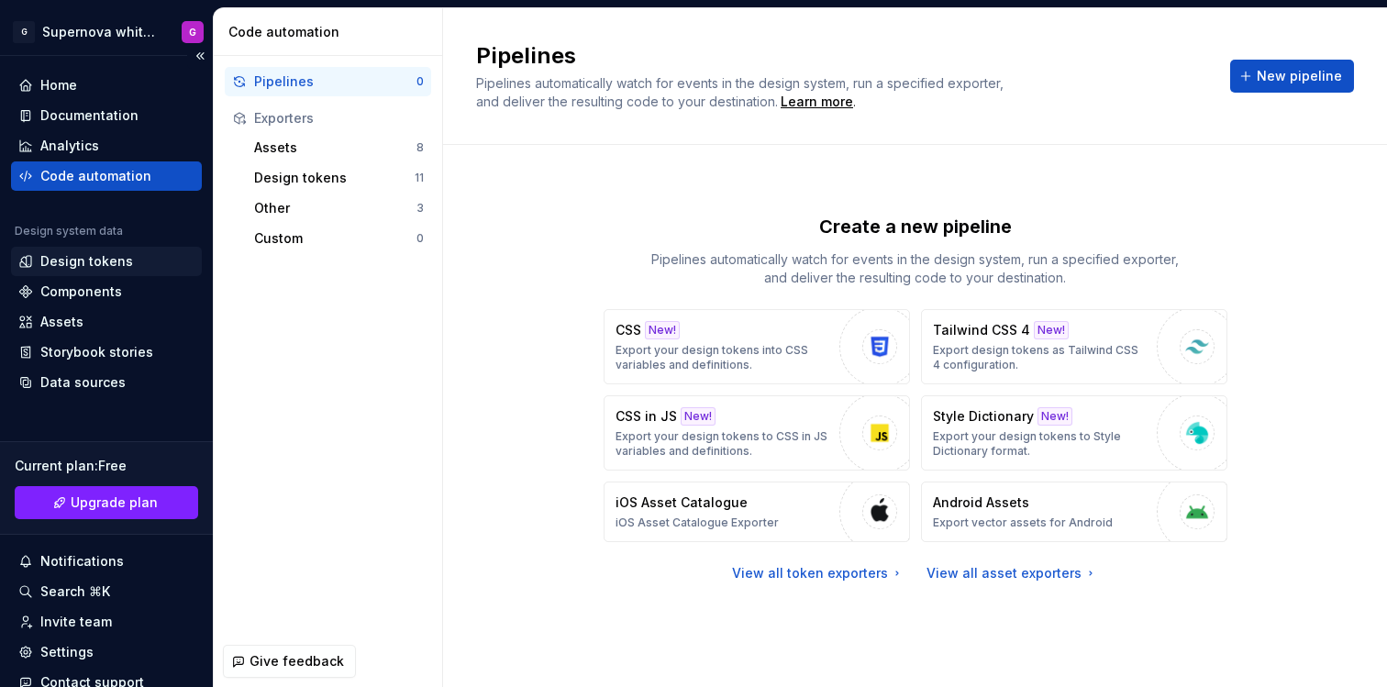
click at [132, 264] on div "Design tokens" at bounding box center [106, 261] width 176 height 18
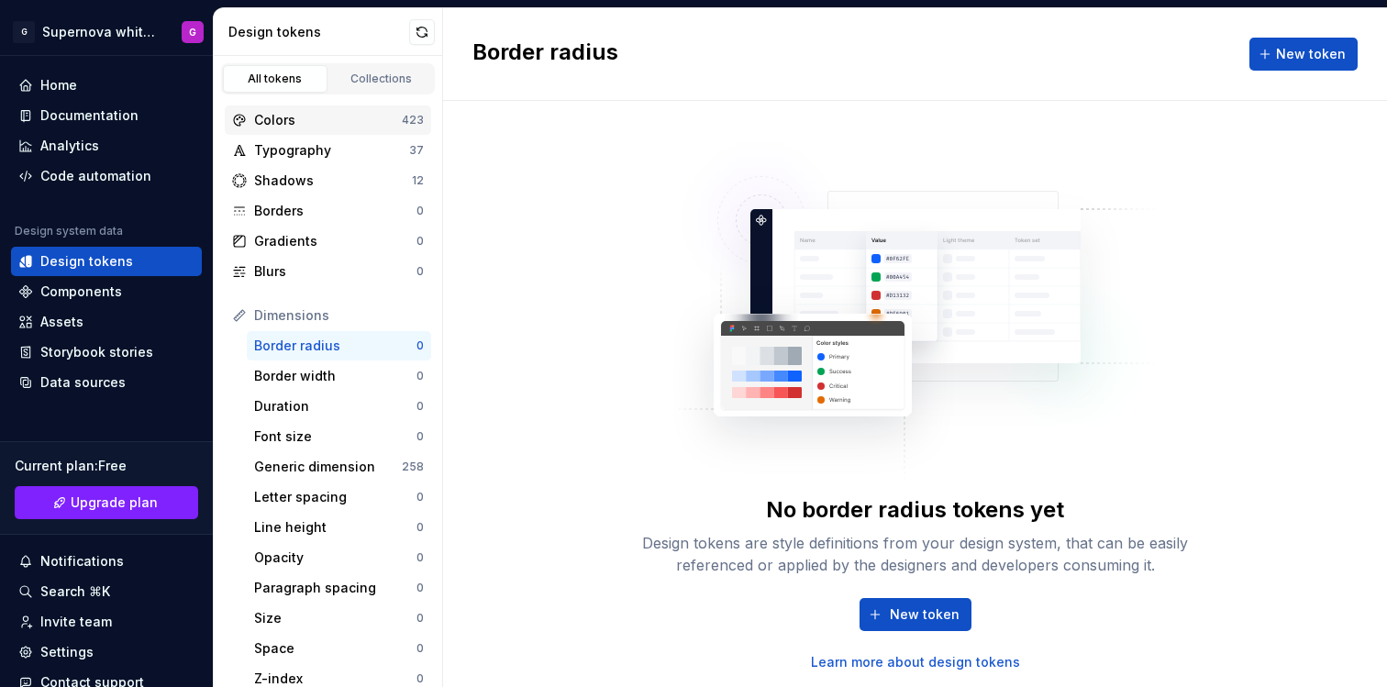
click at [330, 125] on div "Colors" at bounding box center [328, 120] width 148 height 18
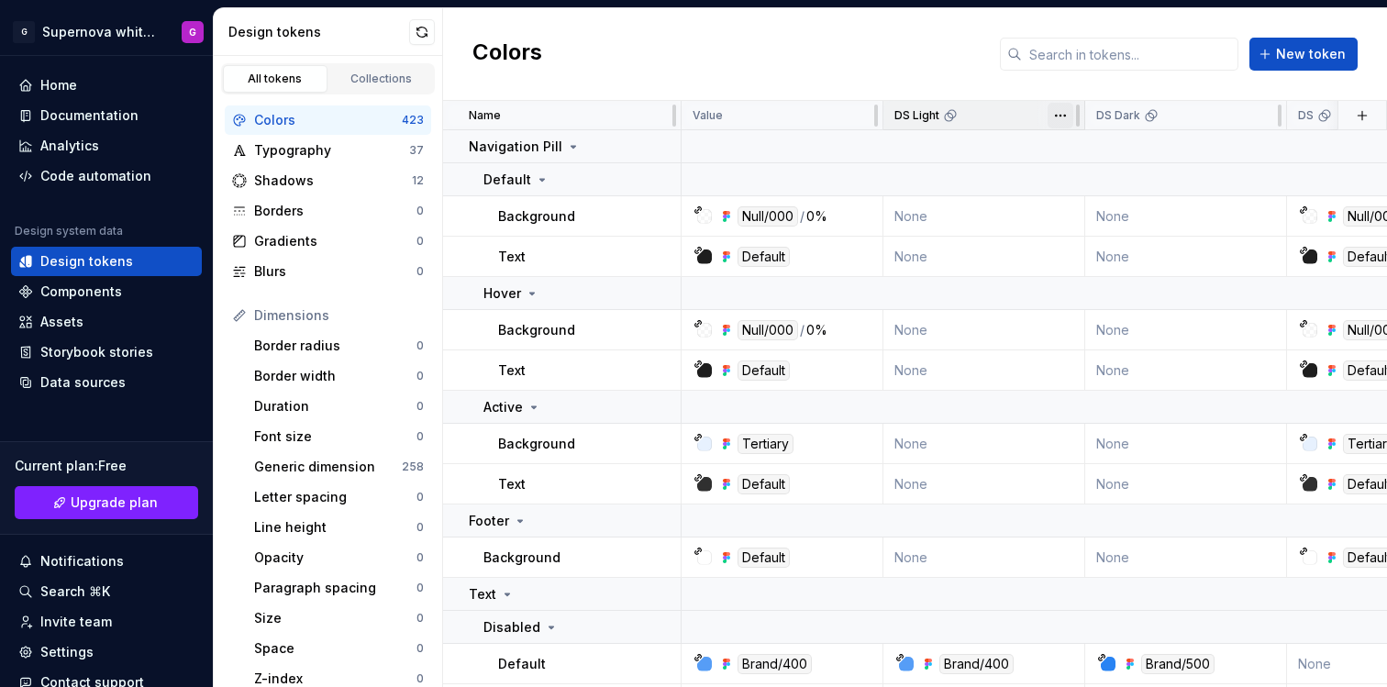
click at [1064, 108] on html "G Supernova white label G Home Documentation Analytics Code automation Design s…" at bounding box center [693, 343] width 1387 height 687
click at [827, 87] on html "G Supernova white label G Home Documentation Analytics Code automation Design s…" at bounding box center [693, 343] width 1387 height 687
click at [322, 148] on div "Typography" at bounding box center [331, 150] width 155 height 18
